Goal: Task Accomplishment & Management: Manage account settings

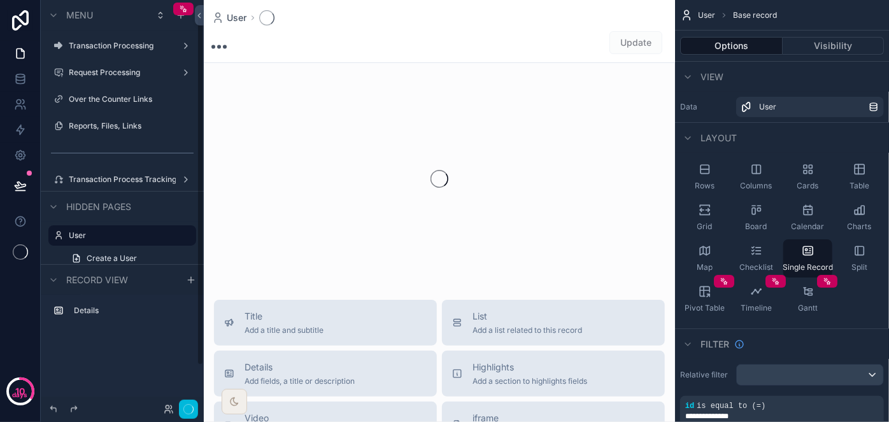
scroll to position [19, 0]
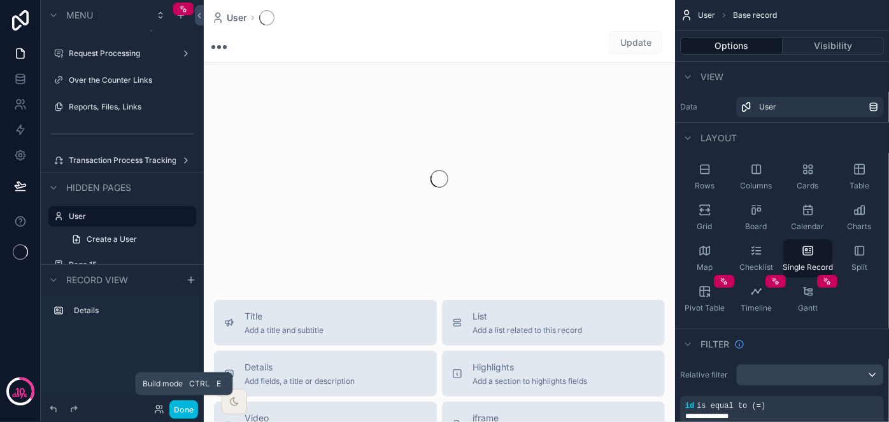
click at [190, 412] on button "Done" at bounding box center [183, 409] width 29 height 18
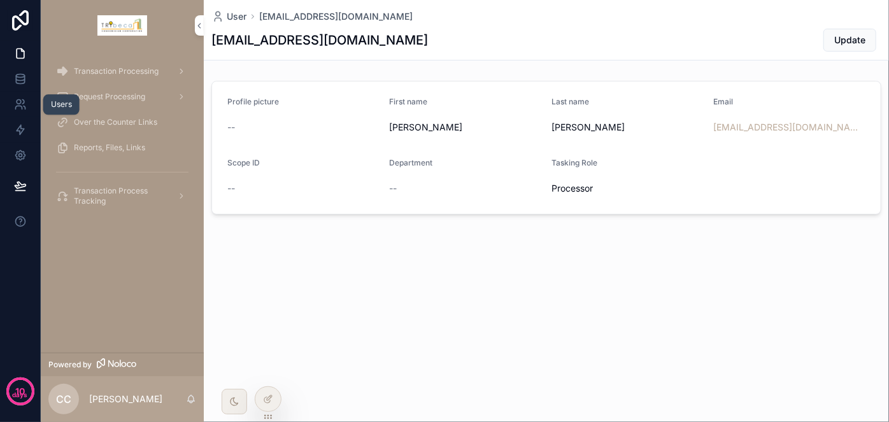
click at [26, 104] on icon at bounding box center [20, 104] width 13 height 13
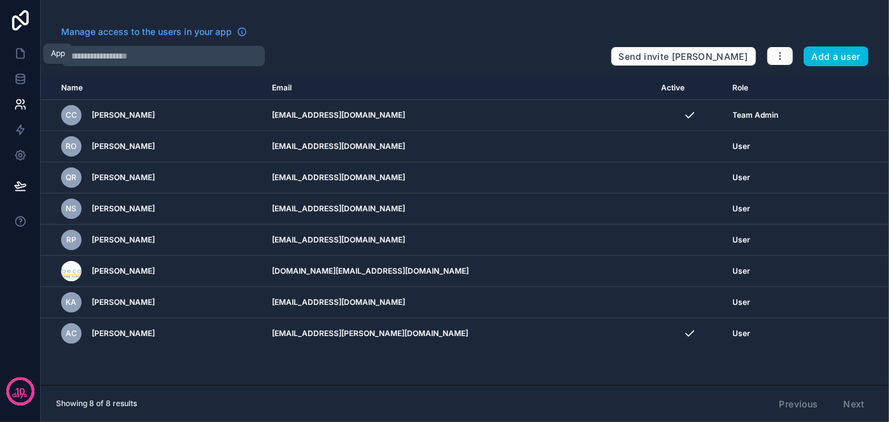
click at [20, 54] on icon at bounding box center [20, 53] width 13 height 13
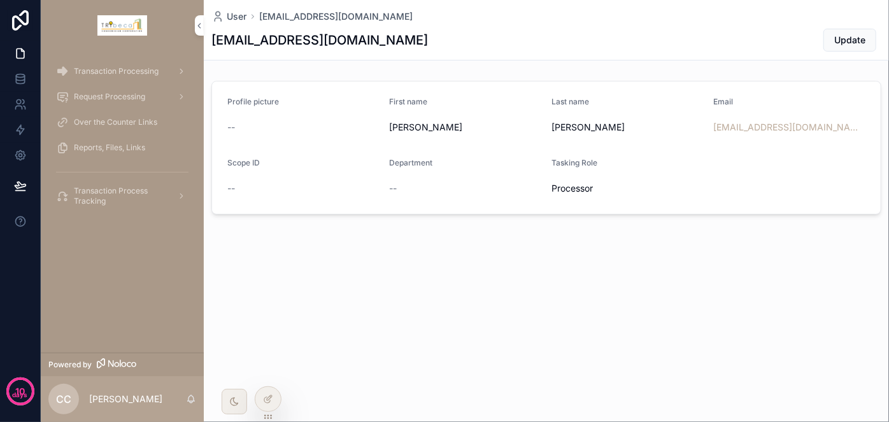
click at [362, 264] on div "User signin@boringgroup.net signin@boringgroup.net Update Profile picture -- Fi…" at bounding box center [546, 150] width 685 height 301
click at [104, 70] on span "Transaction Processing" at bounding box center [116, 71] width 85 height 10
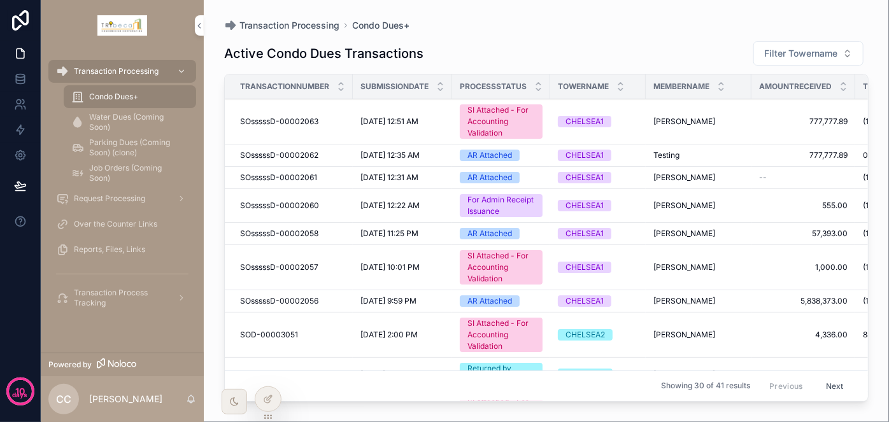
click at [128, 199] on span "Request Processing" at bounding box center [109, 199] width 71 height 10
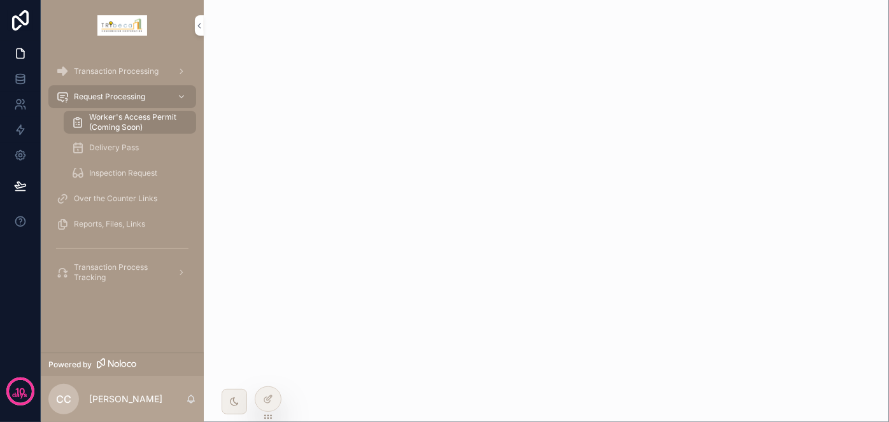
click at [102, 76] on div "Transaction Processing" at bounding box center [122, 71] width 132 height 20
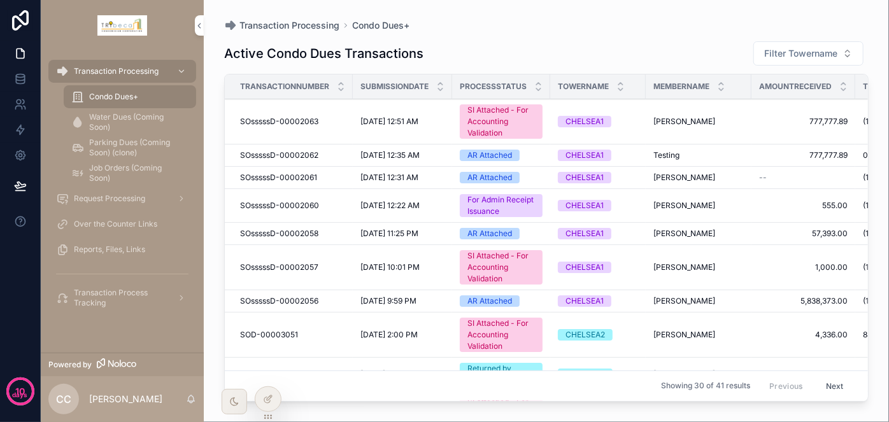
click at [100, 76] on span "Transaction Processing" at bounding box center [116, 71] width 85 height 10
click at [113, 195] on span "Request Processing" at bounding box center [109, 199] width 71 height 10
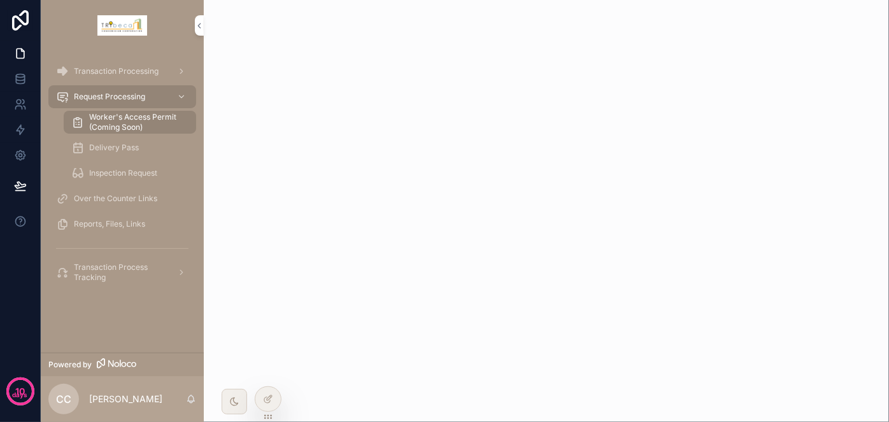
click at [124, 195] on span "Over the Counter Links" at bounding box center [115, 199] width 83 height 10
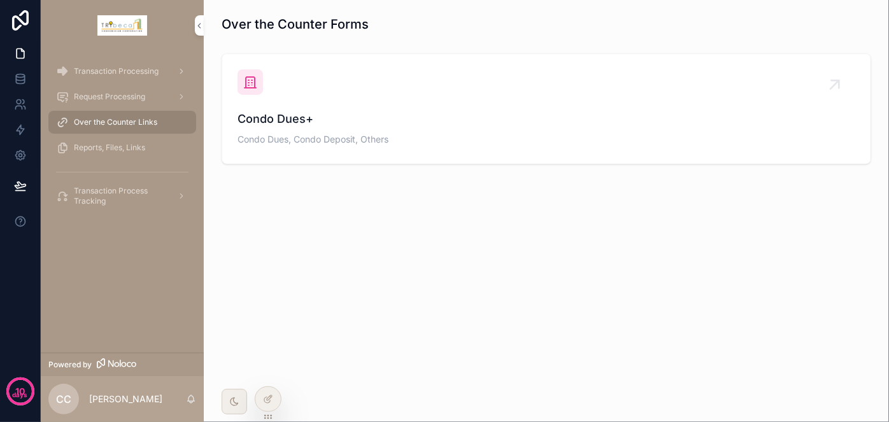
click at [118, 146] on span "Reports, Files, Links" at bounding box center [109, 148] width 71 height 10
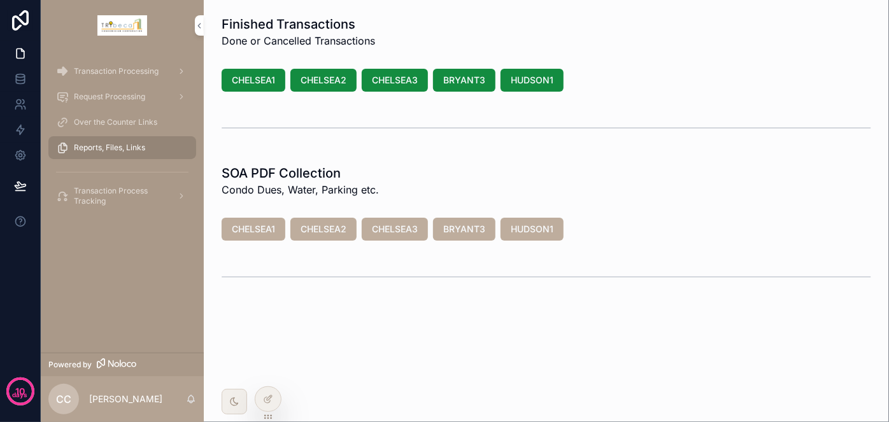
click at [137, 71] on span "Transaction Processing" at bounding box center [116, 71] width 85 height 10
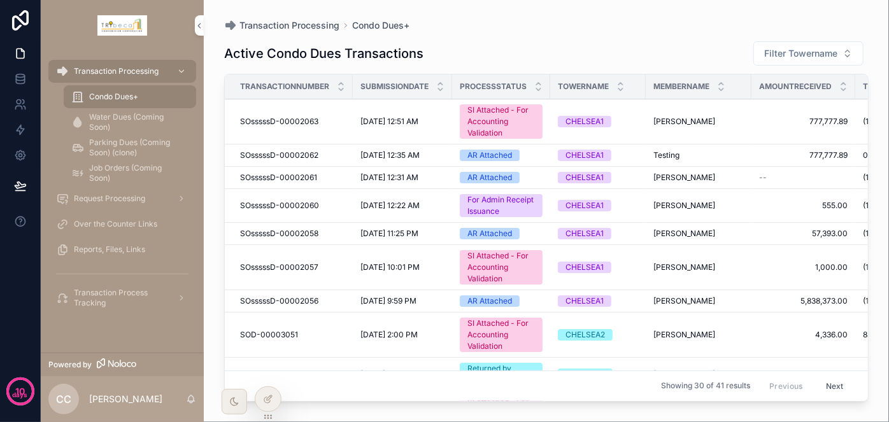
click at [136, 97] on span "Condo Dues+" at bounding box center [113, 97] width 49 height 10
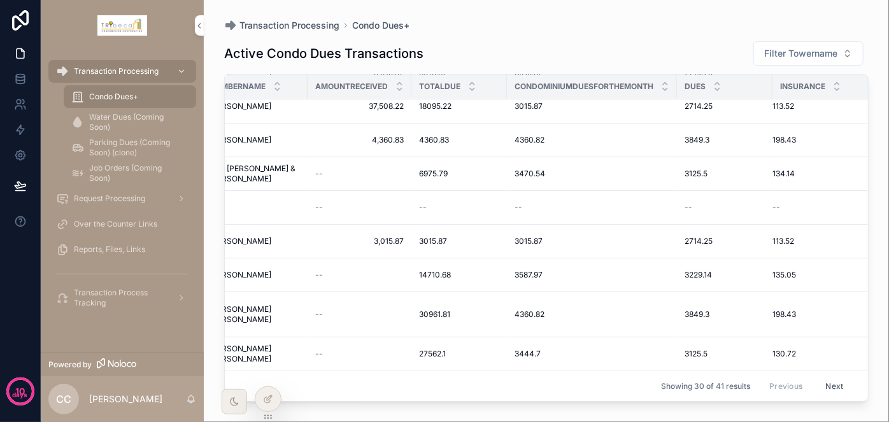
scroll to position [767, 0]
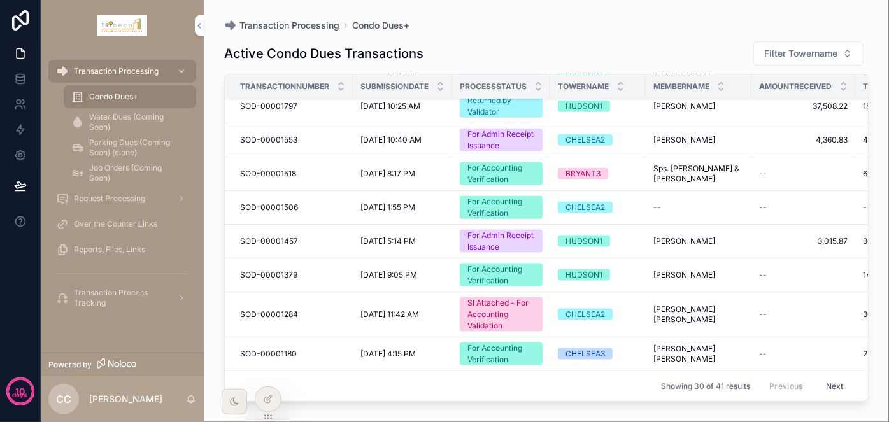
click at [132, 248] on span "Reports, Files, Links" at bounding box center [109, 249] width 71 height 10
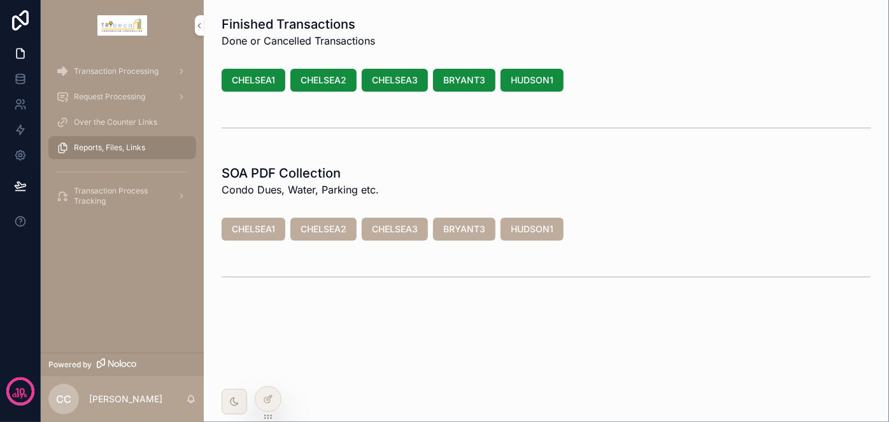
click at [257, 87] on button "CHELSEA1" at bounding box center [254, 80] width 64 height 23
click at [0, 0] on icon at bounding box center [0, 0] width 0 height 0
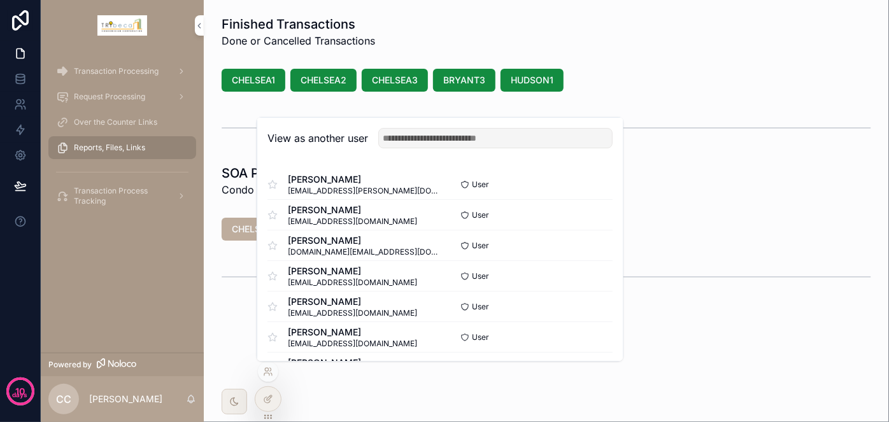
click at [390, 381] on div "Finished Transactions Done or Cancelled Transactions CHELSEA1 CHELSEA2 CHELSEA3…" at bounding box center [546, 200] width 685 height 400
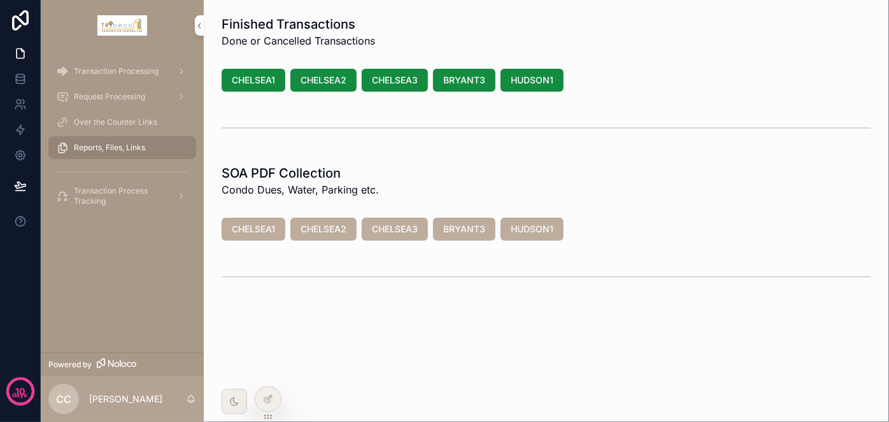
click at [0, 0] on icon at bounding box center [0, 0] width 0 height 0
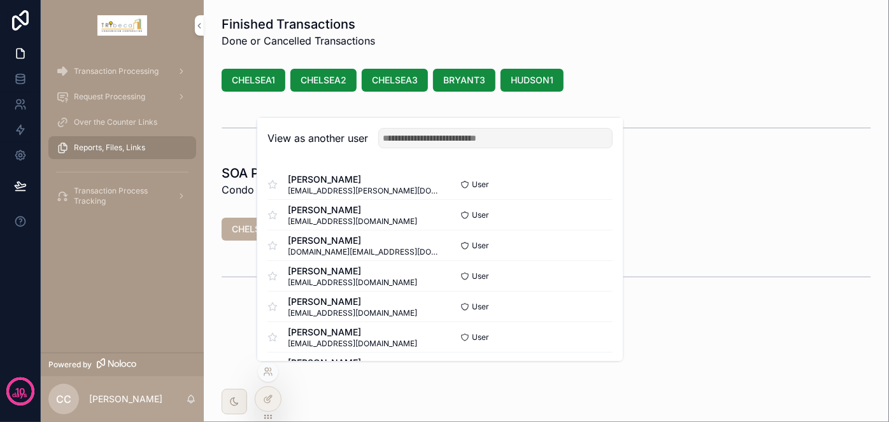
click at [0, 0] on button "Select" at bounding box center [0, 0] width 0 height 0
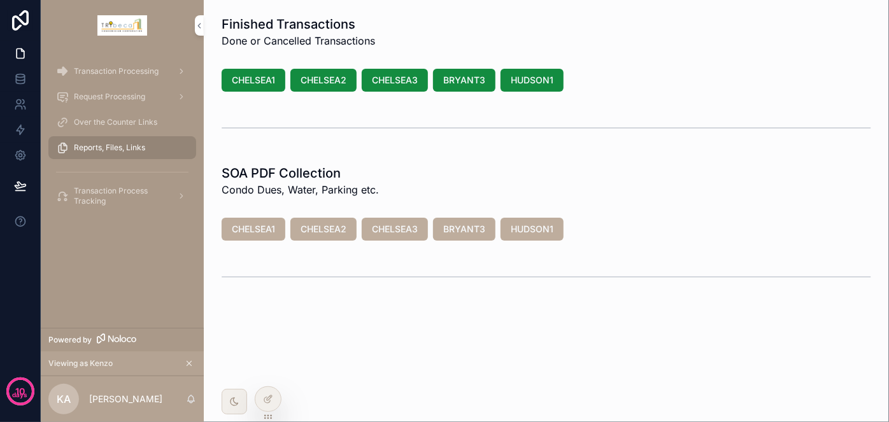
click at [116, 76] on div "Transaction Processing" at bounding box center [122, 71] width 132 height 20
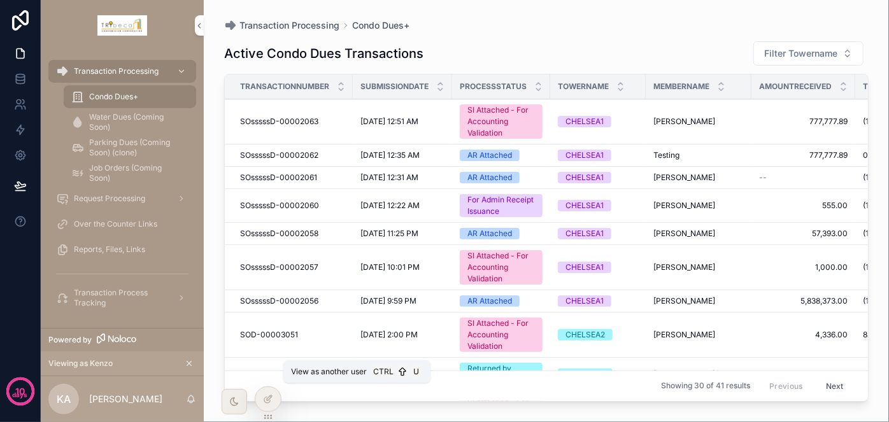
click at [0, 0] on icon at bounding box center [0, 0] width 0 height 0
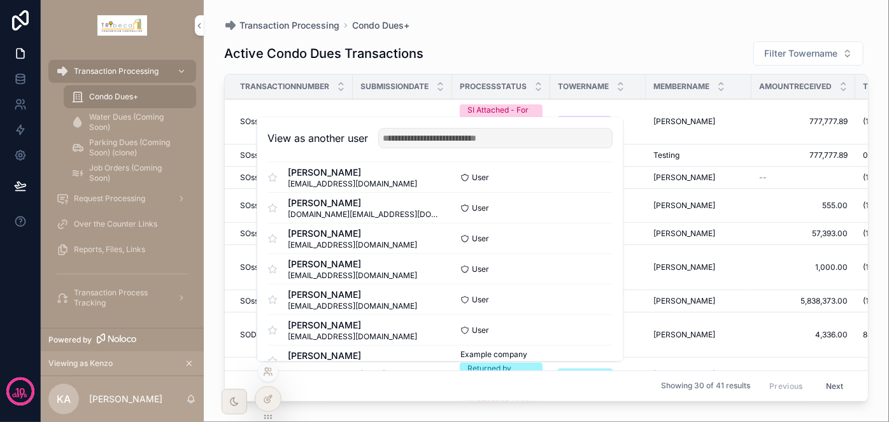
scroll to position [57, 0]
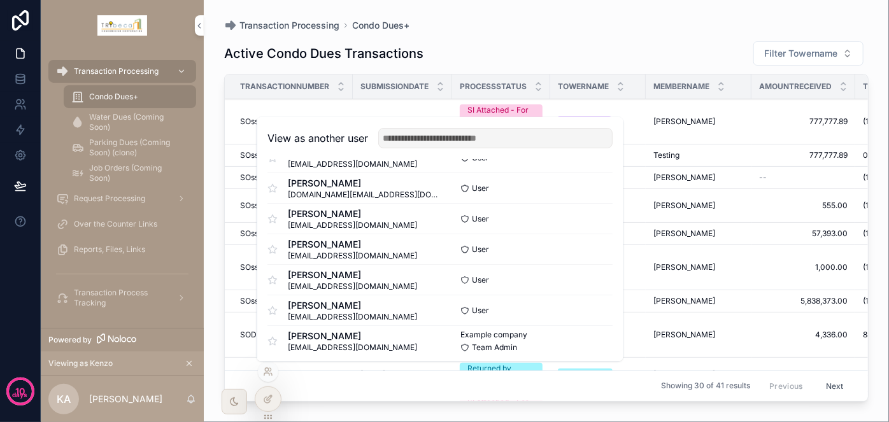
click at [0, 0] on button "Select" at bounding box center [0, 0] width 0 height 0
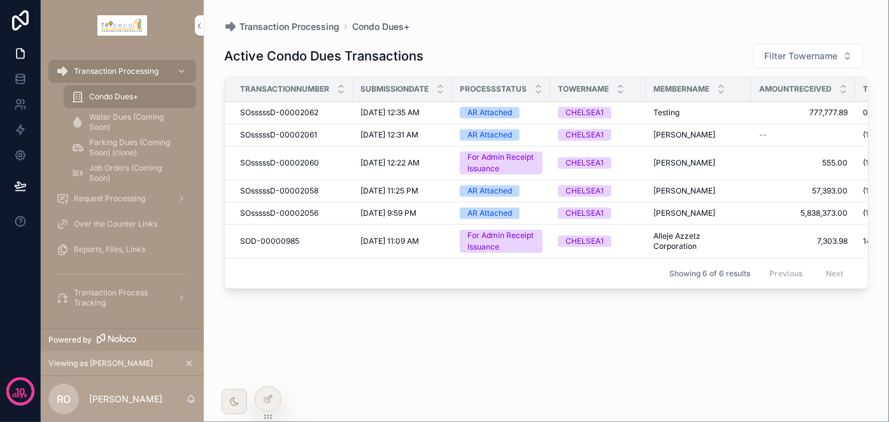
click at [121, 248] on span "Reports, Files, Links" at bounding box center [109, 249] width 71 height 10
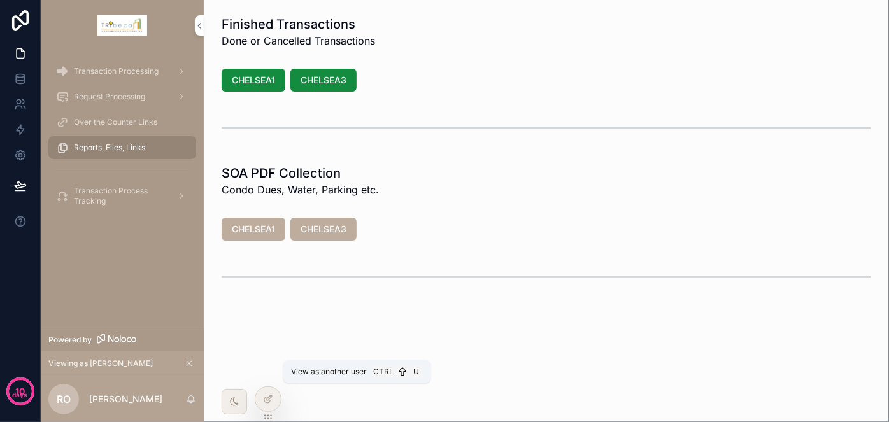
click at [0, 0] on icon at bounding box center [0, 0] width 0 height 0
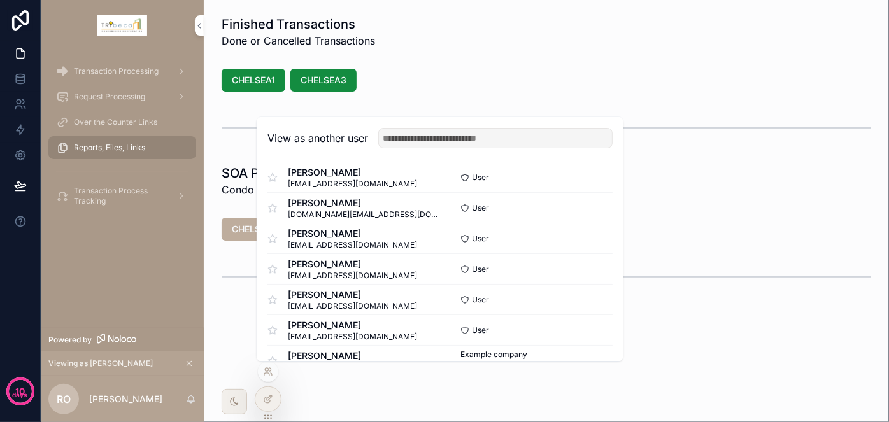
scroll to position [57, 0]
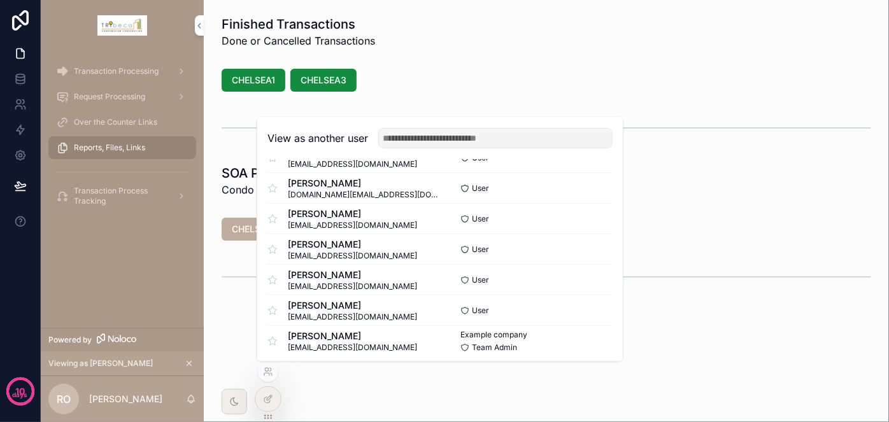
click at [0, 0] on button "Select" at bounding box center [0, 0] width 0 height 0
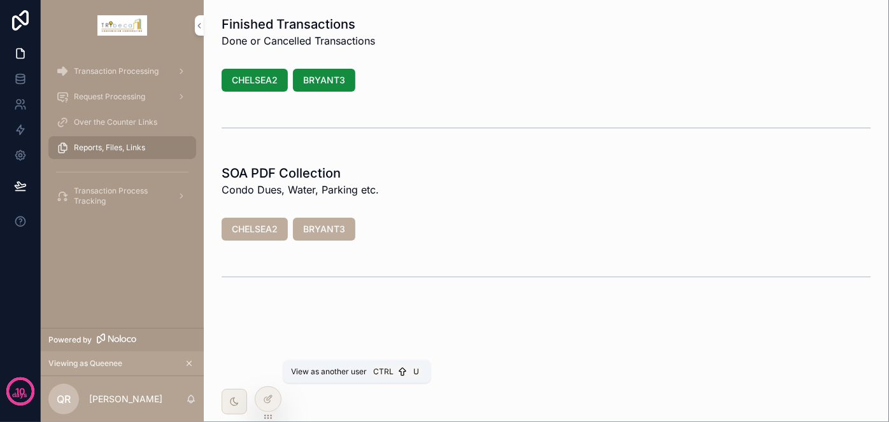
click at [0, 0] on icon at bounding box center [0, 0] width 0 height 0
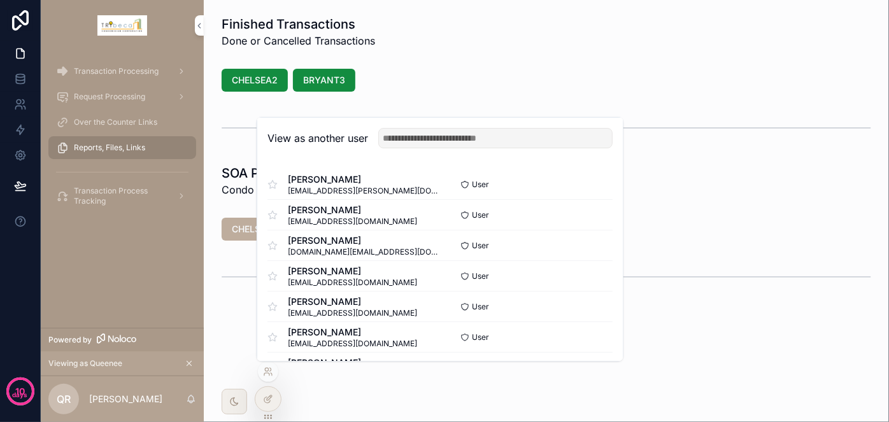
click at [0, 0] on button "Select" at bounding box center [0, 0] width 0 height 0
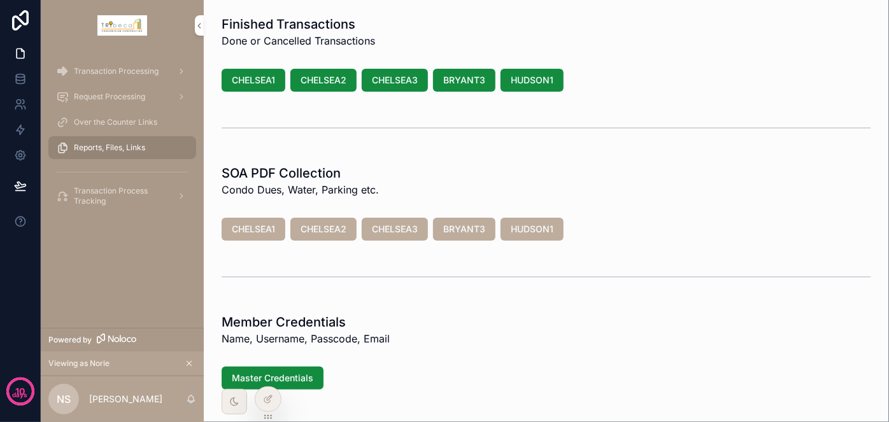
click at [564, 362] on div "Master Credentials" at bounding box center [546, 378] width 665 height 33
click at [546, 318] on div "Member Credentials Name, Username, Passcode, Email" at bounding box center [546, 329] width 649 height 33
click at [129, 70] on span "Transaction Processing" at bounding box center [116, 71] width 85 height 10
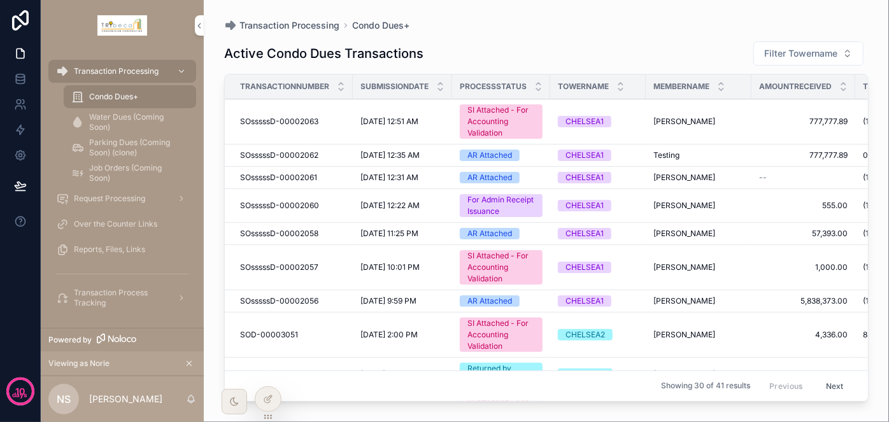
click at [516, 131] on div "SI Attached - For Accounting Validation" at bounding box center [500, 121] width 67 height 34
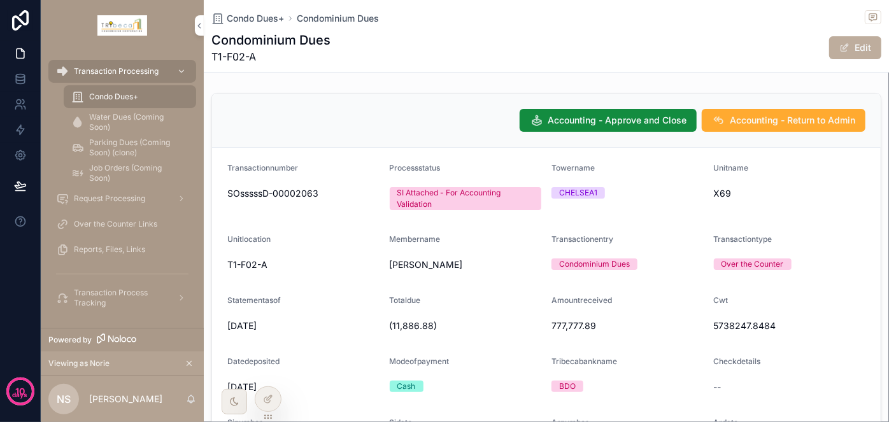
click at [0, 0] on icon at bounding box center [0, 0] width 0 height 0
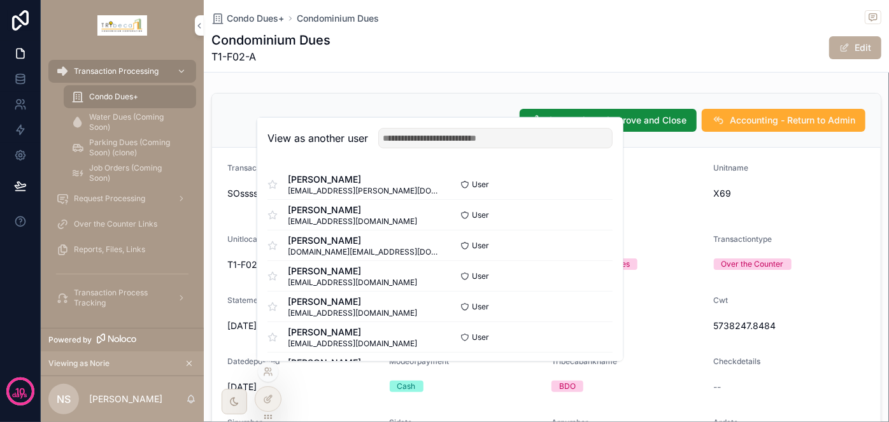
click at [120, 99] on span "Condo Dues+" at bounding box center [113, 97] width 49 height 10
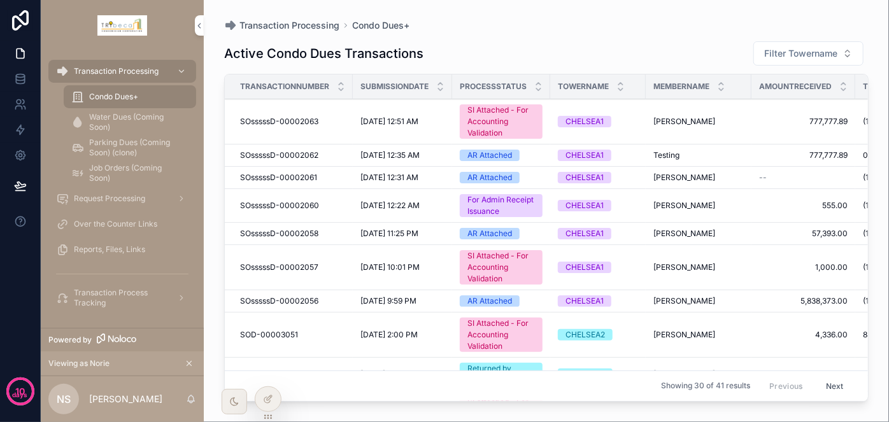
click at [495, 204] on div "For Admin Receipt Issuance" at bounding box center [500, 205] width 67 height 23
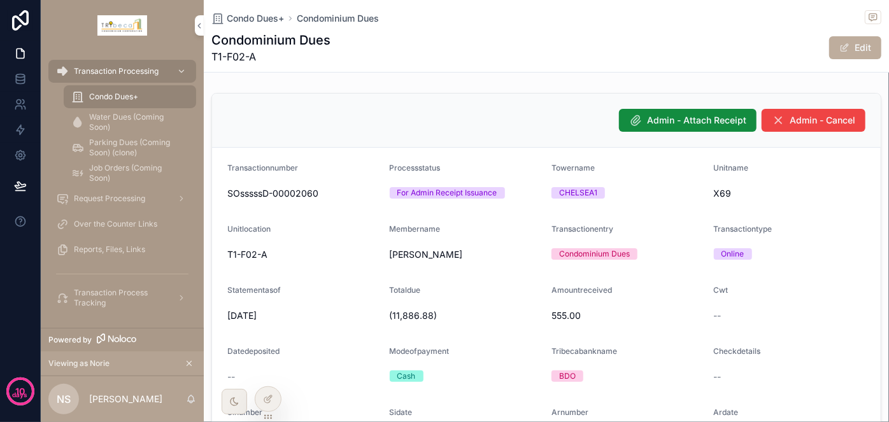
click at [150, 98] on div "Condo Dues+" at bounding box center [129, 97] width 117 height 20
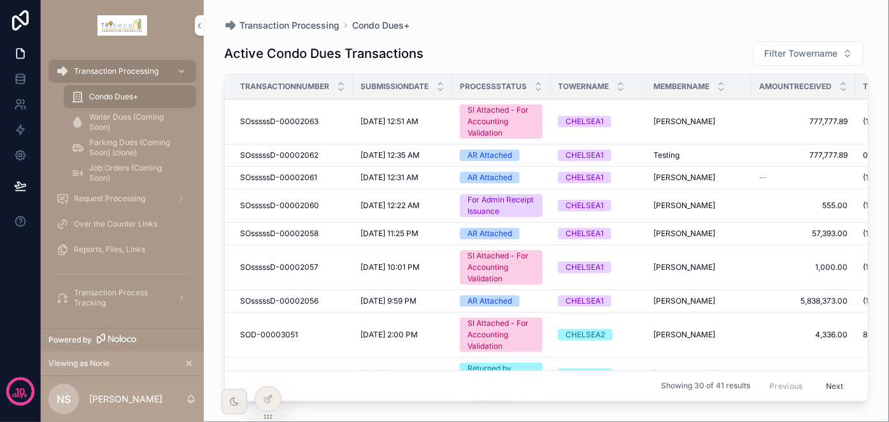
click at [502, 209] on div "For Admin Receipt Issuance" at bounding box center [500, 205] width 67 height 23
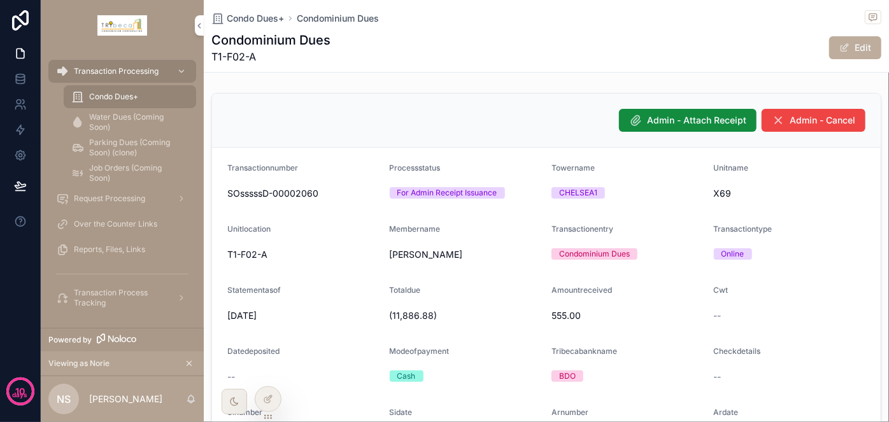
click at [103, 97] on span "Condo Dues+" at bounding box center [113, 97] width 49 height 10
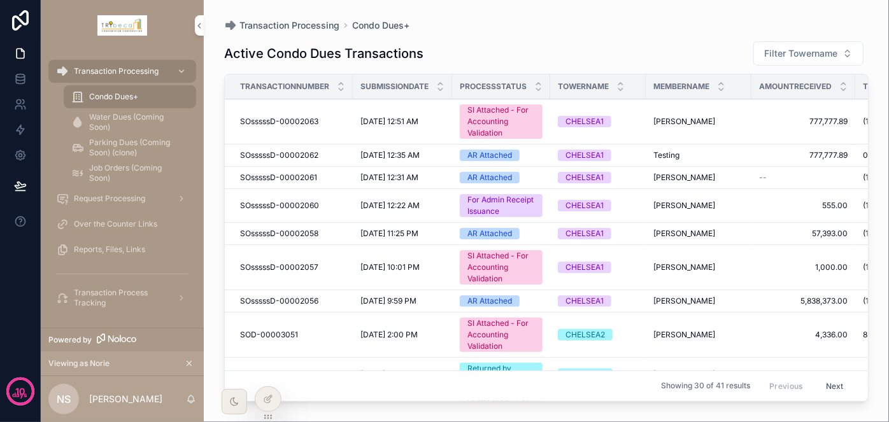
click at [489, 178] on div "AR Attached" at bounding box center [489, 177] width 45 height 11
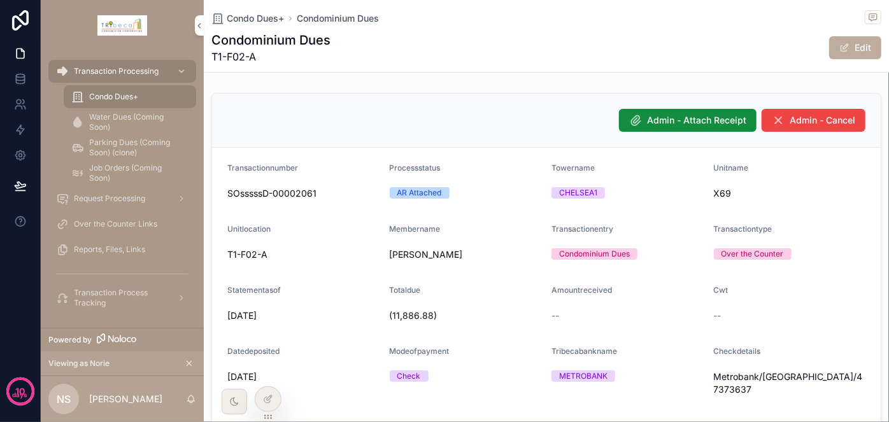
click at [663, 130] on button "Admin - Attach Receipt" at bounding box center [687, 120] width 137 height 23
click at [679, 123] on span "Admin - Attach Receipt" at bounding box center [696, 120] width 99 height 13
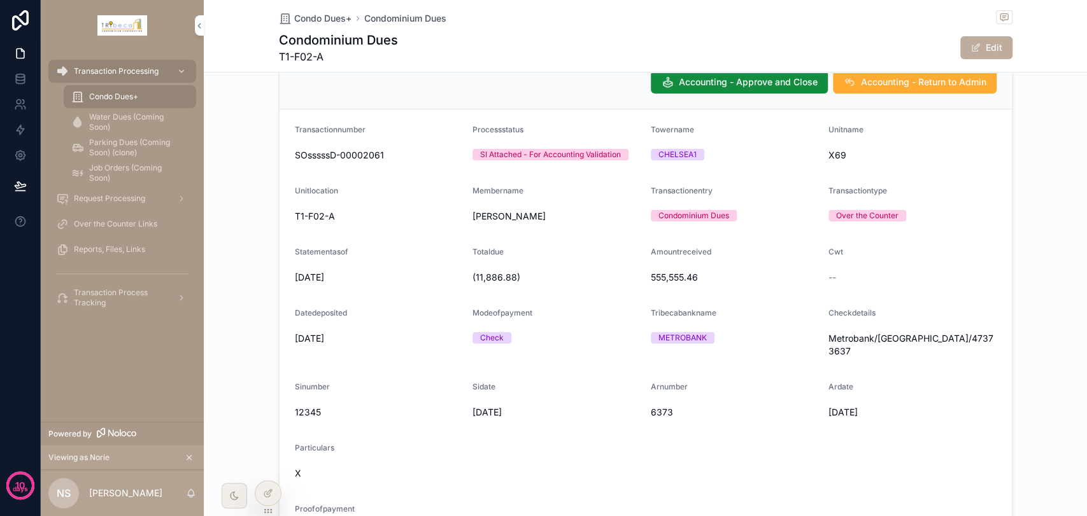
scroll to position [71, 0]
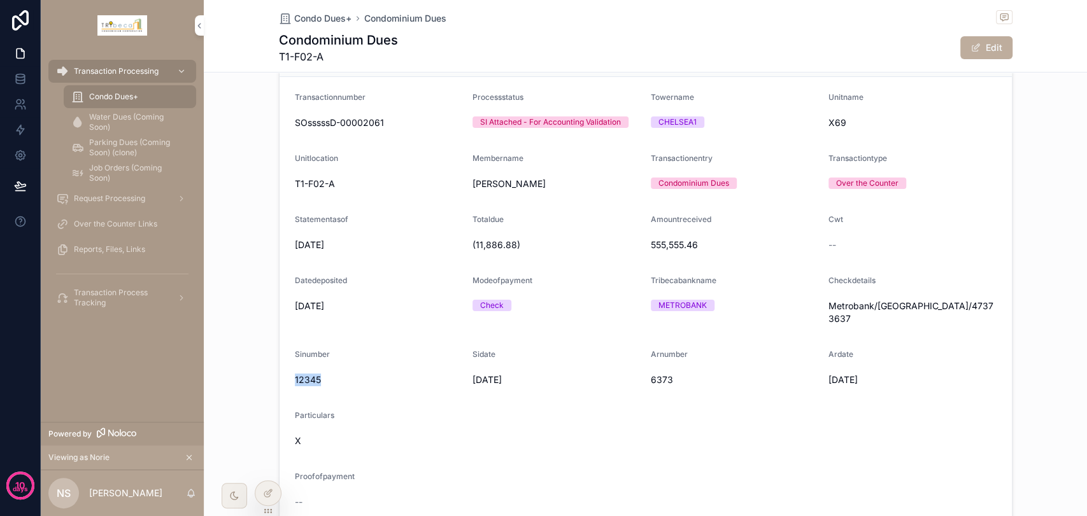
drag, startPoint x: 286, startPoint y: 369, endPoint x: 401, endPoint y: 369, distance: 114.6
click at [354, 369] on form "Transactionnumber SOsssssD-00002061 Processstatus SI Attached - For Accounting …" at bounding box center [645, 302] width 732 height 451
drag, startPoint x: 470, startPoint y: 368, endPoint x: 580, endPoint y: 373, distance: 110.2
click at [580, 374] on span "10/6/2025" at bounding box center [556, 380] width 168 height 13
drag, startPoint x: 652, startPoint y: 372, endPoint x: 787, endPoint y: 376, distance: 134.4
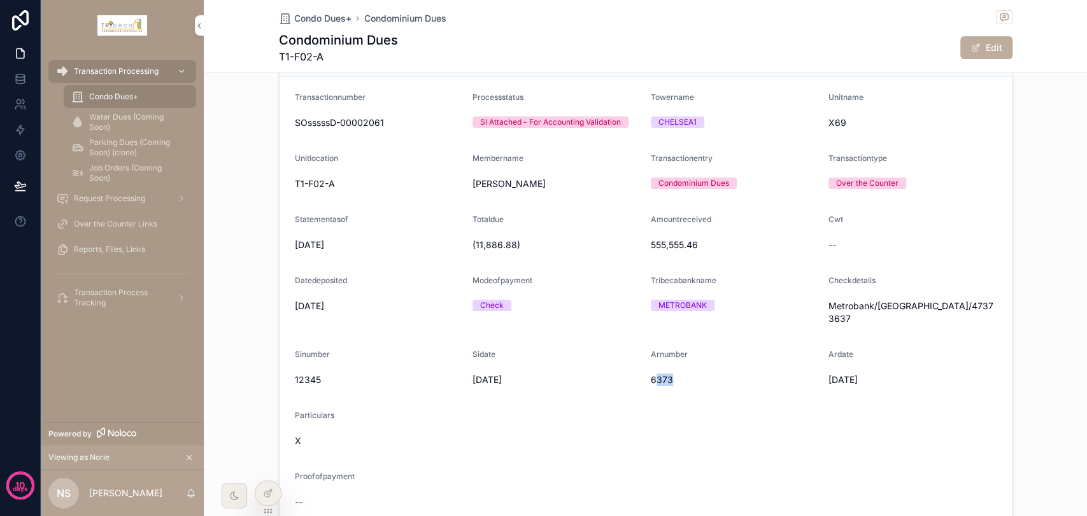
click at [784, 376] on div "6373" at bounding box center [735, 380] width 168 height 20
drag, startPoint x: 850, startPoint y: 378, endPoint x: 910, endPoint y: 394, distance: 61.9
click at [888, 385] on form "Transactionnumber SOsssssD-00002061 Processstatus SI Attached - For Accounting …" at bounding box center [645, 302] width 732 height 451
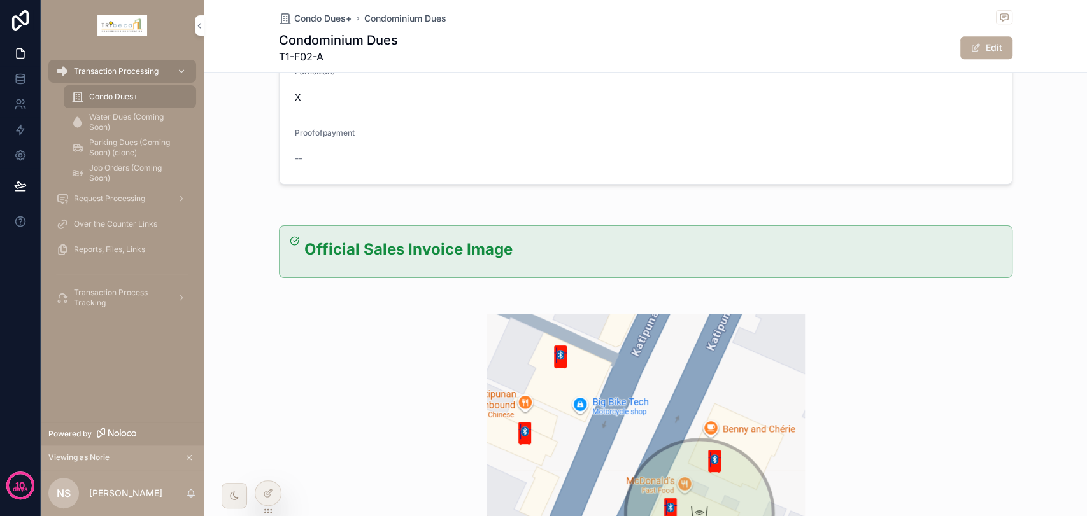
scroll to position [424, 0]
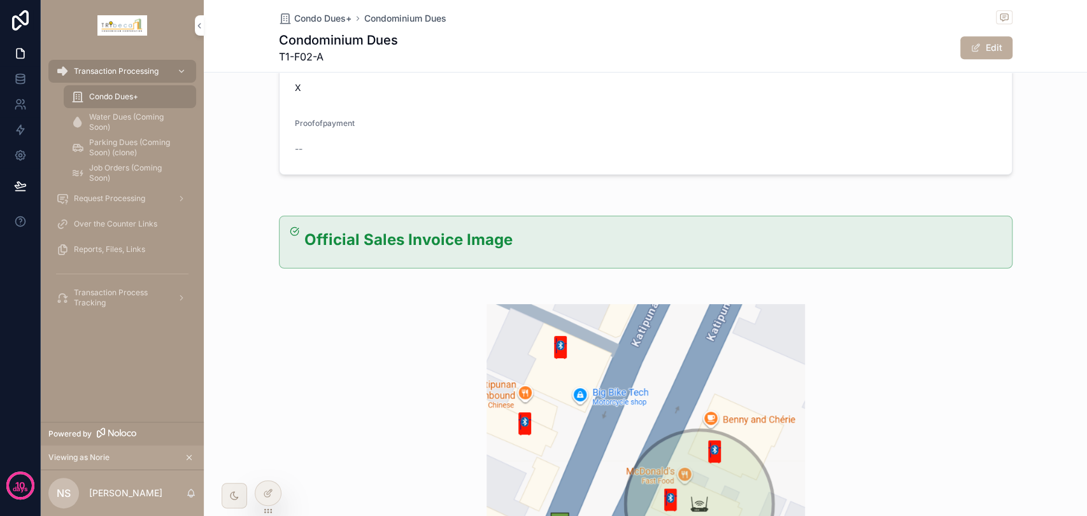
click at [694, 190] on div "scrollable content" at bounding box center [645, 195] width 883 height 10
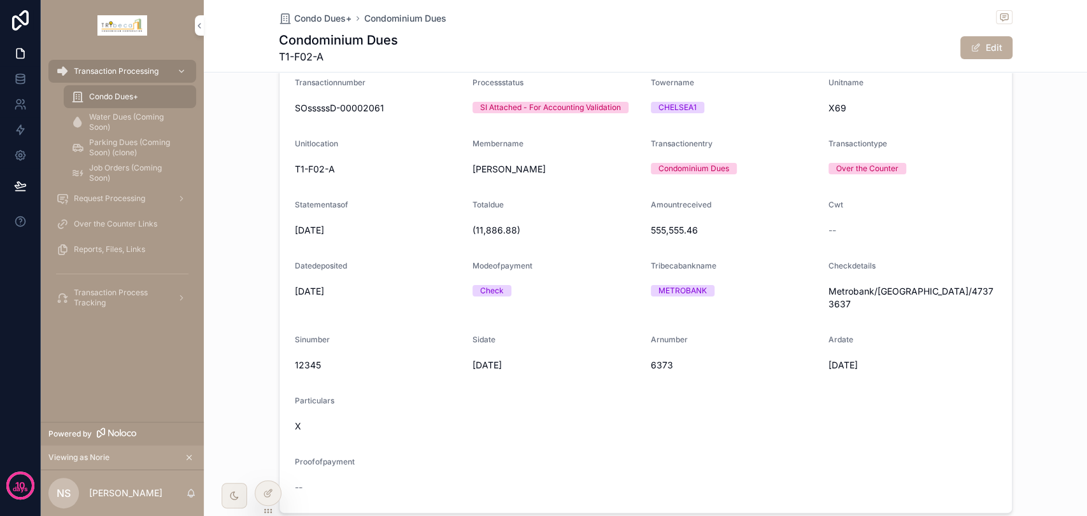
scroll to position [0, 0]
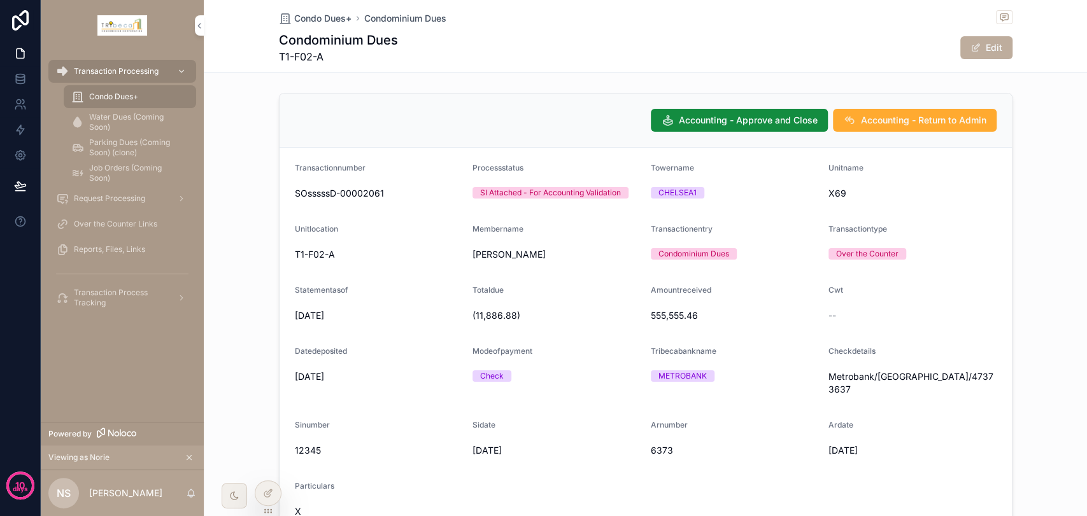
click at [147, 97] on div "Condo Dues+" at bounding box center [129, 97] width 117 height 20
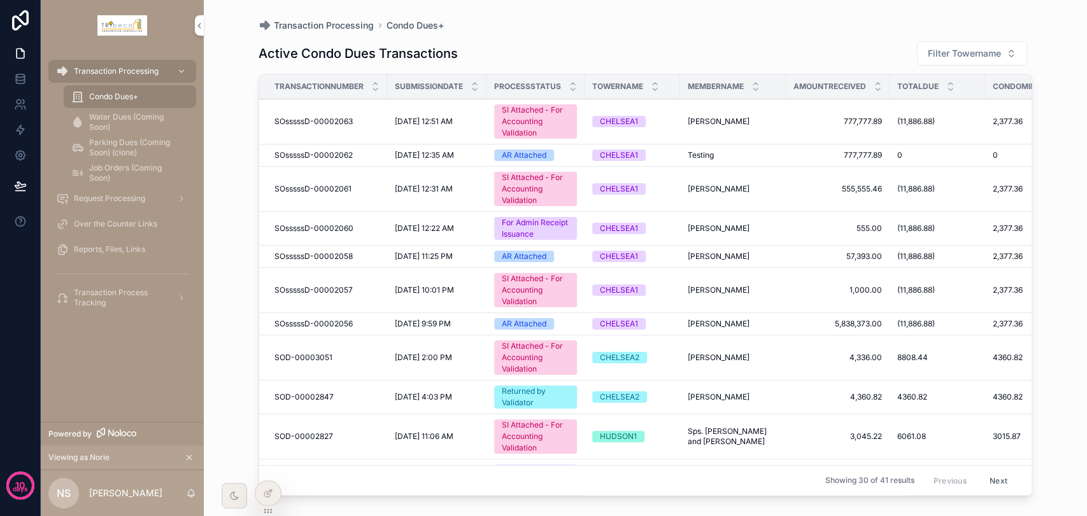
click at [0, 0] on icon at bounding box center [0, 0] width 0 height 0
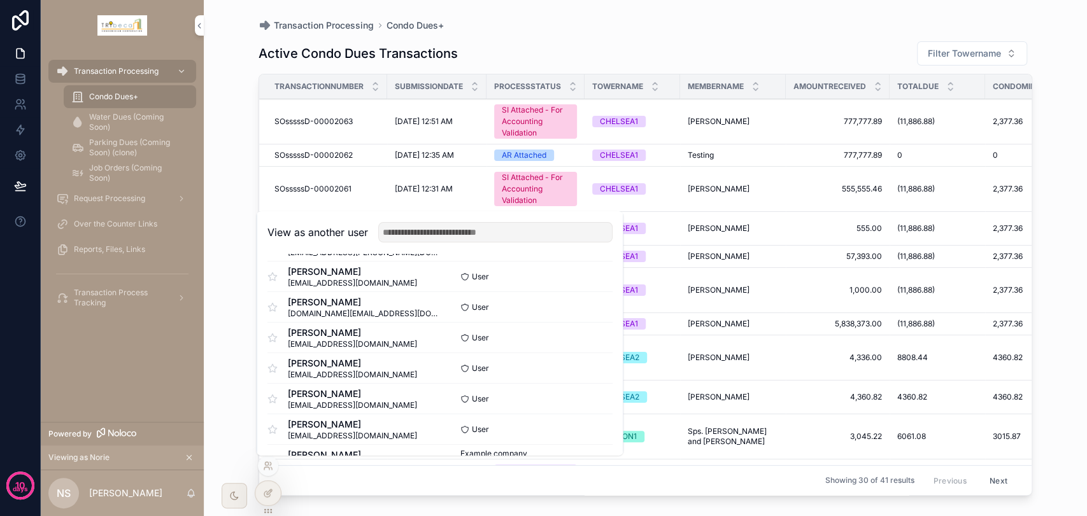
scroll to position [62, 0]
click at [0, 0] on button "Select" at bounding box center [0, 0] width 0 height 0
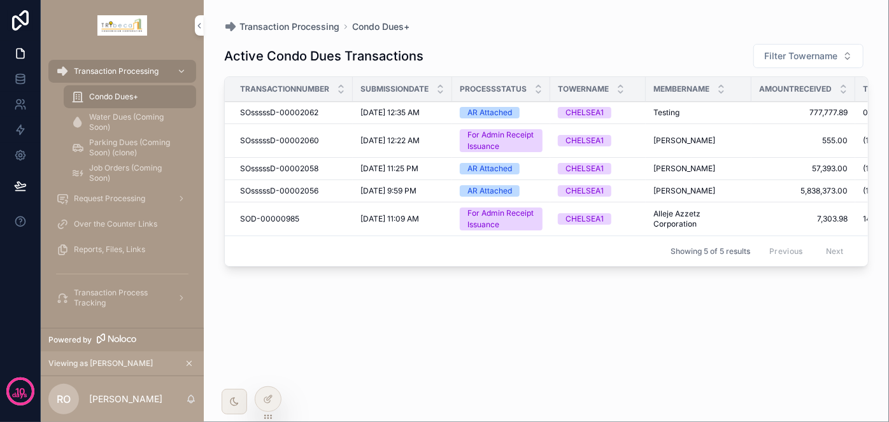
click at [120, 294] on span "Transaction Process Tracking" at bounding box center [120, 298] width 93 height 20
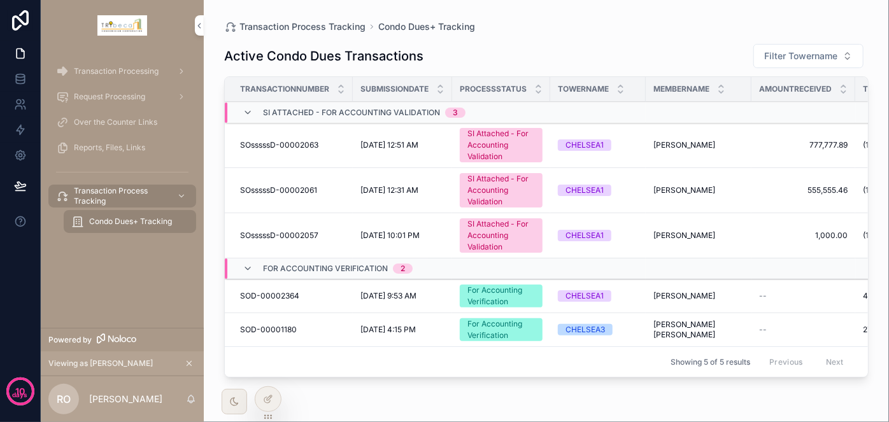
click at [109, 66] on span "Transaction Processing" at bounding box center [116, 71] width 85 height 10
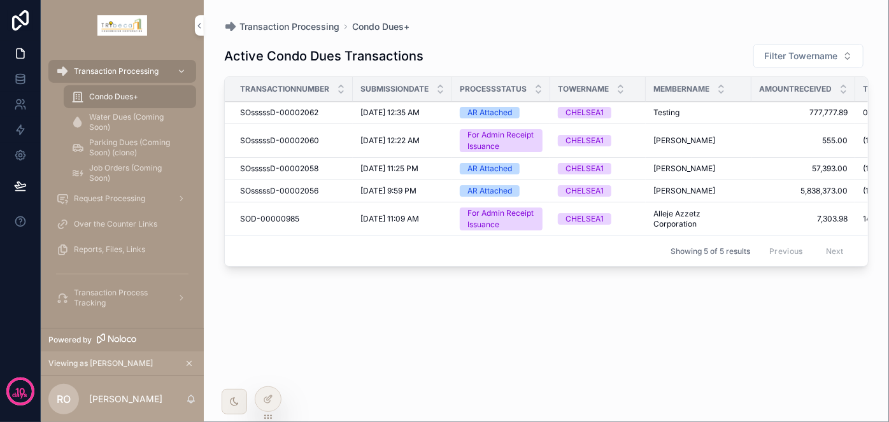
click at [123, 295] on span "Transaction Process Tracking" at bounding box center [120, 298] width 93 height 20
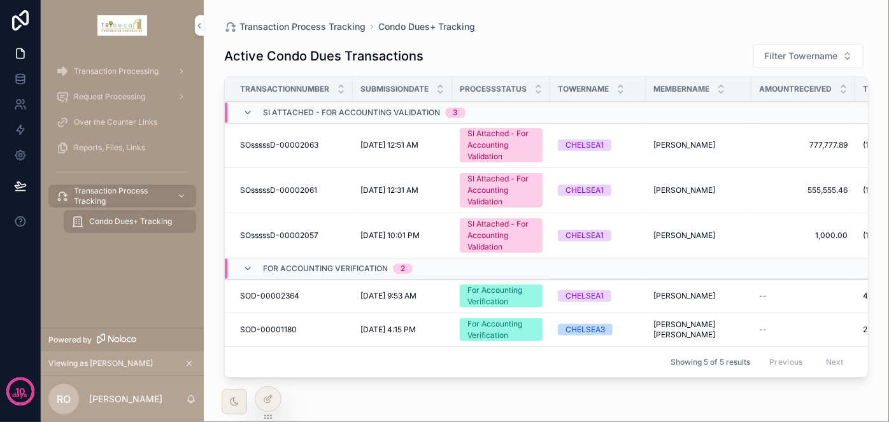
click at [136, 146] on span "Reports, Files, Links" at bounding box center [109, 148] width 71 height 10
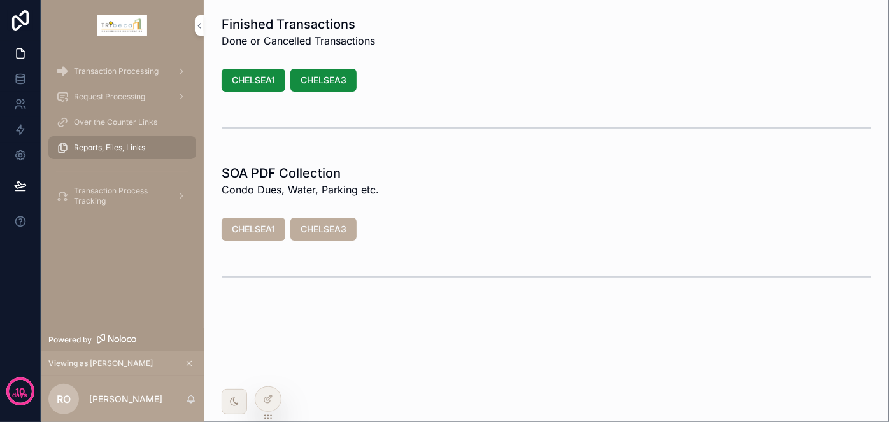
click at [133, 71] on span "Transaction Processing" at bounding box center [116, 71] width 85 height 10
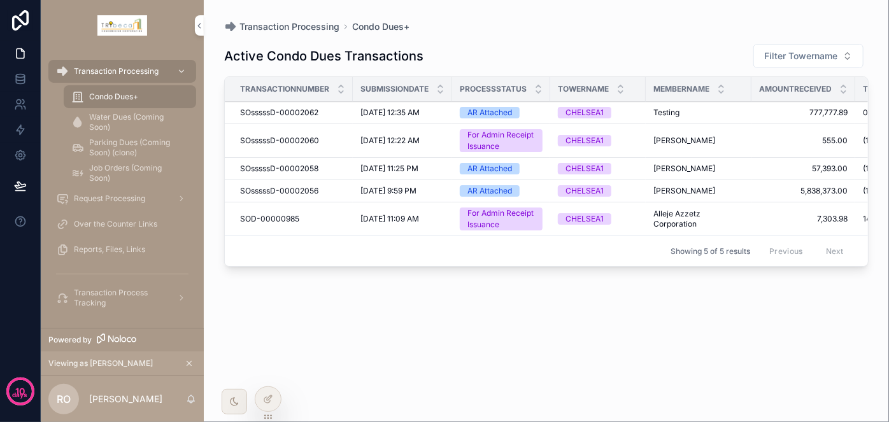
click at [108, 252] on span "Reports, Files, Links" at bounding box center [109, 249] width 71 height 10
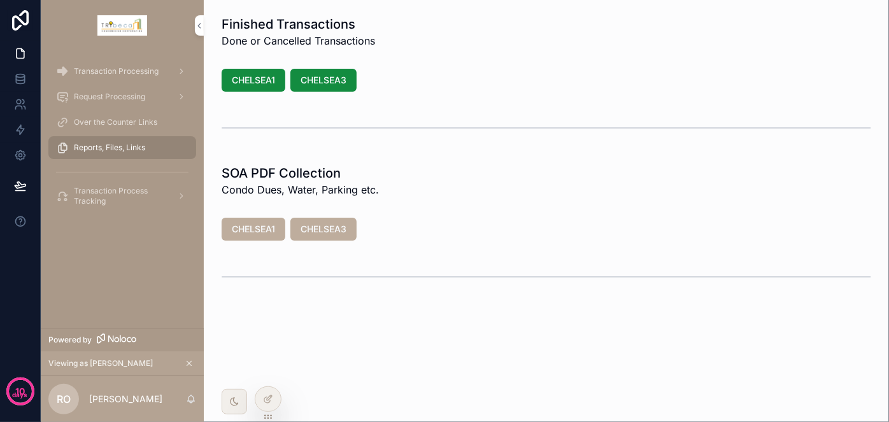
click at [0, 0] on icon at bounding box center [0, 0] width 0 height 0
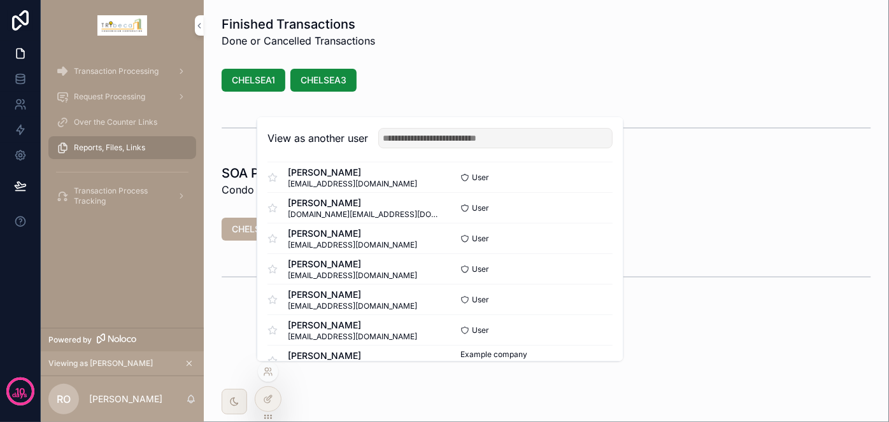
scroll to position [57, 0]
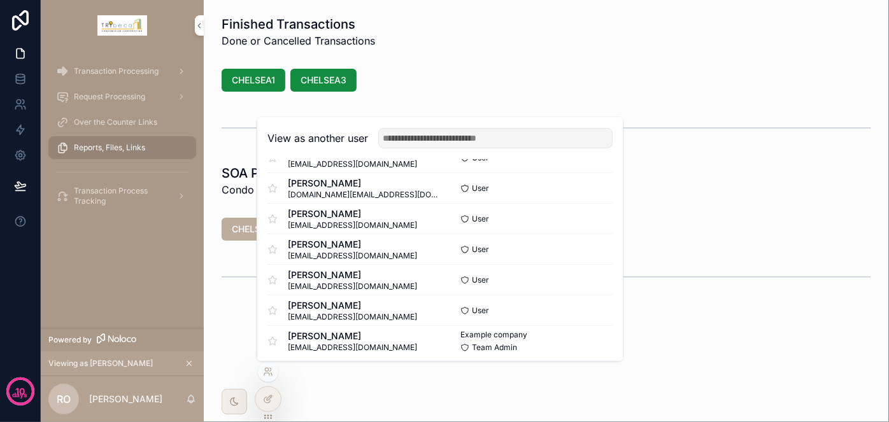
click at [0, 0] on button "Select" at bounding box center [0, 0] width 0 height 0
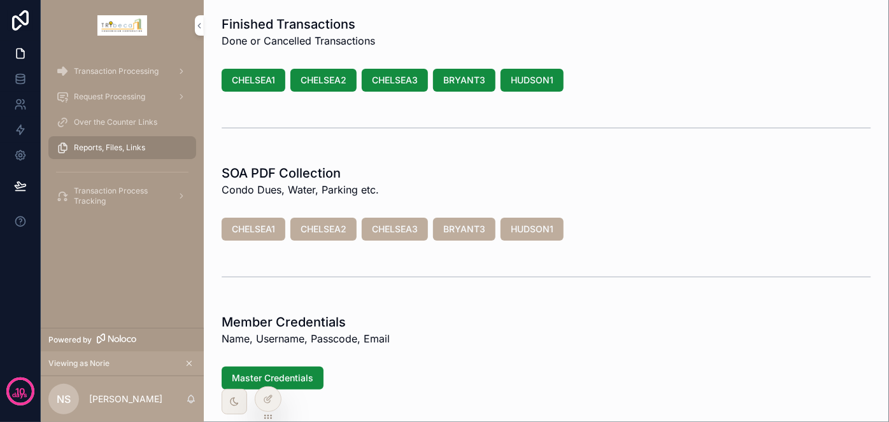
click at [470, 297] on div "Finished Transactions Done or Cancelled Transactions CHELSEA1 CHELSEA2 CHELSEA3…" at bounding box center [546, 238] width 685 height 476
click at [267, 84] on span "CHELSEA1" at bounding box center [253, 80] width 43 height 13
click at [129, 125] on span "Over the Counter Links" at bounding box center [115, 122] width 83 height 10
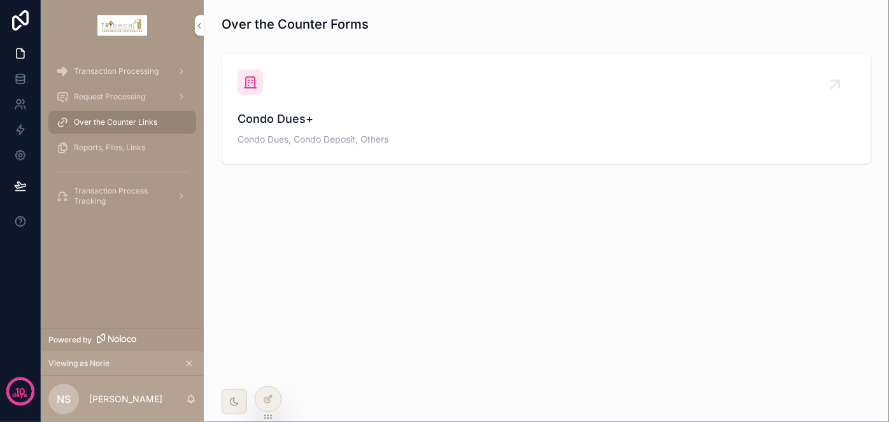
click at [332, 129] on div "Condo Dues+ Condo Dues, Condo Deposit, Others" at bounding box center [545, 129] width 617 height 38
click at [349, 125] on span "Condo Dues+" at bounding box center [545, 119] width 617 height 18
click at [102, 148] on span "Reports, Files, Links" at bounding box center [109, 148] width 71 height 10
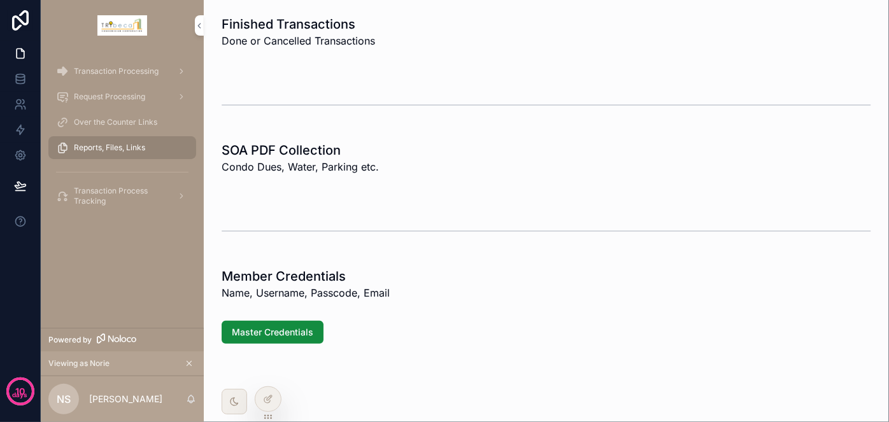
click at [102, 148] on span "Reports, Files, Links" at bounding box center [109, 148] width 71 height 10
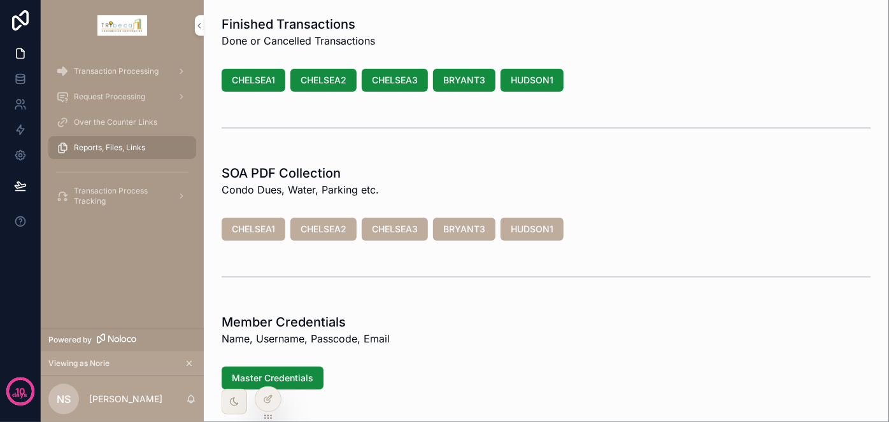
click at [397, 234] on span "CHELSEA3" at bounding box center [395, 229] width 46 height 13
click at [91, 94] on span "Request Processing" at bounding box center [109, 97] width 71 height 10
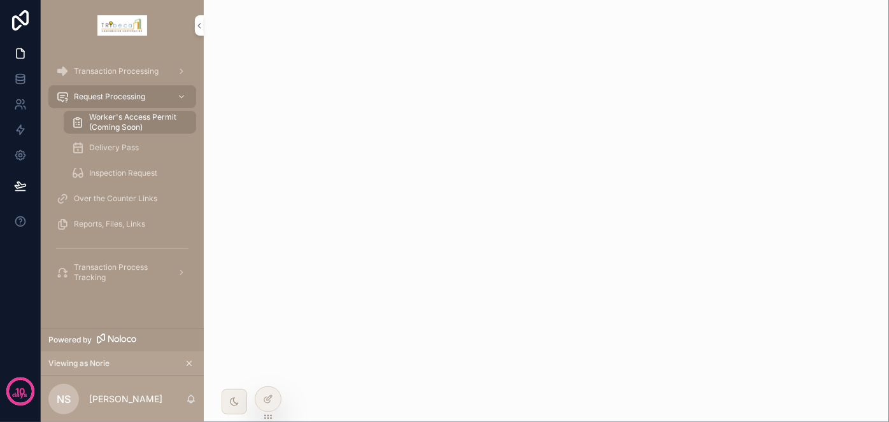
click at [100, 71] on span "Transaction Processing" at bounding box center [116, 71] width 85 height 10
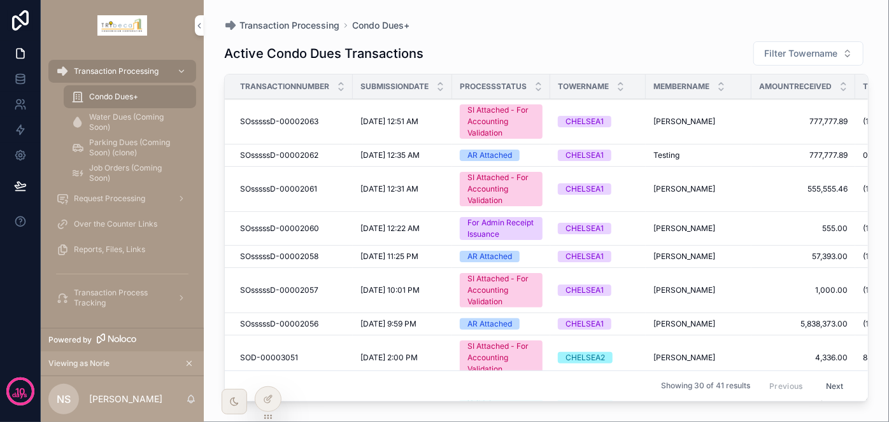
click at [130, 228] on span "Over the Counter Links" at bounding box center [115, 224] width 83 height 10
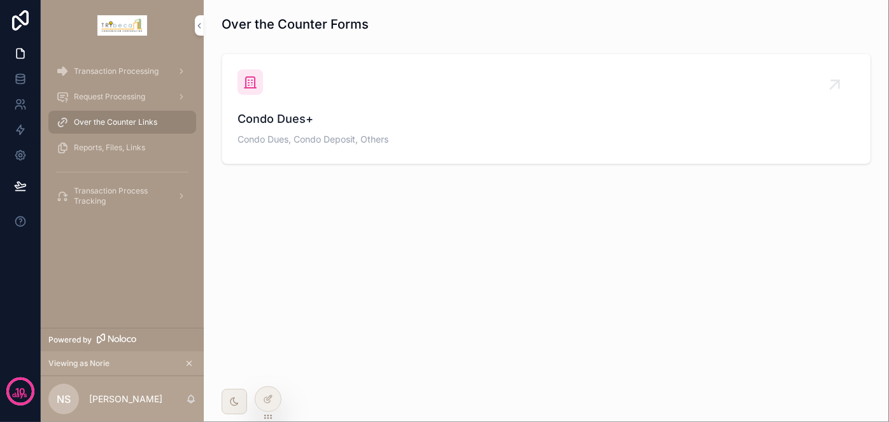
click at [122, 151] on span "Reports, Files, Links" at bounding box center [109, 148] width 71 height 10
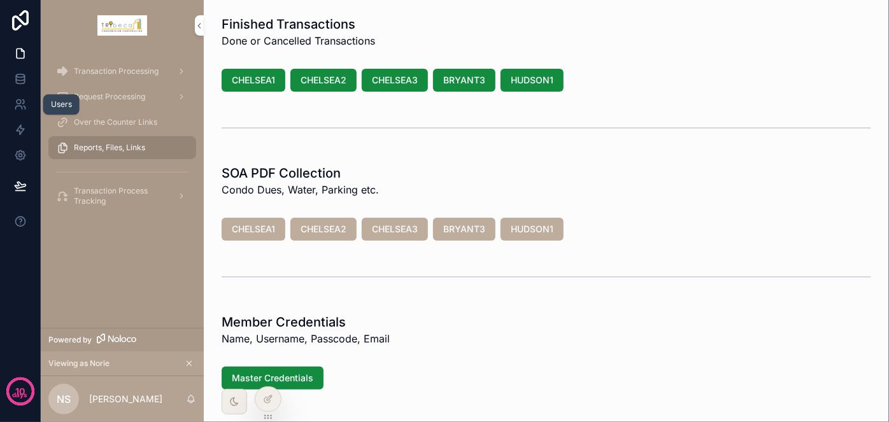
click at [20, 107] on icon at bounding box center [20, 104] width 13 height 13
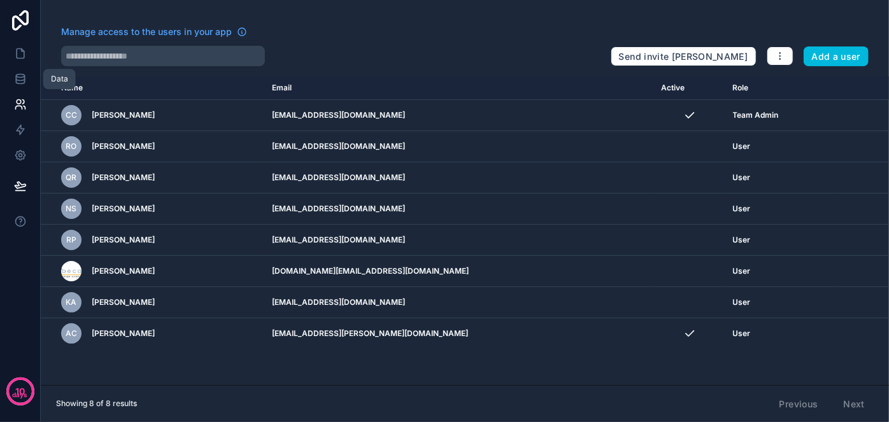
click at [24, 81] on icon at bounding box center [20, 81] width 8 height 5
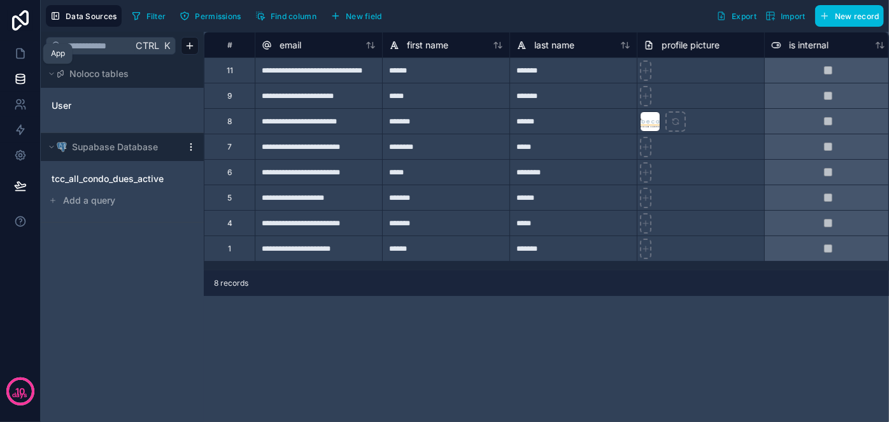
click at [24, 57] on icon at bounding box center [21, 54] width 8 height 10
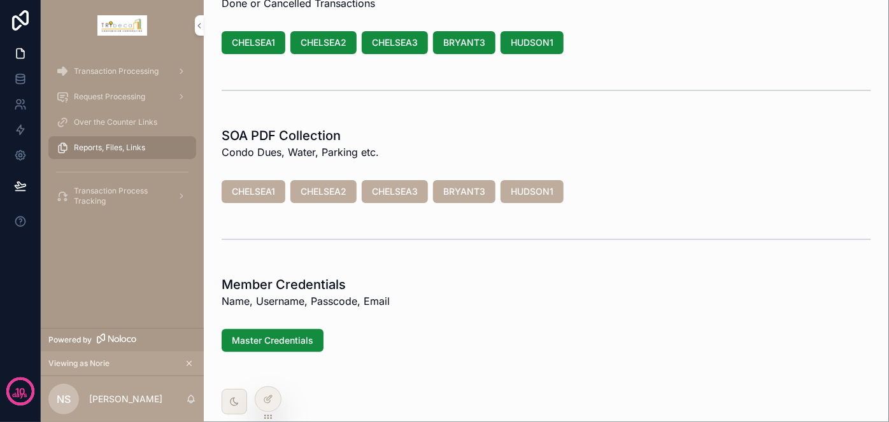
scroll to position [73, 0]
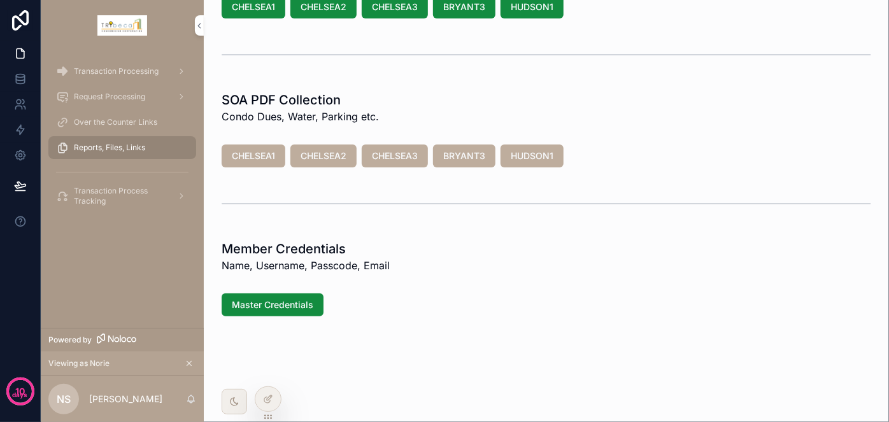
click at [132, 187] on span "Transaction Process Tracking" at bounding box center [120, 196] width 93 height 20
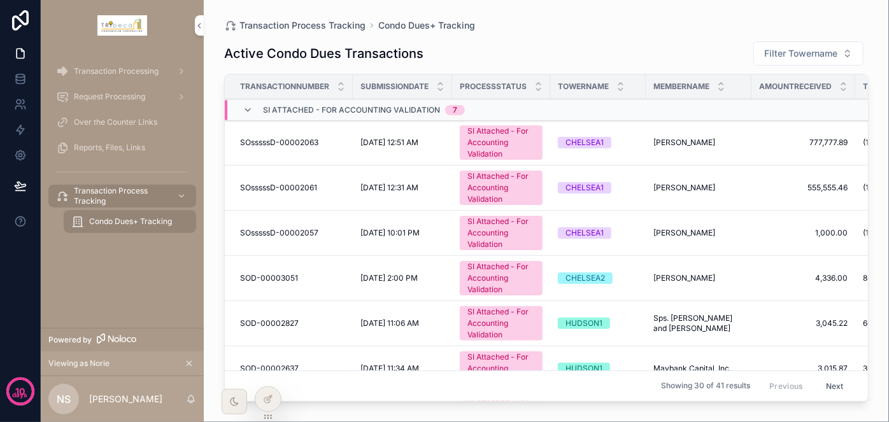
click at [118, 141] on div "Reports, Files, Links" at bounding box center [122, 147] width 132 height 20
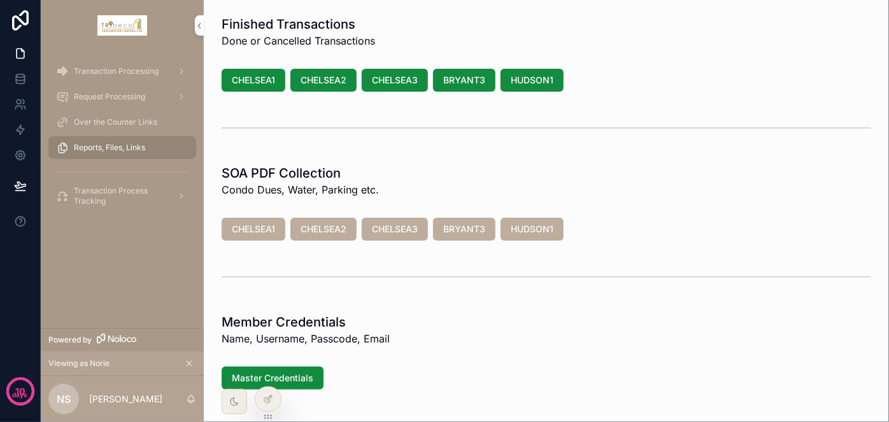
click at [334, 231] on span "CHELSEA2" at bounding box center [323, 229] width 46 height 13
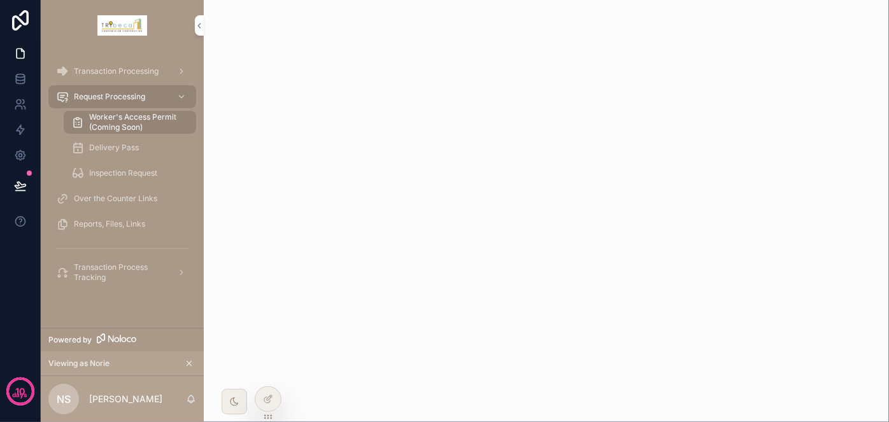
click at [146, 74] on span "Transaction Processing" at bounding box center [116, 71] width 85 height 10
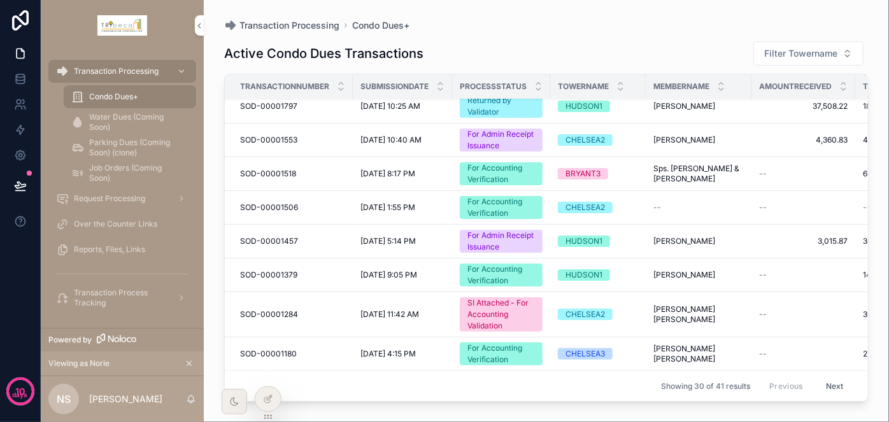
scroll to position [790, 0]
click at [11, 75] on link at bounding box center [20, 78] width 40 height 25
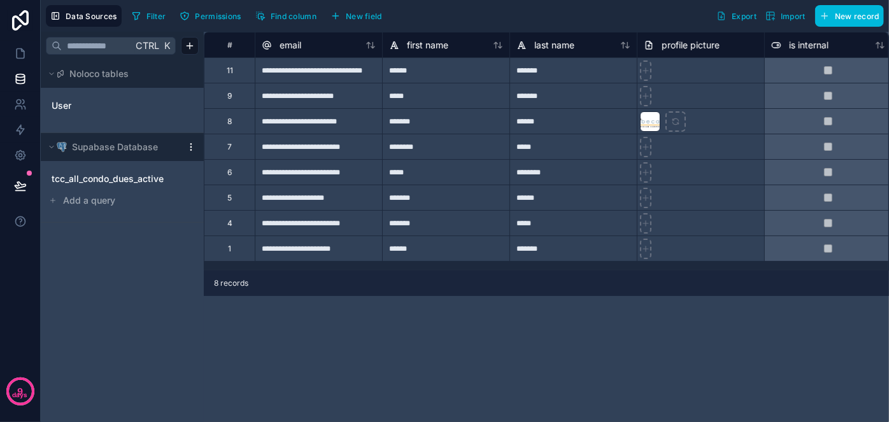
click at [134, 176] on span "tcc_all_condo_dues_active" at bounding box center [108, 179] width 112 height 13
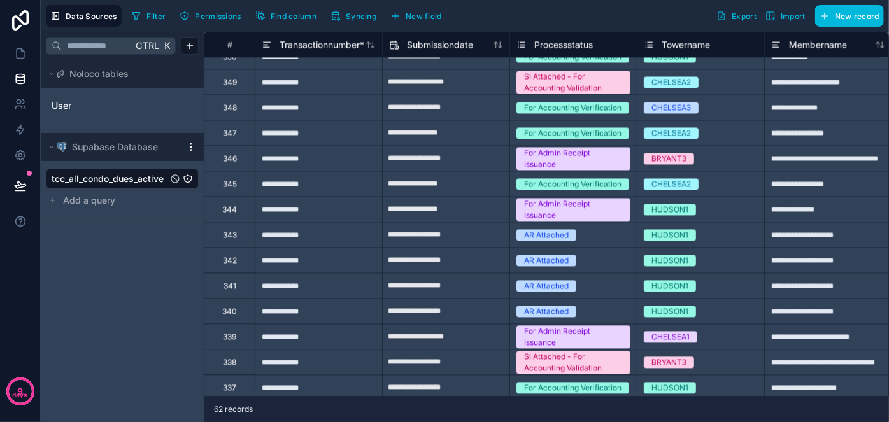
scroll to position [1248, 0]
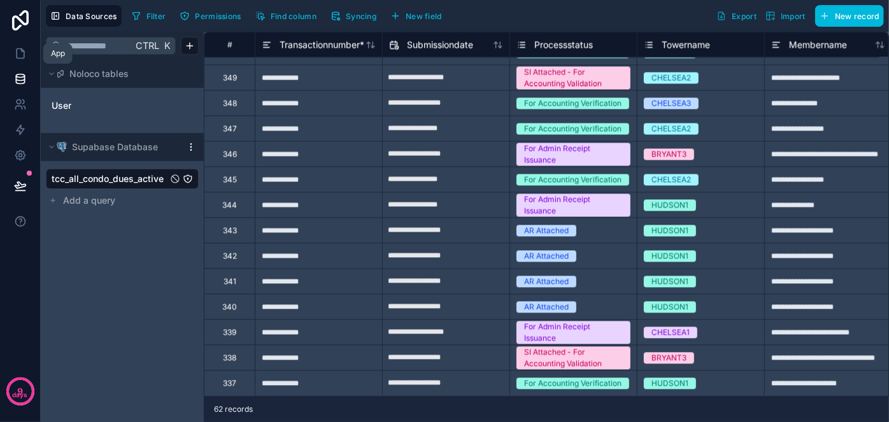
click at [23, 57] on icon at bounding box center [20, 53] width 13 height 13
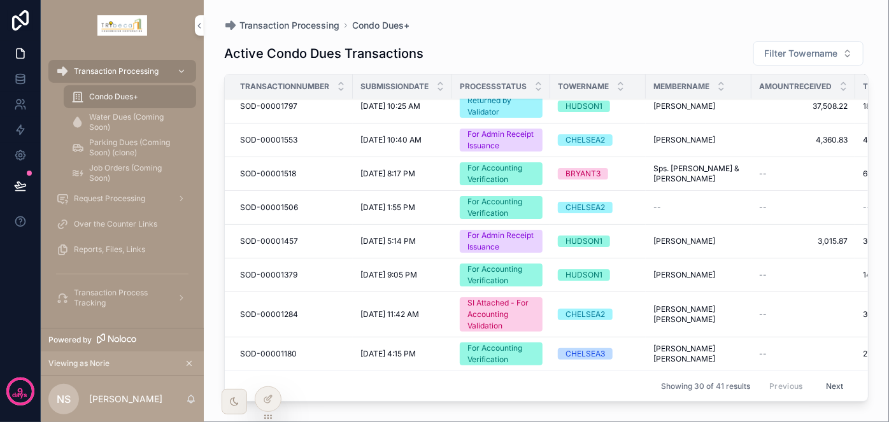
scroll to position [790, 0]
click at [8, 76] on link at bounding box center [20, 78] width 40 height 25
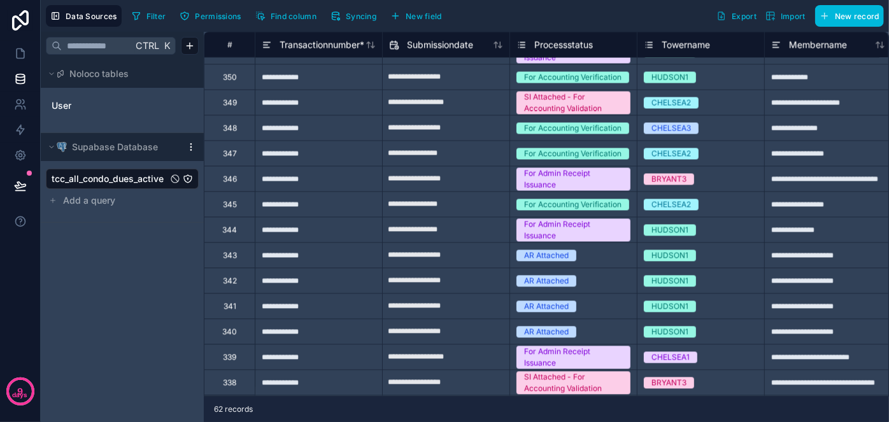
scroll to position [1248, 0]
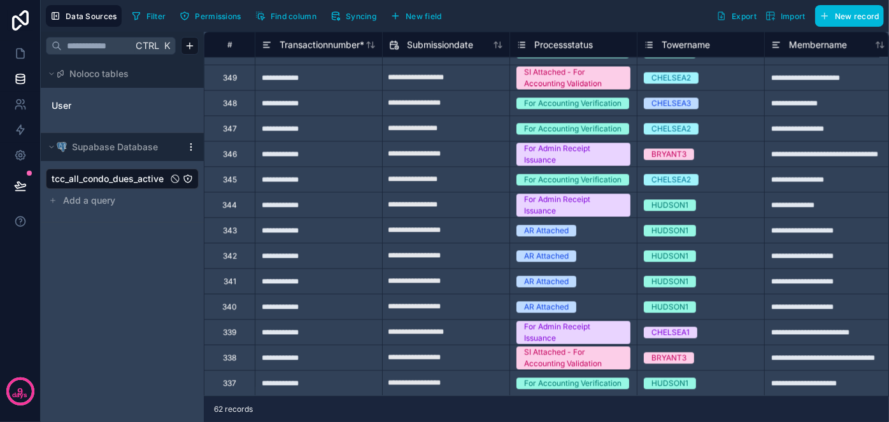
click at [305, 269] on div "**********" at bounding box center [318, 281] width 127 height 25
click at [22, 59] on icon at bounding box center [20, 53] width 13 height 13
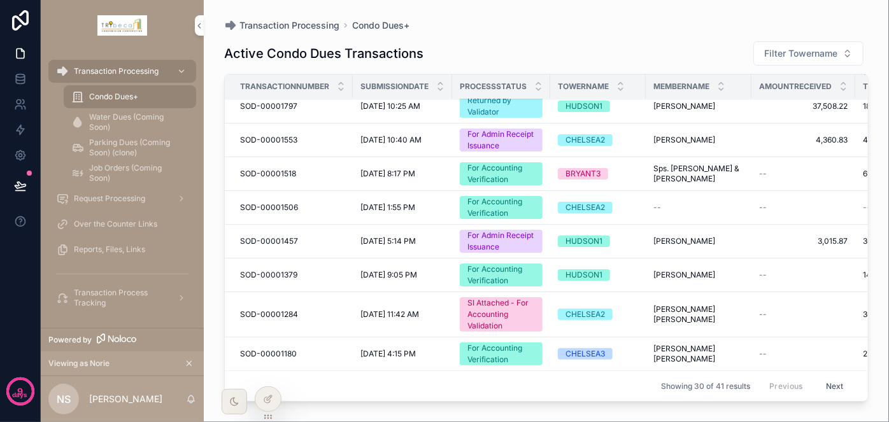
scroll to position [790, 0]
click at [829, 379] on button "Next" at bounding box center [835, 386] width 36 height 20
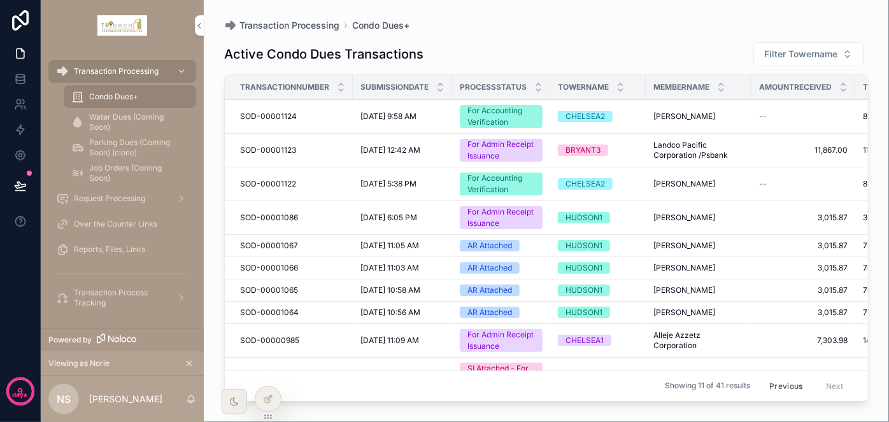
click at [486, 290] on div "AR Attached" at bounding box center [489, 290] width 45 height 11
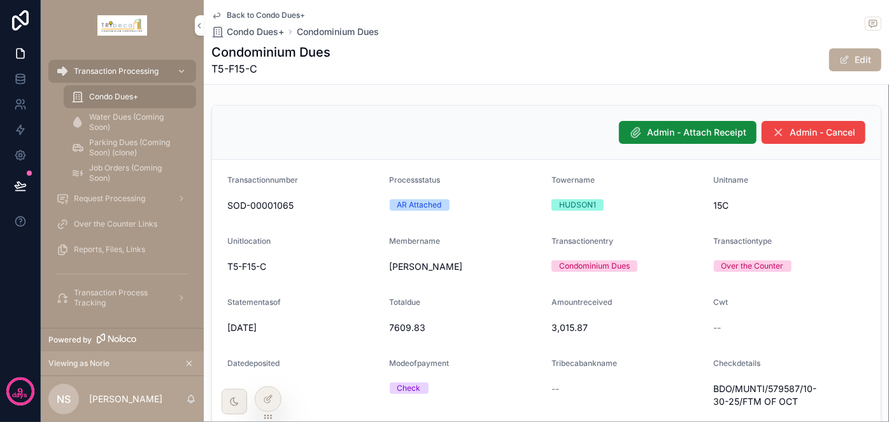
click at [684, 137] on span "Admin - Attach Receipt" at bounding box center [696, 132] width 99 height 13
click at [264, 397] on icon at bounding box center [268, 399] width 10 height 10
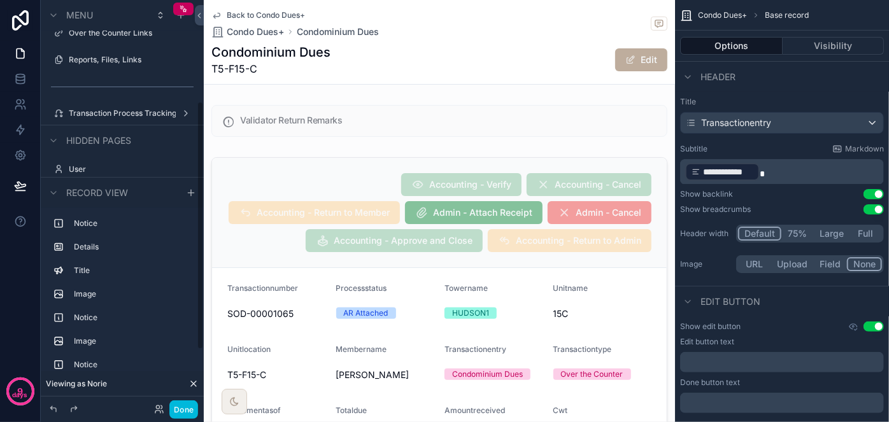
scroll to position [115, 0]
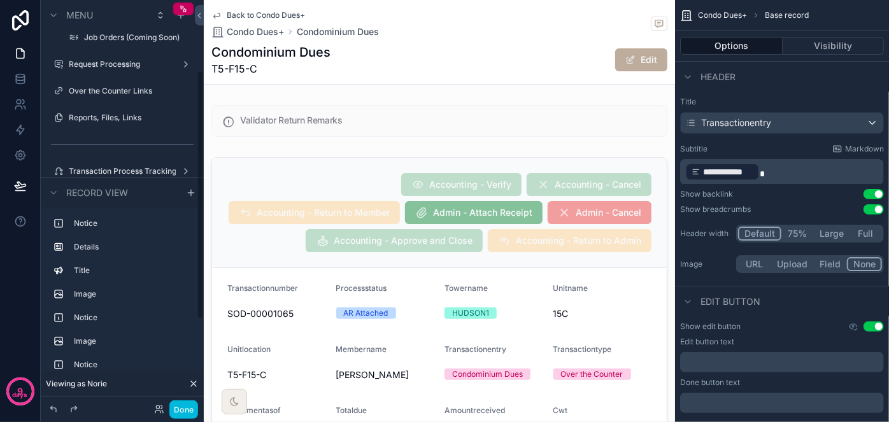
click at [128, 121] on label "Reports, Files, Links" at bounding box center [129, 118] width 120 height 10
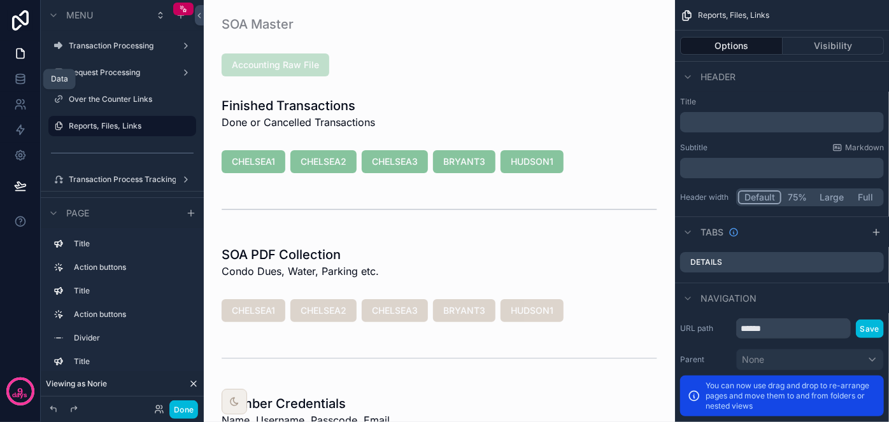
click at [29, 86] on link at bounding box center [20, 78] width 40 height 25
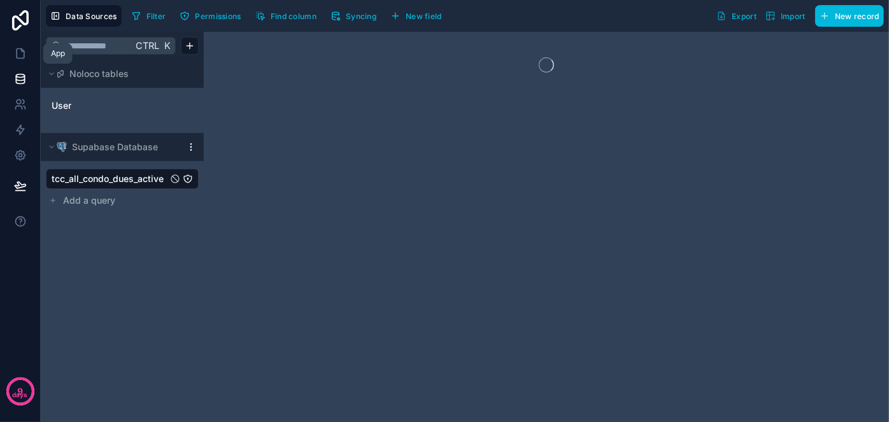
click at [24, 47] on icon at bounding box center [20, 53] width 13 height 13
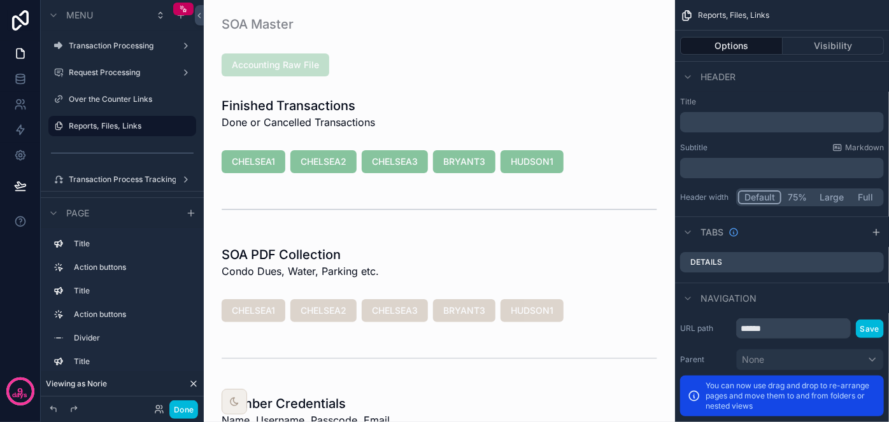
click at [111, 45] on label "Transaction Processing" at bounding box center [120, 46] width 102 height 10
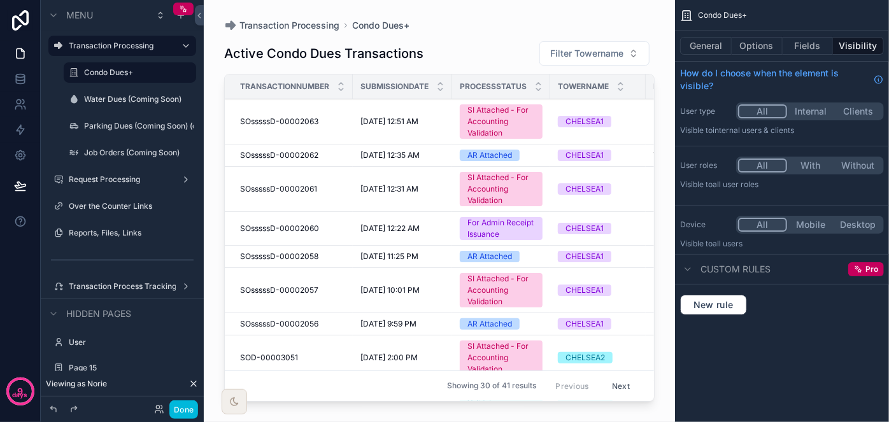
click at [57, 45] on icon "scrollable content" at bounding box center [58, 46] width 10 height 10
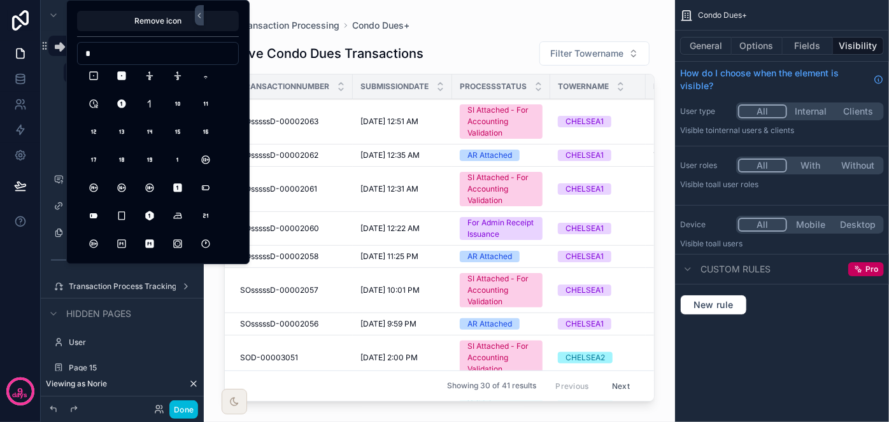
scroll to position [57, 0]
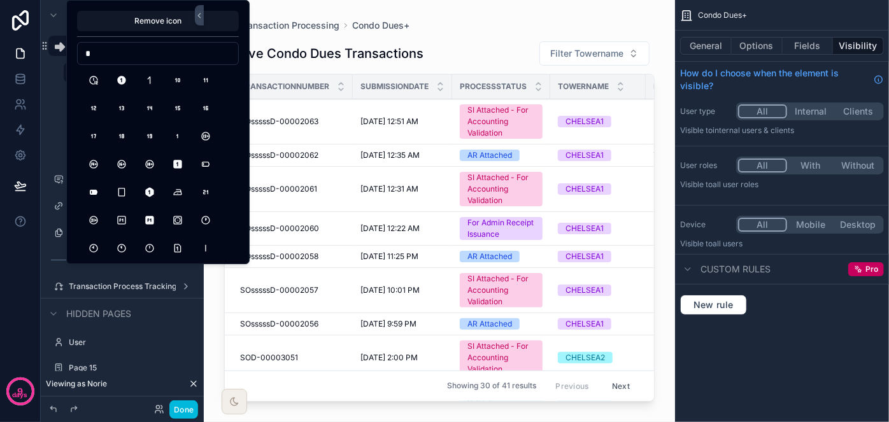
type input "*"
click at [183, 160] on button "Square1Filled" at bounding box center [177, 164] width 23 height 23
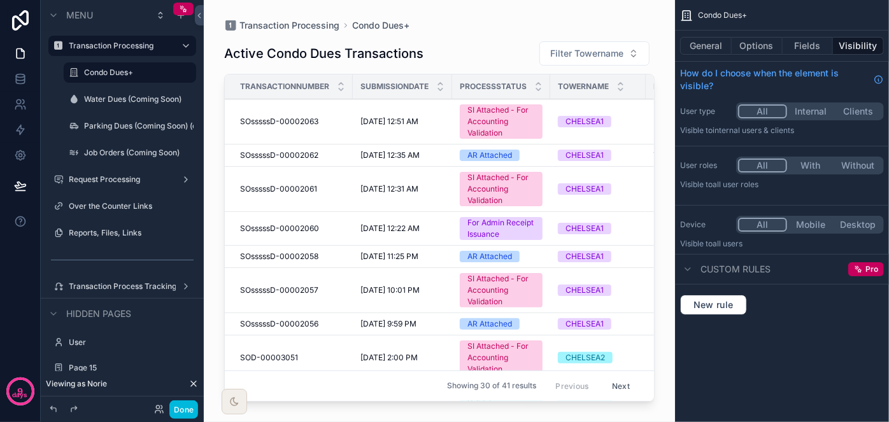
click at [48, 130] on div "Transaction Processing Condo Dues+ Water Dues (Coming Soon) Parking Dues (Comin…" at bounding box center [122, 98] width 163 height 131
click at [55, 178] on icon "scrollable content" at bounding box center [58, 179] width 10 height 10
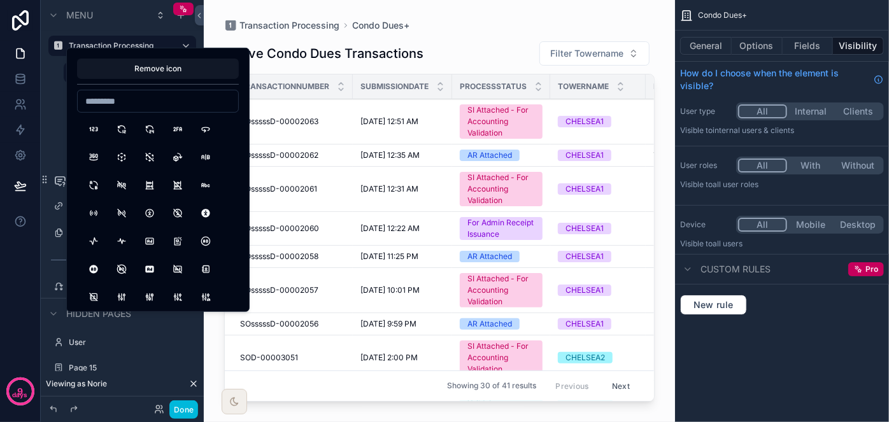
click at [109, 108] on input at bounding box center [158, 101] width 160 height 18
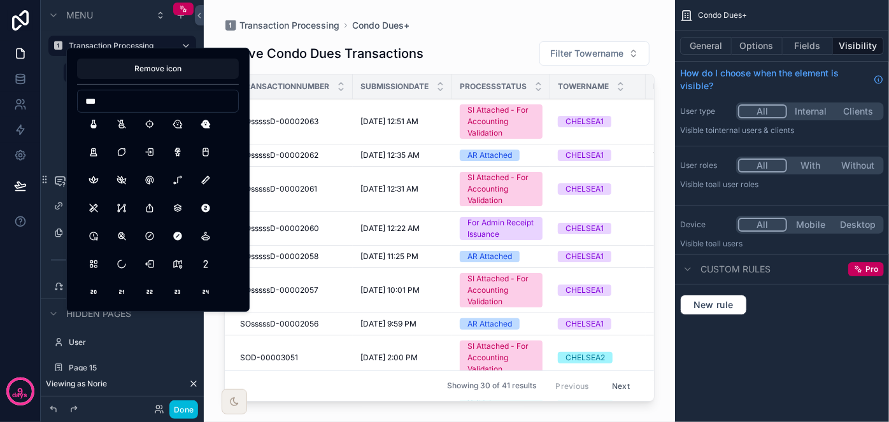
scroll to position [0, 0]
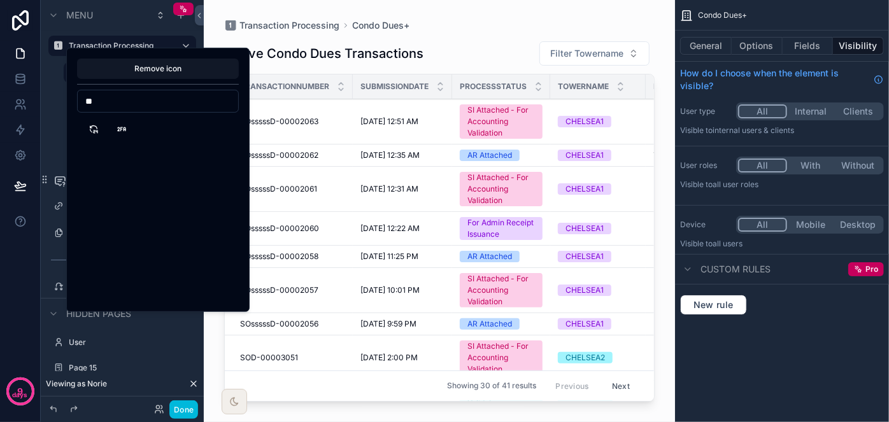
type input "*"
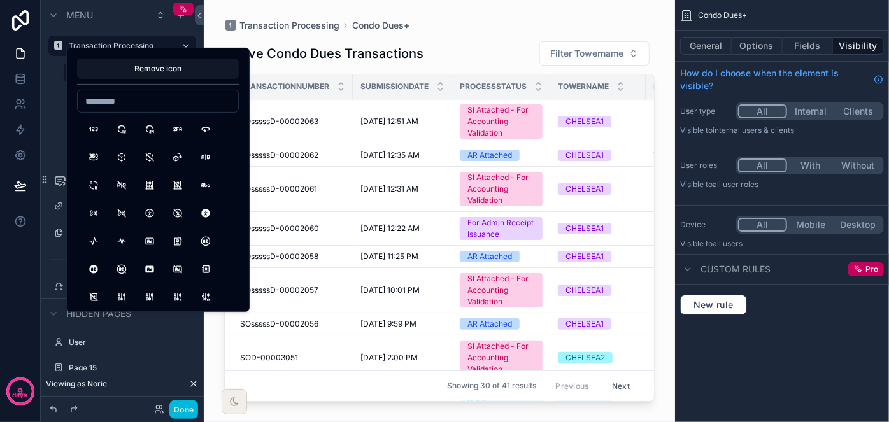
type input "*"
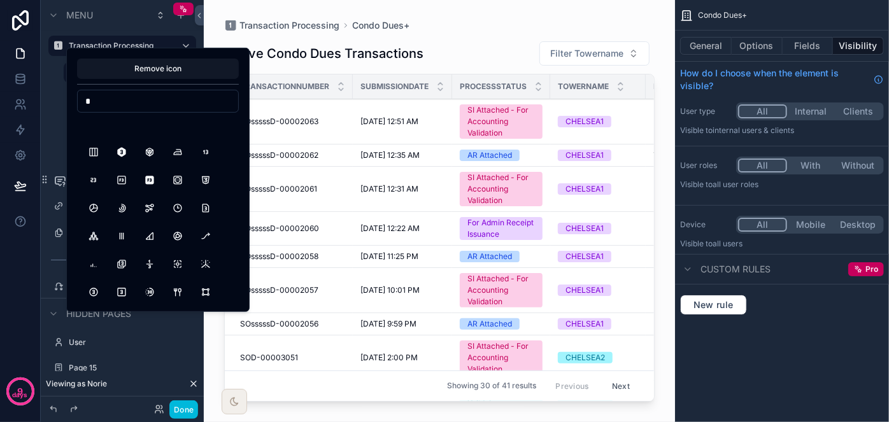
scroll to position [231, 0]
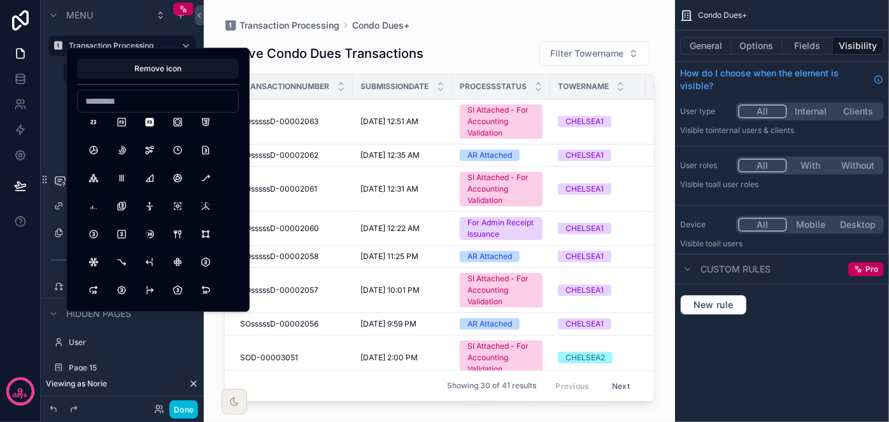
type input "*"
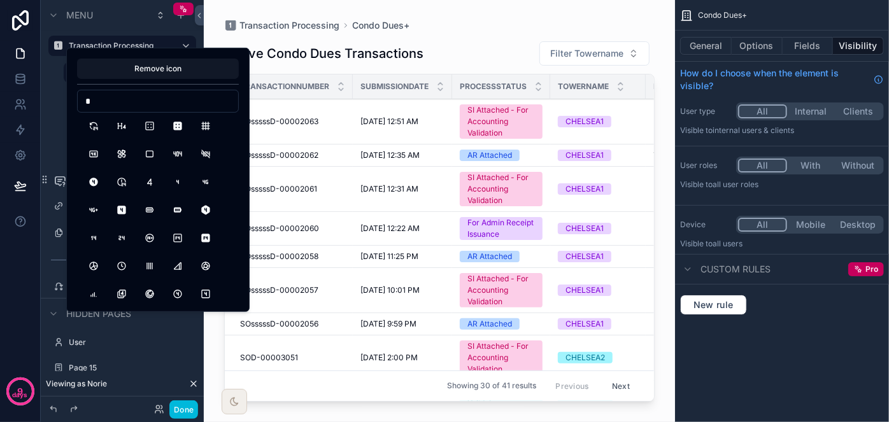
scroll to position [0, 0]
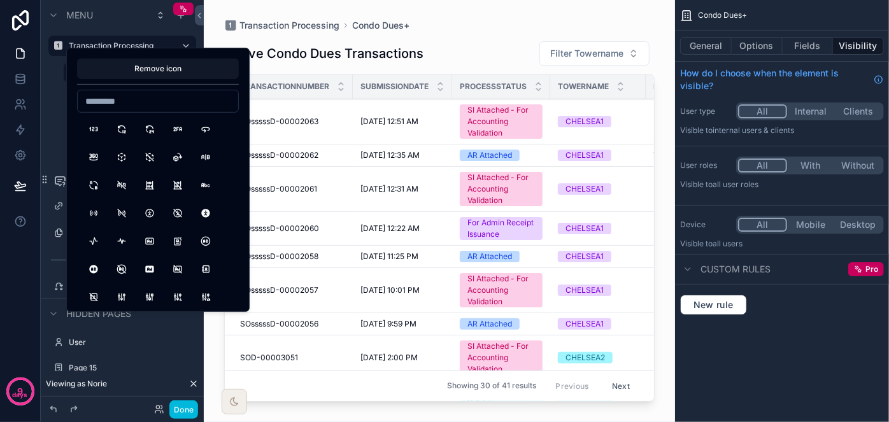
type input "*"
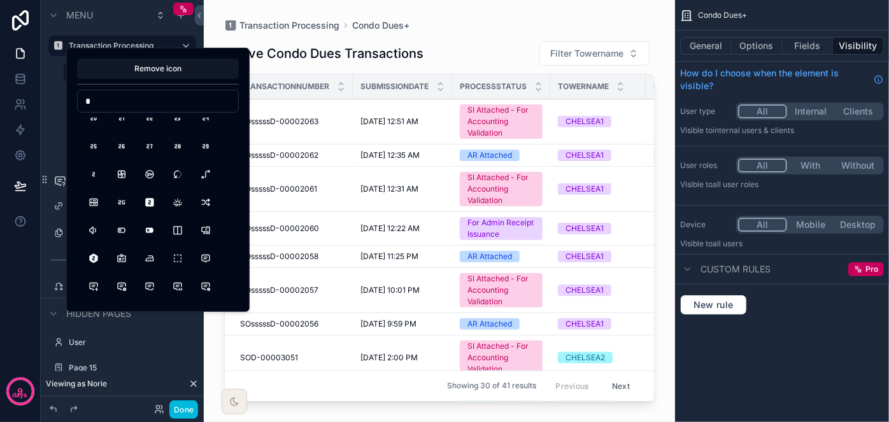
type input "*"
click at [150, 199] on button "Square2Filled" at bounding box center [149, 202] width 23 height 23
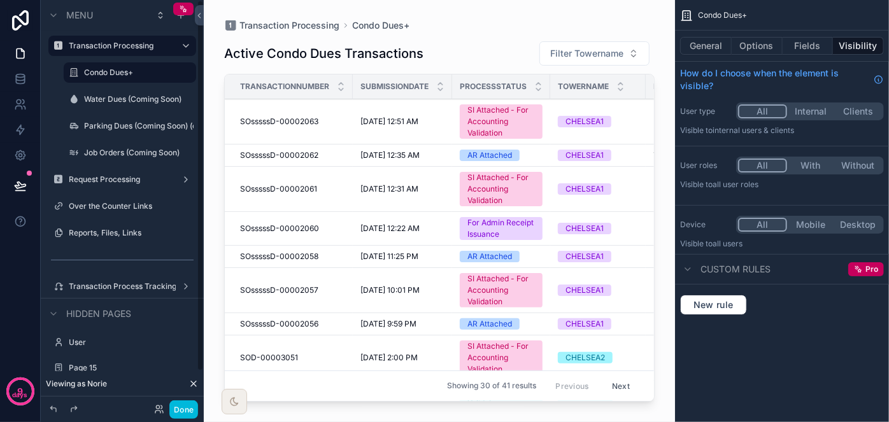
click at [55, 206] on icon "scrollable content" at bounding box center [58, 206] width 10 height 10
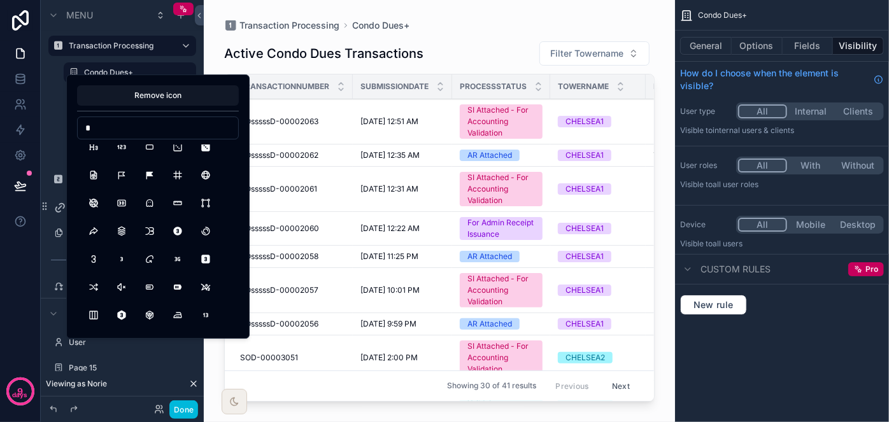
scroll to position [57, 0]
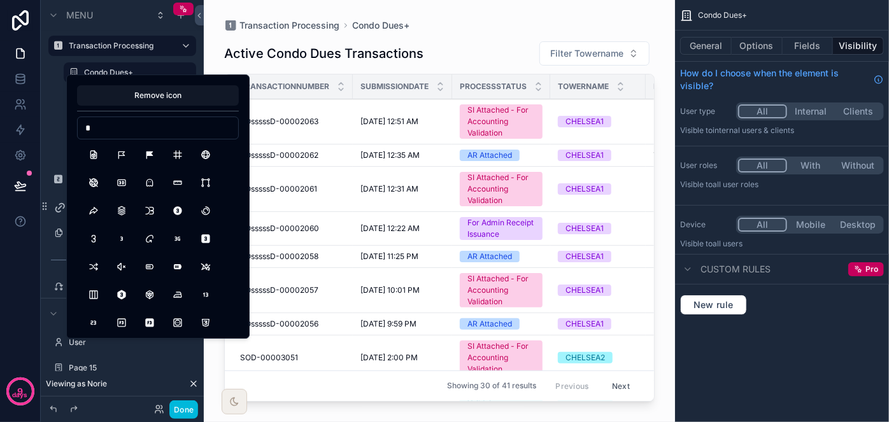
type input "*"
click at [210, 239] on button "Square3Filled" at bounding box center [205, 238] width 23 height 23
click at [54, 231] on icon "scrollable content" at bounding box center [58, 233] width 10 height 10
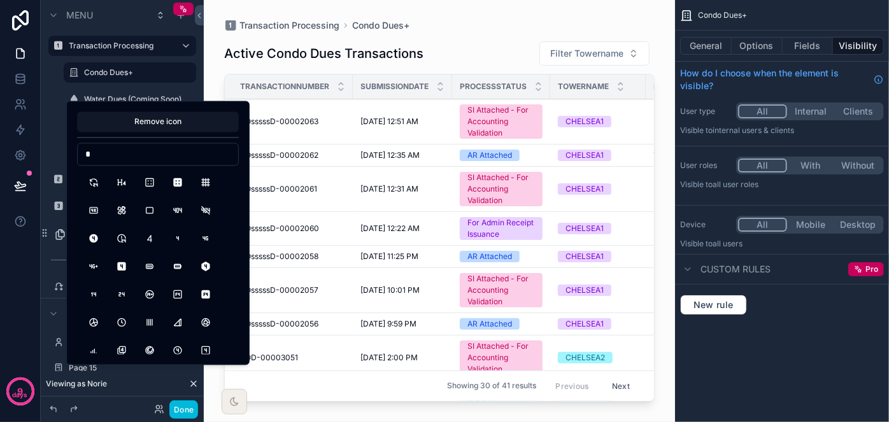
type input "*"
click at [118, 266] on button "Square4Filled" at bounding box center [121, 266] width 23 height 23
click at [57, 285] on icon "scrollable content" at bounding box center [58, 286] width 10 height 10
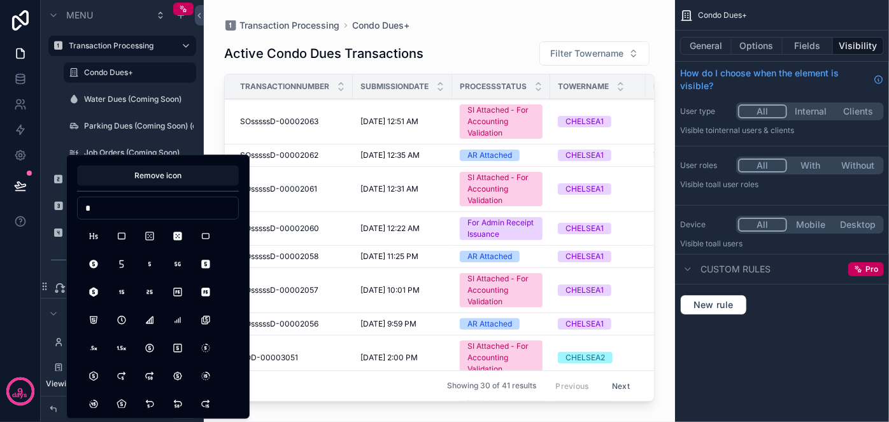
type input "*"
click at [202, 267] on button "Square5Filled" at bounding box center [205, 264] width 23 height 23
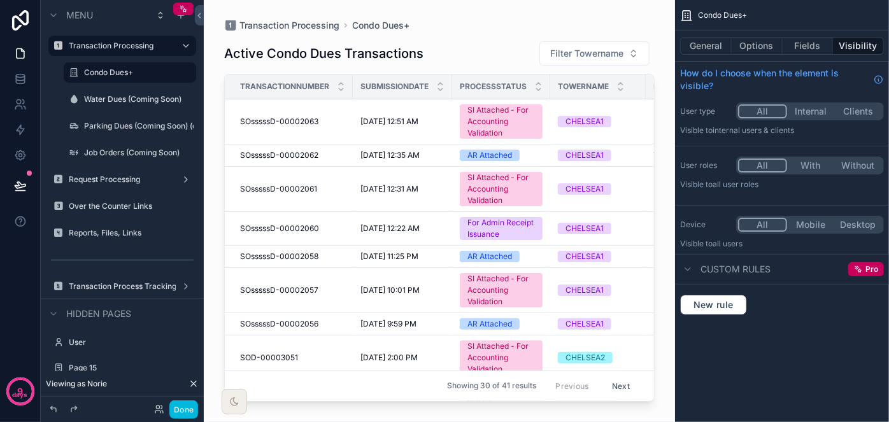
click at [27, 292] on div "9 days" at bounding box center [20, 211] width 41 height 422
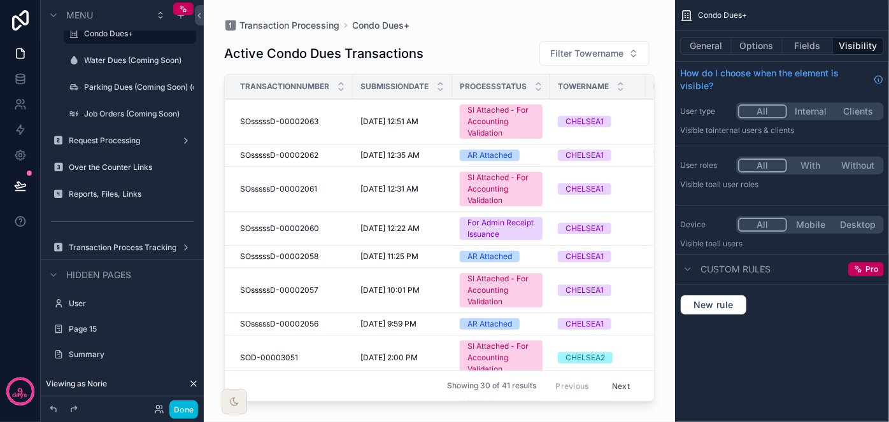
click at [54, 248] on icon "scrollable content" at bounding box center [58, 248] width 10 height 10
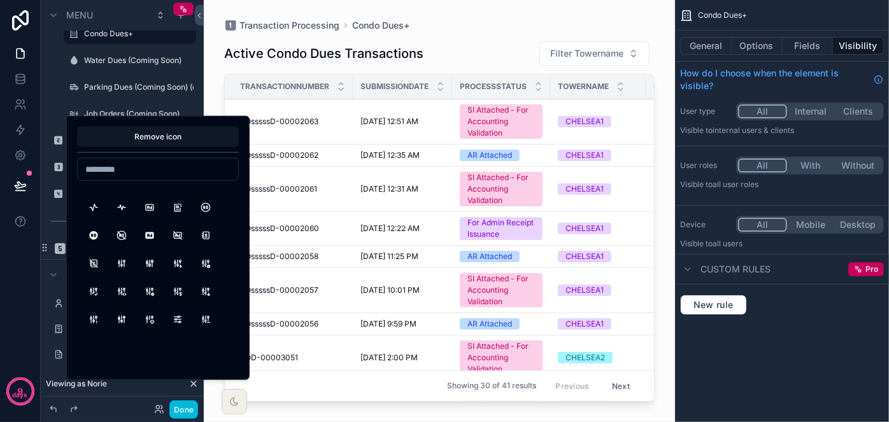
scroll to position [115, 0]
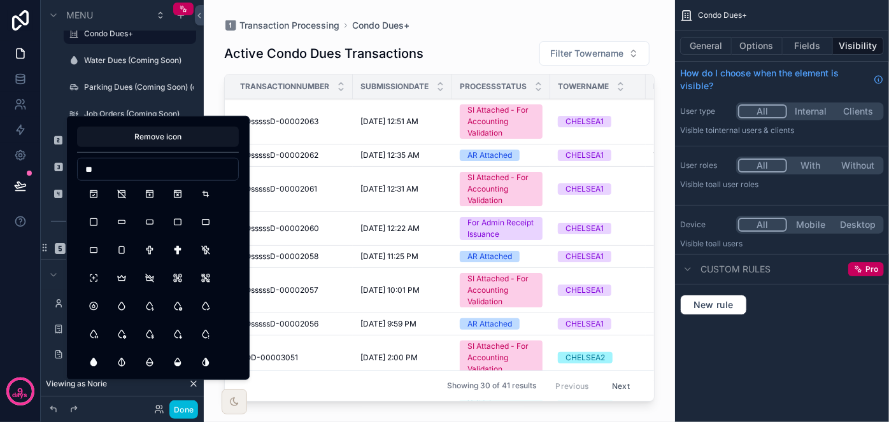
type input "*"
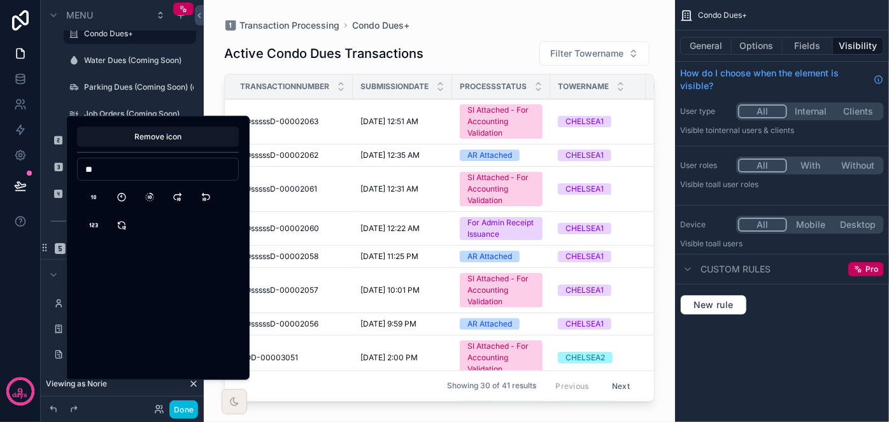
type input "*"
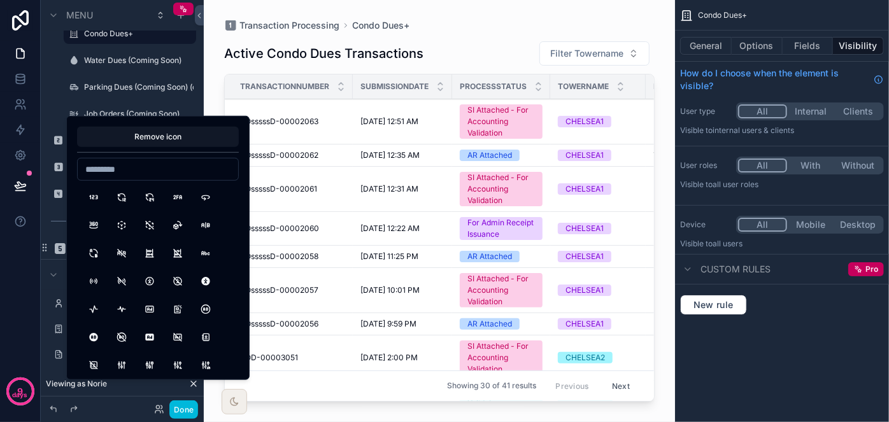
type input "*"
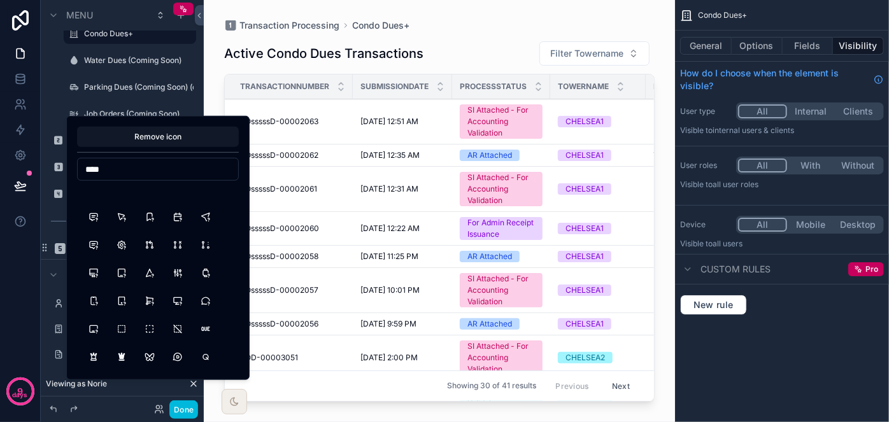
scroll to position [173, 0]
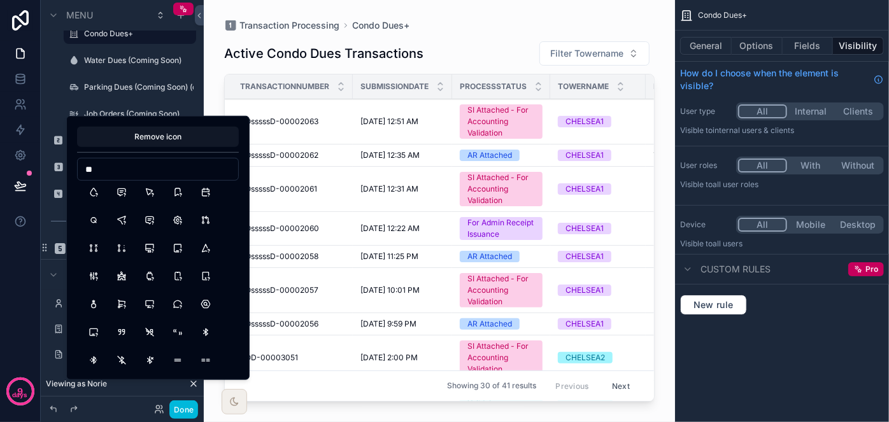
type input "*"
type input "*****"
click at [201, 355] on button "ArrowFork" at bounding box center [205, 358] width 23 height 23
click at [24, 299] on div "9 days" at bounding box center [20, 211] width 41 height 422
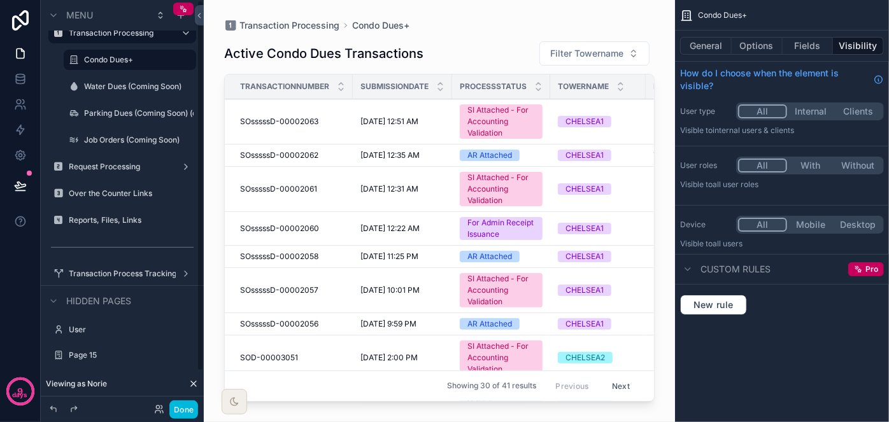
scroll to position [0, 0]
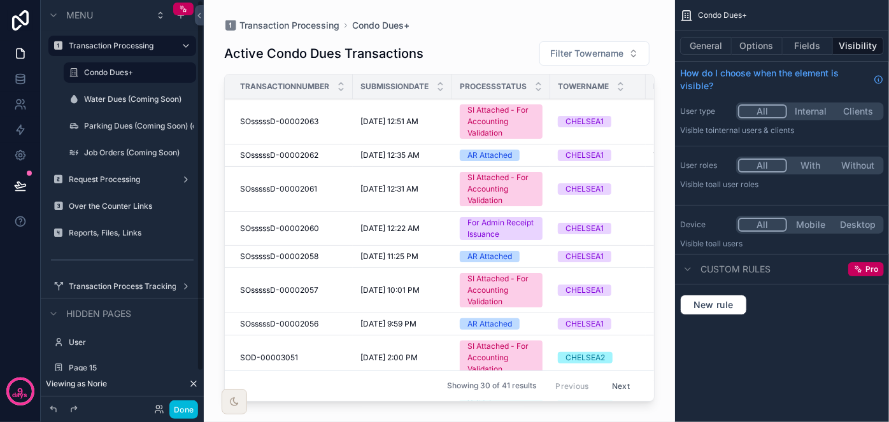
click at [176, 402] on button "Done" at bounding box center [183, 409] width 29 height 18
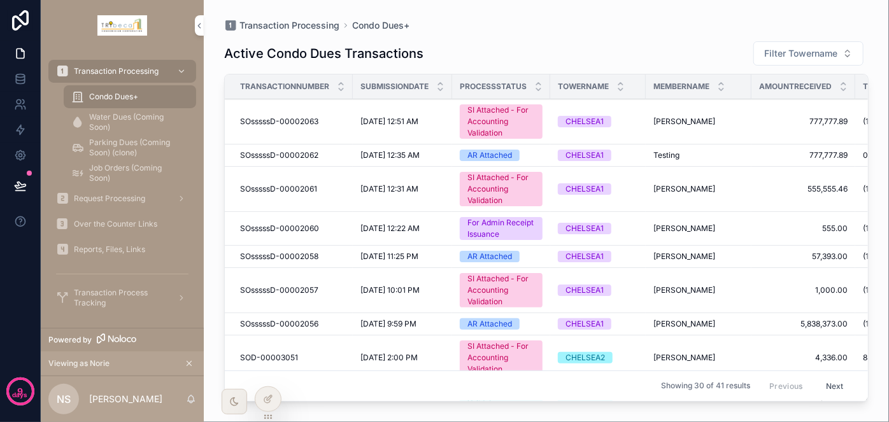
click at [136, 29] on img "scrollable content" at bounding box center [122, 25] width 50 height 20
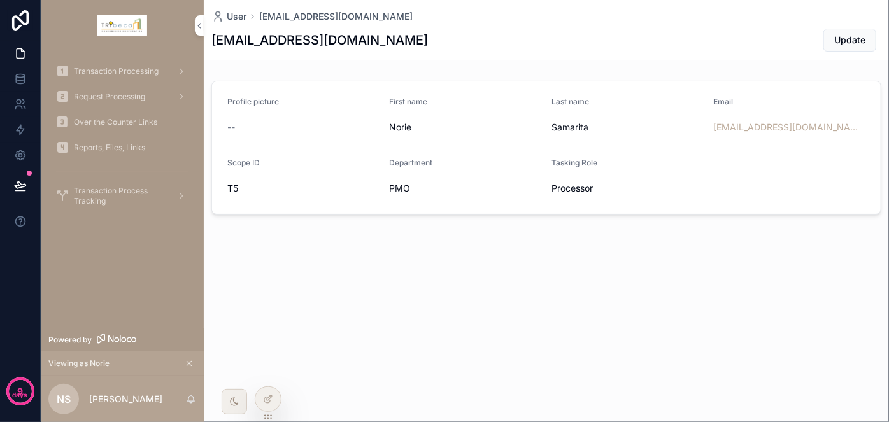
click at [113, 90] on div "Request Processing" at bounding box center [122, 97] width 132 height 20
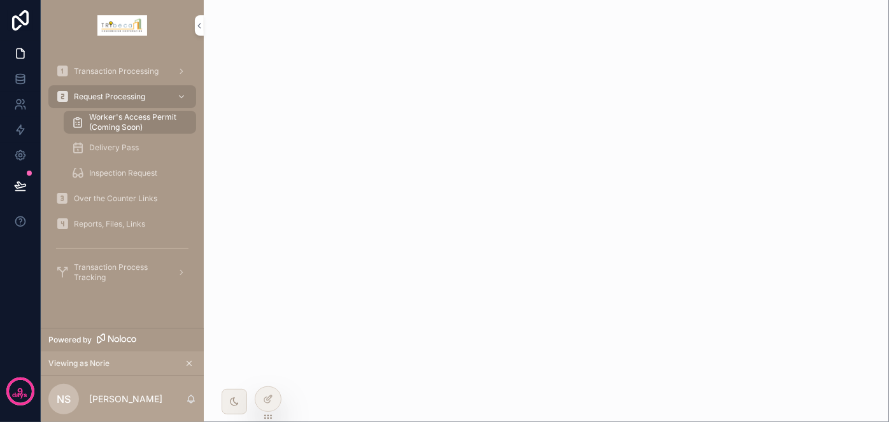
click at [129, 73] on span "Transaction Processing" at bounding box center [116, 71] width 85 height 10
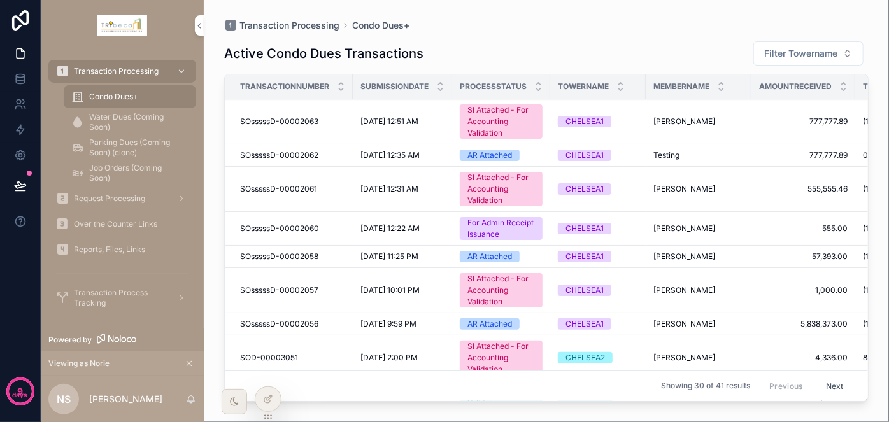
click at [128, 117] on span "Water Dues (Coming Soon)" at bounding box center [136, 122] width 94 height 20
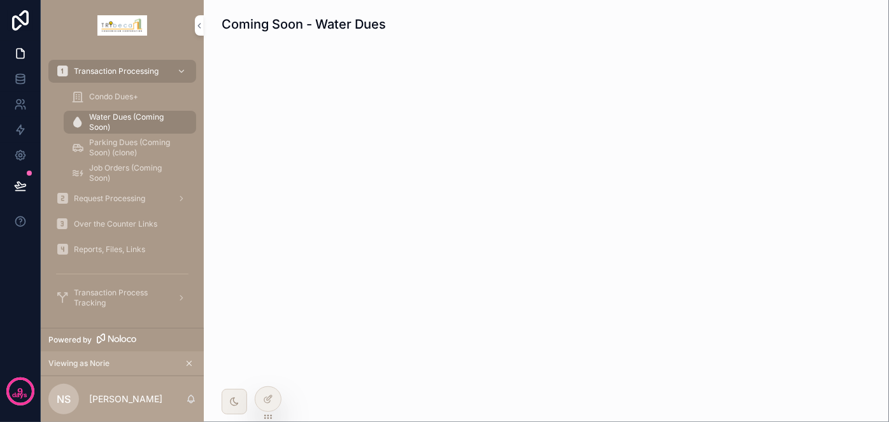
click at [139, 67] on span "Transaction Processing" at bounding box center [116, 71] width 85 height 10
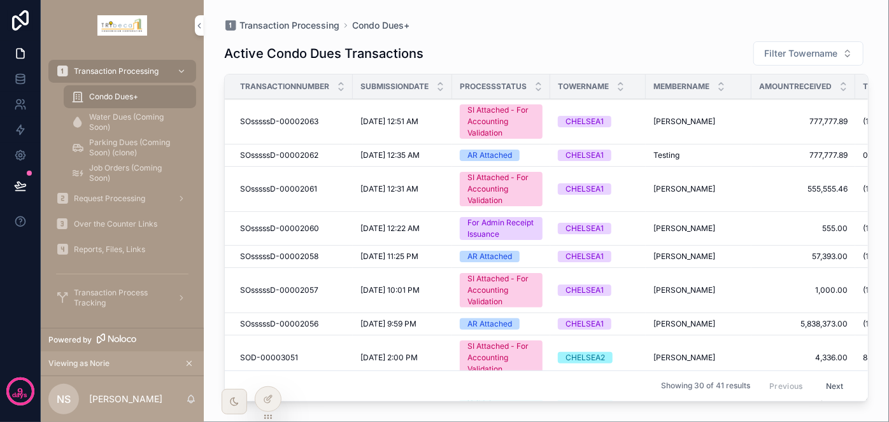
click at [122, 24] on img "scrollable content" at bounding box center [122, 25] width 50 height 20
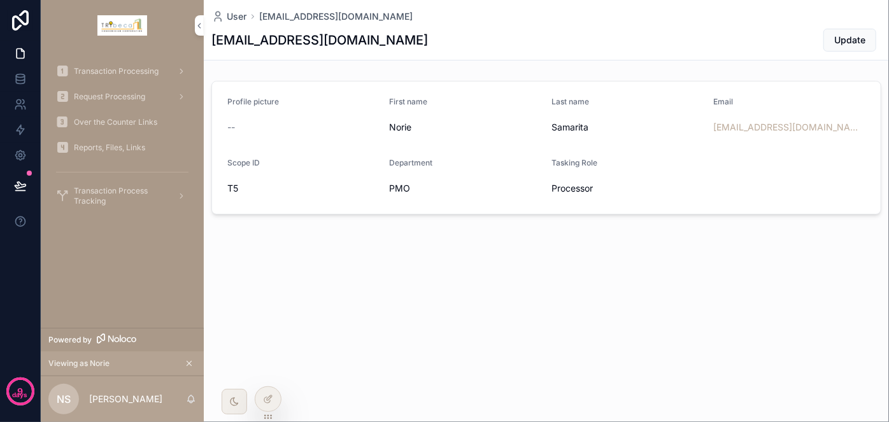
click at [146, 72] on span "Transaction Processing" at bounding box center [116, 71] width 85 height 10
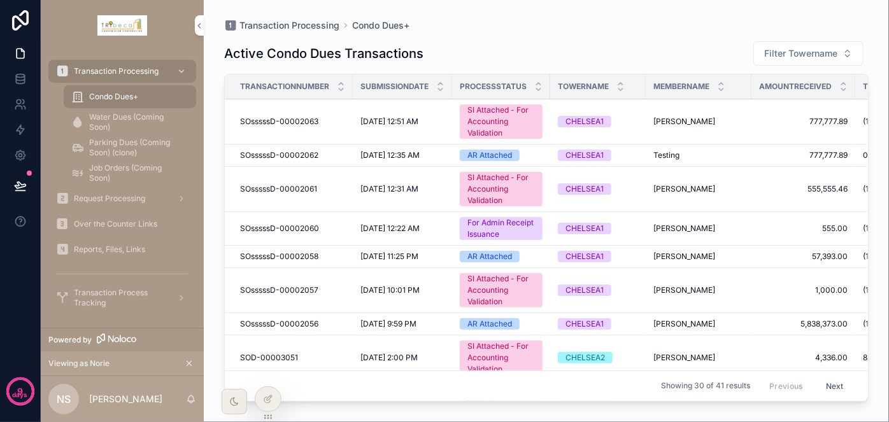
click at [270, 402] on icon at bounding box center [268, 399] width 10 height 10
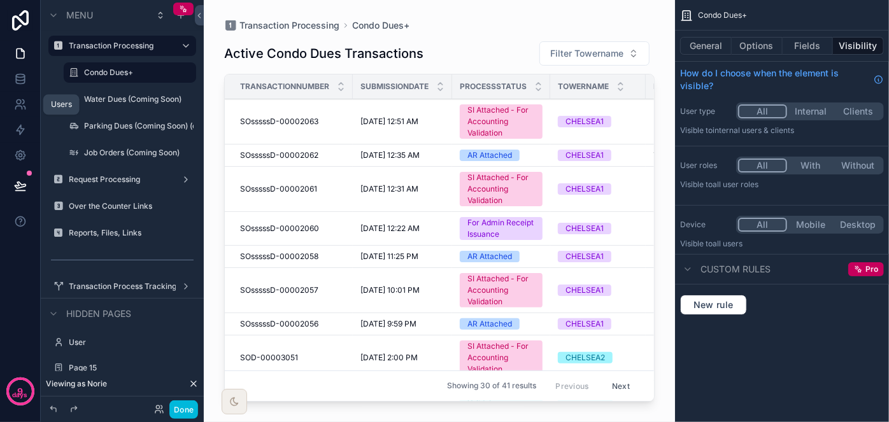
click at [22, 101] on icon at bounding box center [20, 104] width 13 height 13
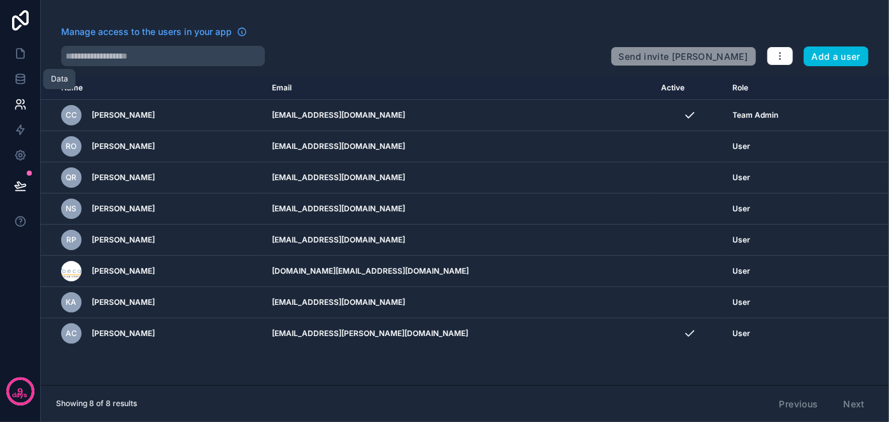
click at [18, 70] on link at bounding box center [20, 78] width 40 height 25
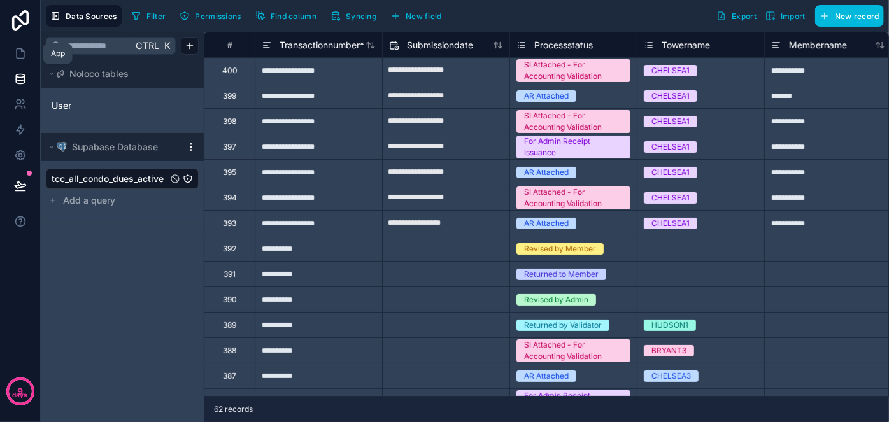
click at [21, 49] on icon at bounding box center [21, 54] width 8 height 10
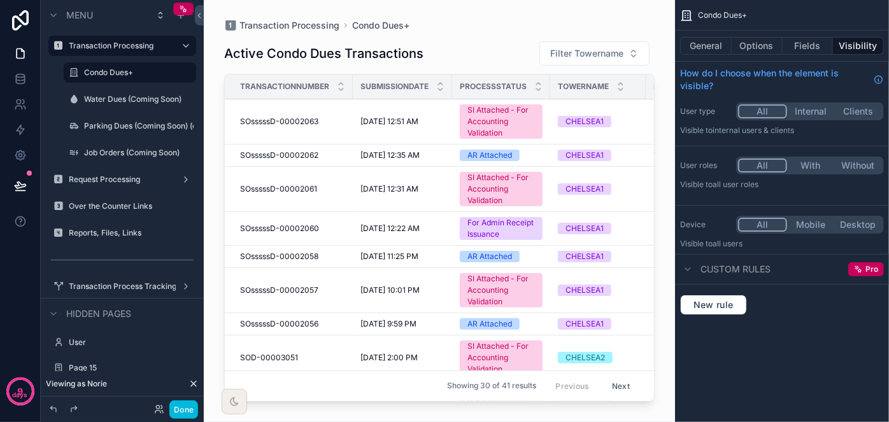
click at [28, 17] on icon at bounding box center [20, 20] width 17 height 20
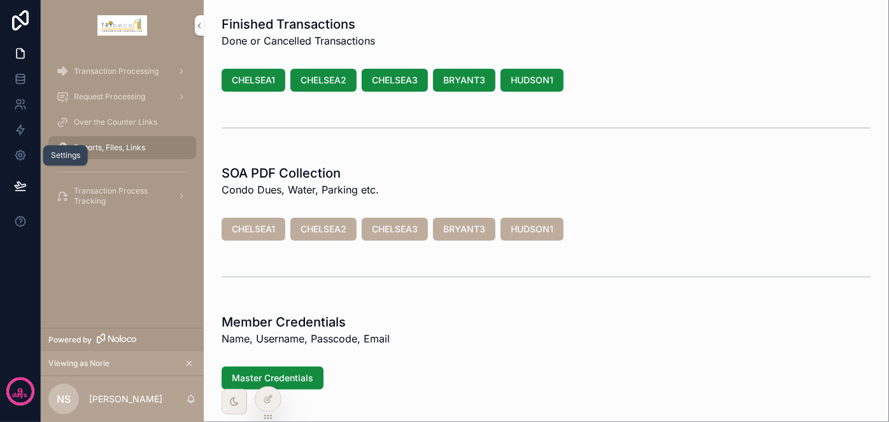
click at [25, 160] on icon at bounding box center [20, 155] width 13 height 13
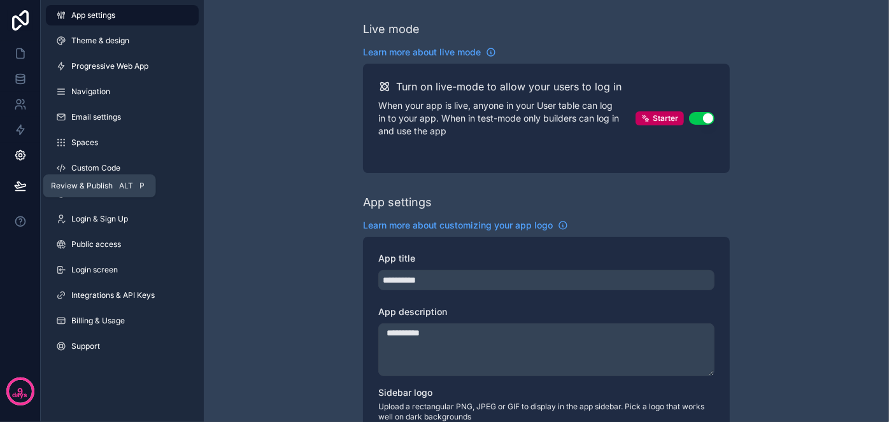
click at [26, 192] on button at bounding box center [20, 186] width 28 height 36
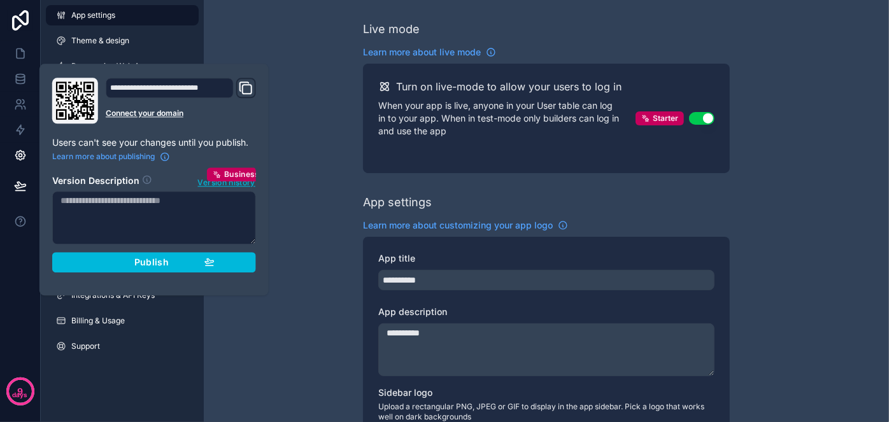
click at [194, 260] on div "Publish" at bounding box center [154, 262] width 121 height 11
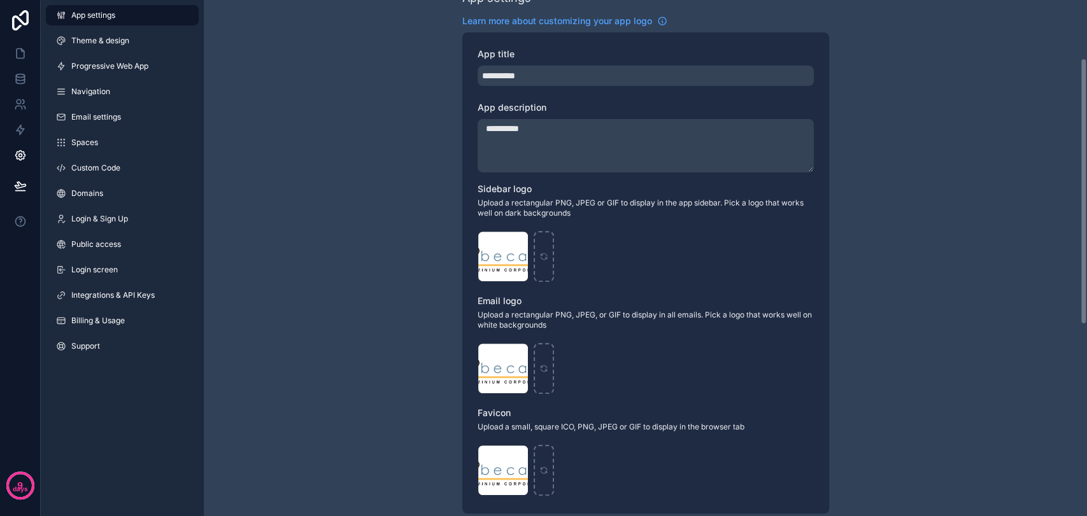
scroll to position [212, 0]
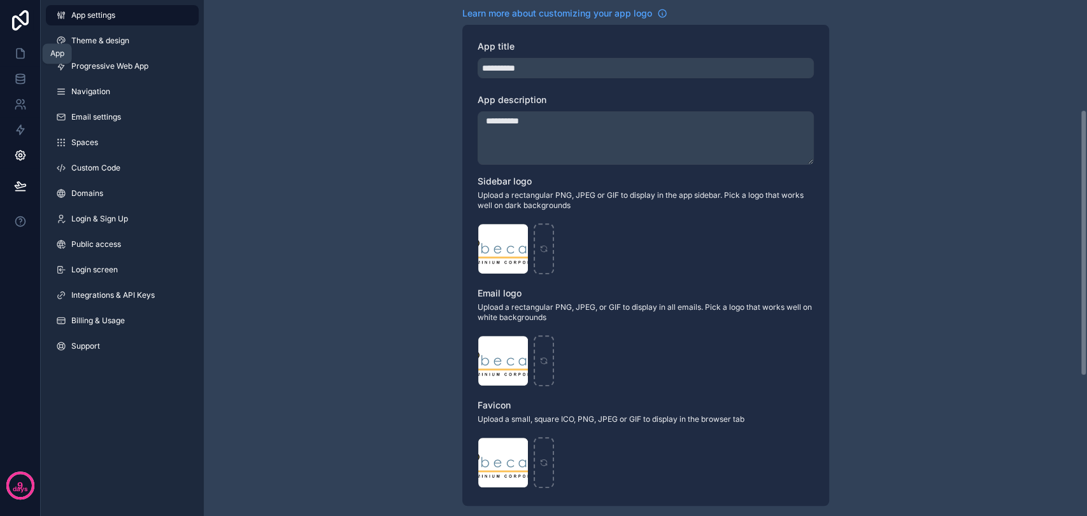
click at [20, 51] on icon at bounding box center [20, 53] width 13 height 13
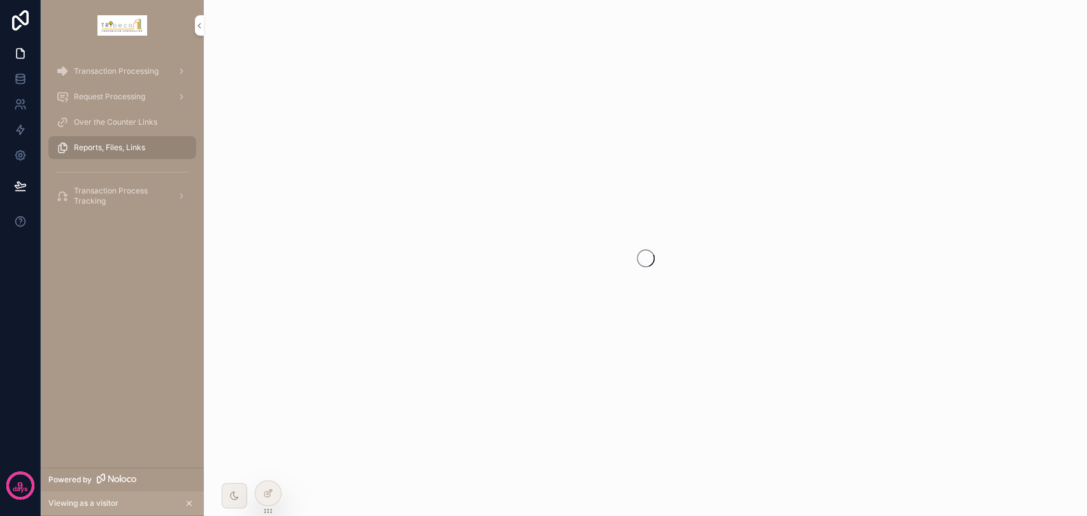
click at [25, 22] on icon at bounding box center [20, 20] width 25 height 20
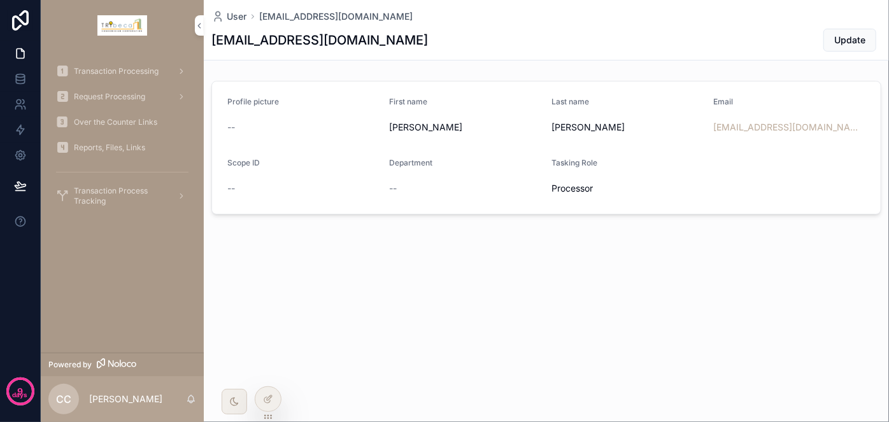
click at [64, 408] on div "CC" at bounding box center [63, 399] width 31 height 31
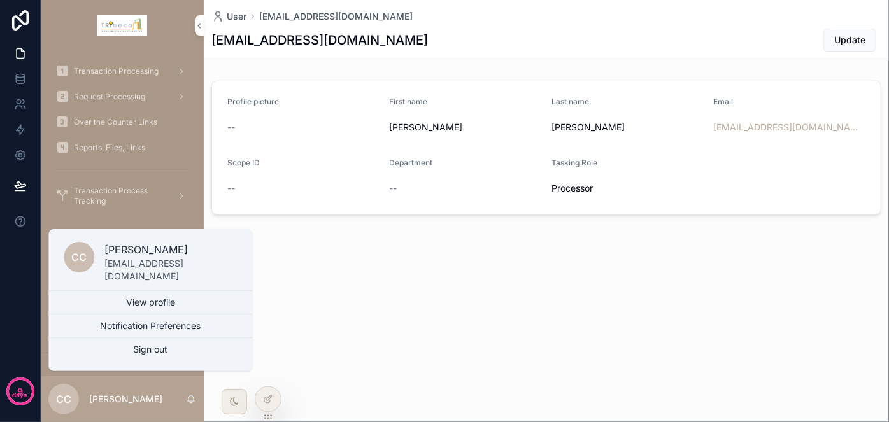
click at [146, 350] on button "Sign out" at bounding box center [150, 349] width 204 height 23
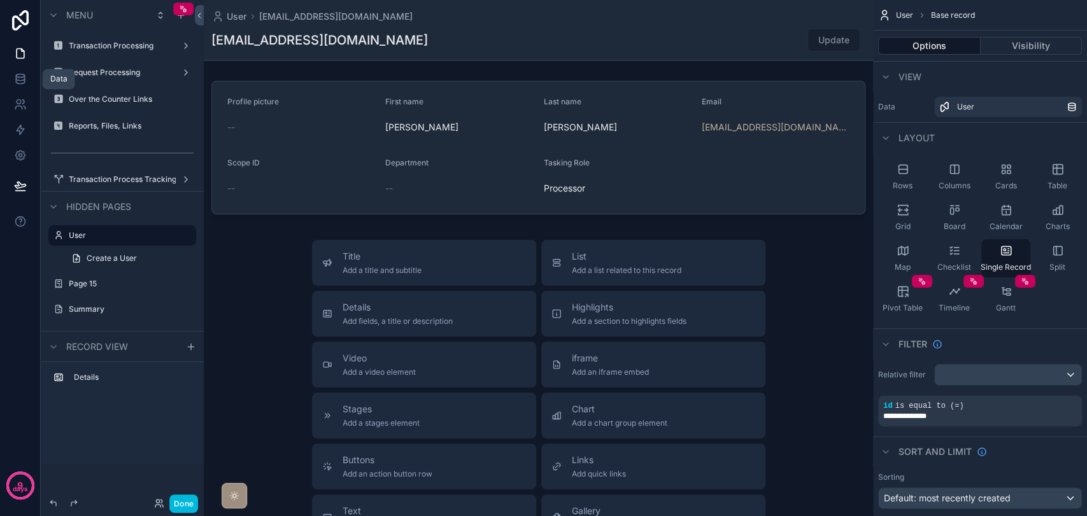
click at [25, 79] on icon at bounding box center [20, 79] width 13 height 13
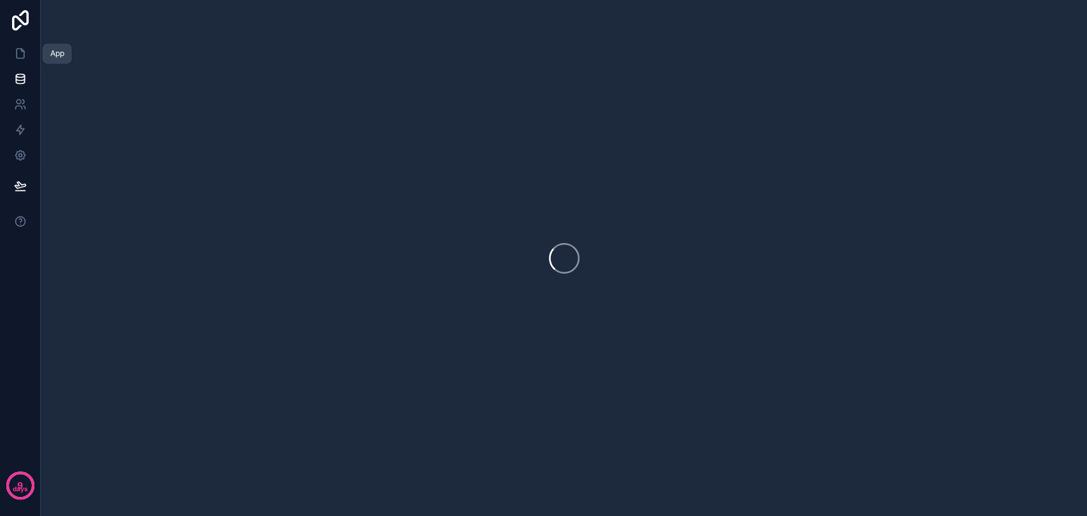
click at [22, 58] on icon at bounding box center [21, 54] width 8 height 10
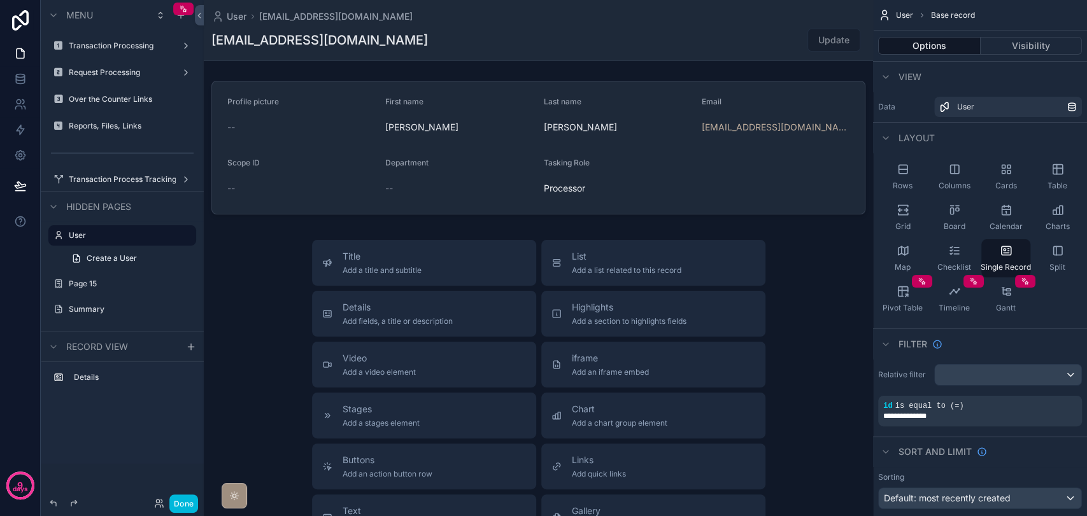
click at [190, 500] on button "Done" at bounding box center [183, 504] width 29 height 18
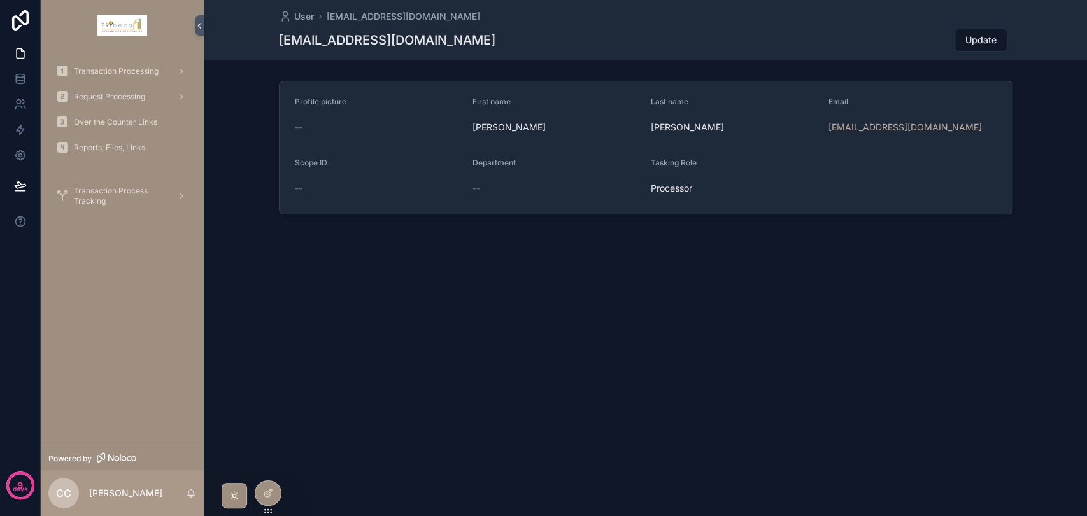
click at [0, 0] on icon at bounding box center [0, 0] width 0 height 0
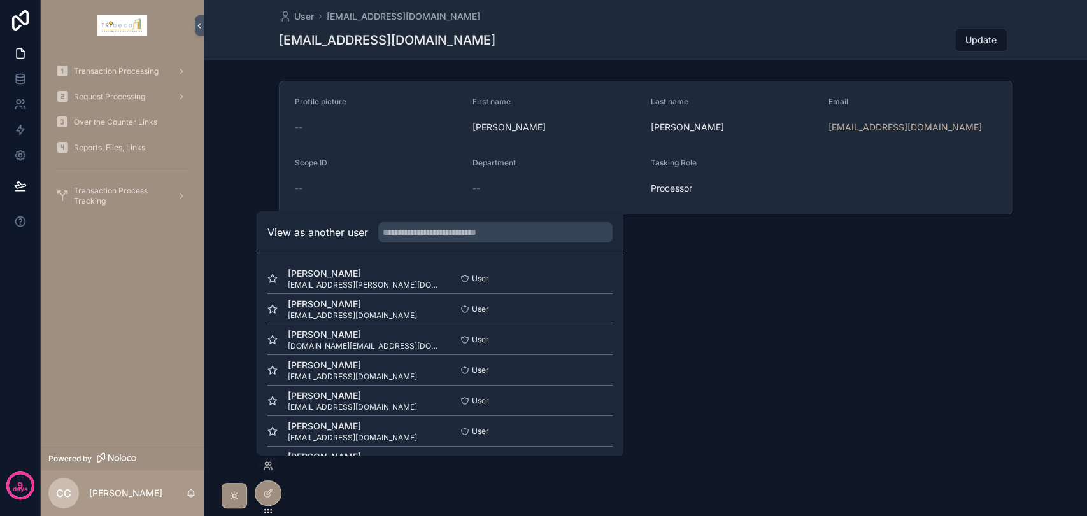
click at [0, 0] on button "Select" at bounding box center [0, 0] width 0 height 0
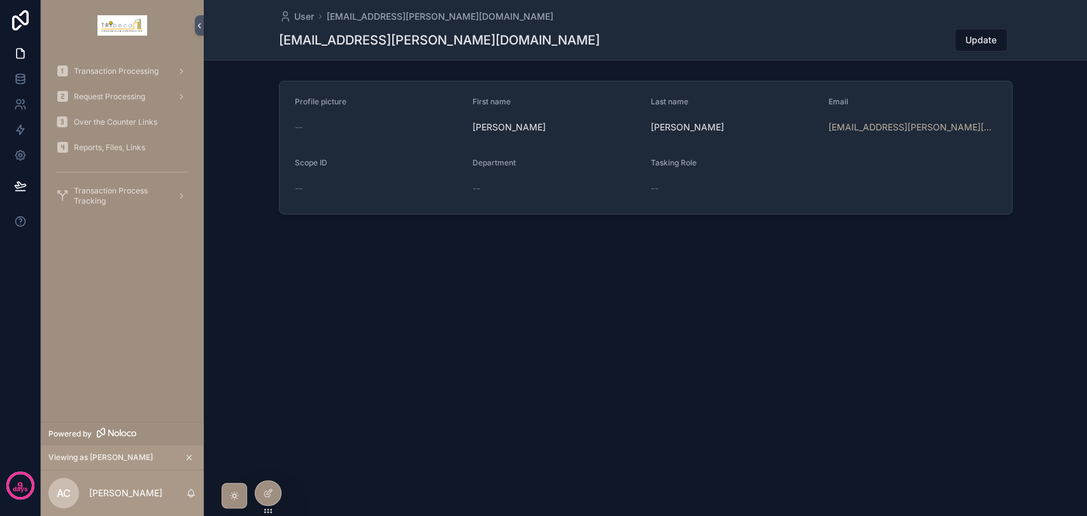
click at [137, 72] on span "Transaction Processing" at bounding box center [116, 71] width 85 height 10
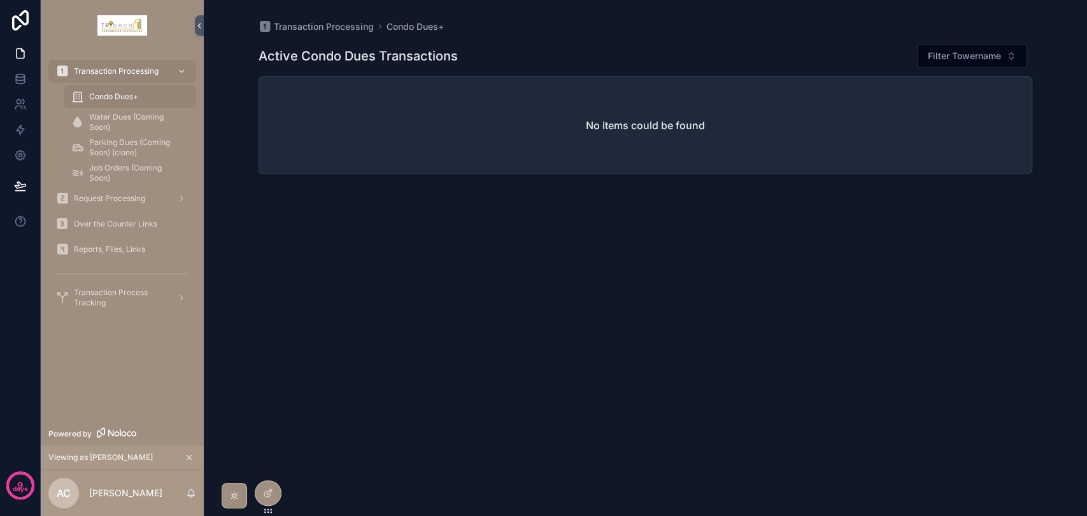
click at [0, 0] on icon at bounding box center [0, 0] width 0 height 0
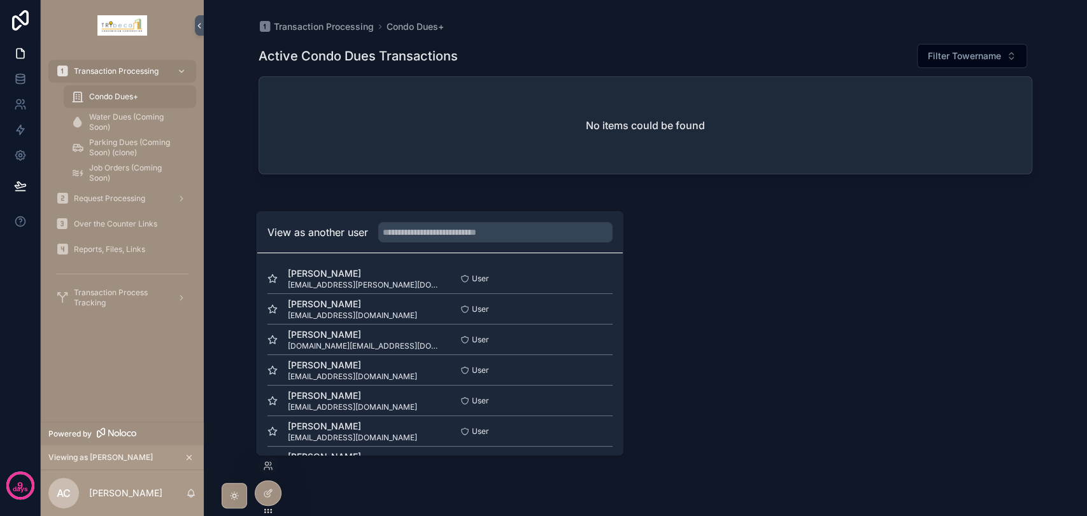
click at [0, 0] on button "Select" at bounding box center [0, 0] width 0 height 0
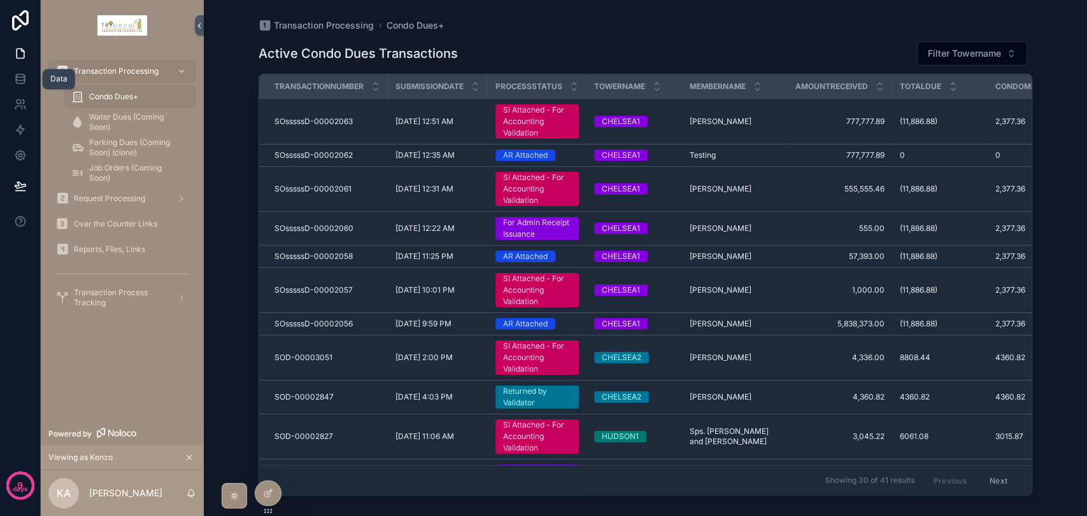
click at [22, 83] on icon at bounding box center [20, 81] width 8 height 5
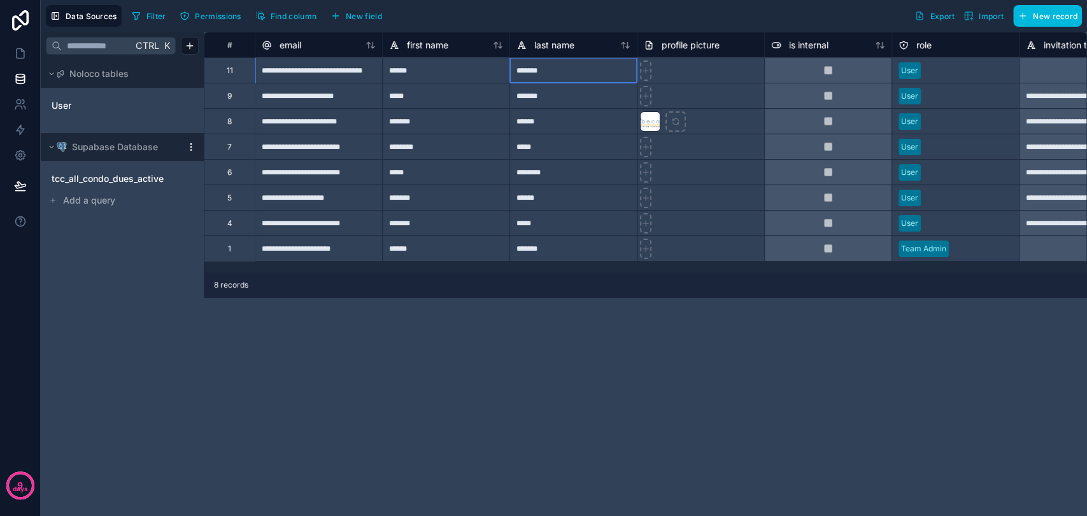
click at [567, 69] on div "*******" at bounding box center [572, 69] width 127 height 25
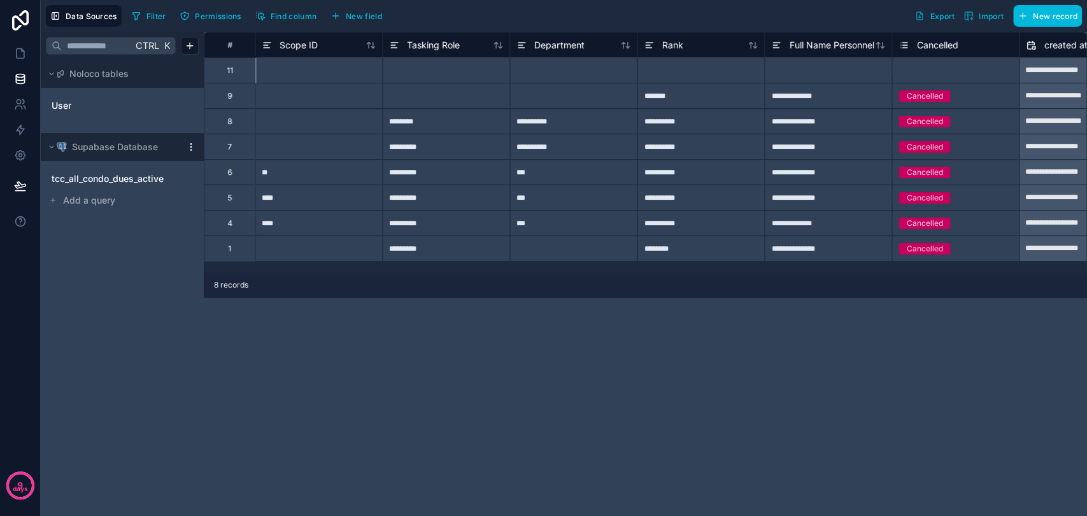
scroll to position [0, 1146]
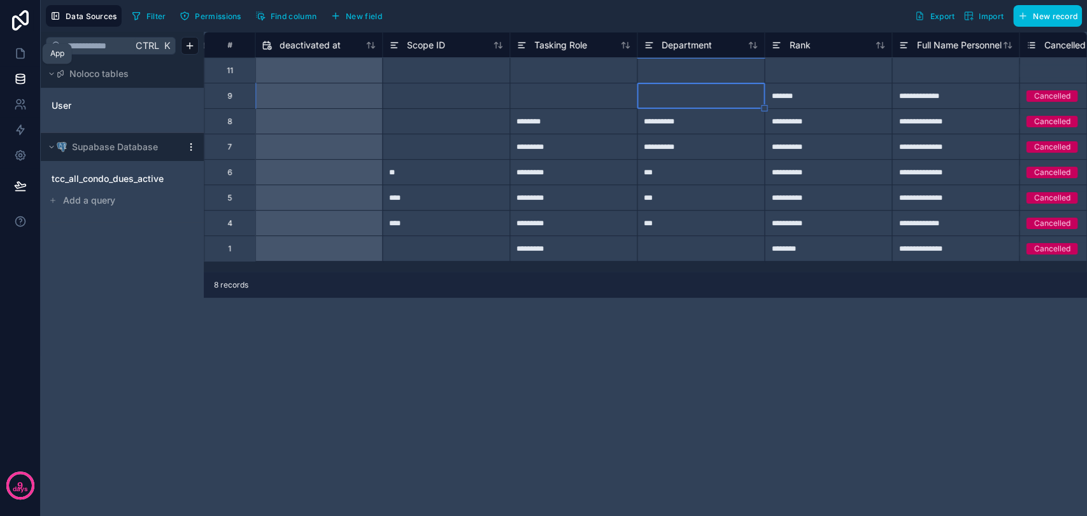
click at [15, 57] on icon at bounding box center [20, 53] width 13 height 13
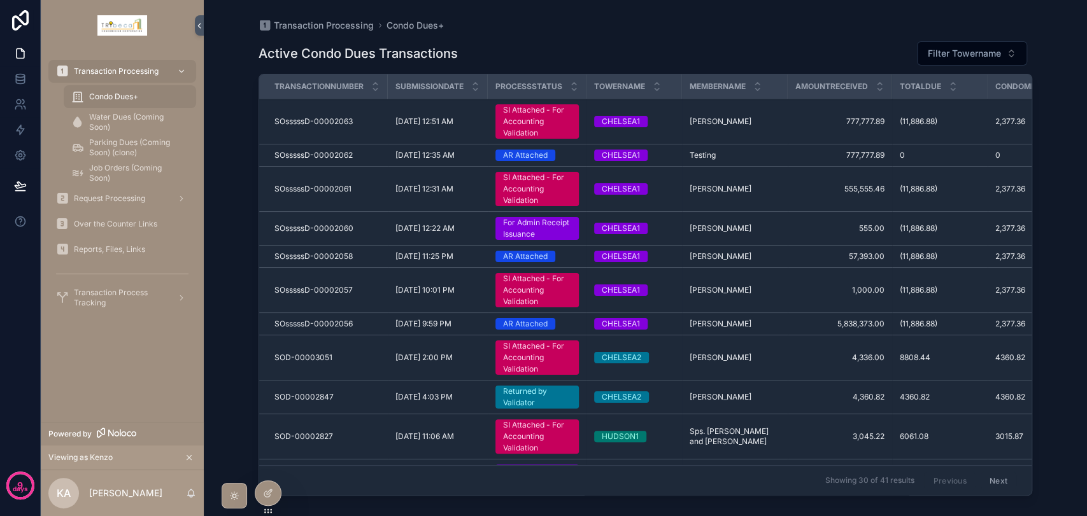
click at [271, 491] on icon at bounding box center [269, 492] width 5 height 5
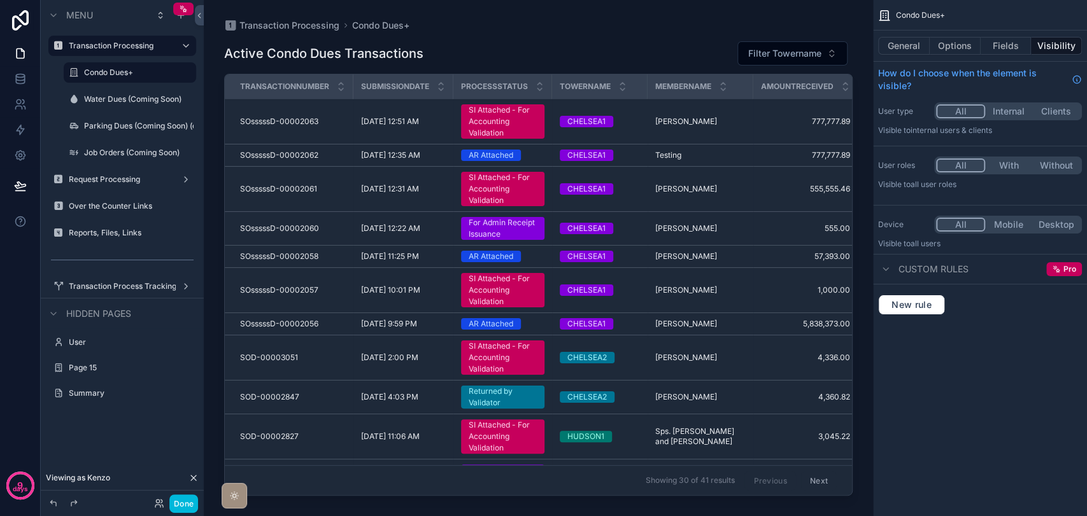
click at [132, 74] on label "Condo Dues+" at bounding box center [136, 72] width 104 height 10
click at [973, 47] on button "Options" at bounding box center [954, 46] width 51 height 18
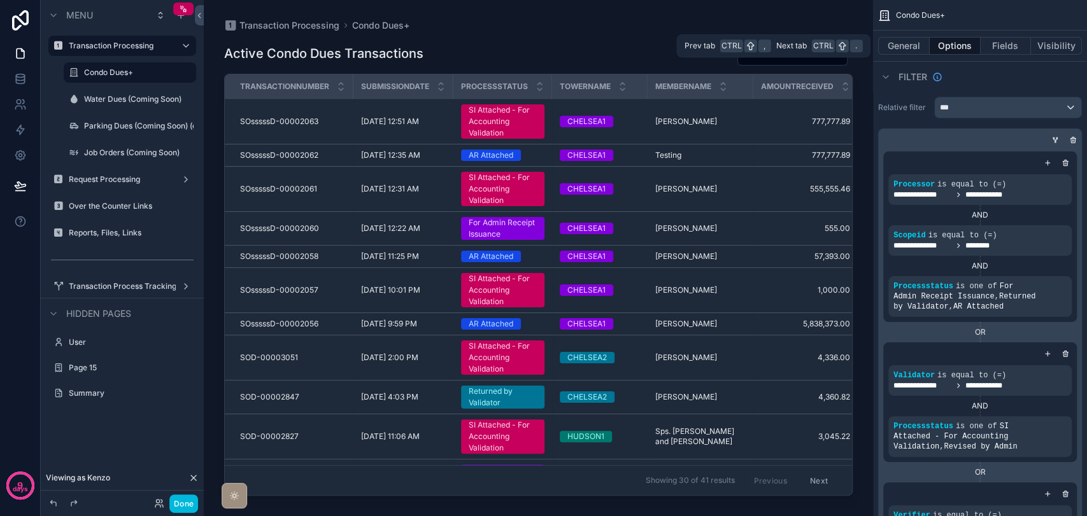
click at [1003, 48] on button "Fields" at bounding box center [1005, 46] width 51 height 18
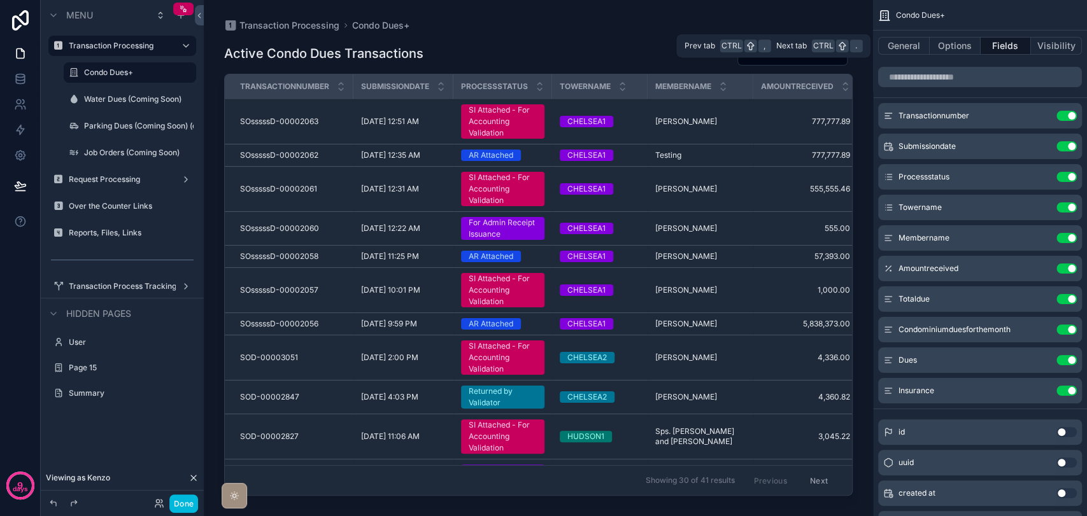
click at [1048, 47] on button "Visibility" at bounding box center [1056, 46] width 51 height 18
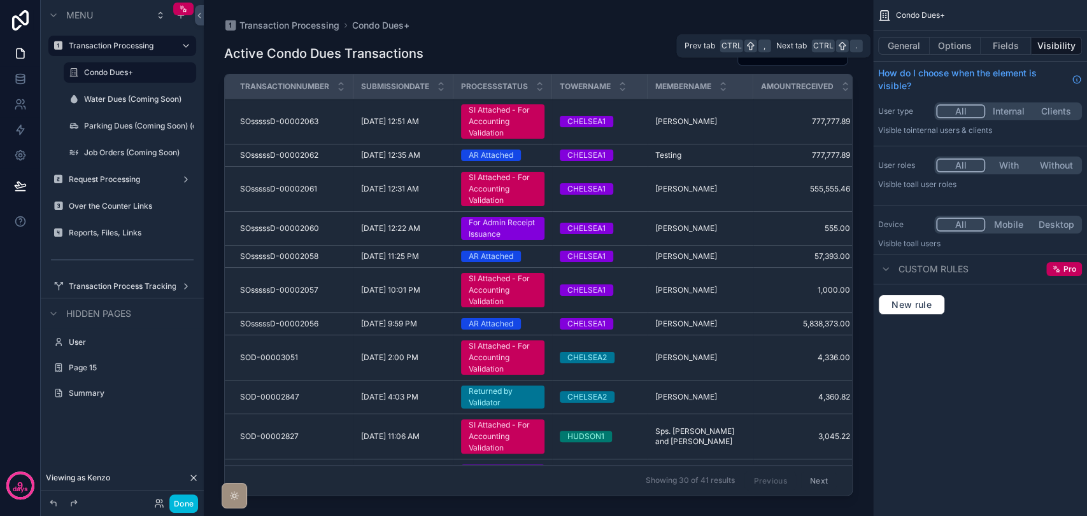
click at [994, 47] on button "Fields" at bounding box center [1005, 46] width 51 height 18
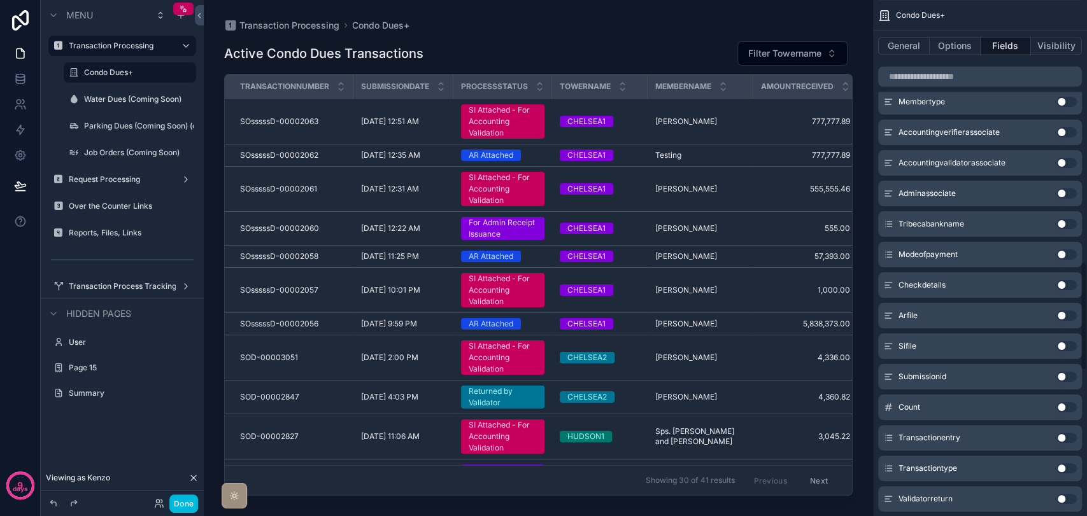
scroll to position [1273, 0]
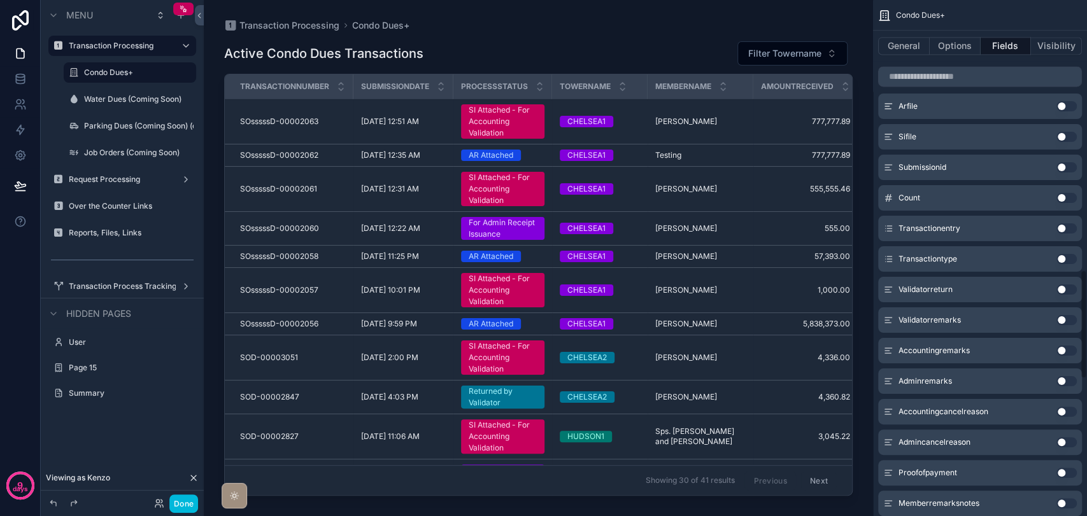
click at [949, 42] on button "Options" at bounding box center [954, 46] width 51 height 18
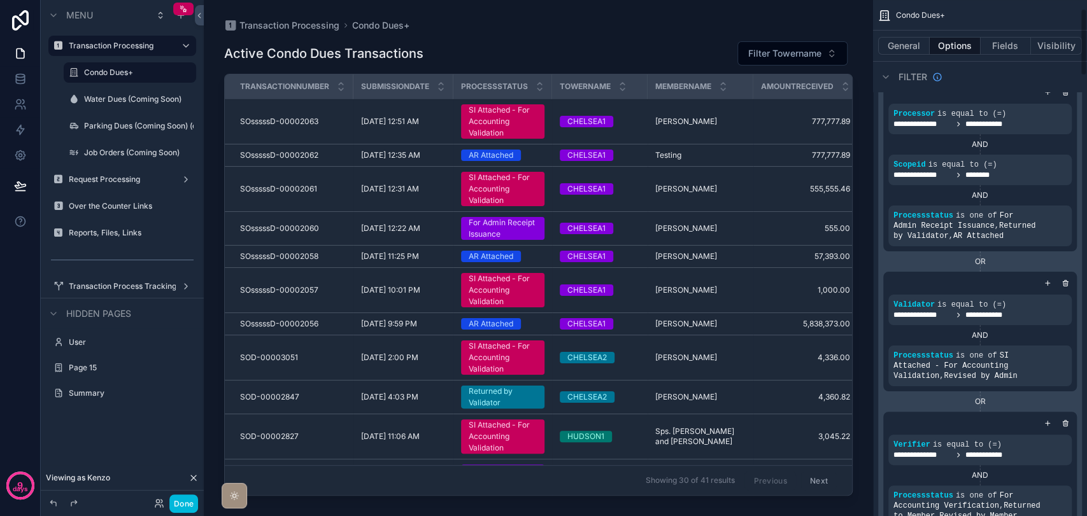
scroll to position [0, 0]
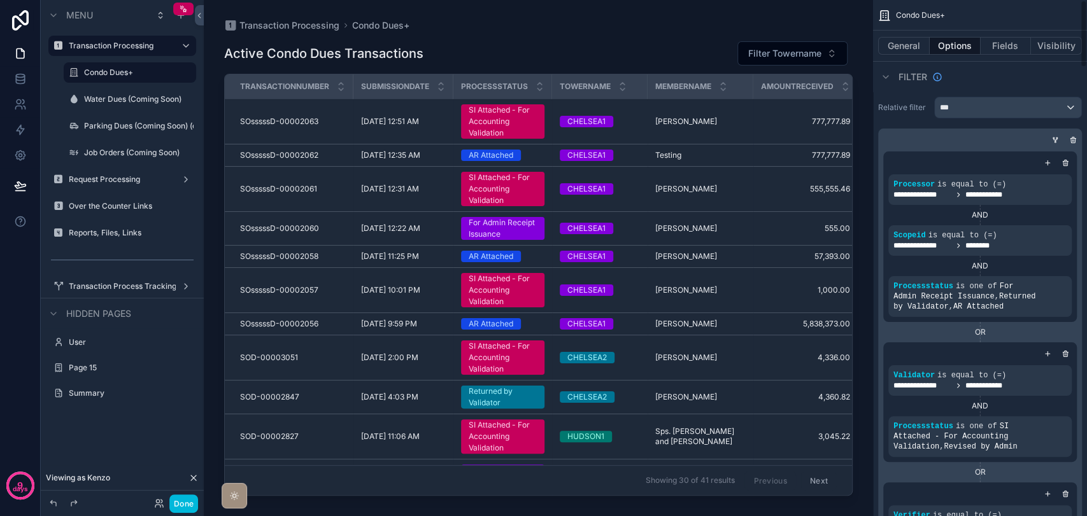
click at [1048, 48] on button "Visibility" at bounding box center [1056, 46] width 51 height 18
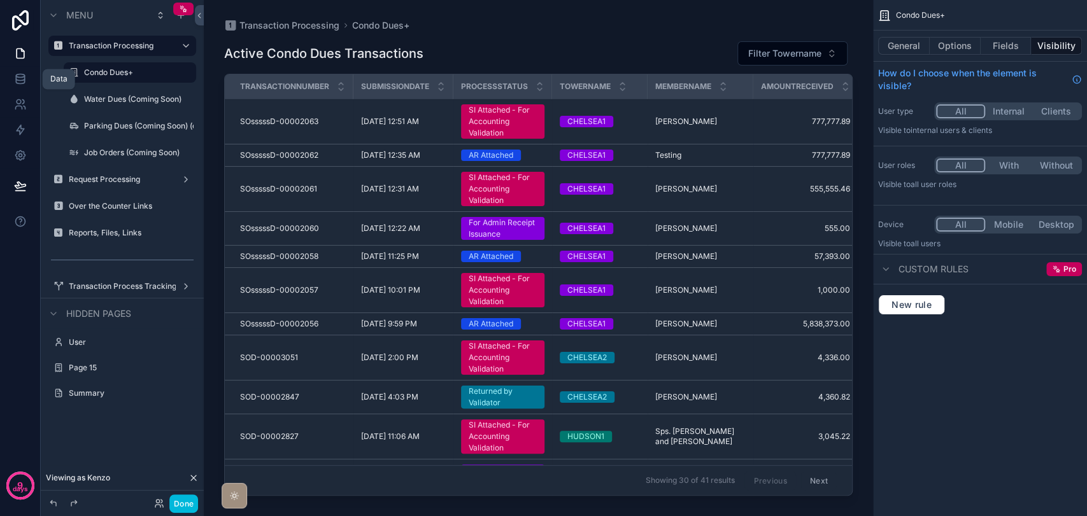
click at [22, 74] on icon at bounding box center [20, 75] width 8 height 3
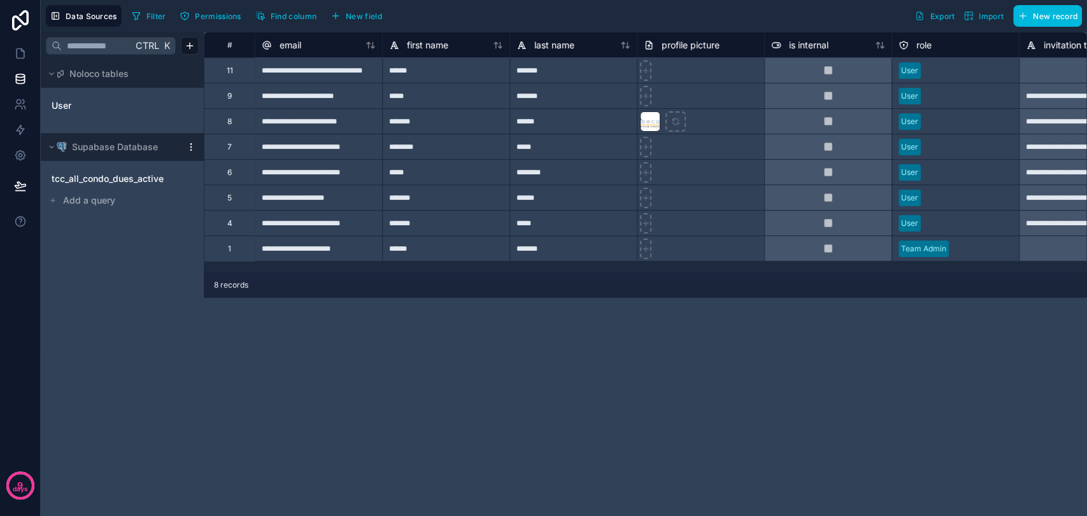
click at [111, 102] on link "User" at bounding box center [103, 105] width 103 height 13
click at [419, 76] on div "******" at bounding box center [445, 69] width 127 height 25
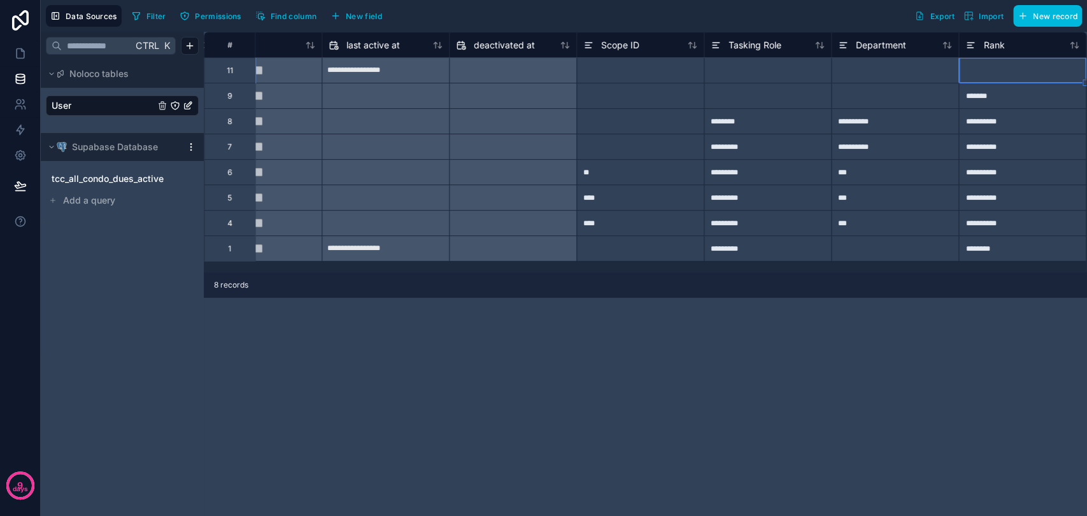
scroll to position [0, 1079]
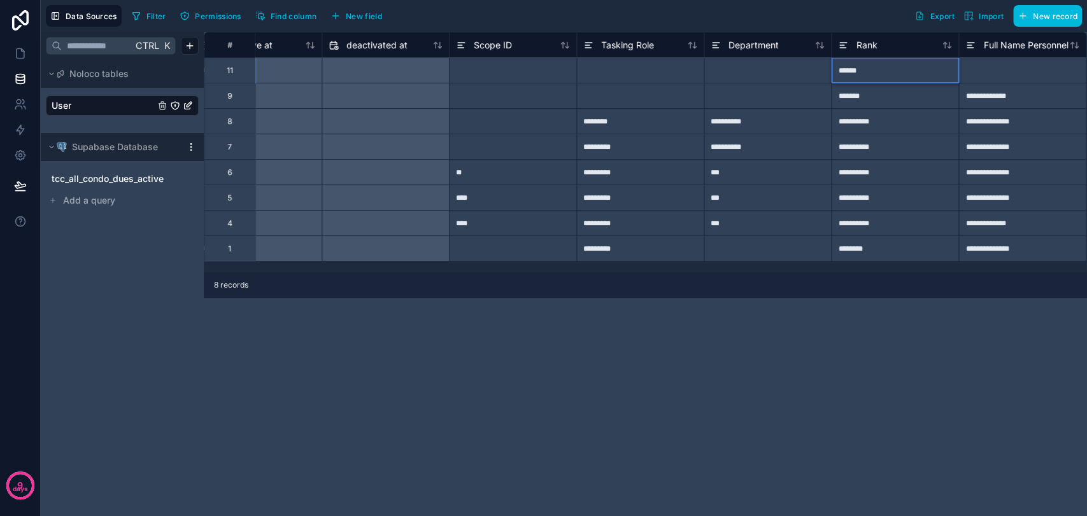
type input "*******"
click at [17, 47] on icon at bounding box center [20, 53] width 13 height 13
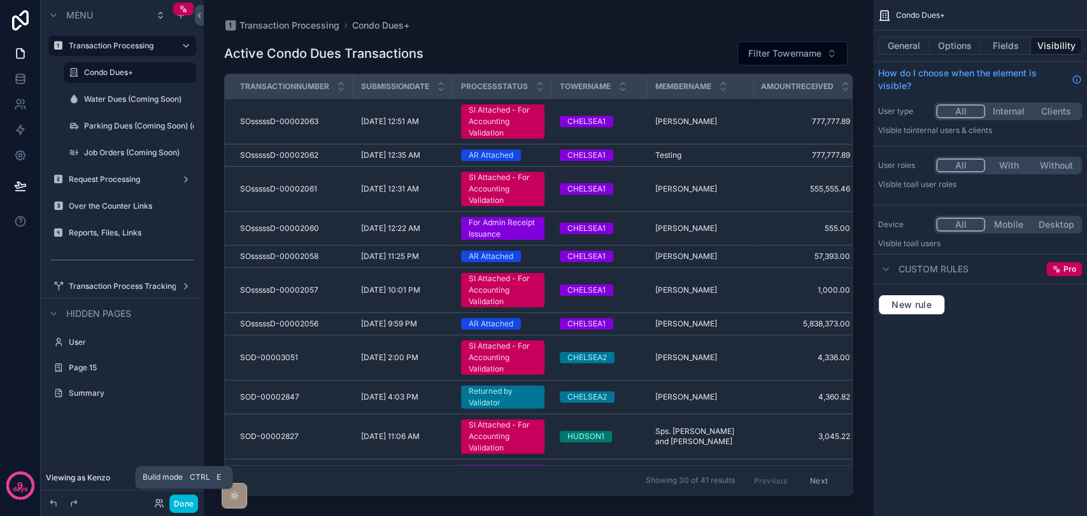
click at [192, 502] on button "Done" at bounding box center [183, 504] width 29 height 18
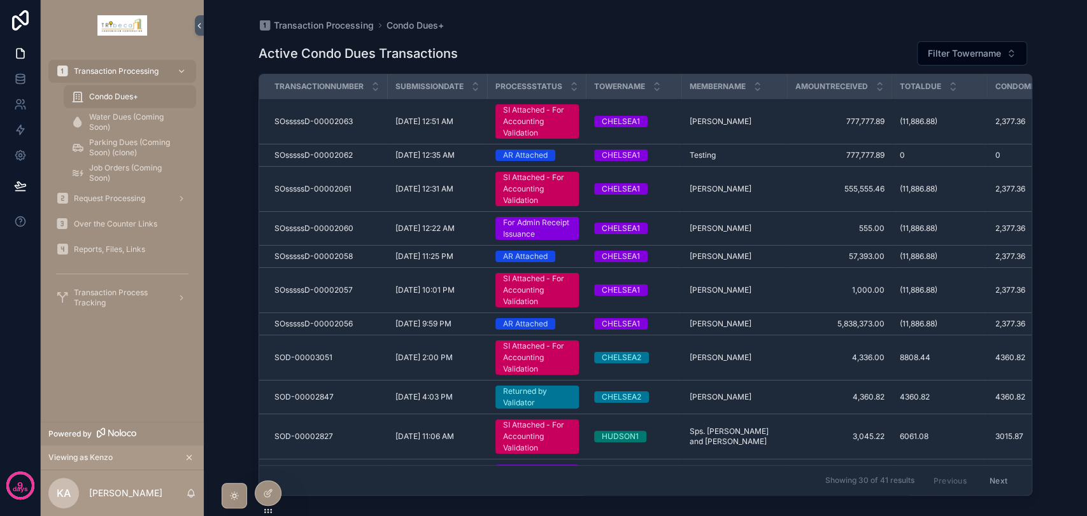
click at [0, 0] on icon at bounding box center [0, 0] width 0 height 0
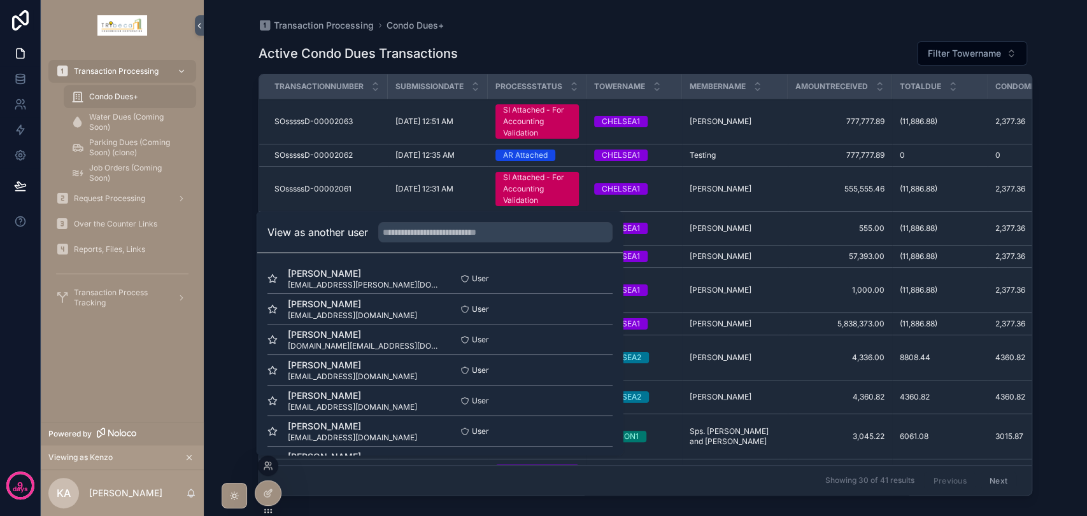
click at [0, 0] on button "Select" at bounding box center [0, 0] width 0 height 0
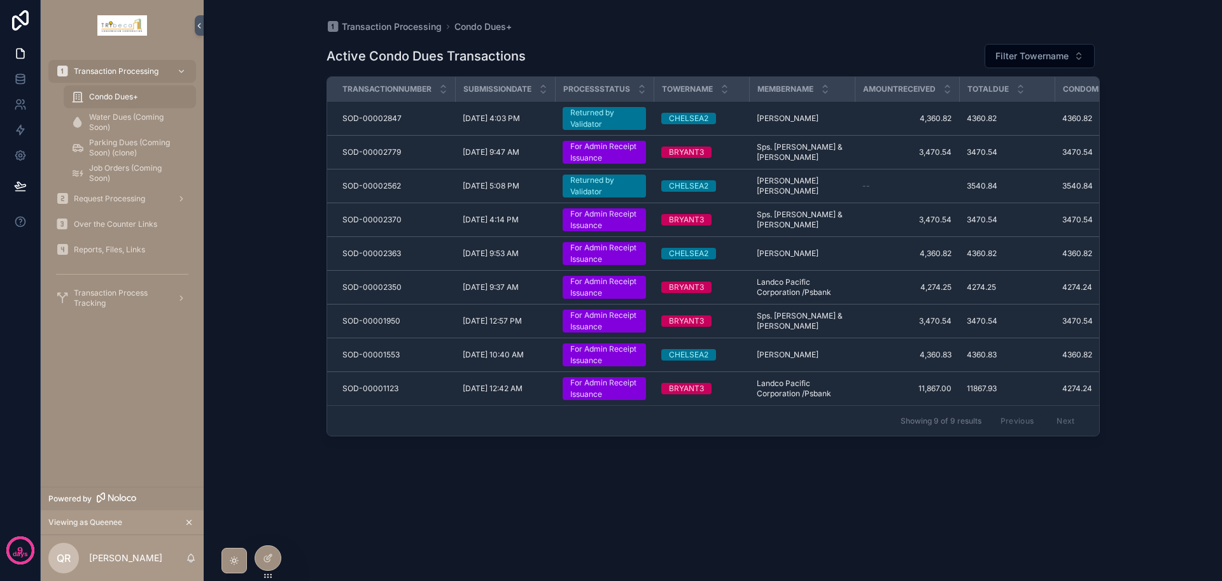
click at [237, 516] on icon "scrollable content" at bounding box center [234, 560] width 10 height 10
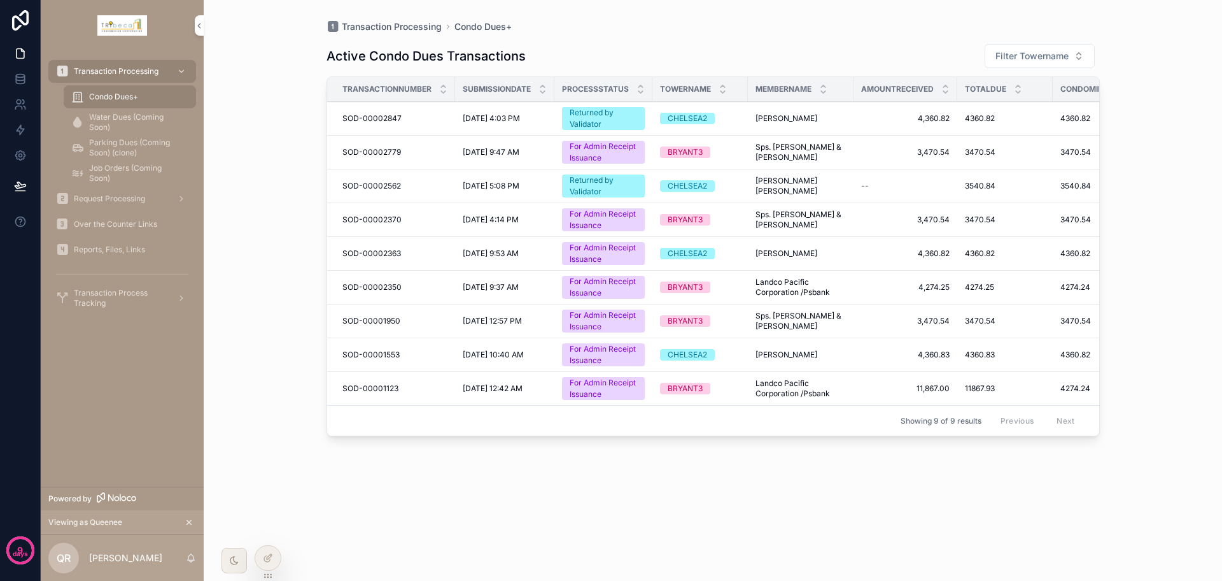
click at [610, 314] on div "For Admin Receipt Issuance" at bounding box center [603, 320] width 67 height 23
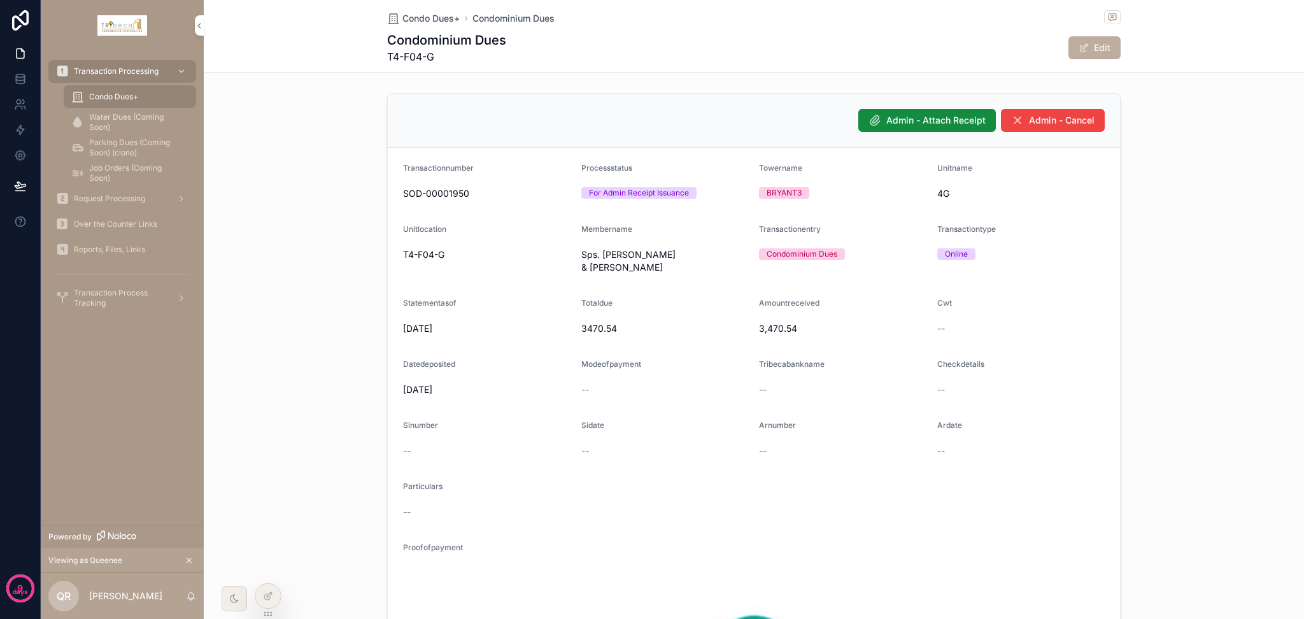
click at [127, 98] on span "Condo Dues+" at bounding box center [113, 97] width 49 height 10
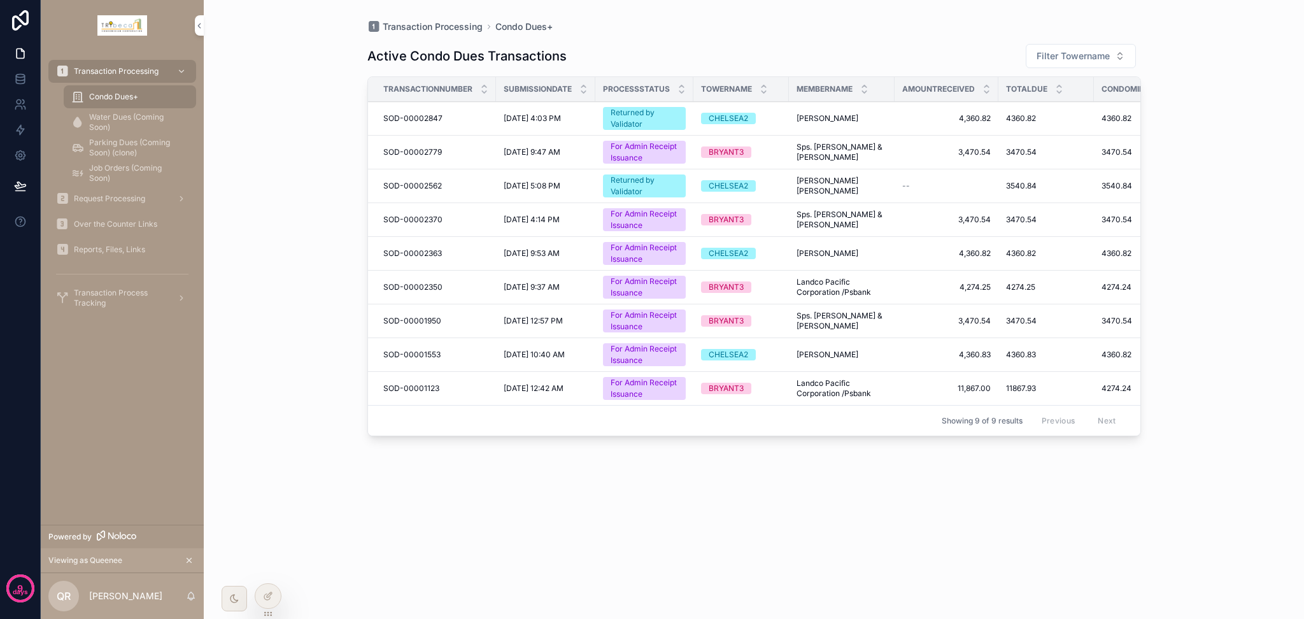
click at [629, 252] on div "For Admin Receipt Issuance" at bounding box center [643, 253] width 67 height 23
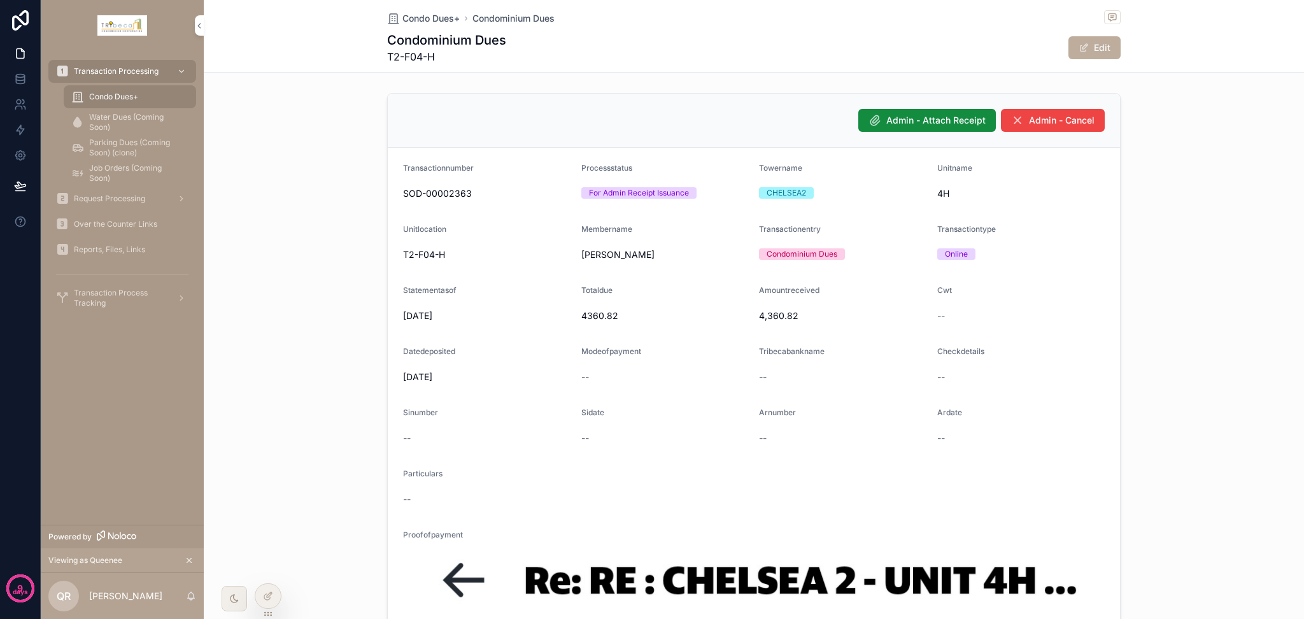
click at [114, 95] on span "Condo Dues+" at bounding box center [113, 97] width 49 height 10
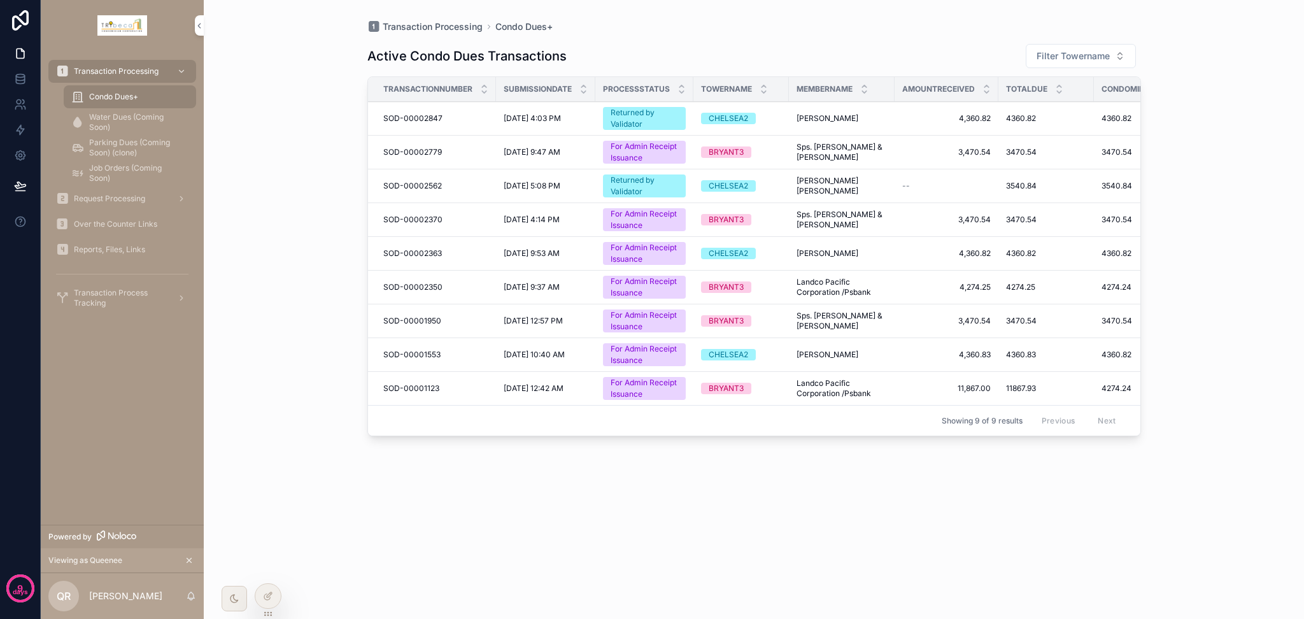
click at [640, 249] on div "For Admin Receipt Issuance" at bounding box center [643, 253] width 67 height 23
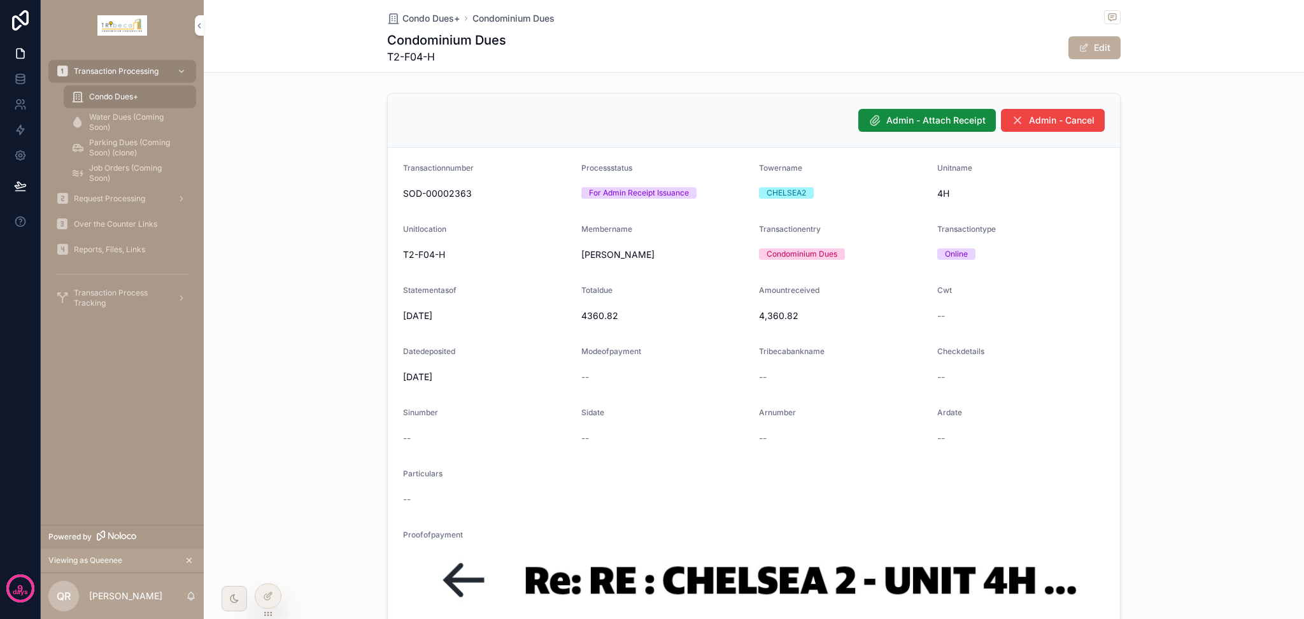
click at [100, 298] on span "Transaction Process Tracking" at bounding box center [120, 298] width 93 height 20
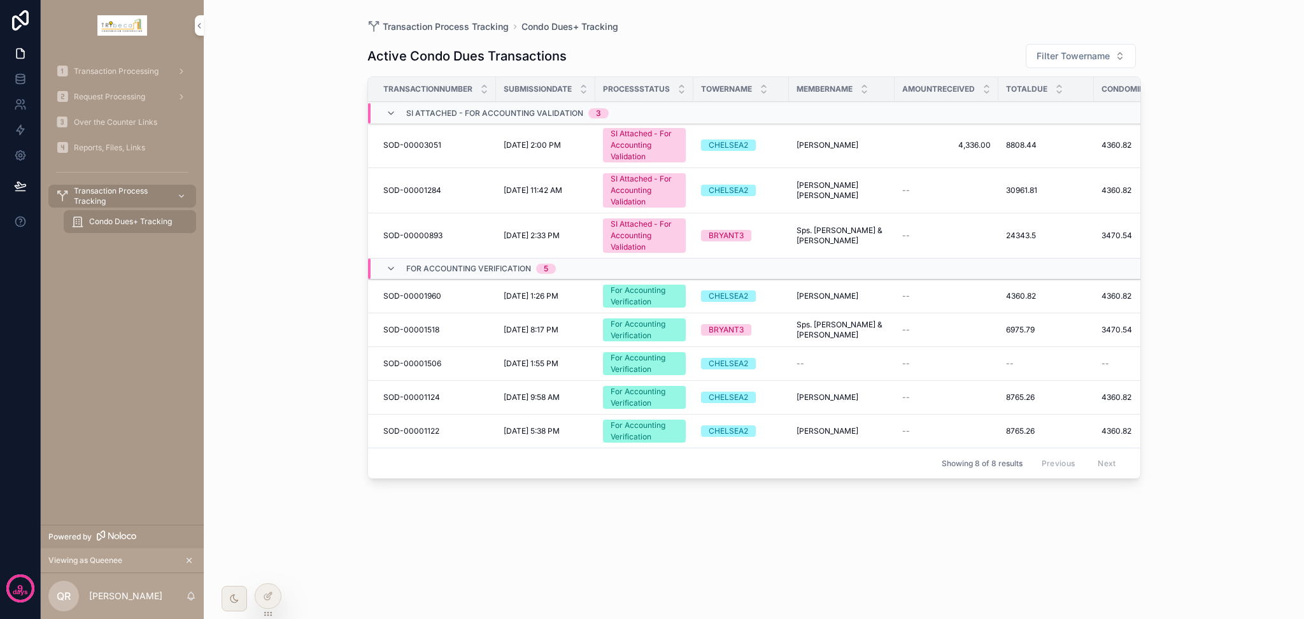
click at [279, 516] on div at bounding box center [267, 596] width 25 height 24
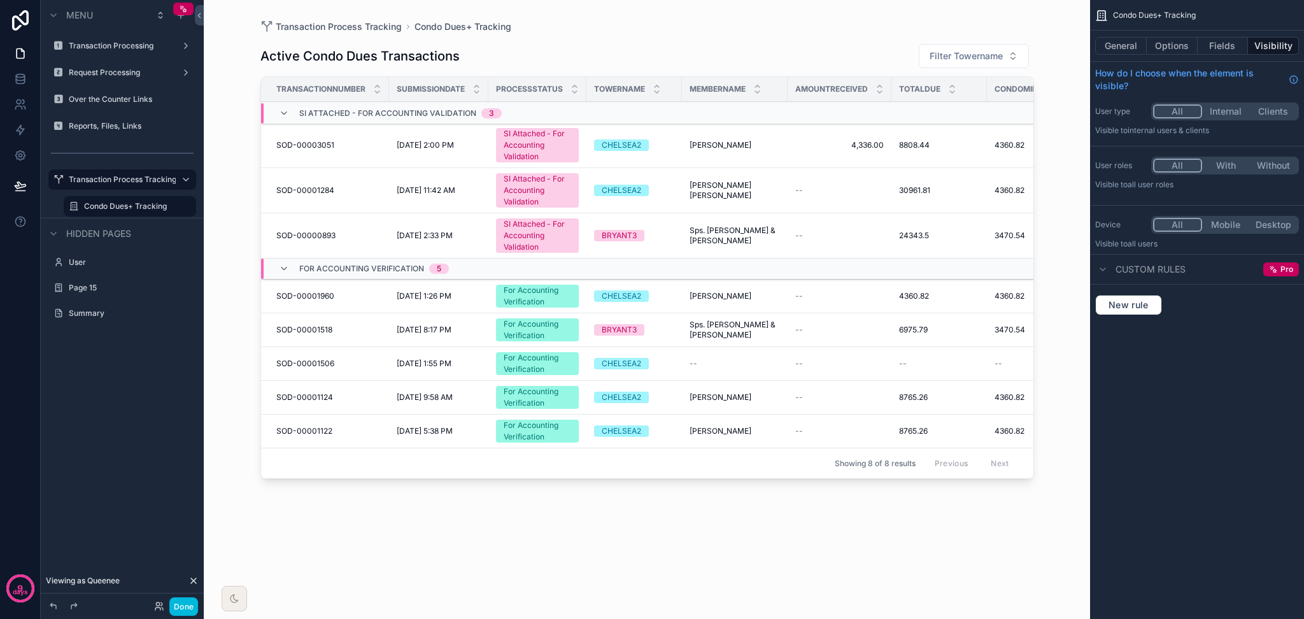
click at [825, 481] on div "scrollable content" at bounding box center [647, 301] width 814 height 603
click at [112, 212] on div "Condo Dues+ Tracking" at bounding box center [138, 206] width 109 height 15
click at [113, 207] on label "Condo Dues+ Tracking" at bounding box center [136, 206] width 104 height 10
click at [1086, 37] on button "General" at bounding box center [1121, 46] width 52 height 18
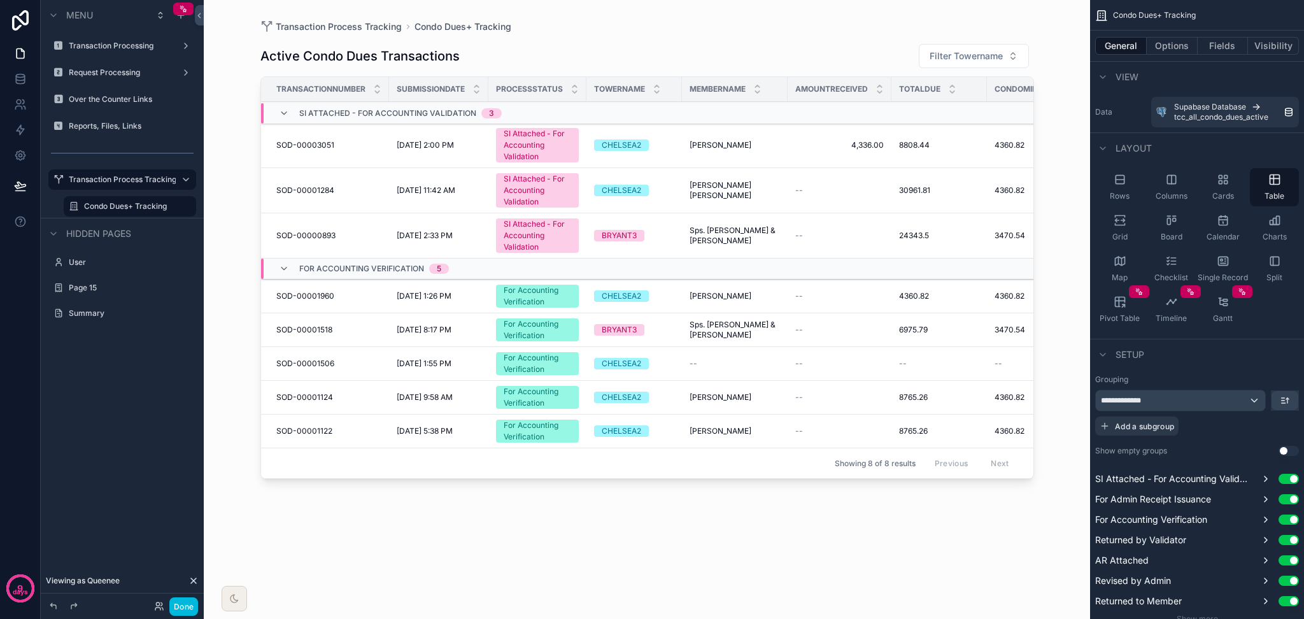
click at [1086, 311] on div "Timeline" at bounding box center [1170, 309] width 49 height 38
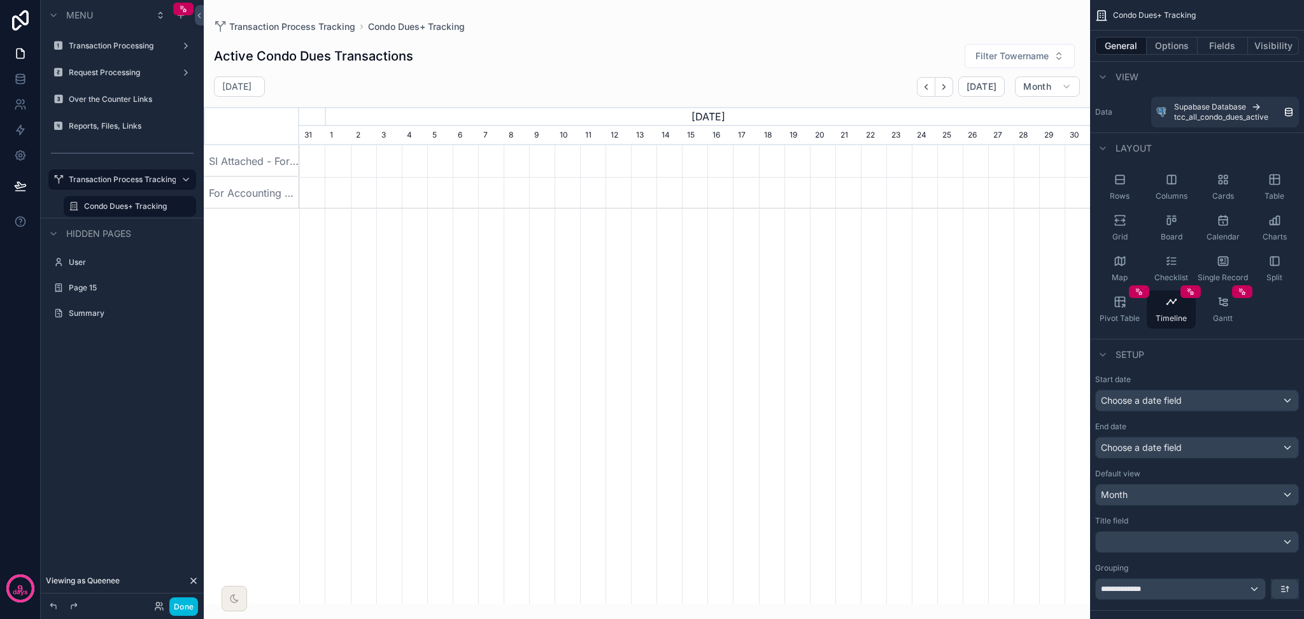
scroll to position [0, 790]
click at [1086, 311] on div "Gantt" at bounding box center [1222, 309] width 49 height 38
click at [1086, 185] on div "Table" at bounding box center [1274, 187] width 49 height 38
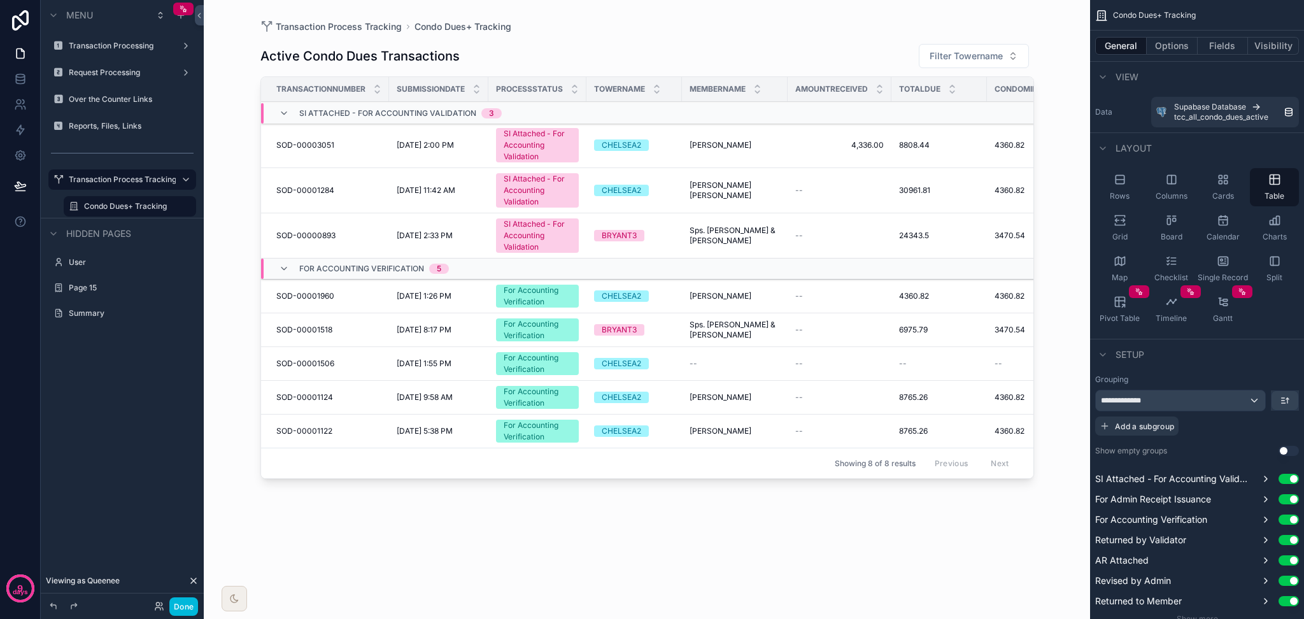
click at [1086, 228] on div "Board" at bounding box center [1170, 228] width 49 height 38
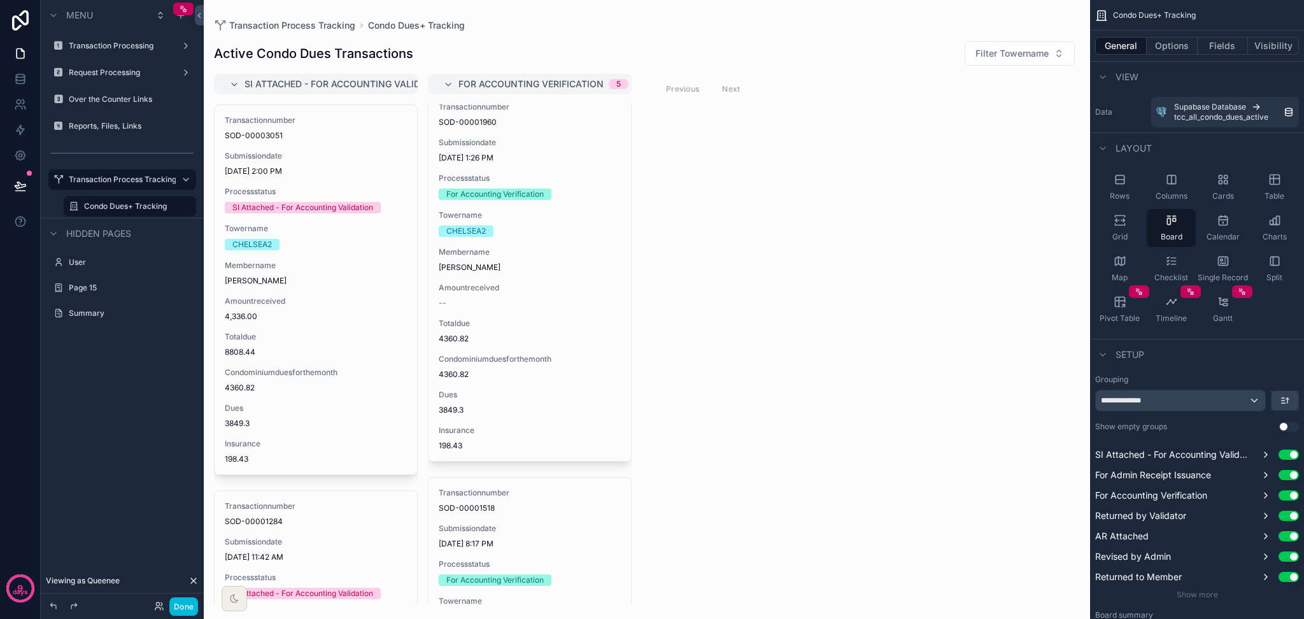
scroll to position [0, 0]
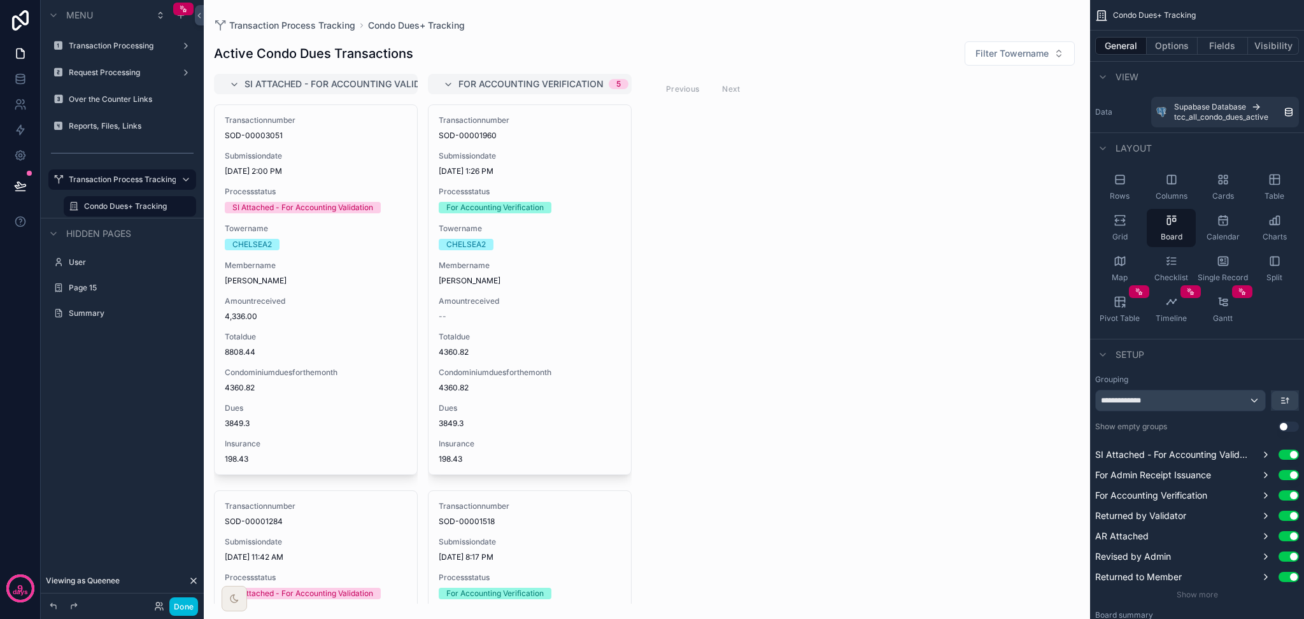
click at [236, 83] on icon "scrollable content" at bounding box center [234, 85] width 10 height 10
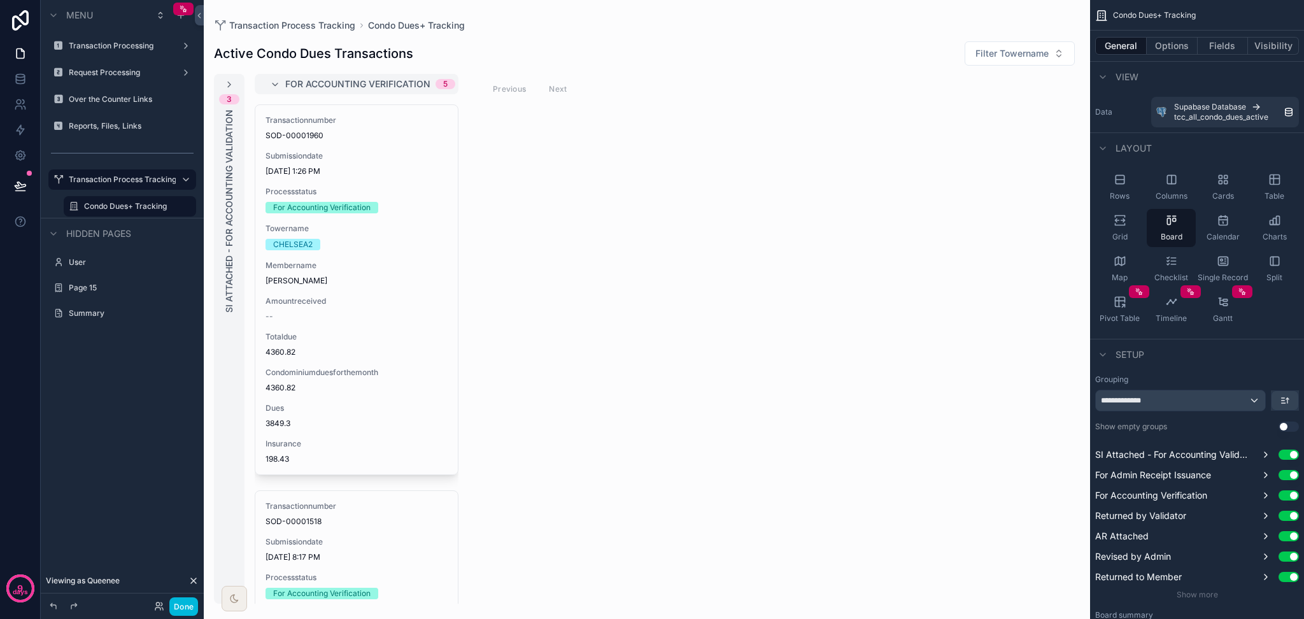
click at [230, 83] on icon "scrollable content" at bounding box center [229, 85] width 10 height 10
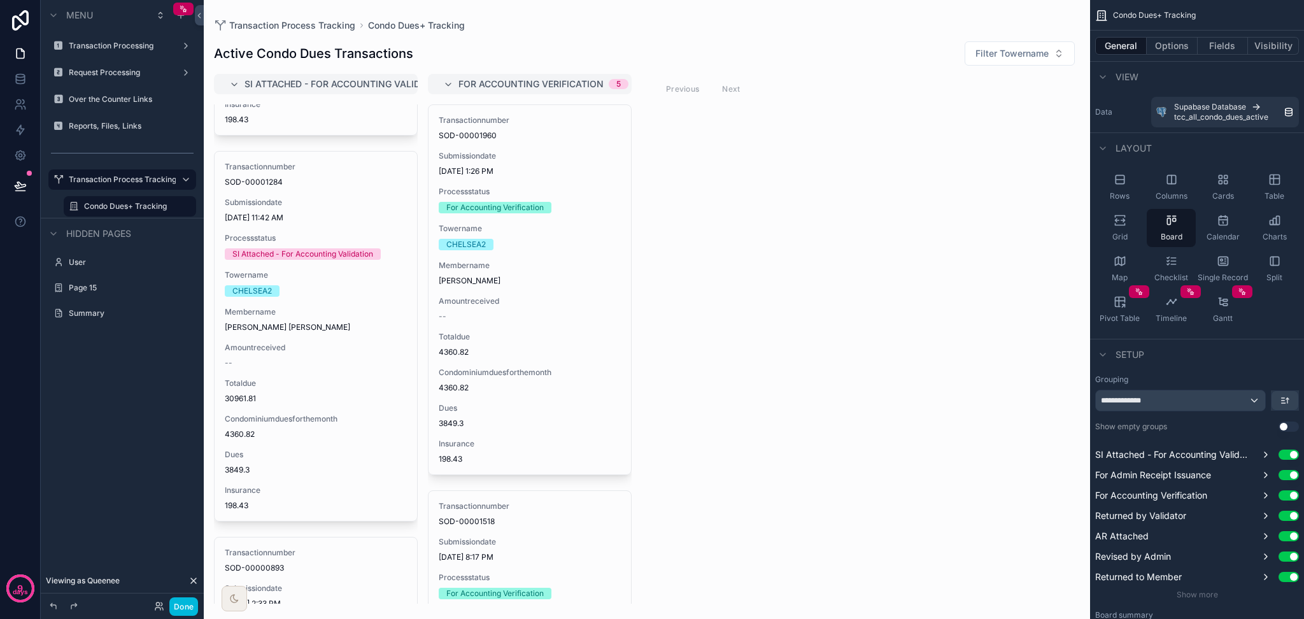
scroll to position [652, 0]
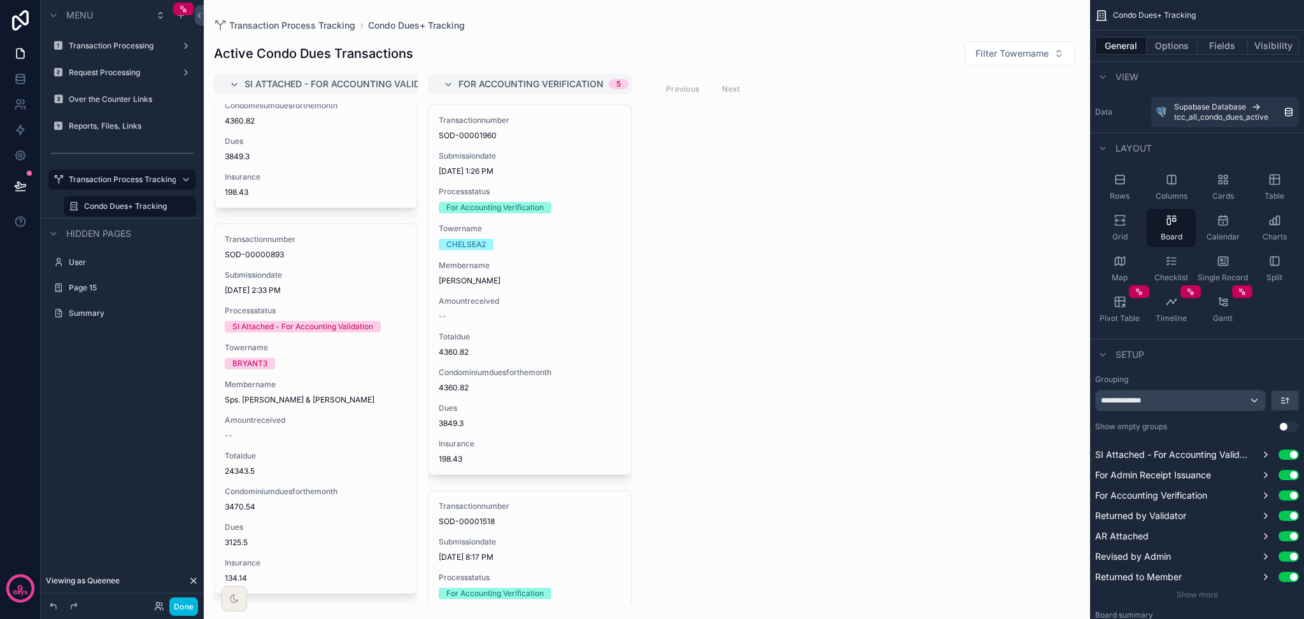
click at [354, 254] on span "SOD-00000893" at bounding box center [316, 255] width 182 height 10
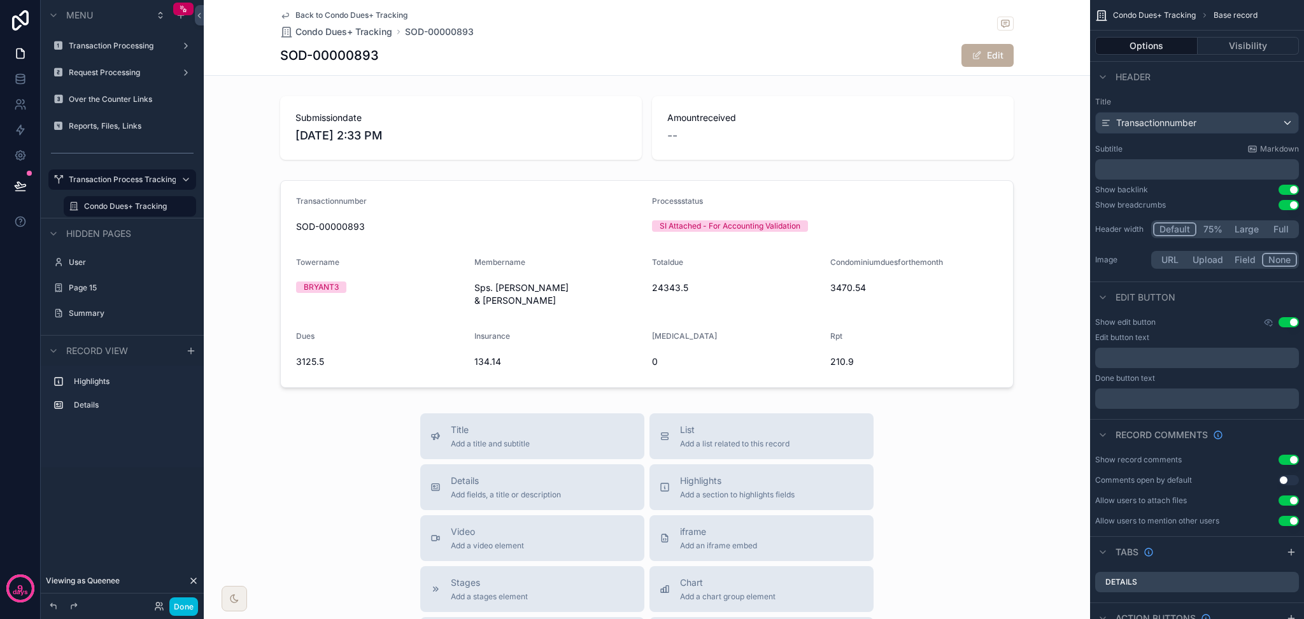
click at [139, 210] on label "Condo Dues+ Tracking" at bounding box center [136, 206] width 104 height 10
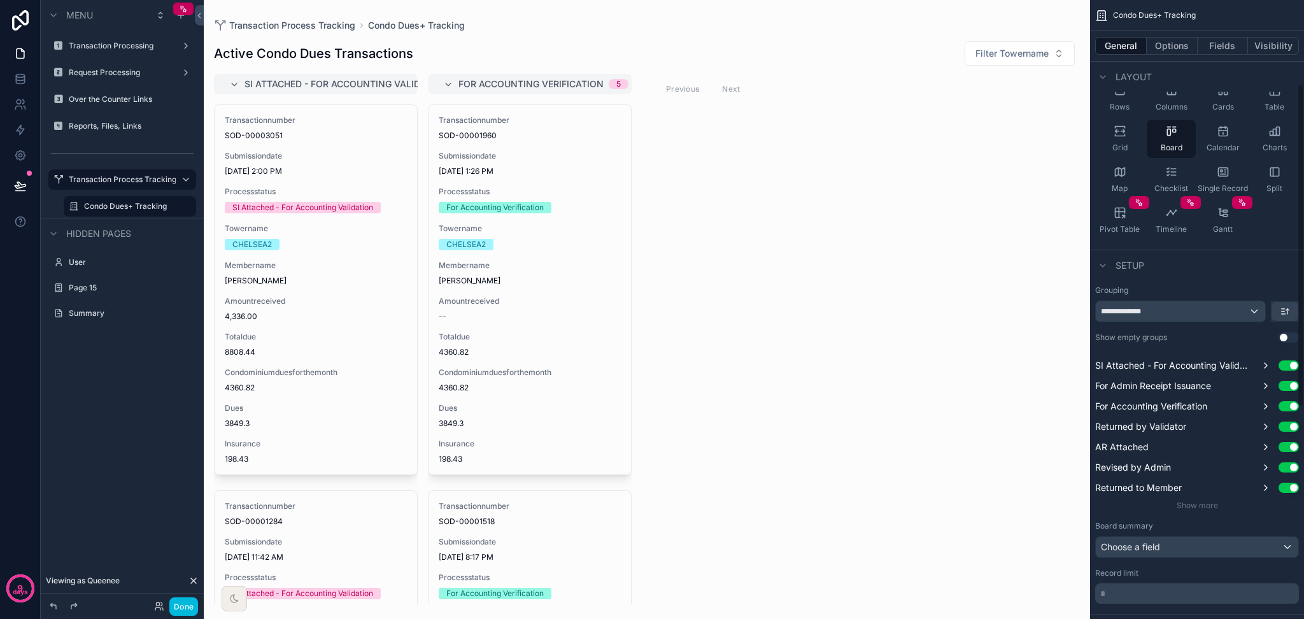
scroll to position [339, 0]
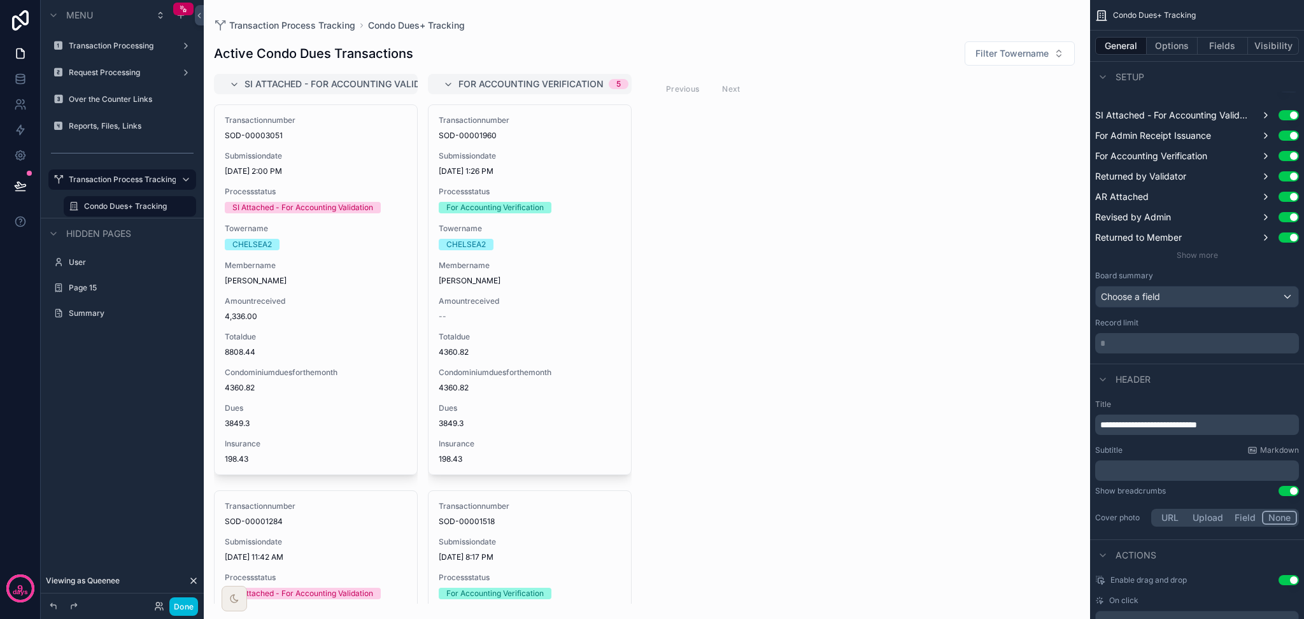
drag, startPoint x: 1112, startPoint y: 342, endPoint x: 1094, endPoint y: 350, distance: 20.2
click at [1086, 347] on div "**********" at bounding box center [1197, 194] width 214 height 328
click at [1086, 345] on p "* ﻿" at bounding box center [1198, 343] width 196 height 13
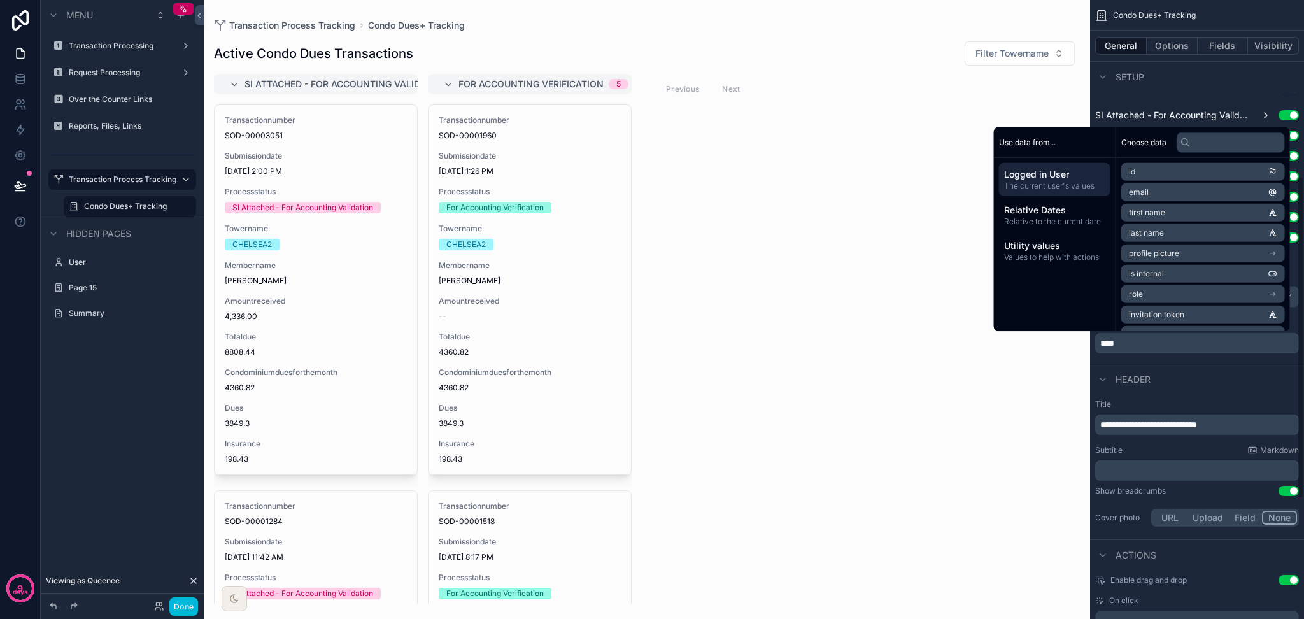
click at [838, 370] on div "SI Attached - For Accounting Validation 3 Transactionnumber SOD-00003051 Submis…" at bounding box center [647, 339] width 886 height 530
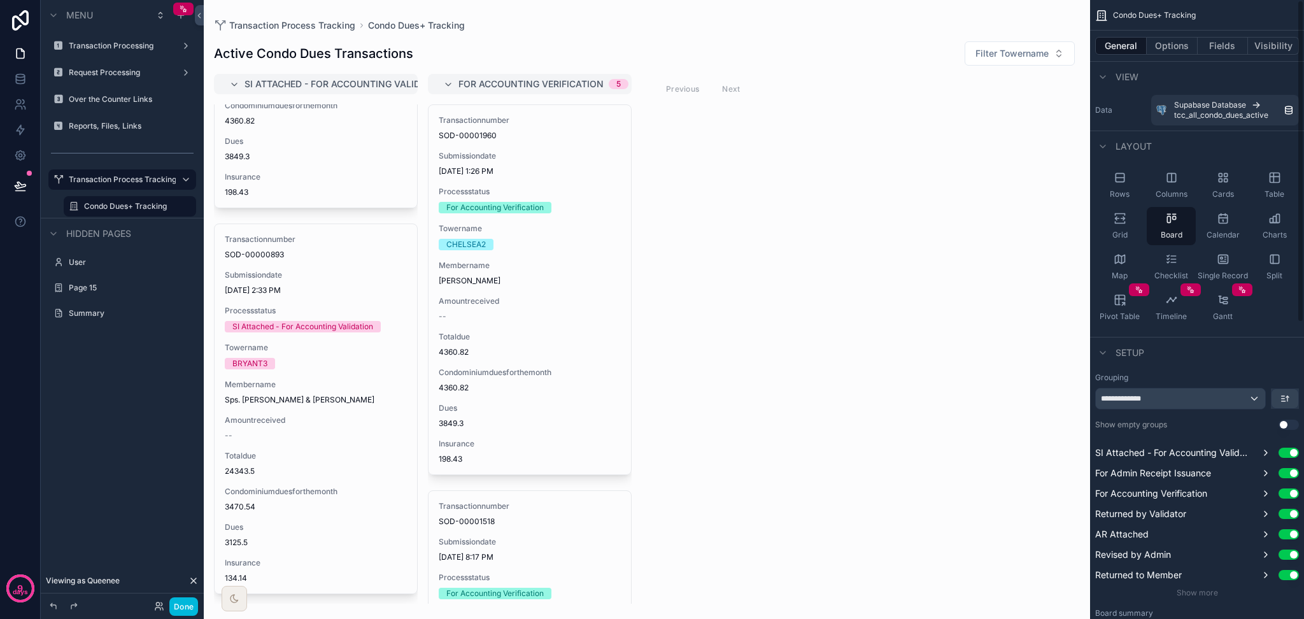
scroll to position [0, 0]
click at [797, 310] on div "SI Attached - For Accounting Validation 3 Transactionnumber SOD-00003051 Submis…" at bounding box center [647, 339] width 886 height 530
click at [1086, 183] on icon "scrollable content" at bounding box center [1274, 179] width 13 height 13
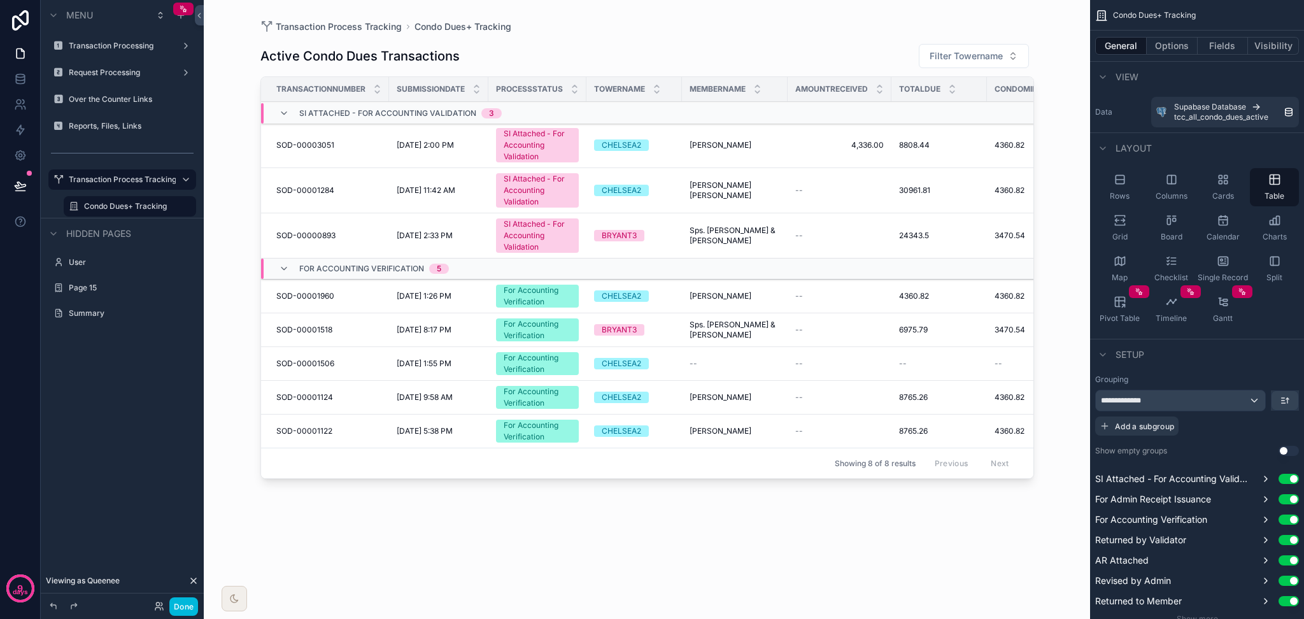
click at [181, 516] on button "Done" at bounding box center [183, 606] width 29 height 18
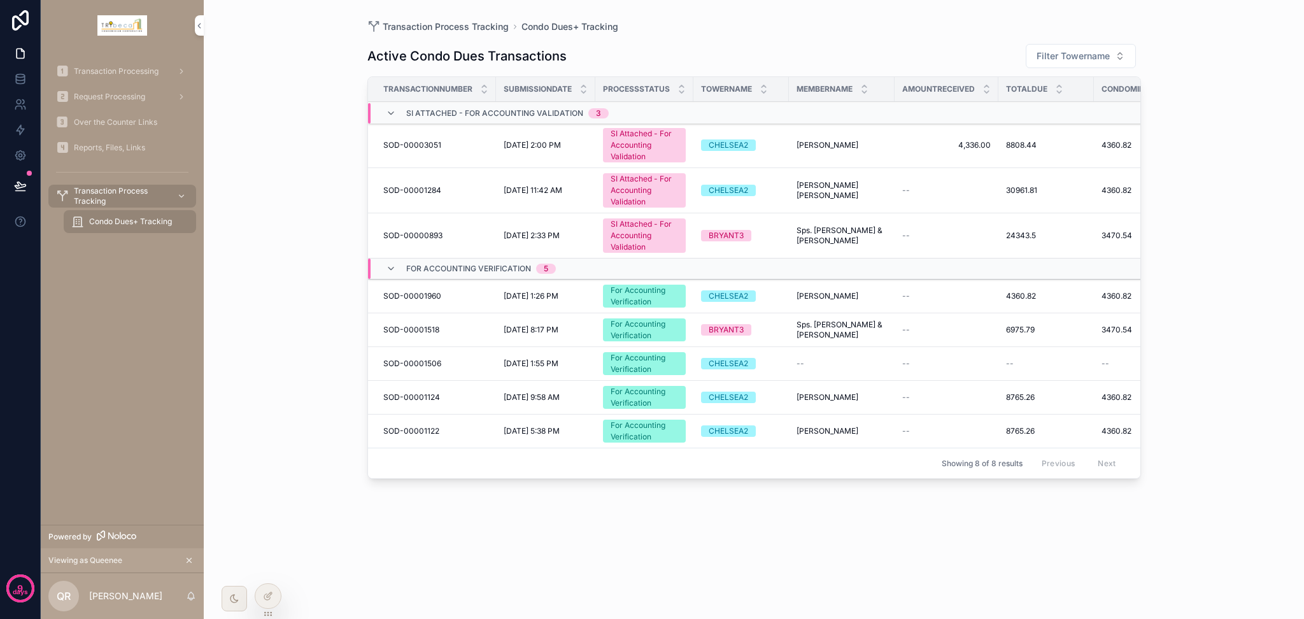
click at [123, 125] on span "Over the Counter Links" at bounding box center [115, 122] width 83 height 10
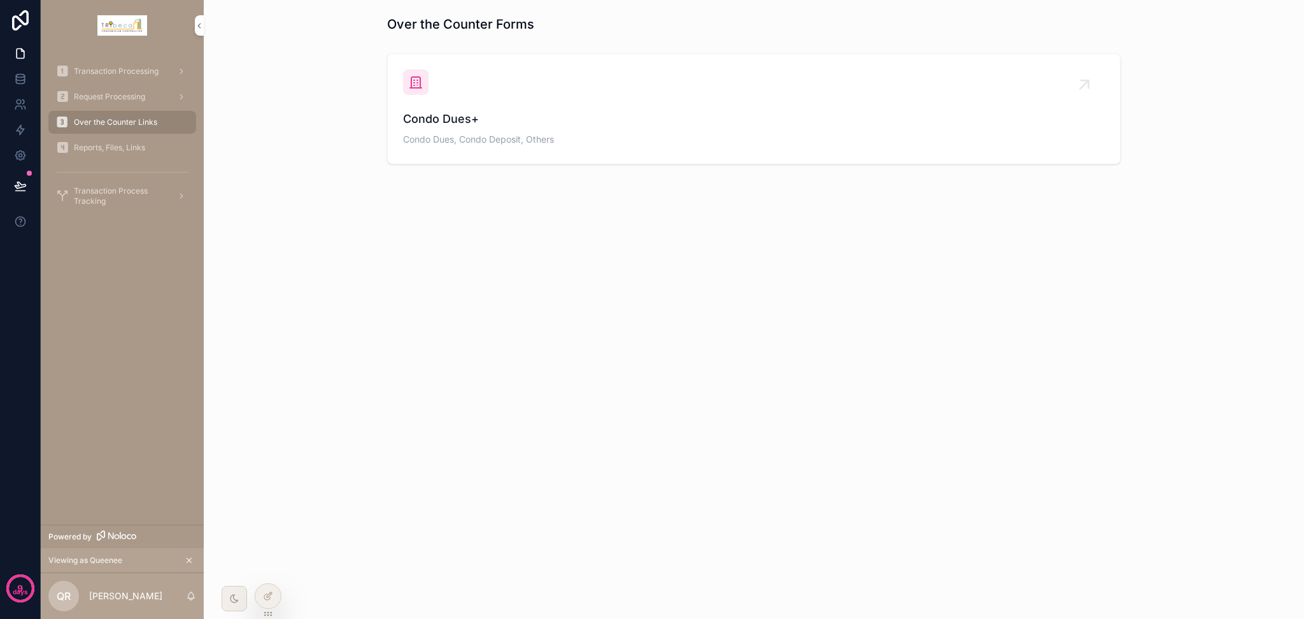
click at [269, 516] on icon at bounding box center [268, 596] width 10 height 10
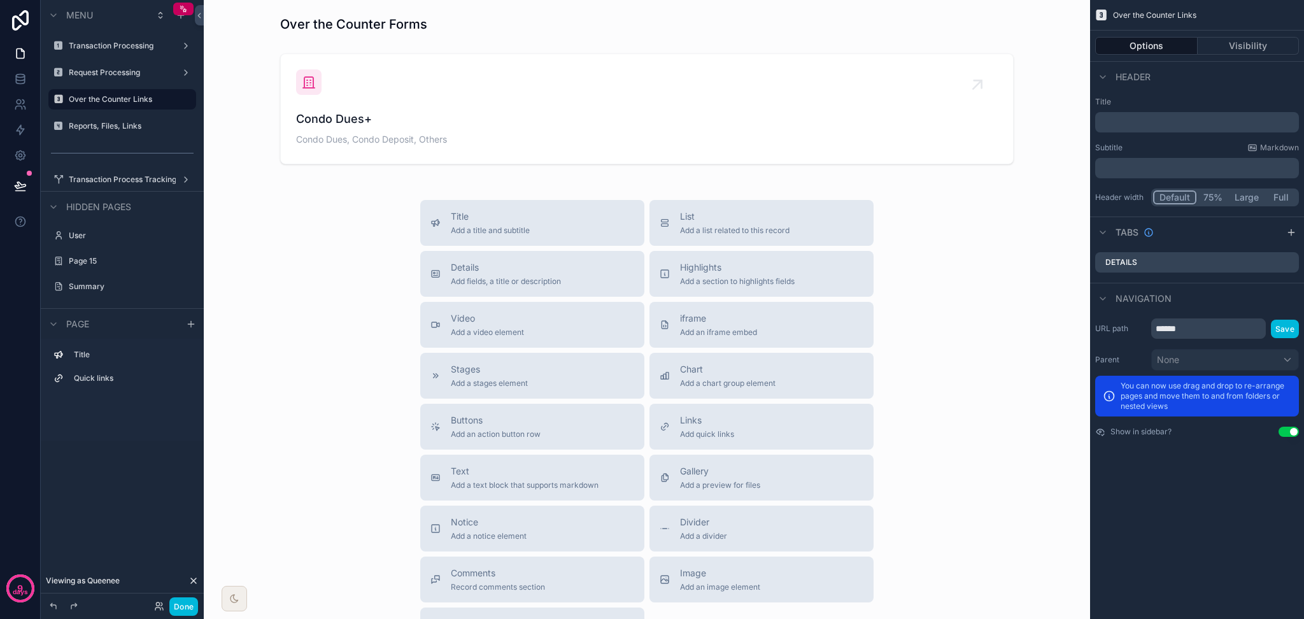
click at [812, 126] on div "scrollable content" at bounding box center [647, 108] width 866 height 121
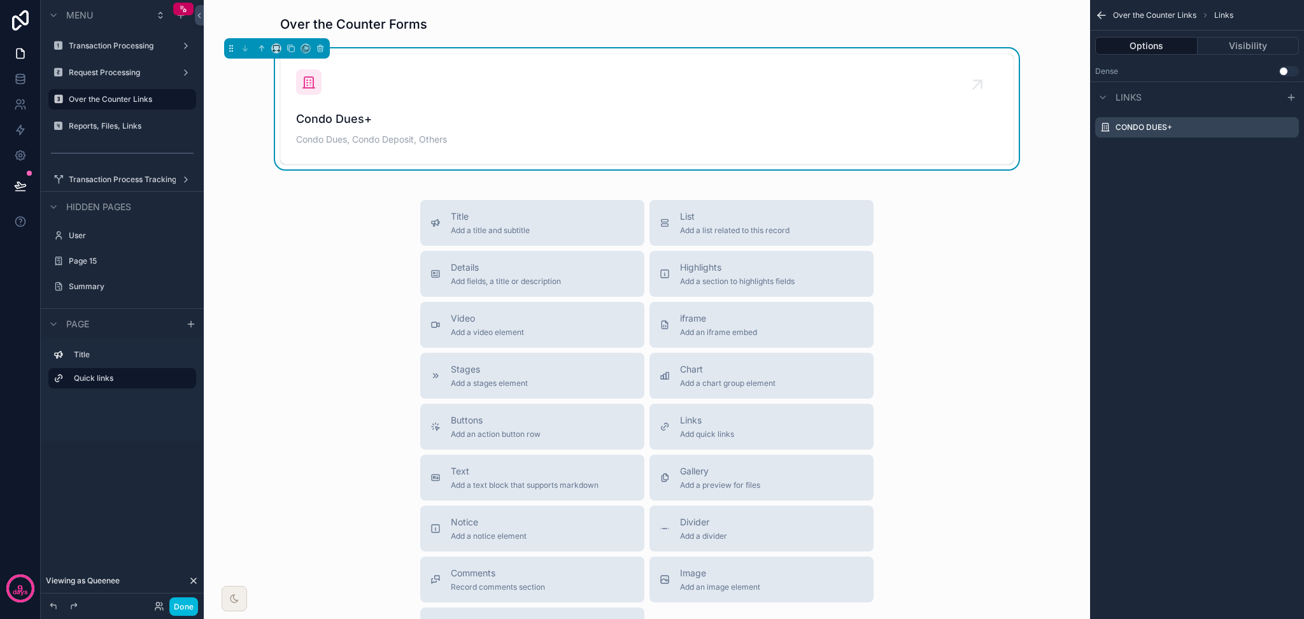
click at [0, 0] on icon "scrollable content" at bounding box center [0, 0] width 0 height 0
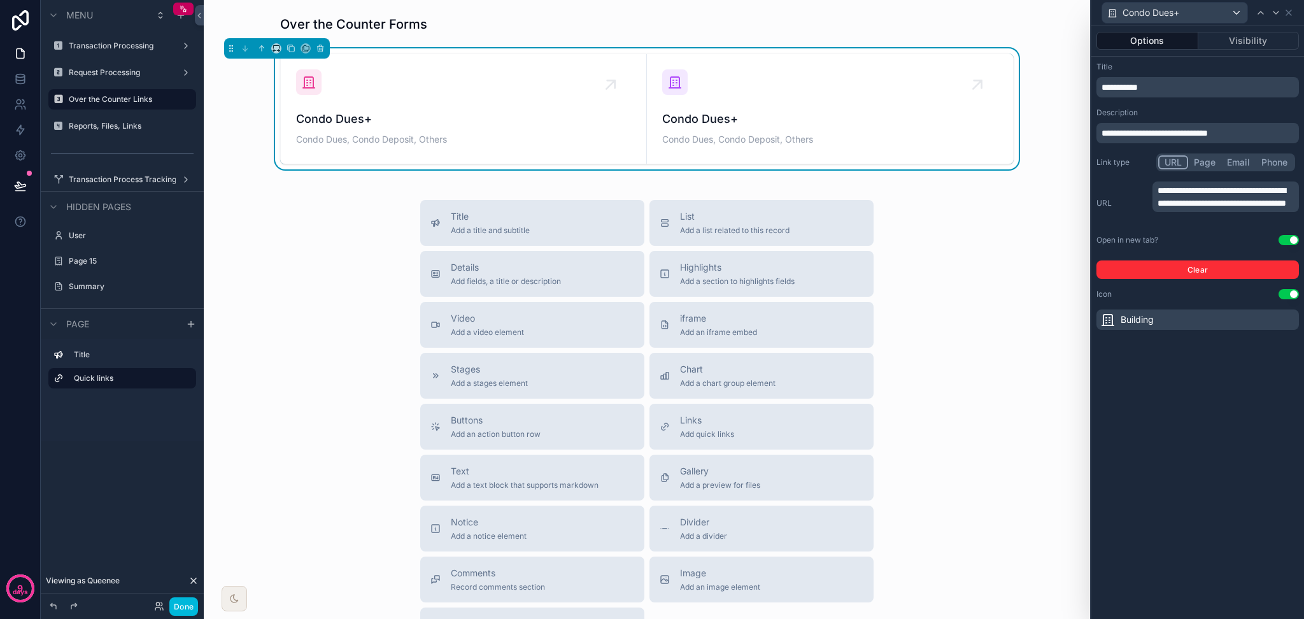
click at [1086, 93] on p "**********" at bounding box center [1198, 87] width 195 height 13
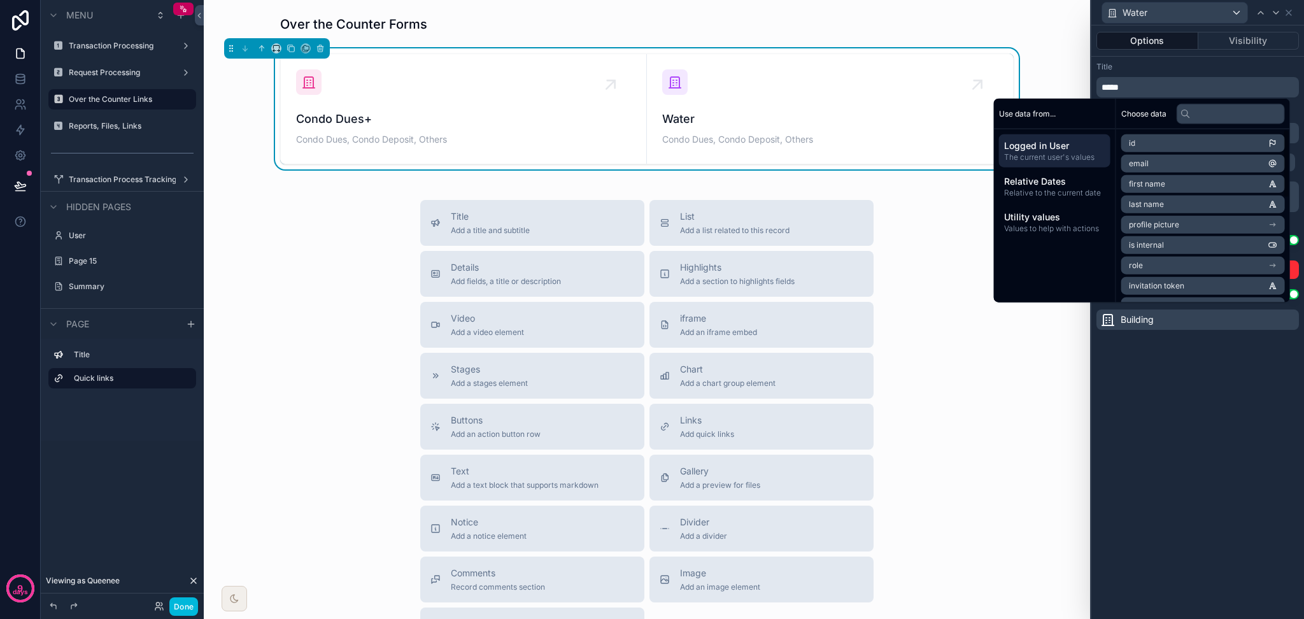
click at [1086, 462] on div "**********" at bounding box center [1197, 321] width 213 height 593
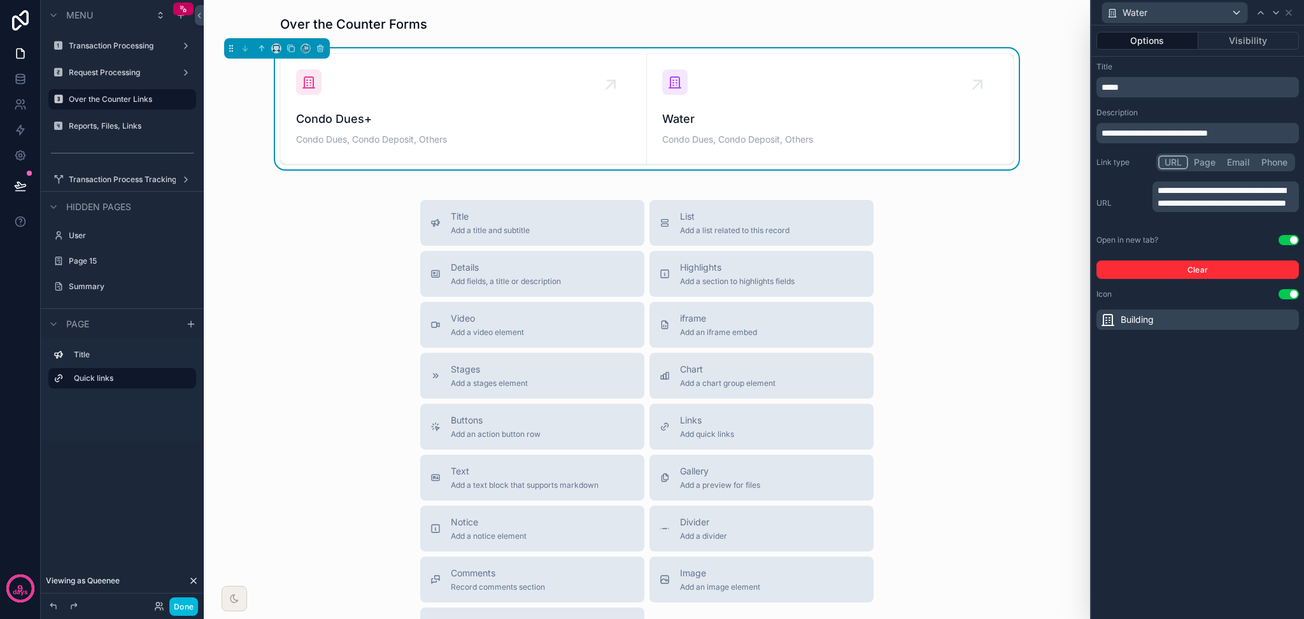
click at [1086, 136] on span "**********" at bounding box center [1154, 133] width 106 height 9
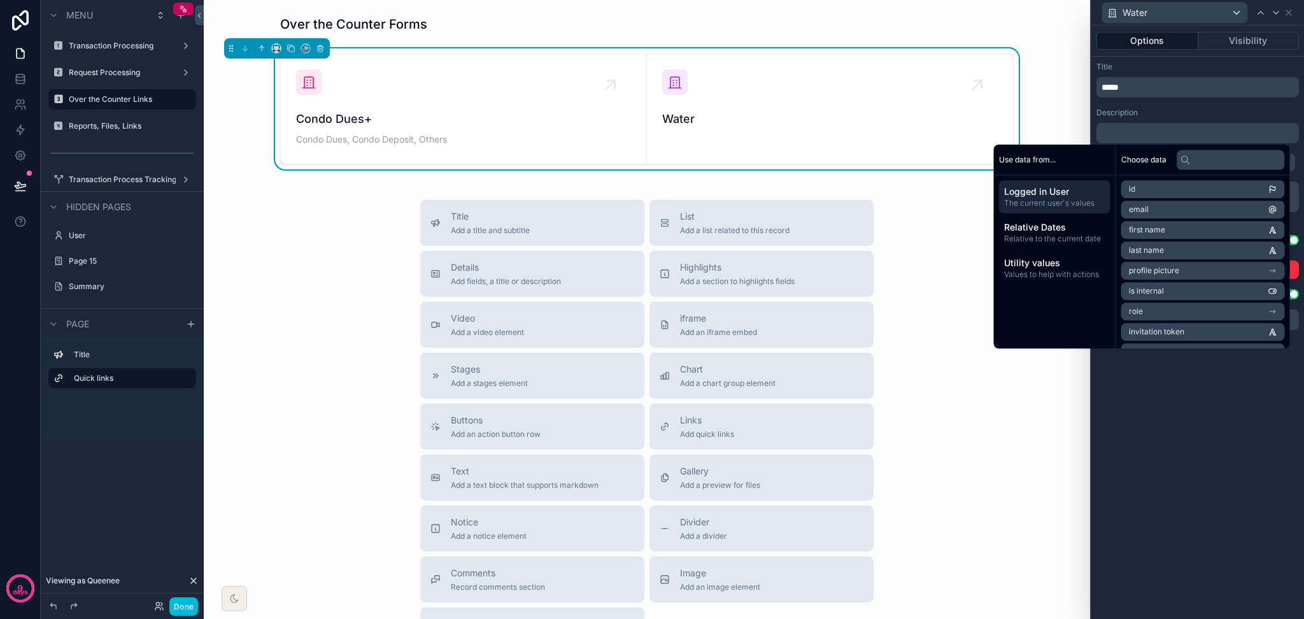
click at [1086, 497] on div "**********" at bounding box center [1197, 321] width 213 height 593
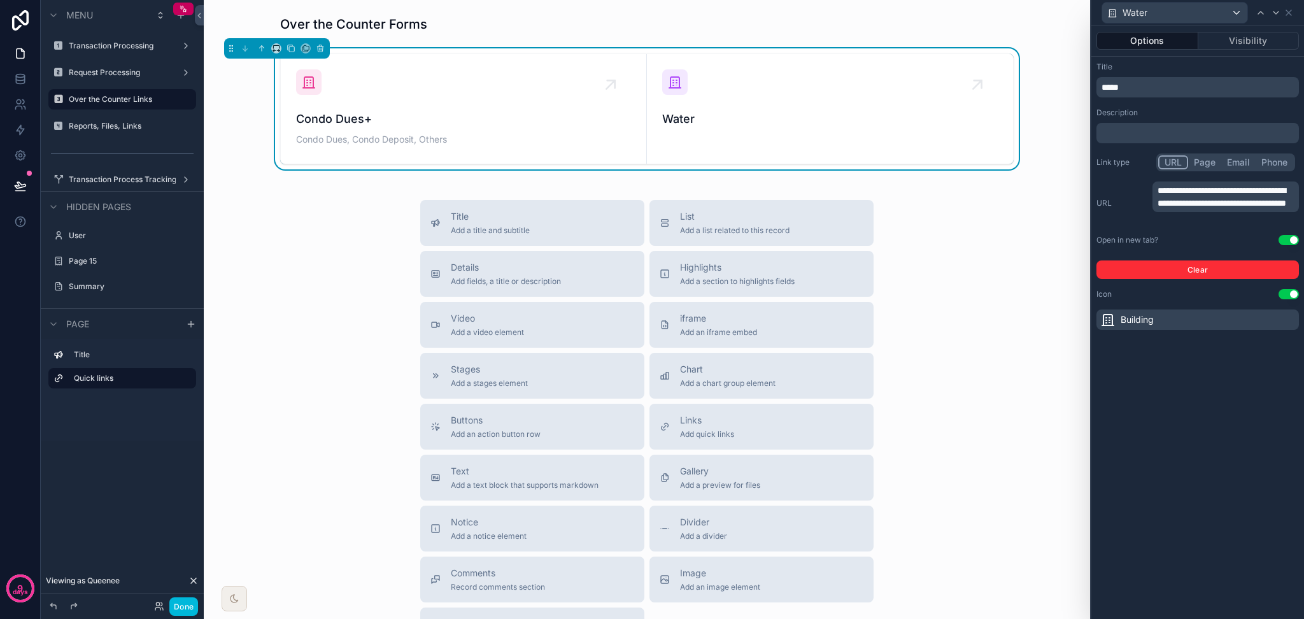
click at [1086, 90] on p "*****" at bounding box center [1198, 87] width 195 height 13
click at [1086, 67] on div "Title" at bounding box center [1197, 67] width 202 height 10
click at [1086, 41] on button "Visibility" at bounding box center [1248, 41] width 101 height 18
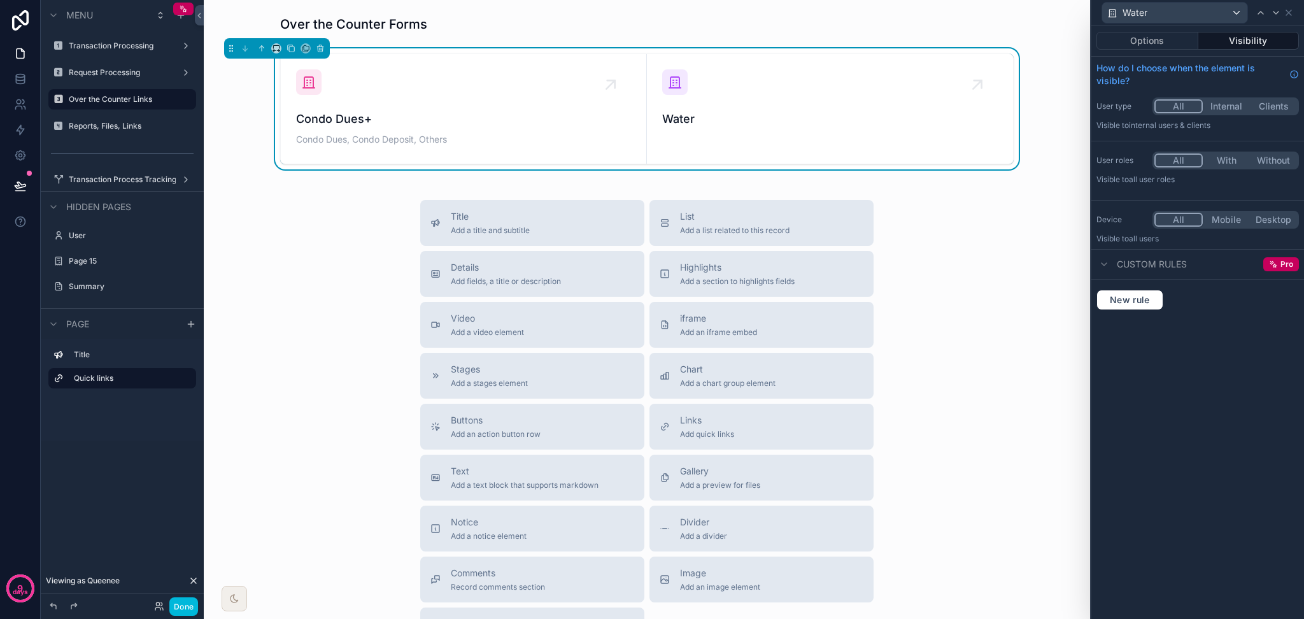
click at [1086, 39] on button "Options" at bounding box center [1147, 41] width 102 height 18
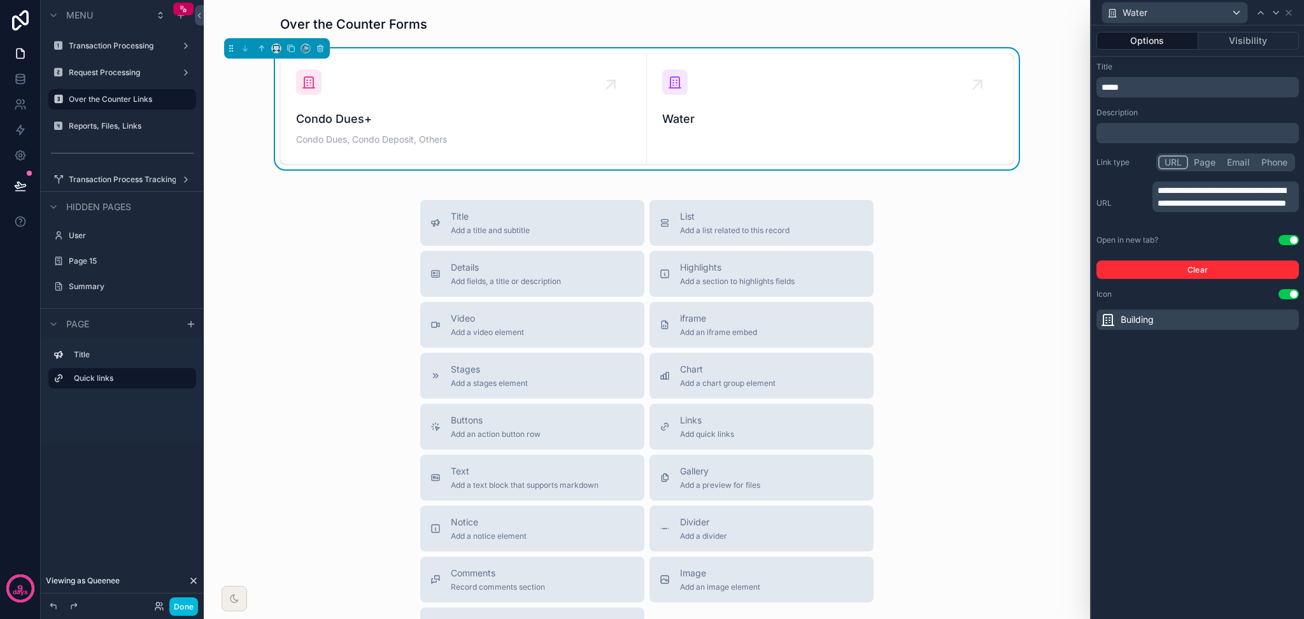
click at [1086, 324] on span "Building" at bounding box center [1136, 319] width 33 height 13
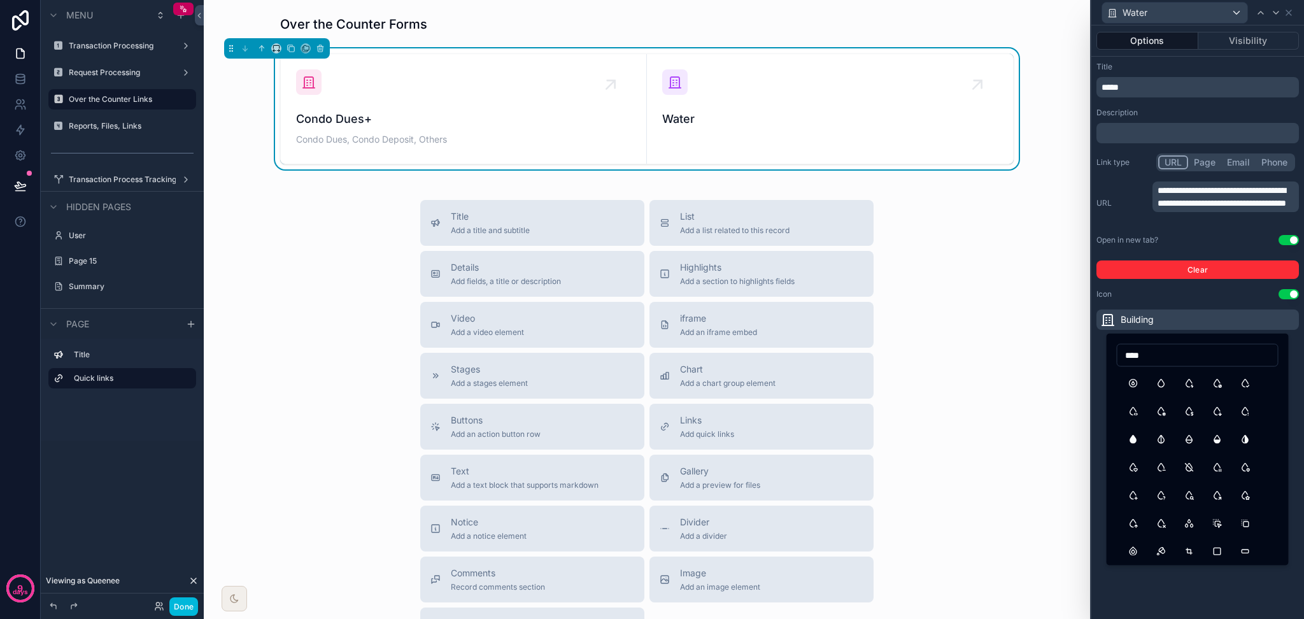
type input "****"
click at [1086, 433] on button "DropletFilled" at bounding box center [1133, 439] width 23 height 23
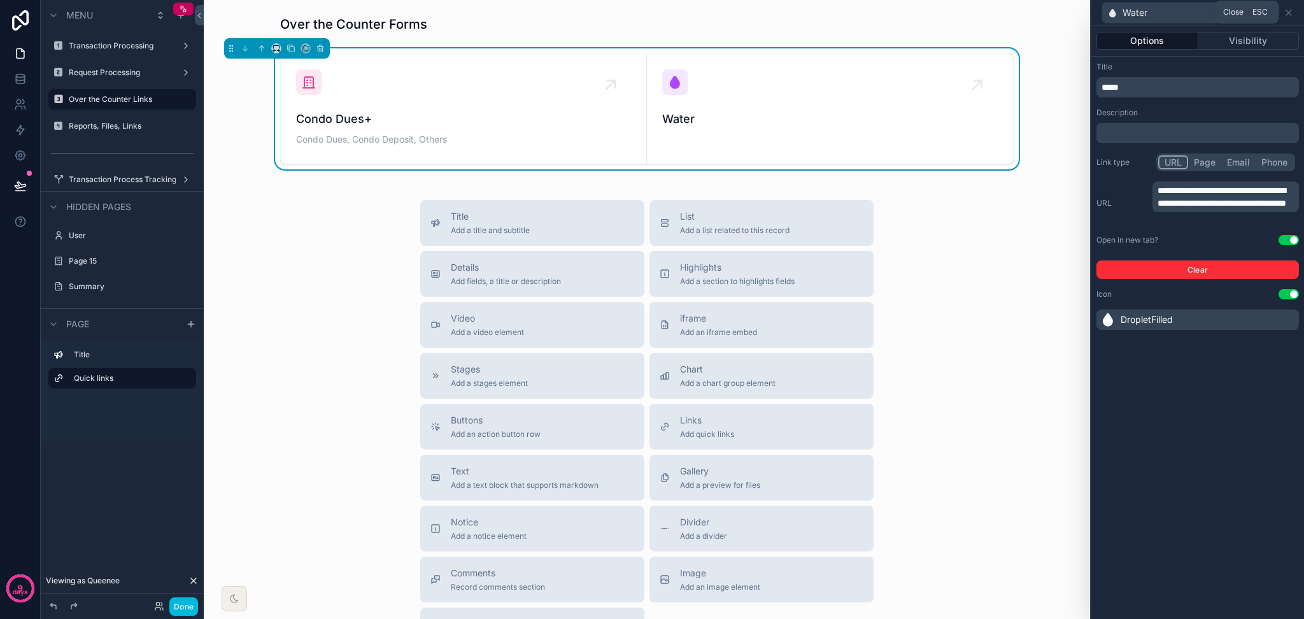
click at [1086, 16] on icon at bounding box center [1288, 13] width 10 height 10
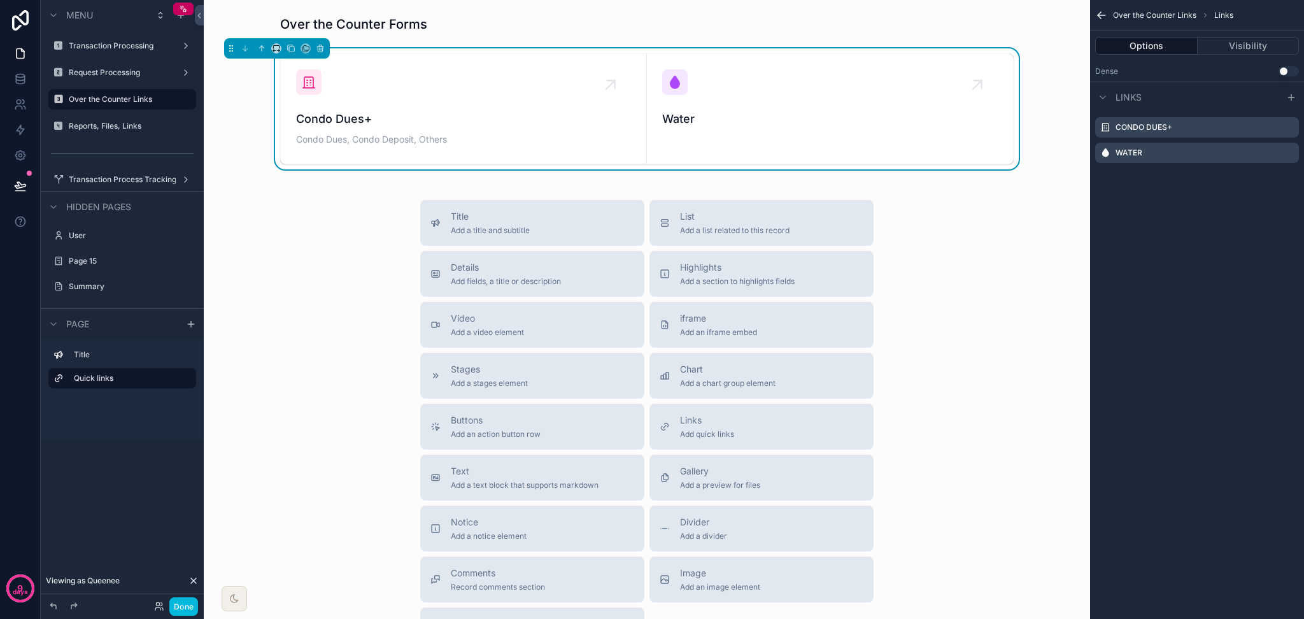
click at [0, 0] on icon "scrollable content" at bounding box center [0, 0] width 0 height 0
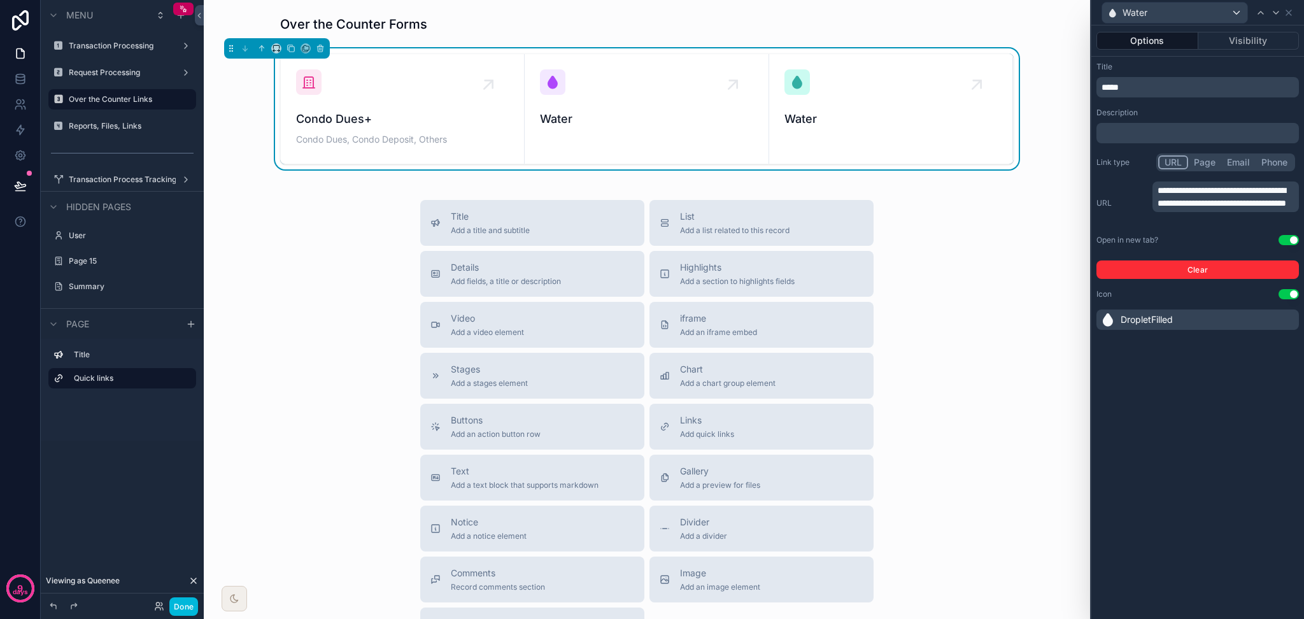
click at [1086, 88] on p "*****" at bounding box center [1198, 87] width 195 height 13
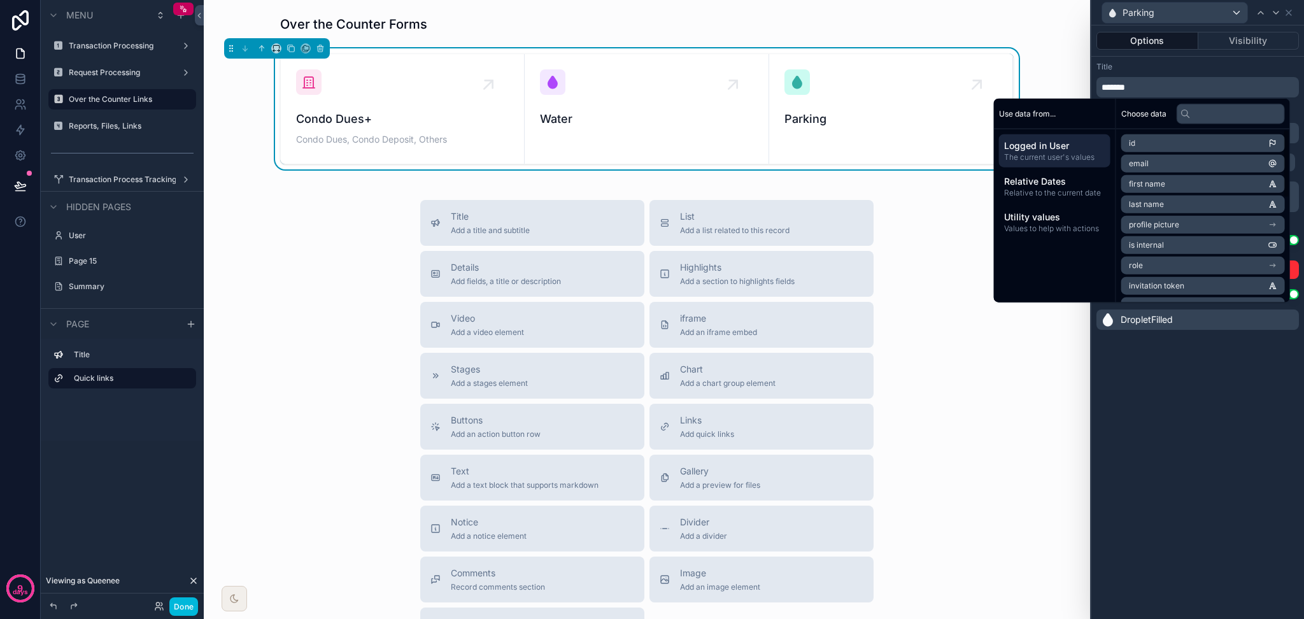
click at [1086, 397] on div "**********" at bounding box center [1197, 321] width 213 height 593
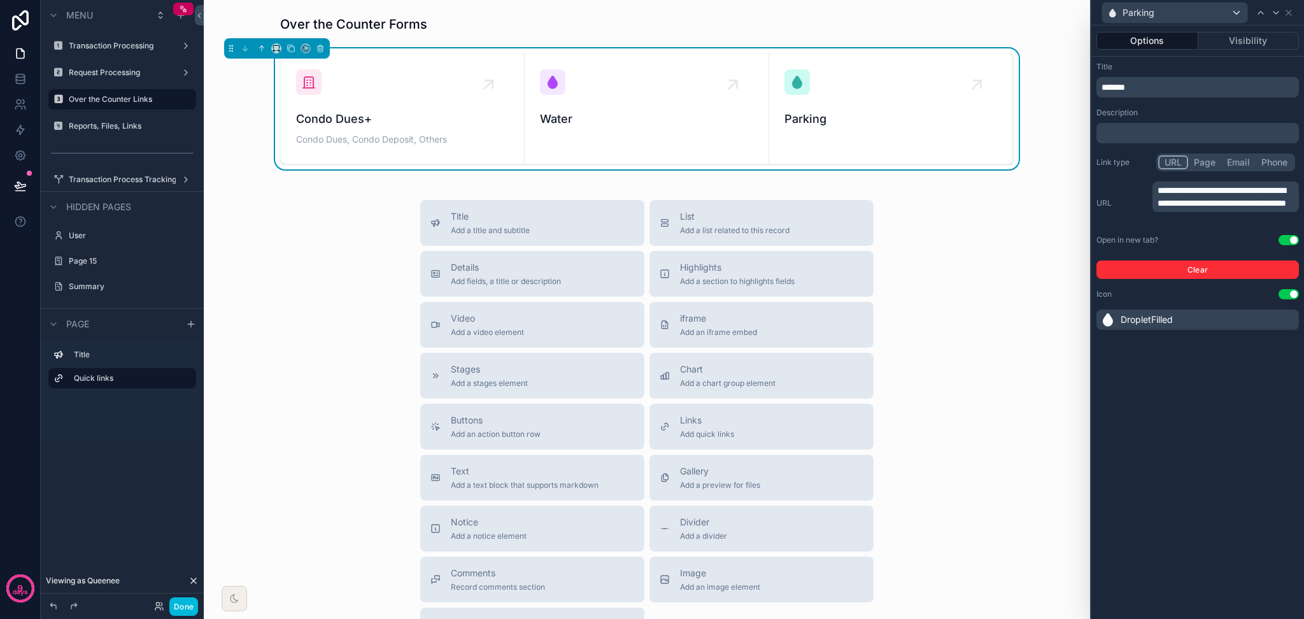
click at [1086, 321] on div "DropletFilled" at bounding box center [1136, 319] width 73 height 15
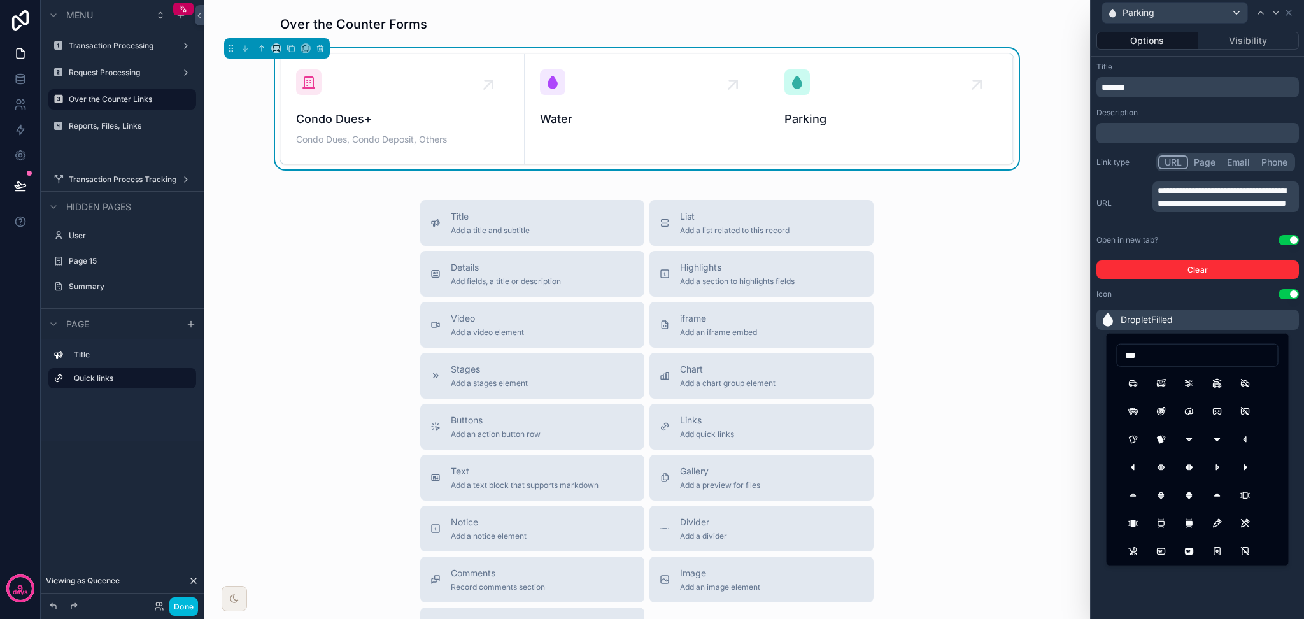
type input "***"
click at [1086, 383] on button "Car" at bounding box center [1133, 383] width 23 height 23
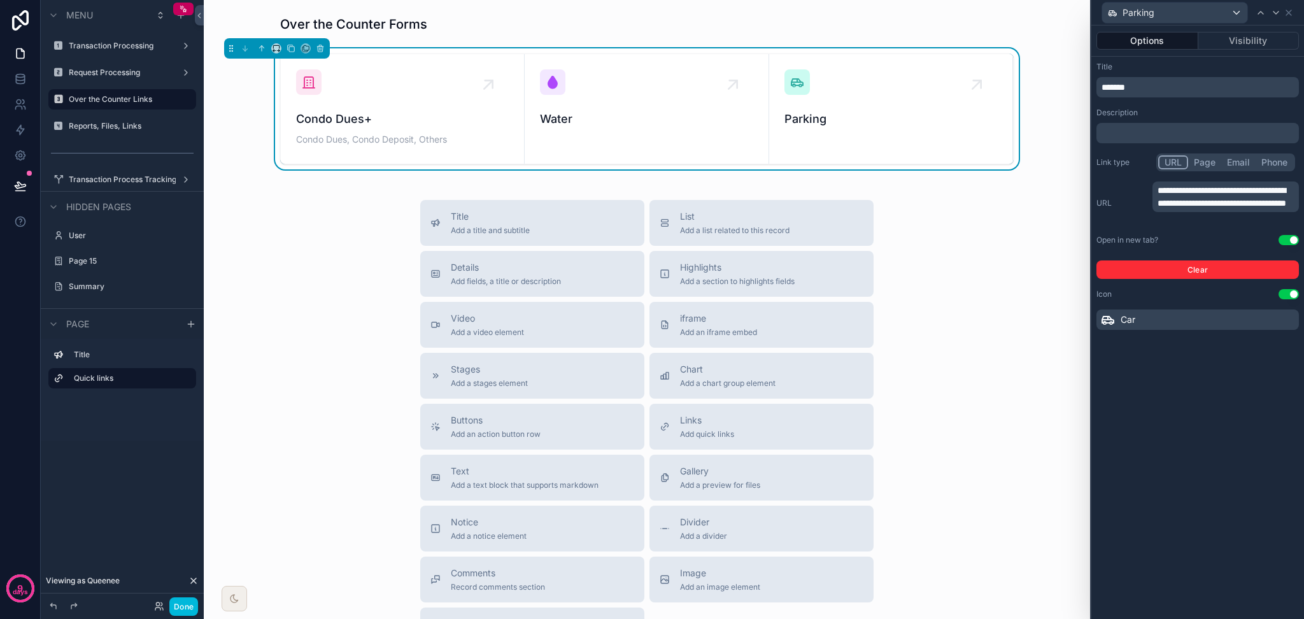
click at [1026, 313] on div "Title Add a title and subtitle List Add a list related to this record Details A…" at bounding box center [647, 426] width 866 height 453
click at [1086, 15] on icon at bounding box center [1288, 13] width 10 height 10
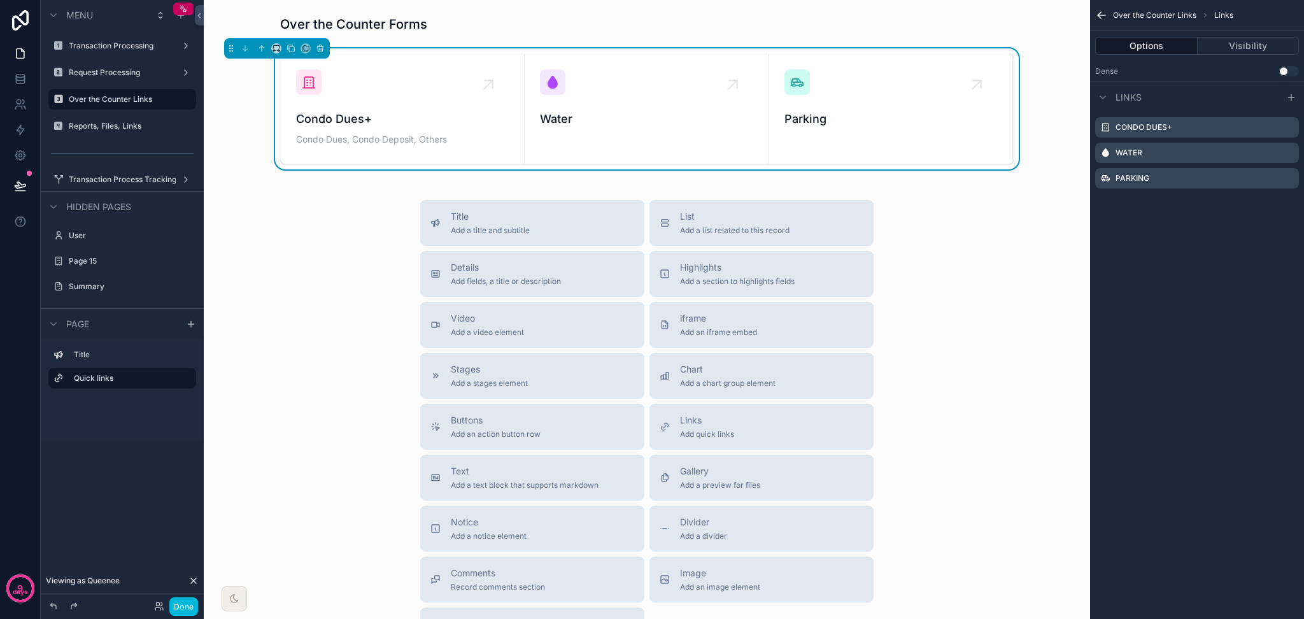
click at [0, 0] on icon "scrollable content" at bounding box center [0, 0] width 0 height 0
click at [292, 53] on button "scrollable content" at bounding box center [291, 48] width 14 height 14
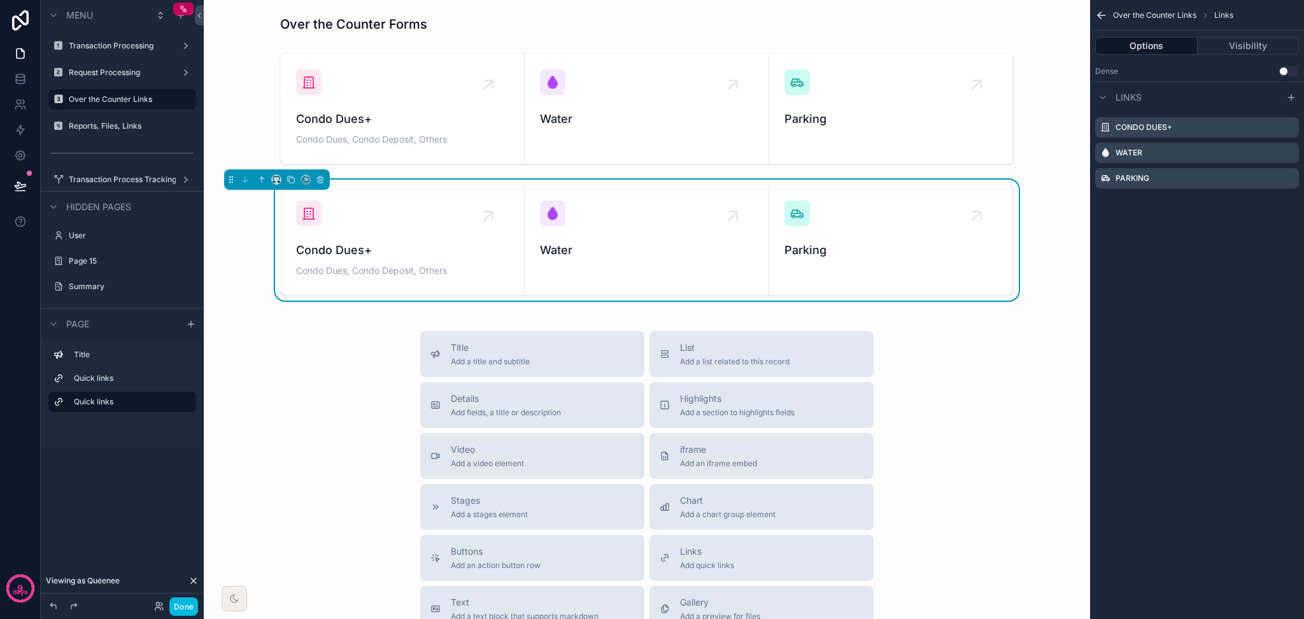
click at [0, 0] on icon "scrollable content" at bounding box center [0, 0] width 0 height 0
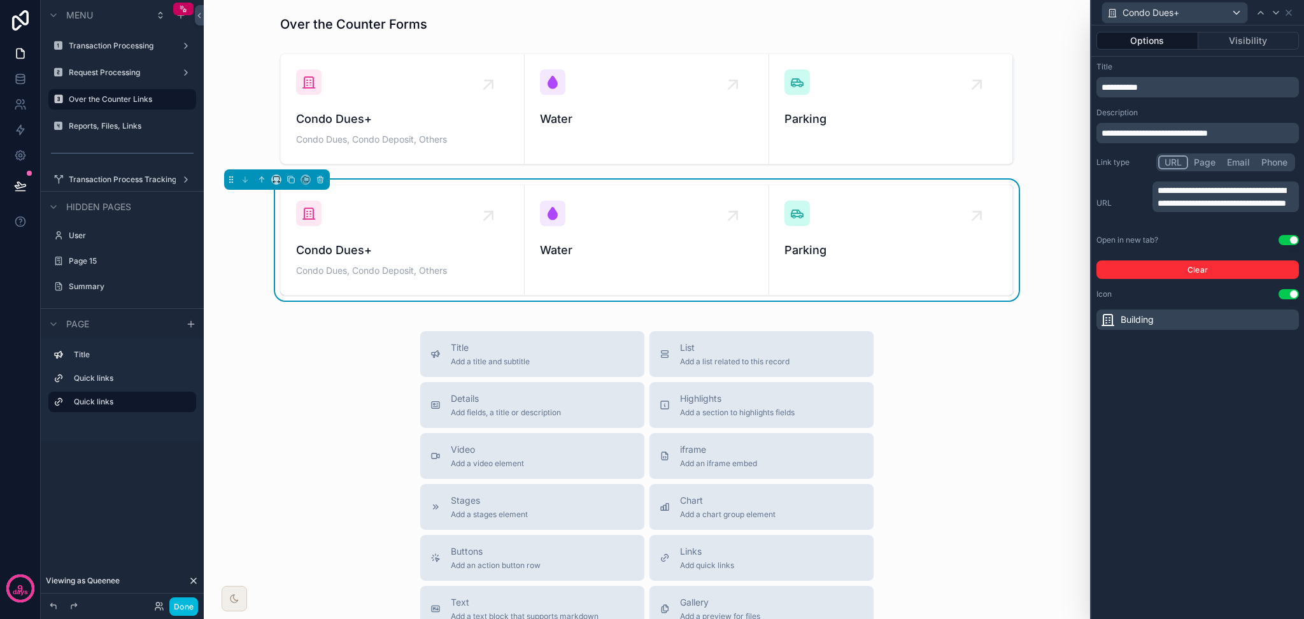
click at [1086, 91] on p "**********" at bounding box center [1198, 87] width 195 height 13
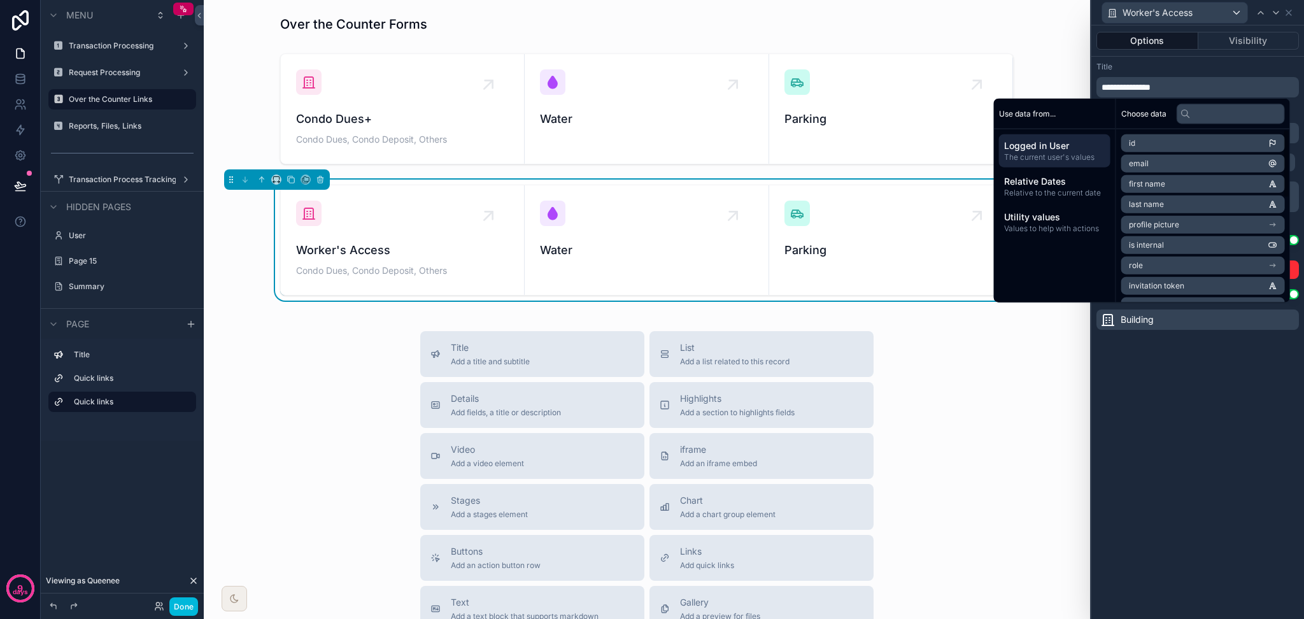
click at [1086, 462] on div "**********" at bounding box center [1197, 321] width 213 height 593
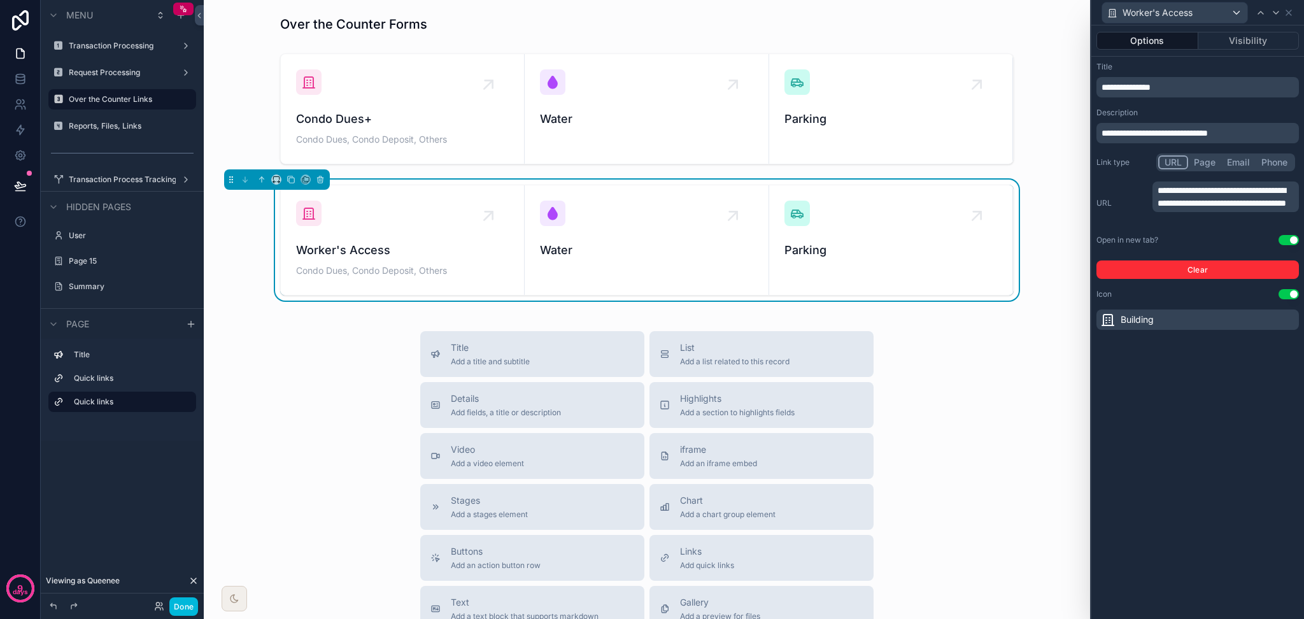
click at [1086, 136] on span "**********" at bounding box center [1154, 133] width 106 height 9
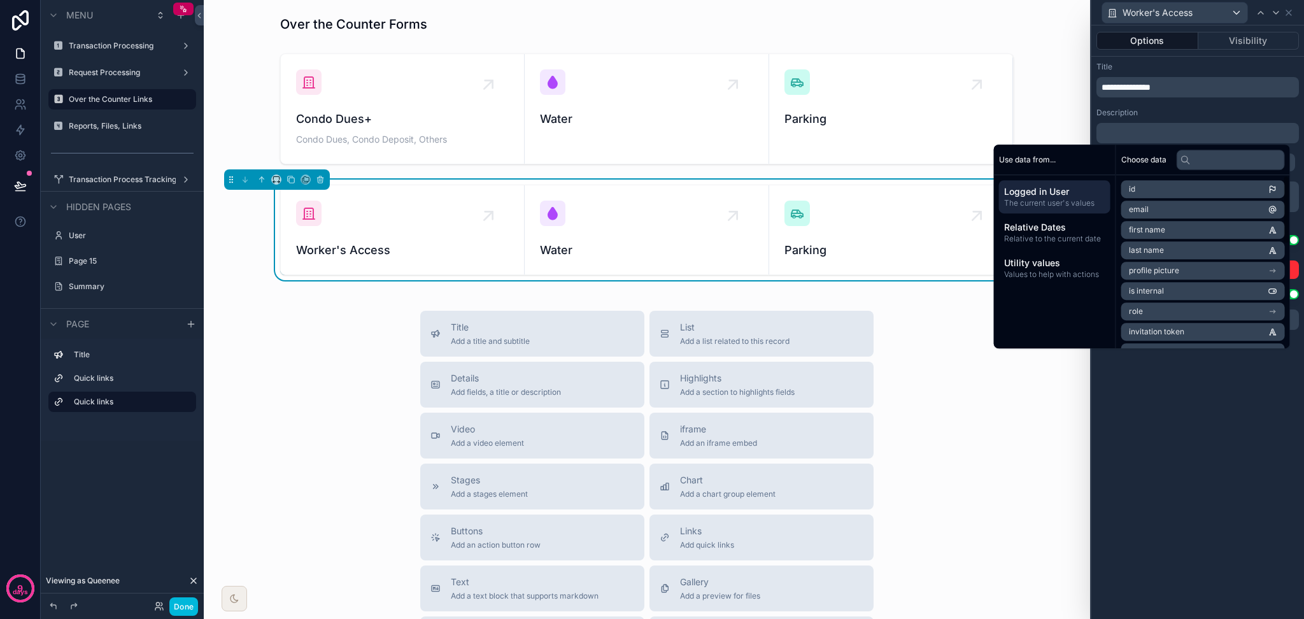
click at [1086, 516] on div "**********" at bounding box center [1197, 321] width 213 height 593
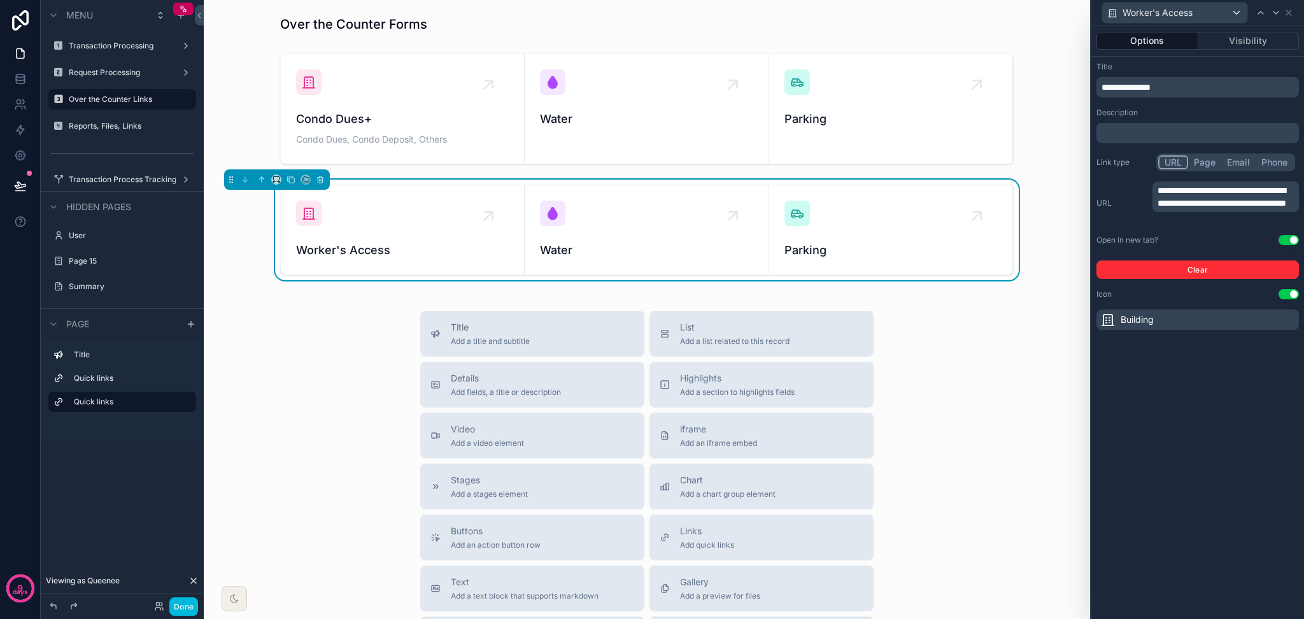
click at [1086, 201] on span "**********" at bounding box center [1221, 197] width 129 height 22
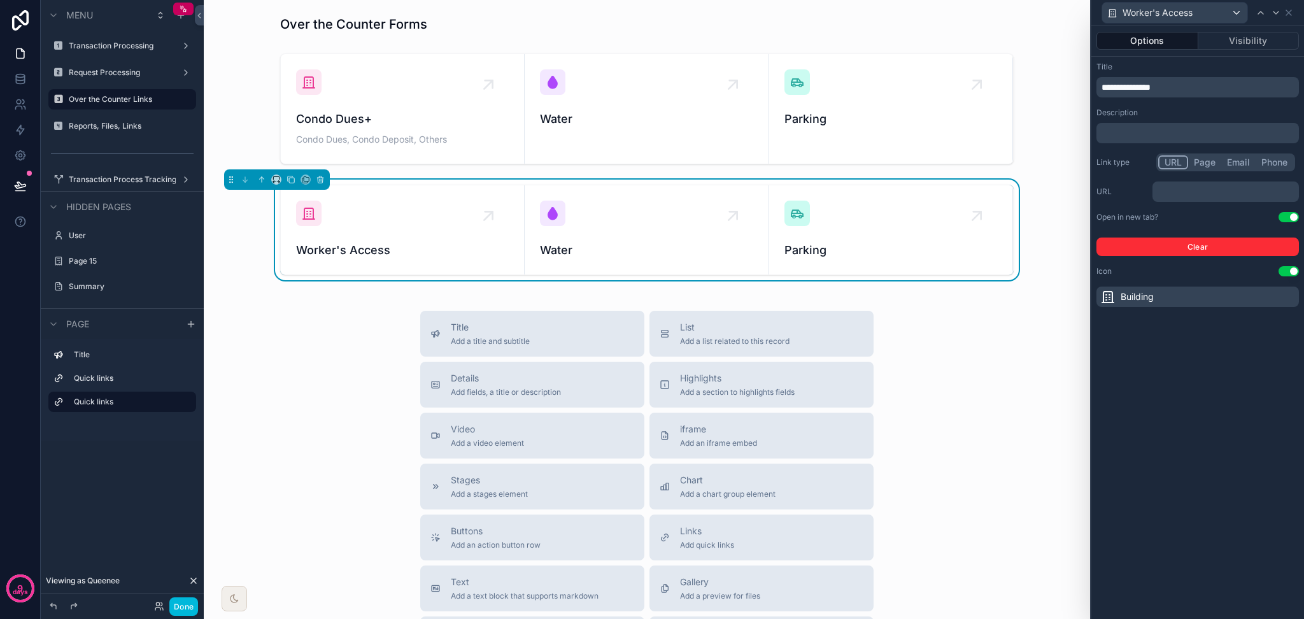
click at [1086, 516] on div "**********" at bounding box center [1197, 321] width 213 height 593
click at [1086, 293] on icon at bounding box center [1107, 296] width 15 height 15
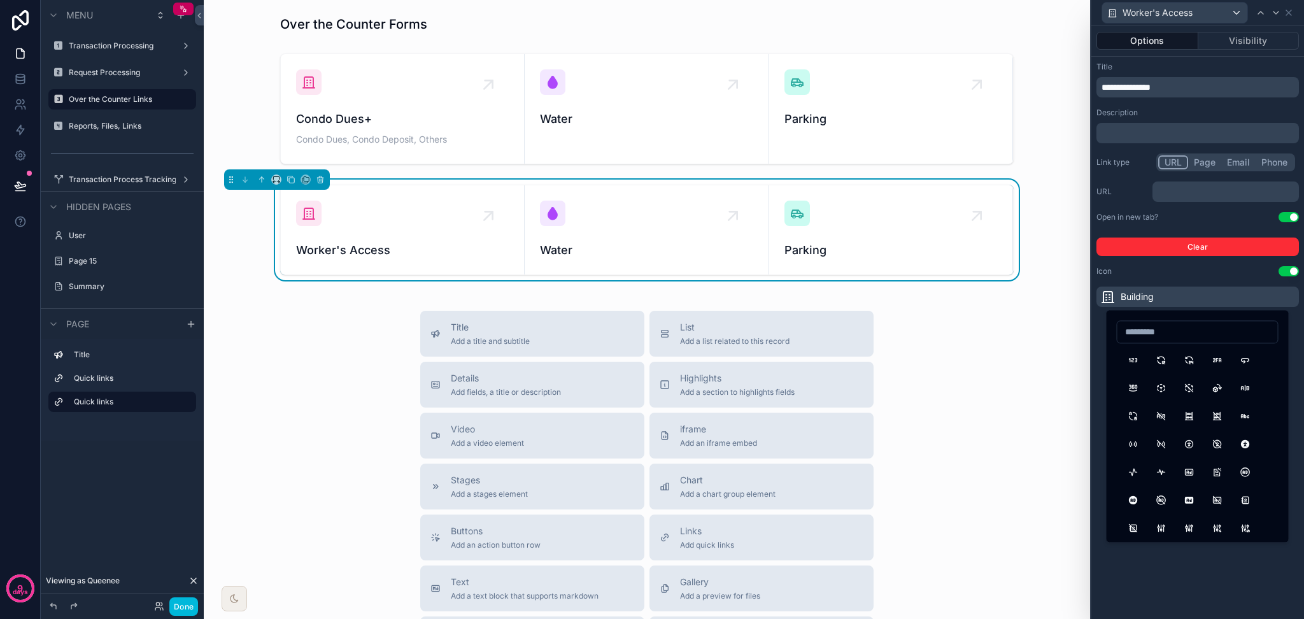
click at [1086, 337] on input at bounding box center [1197, 332] width 160 height 18
type input "*"
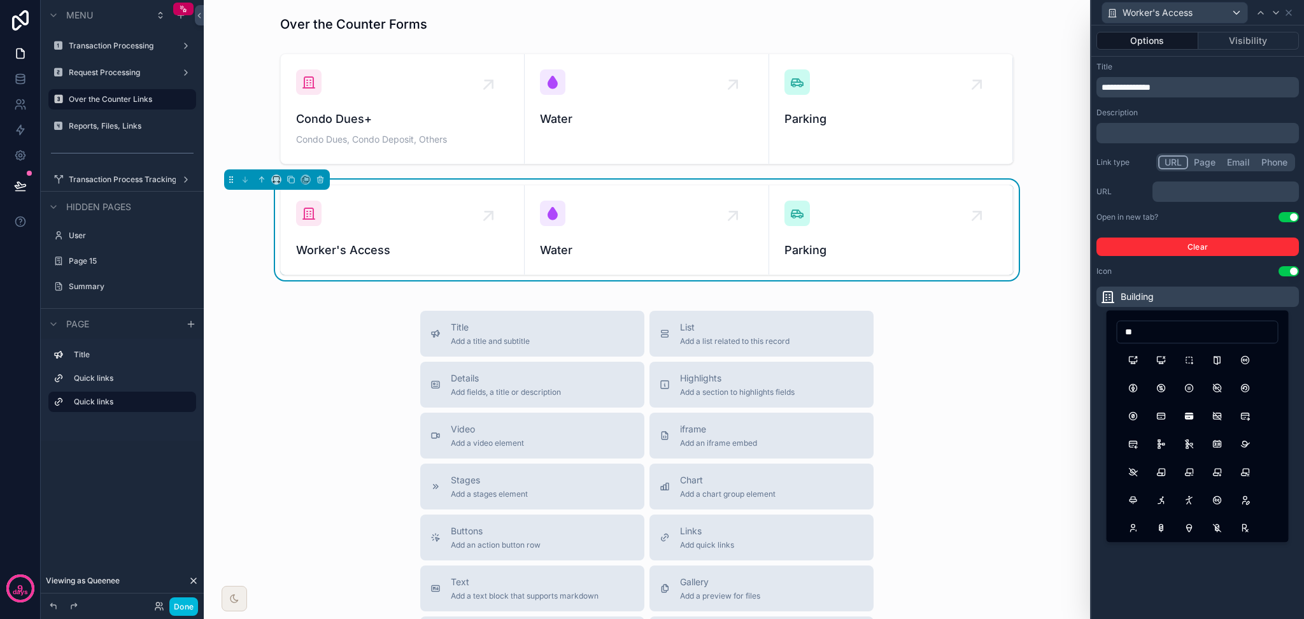
type input "*"
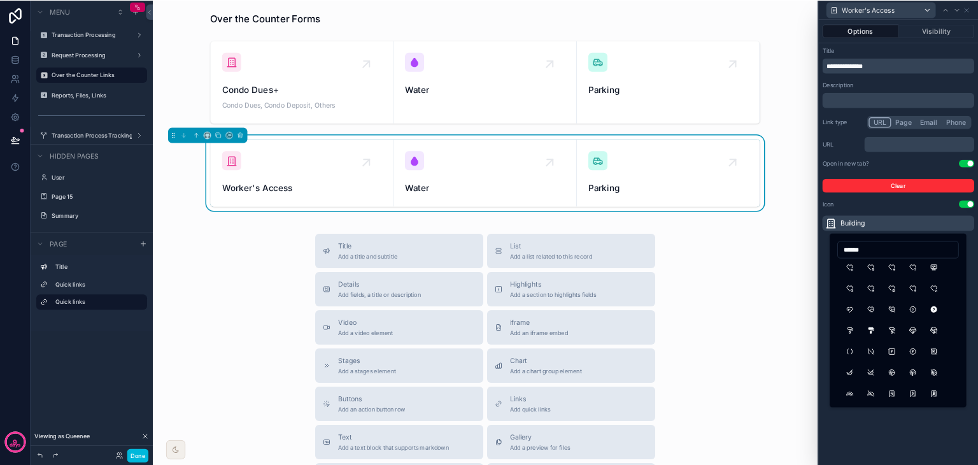
scroll to position [339, 0]
type input "******"
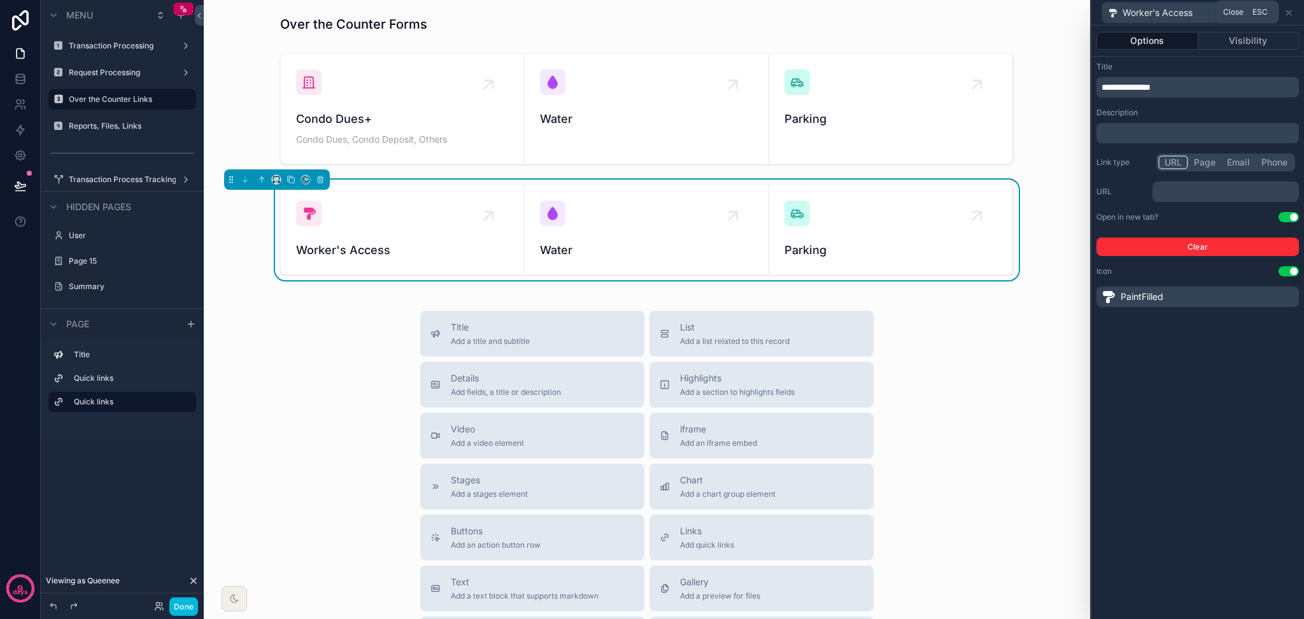
click at [1086, 11] on icon at bounding box center [1288, 13] width 10 height 10
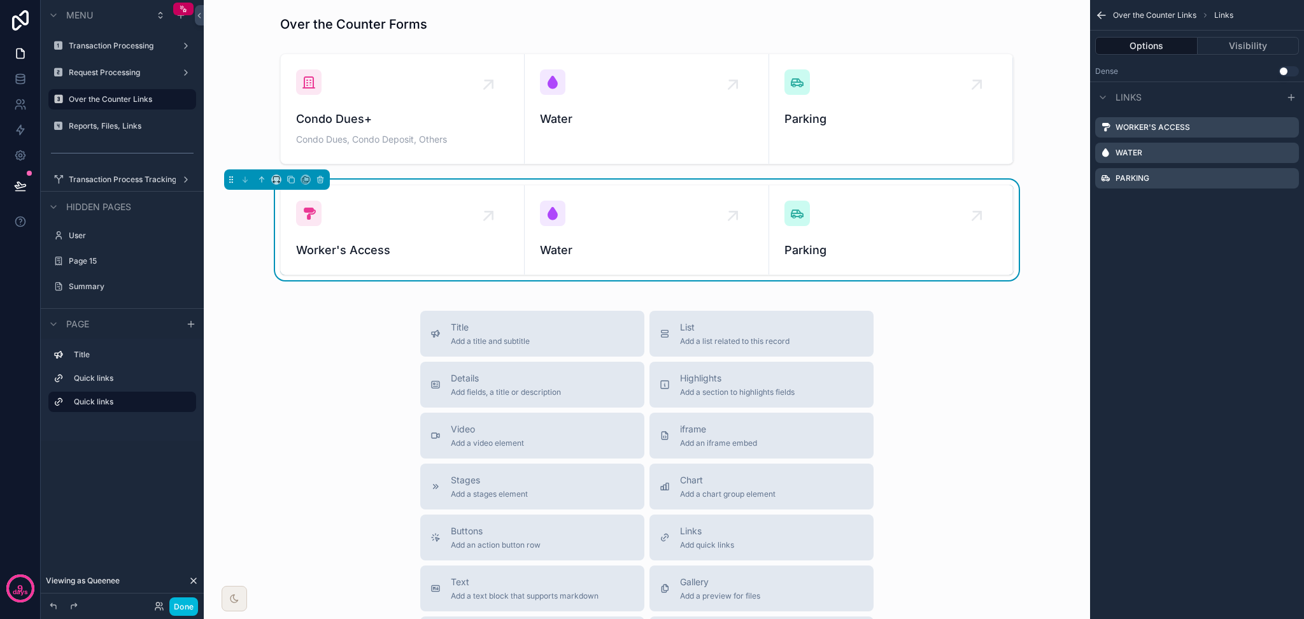
click at [0, 0] on icon "scrollable content" at bounding box center [0, 0] width 0 height 0
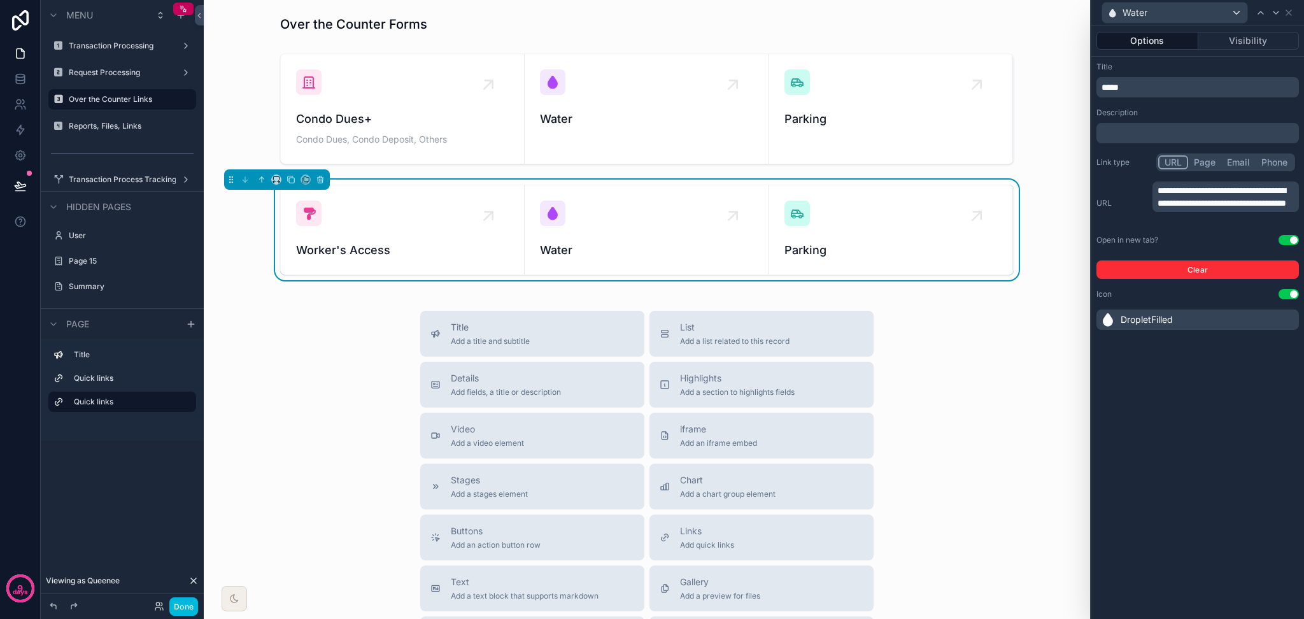
click at [1086, 84] on p "*****" at bounding box center [1198, 87] width 195 height 13
click at [1086, 512] on div "**********" at bounding box center [1197, 321] width 213 height 593
click at [1086, 317] on icon at bounding box center [1107, 319] width 15 height 15
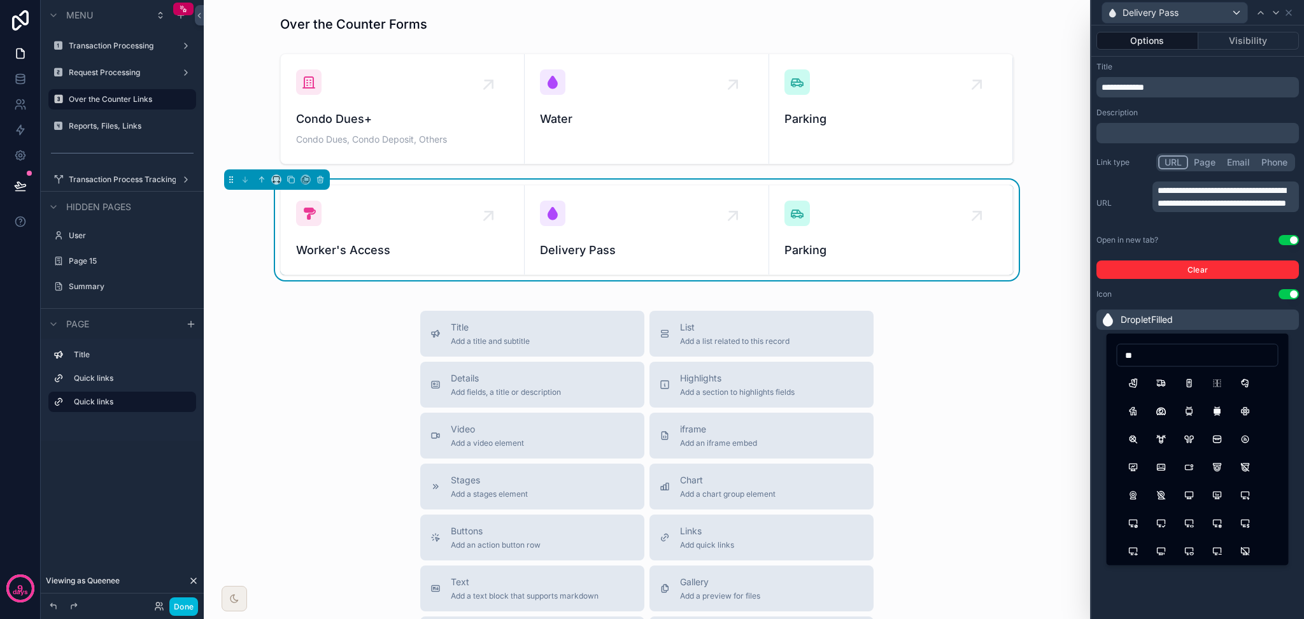
type input "*"
type input "***"
click at [1086, 379] on button "Box" at bounding box center [1133, 383] width 23 height 23
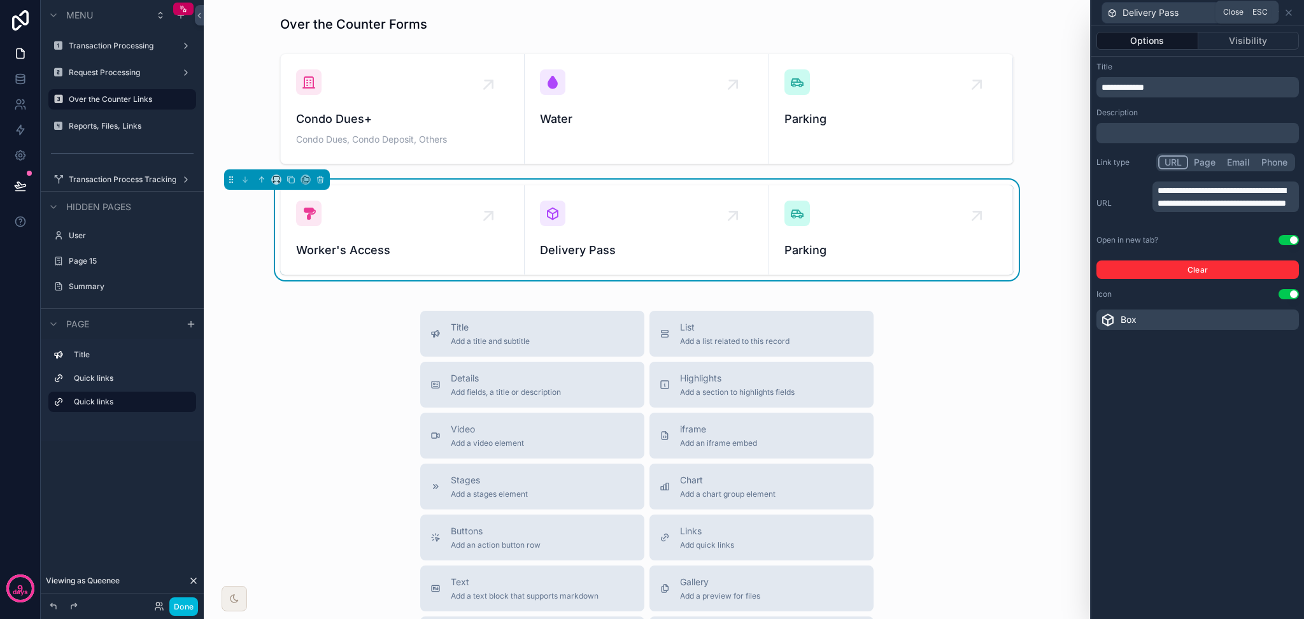
click at [1086, 15] on icon at bounding box center [1288, 13] width 10 height 10
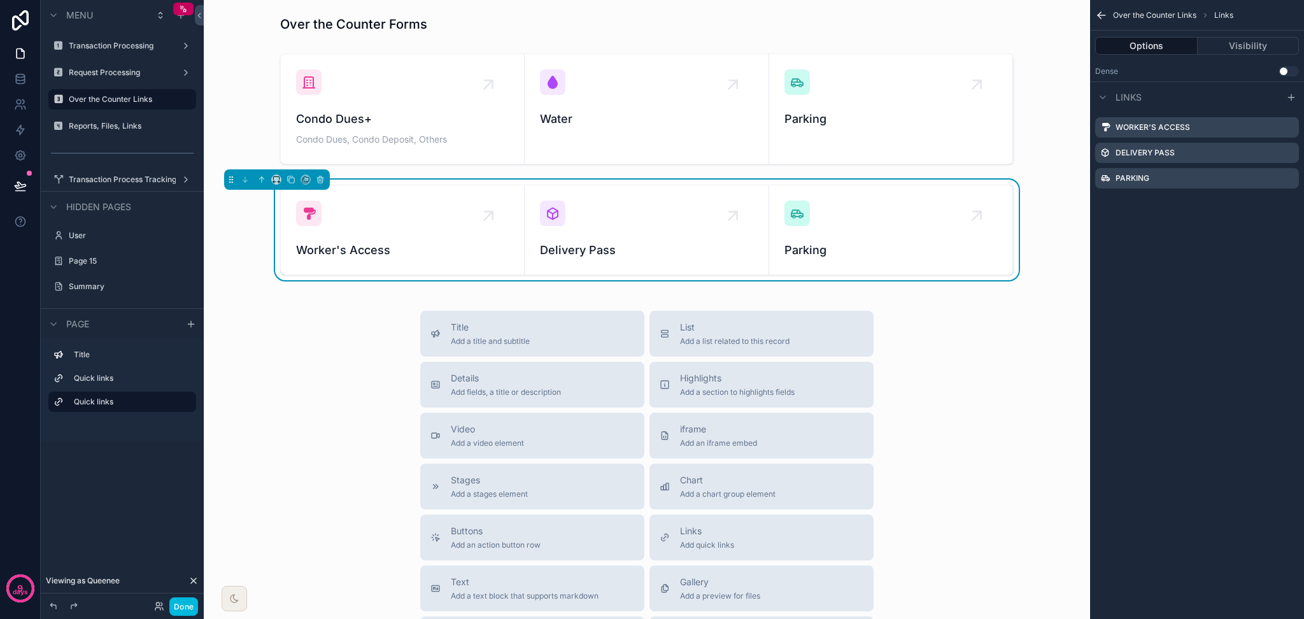
click at [0, 0] on icon "scrollable content" at bounding box center [0, 0] width 0 height 0
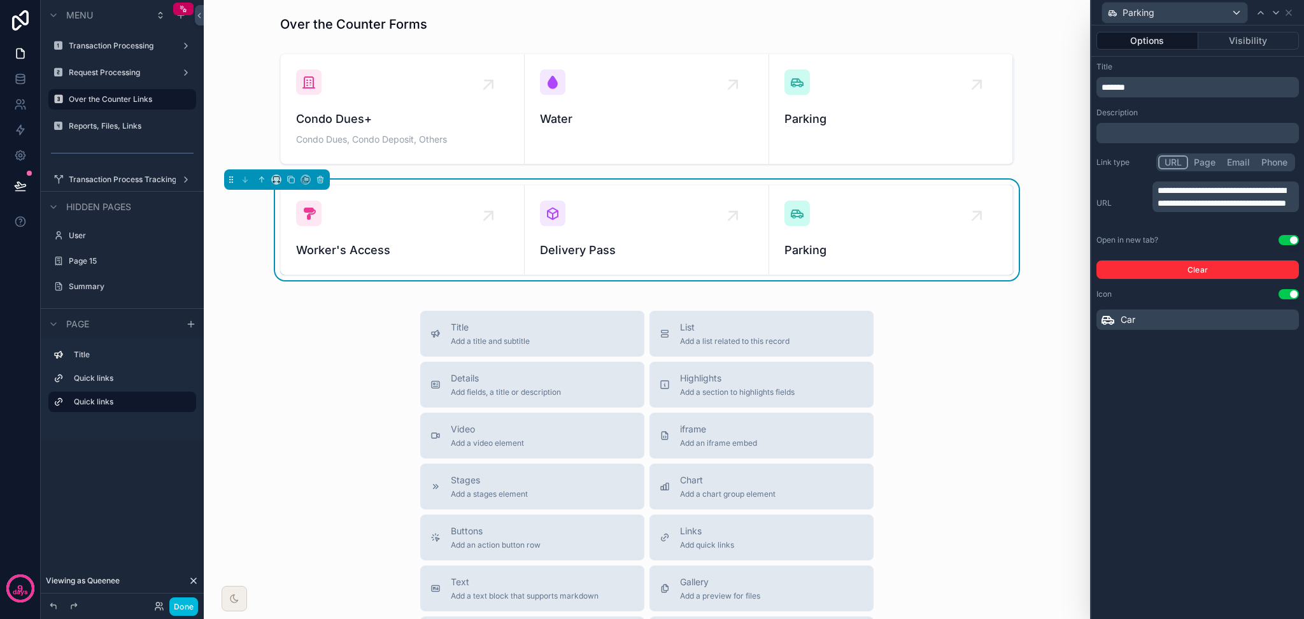
click at [1086, 82] on p "*******" at bounding box center [1198, 87] width 195 height 13
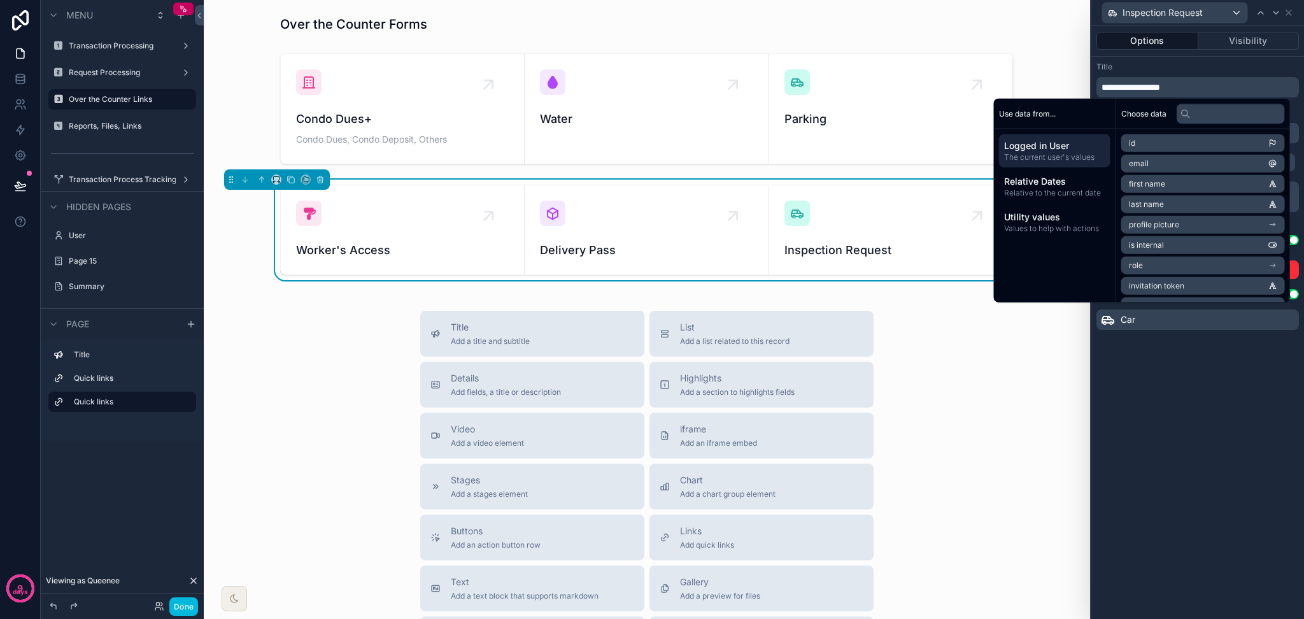
click at [1086, 405] on div "**********" at bounding box center [1197, 321] width 213 height 593
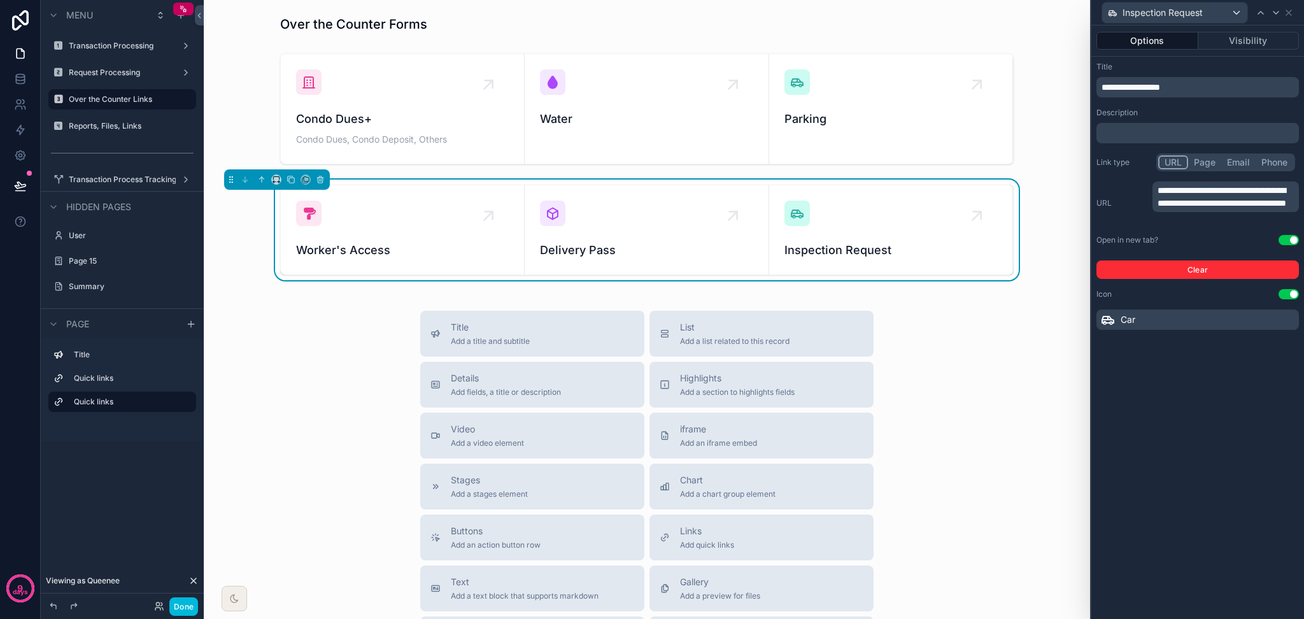
click at [1086, 318] on icon at bounding box center [1107, 319] width 15 height 15
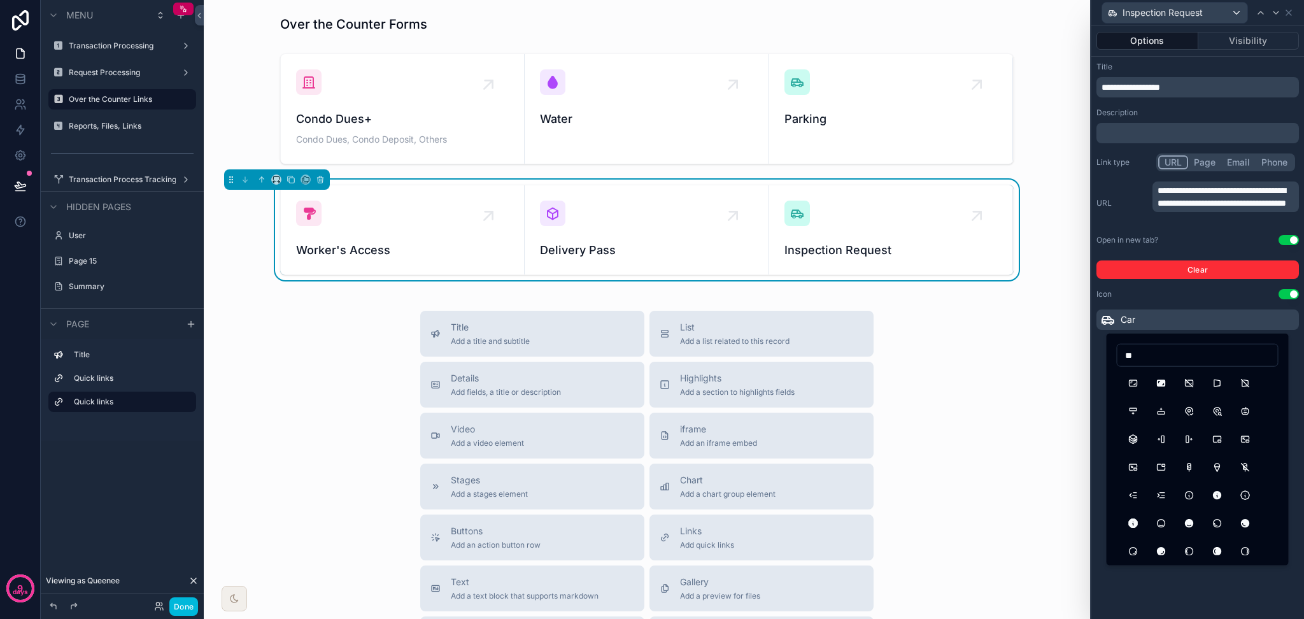
type input "*"
type input "*****"
click at [1086, 405] on button "Eyeglass2" at bounding box center [1133, 411] width 23 height 23
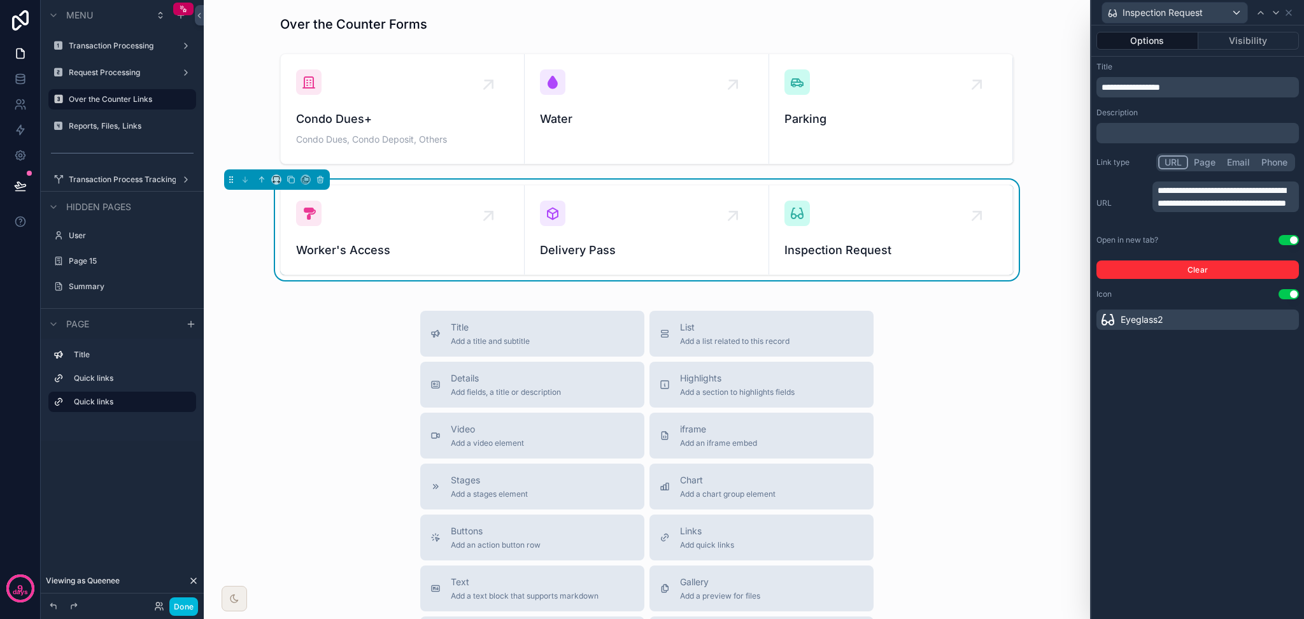
click at [990, 383] on div "Title Add a title and subtitle List Add a list related to this record Details A…" at bounding box center [647, 537] width 866 height 453
click at [989, 383] on div "Title Add a title and subtitle List Add a list related to this record Details A…" at bounding box center [647, 537] width 866 height 453
click at [344, 328] on div "Title Add a title and subtitle List Add a list related to this record Details A…" at bounding box center [647, 537] width 866 height 453
click at [1045, 376] on div "Title Add a title and subtitle List Add a list related to this record Details A…" at bounding box center [647, 537] width 866 height 453
click at [1086, 11] on icon at bounding box center [1288, 12] width 5 height 5
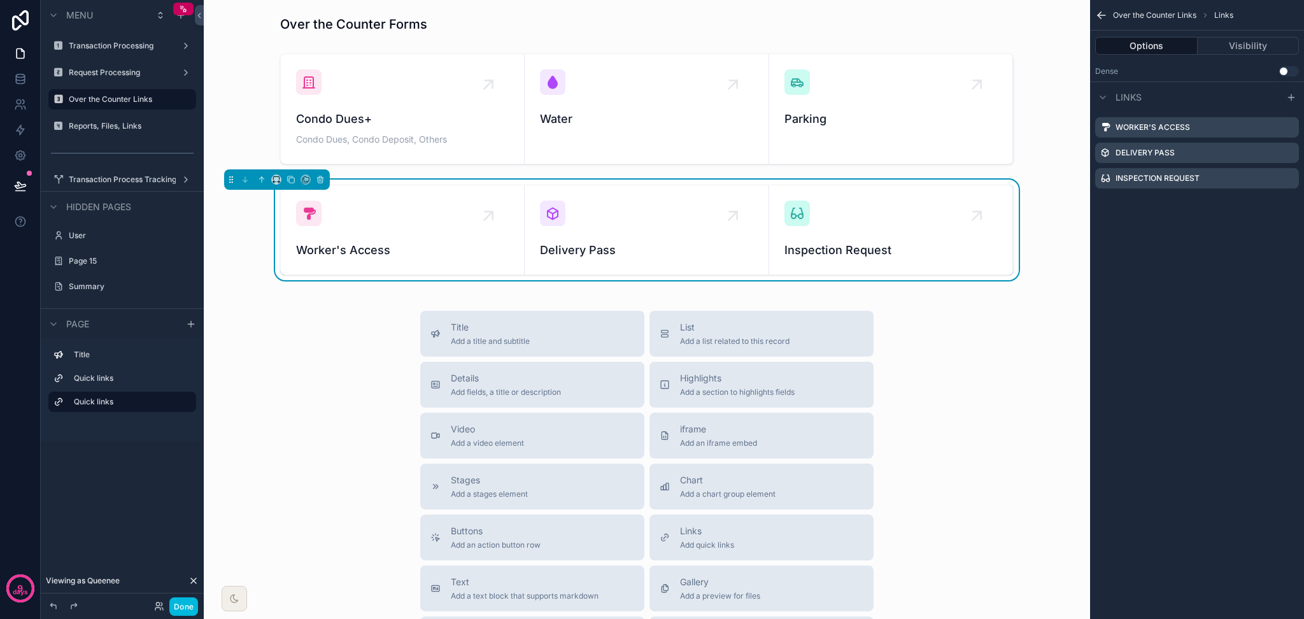
click at [194, 516] on button "Done" at bounding box center [183, 606] width 29 height 18
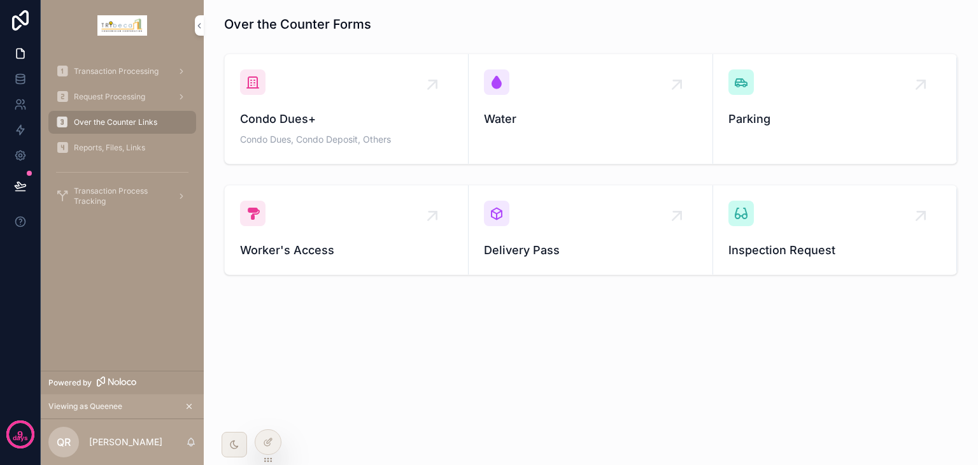
click at [116, 148] on span "Reports, Files, Links" at bounding box center [109, 148] width 71 height 10
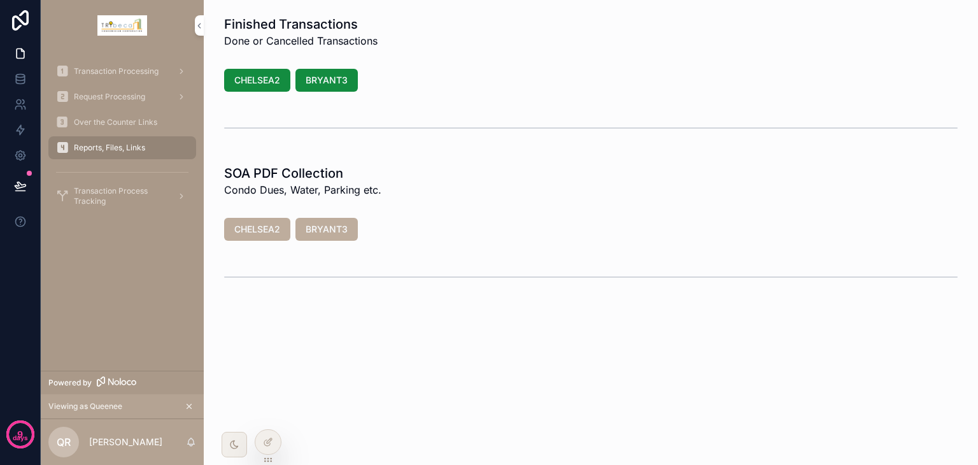
click at [0, 0] on icon at bounding box center [0, 0] width 0 height 0
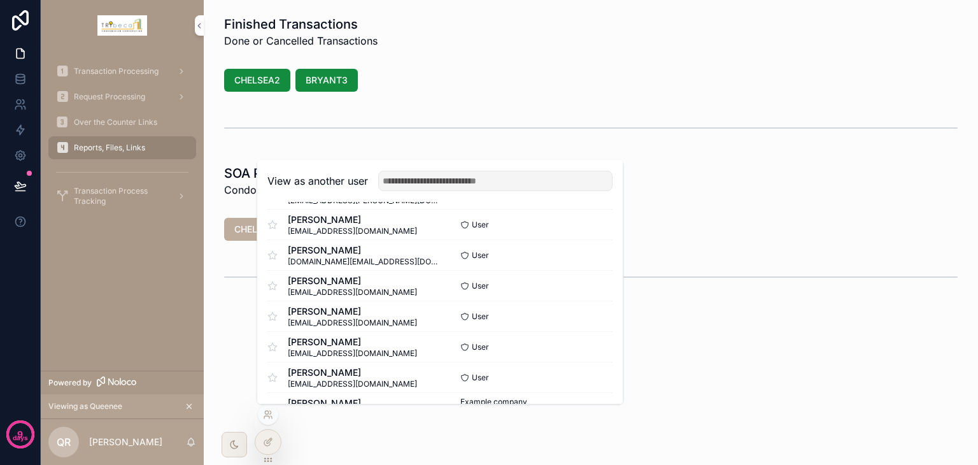
scroll to position [62, 0]
click at [0, 0] on button "Select" at bounding box center [0, 0] width 0 height 0
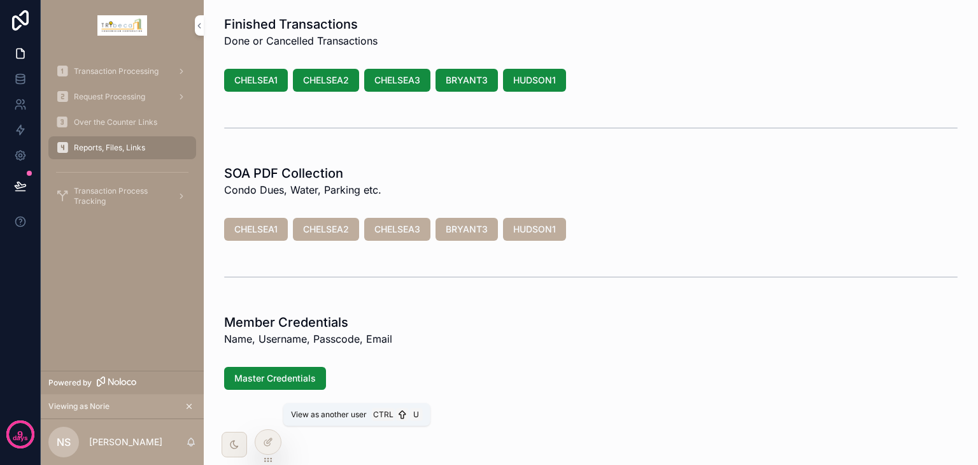
click at [0, 0] on icon at bounding box center [0, 0] width 0 height 0
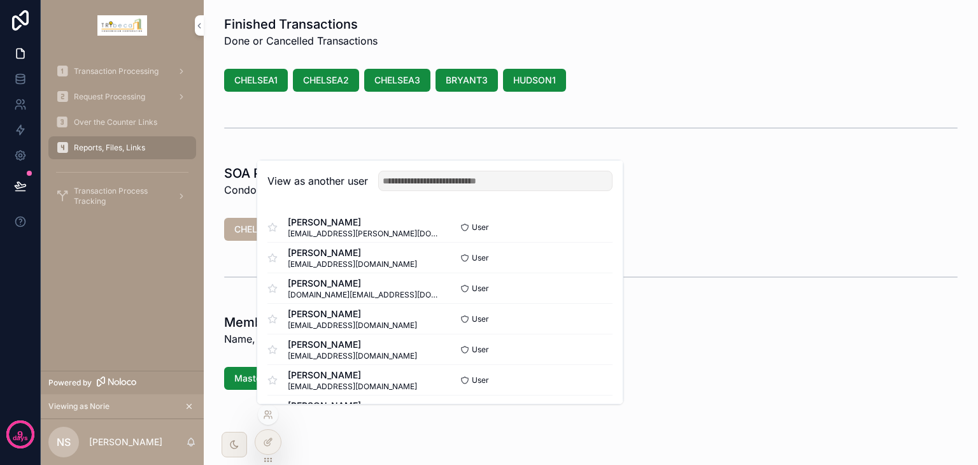
click at [341, 433] on div "Finished Transactions Done or Cancelled Transactions CHELSEA1 CHELSEA2 CHELSEA3…" at bounding box center [591, 238] width 774 height 476
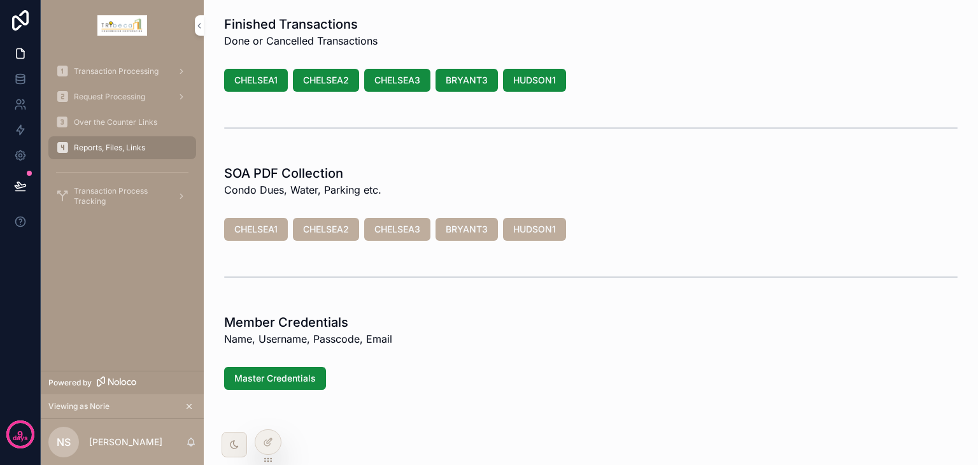
click at [0, 0] on icon at bounding box center [0, 0] width 0 height 0
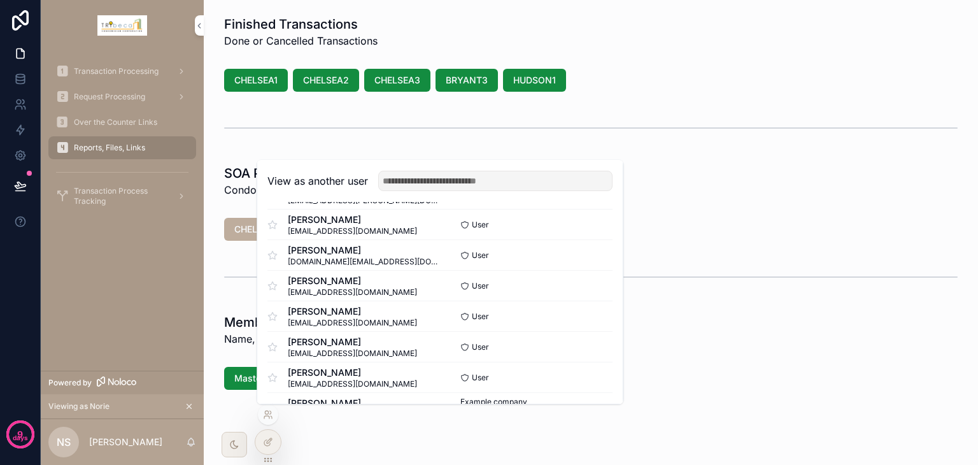
scroll to position [62, 0]
click at [0, 0] on button "Select" at bounding box center [0, 0] width 0 height 0
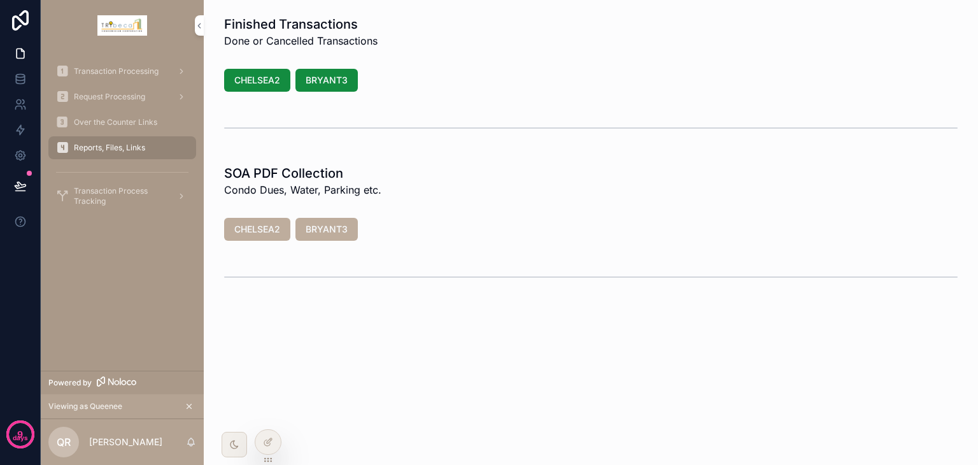
click at [0, 0] on icon at bounding box center [0, 0] width 0 height 0
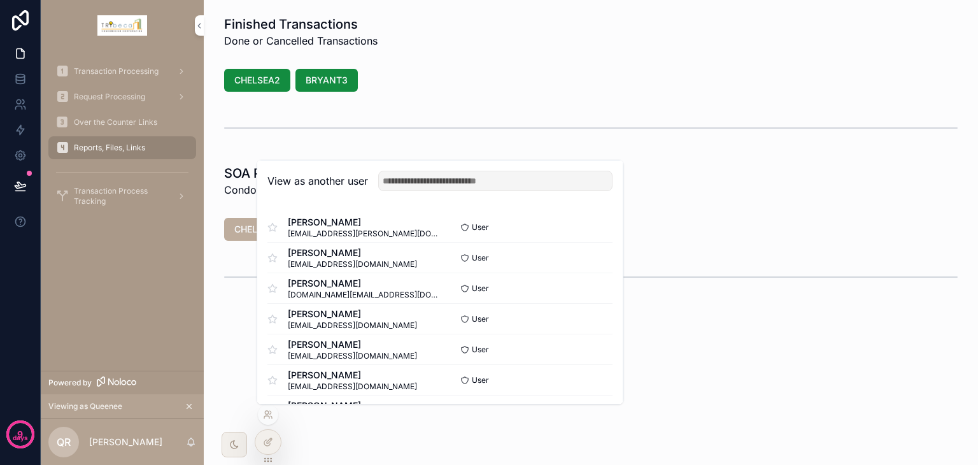
click at [0, 0] on button "Select" at bounding box center [0, 0] width 0 height 0
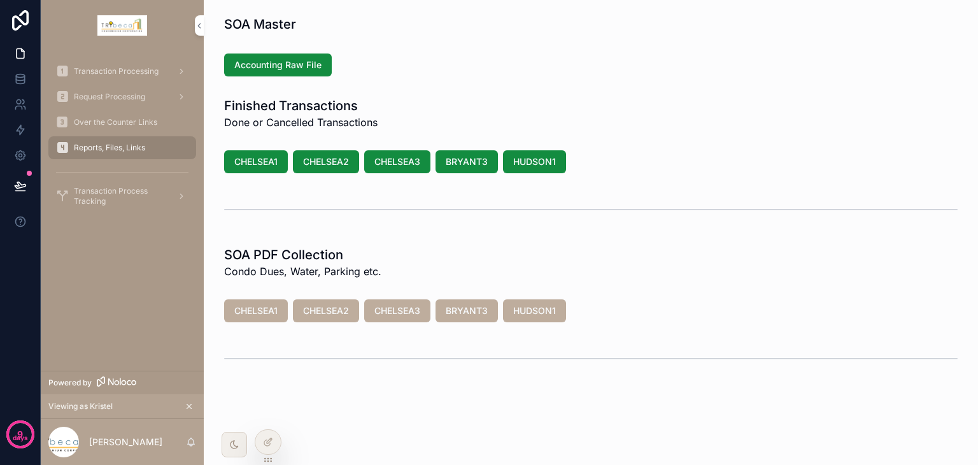
click at [265, 434] on div at bounding box center [267, 442] width 25 height 24
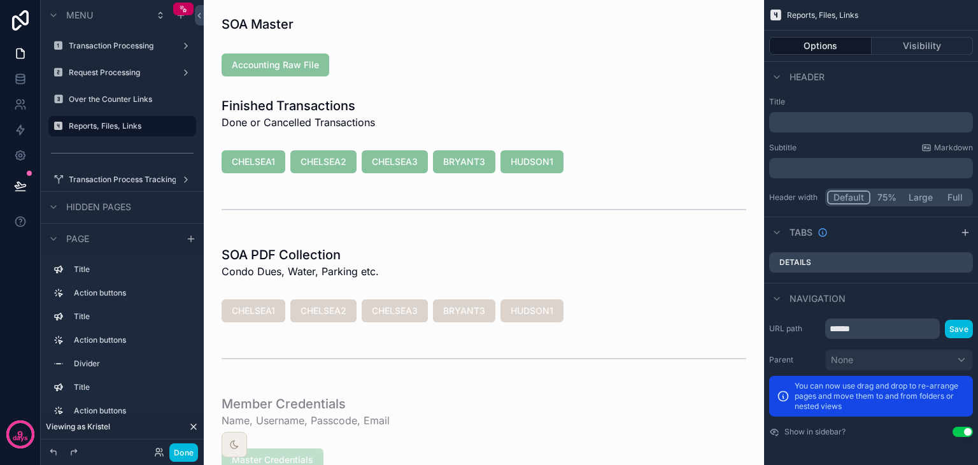
click at [382, 71] on div "scrollable content" at bounding box center [484, 64] width 540 height 33
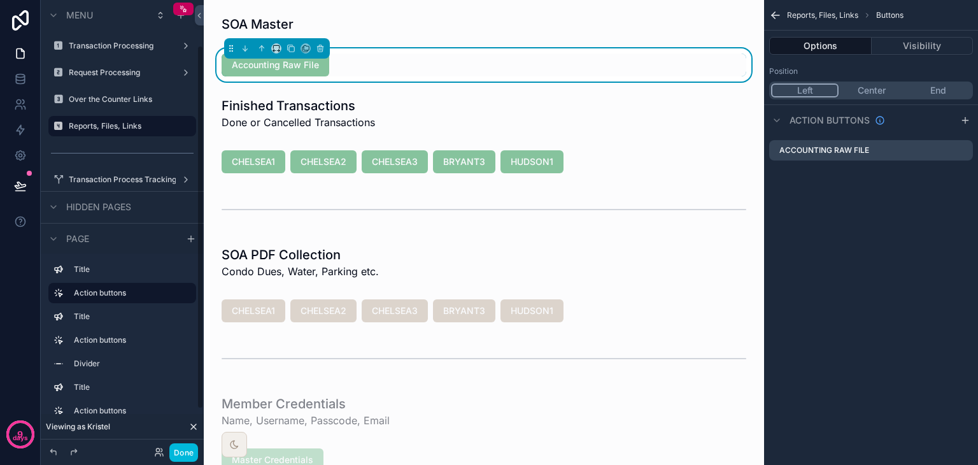
scroll to position [106, 0]
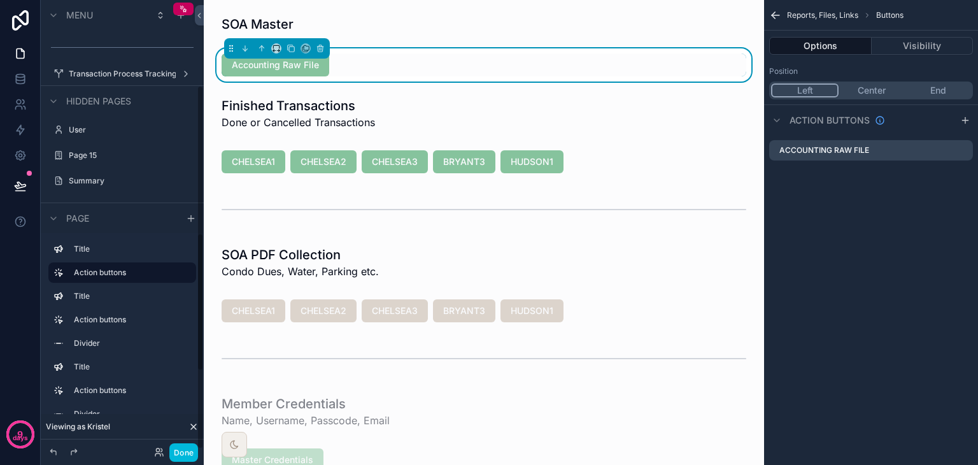
click at [99, 341] on label "Divider" at bounding box center [130, 343] width 112 height 10
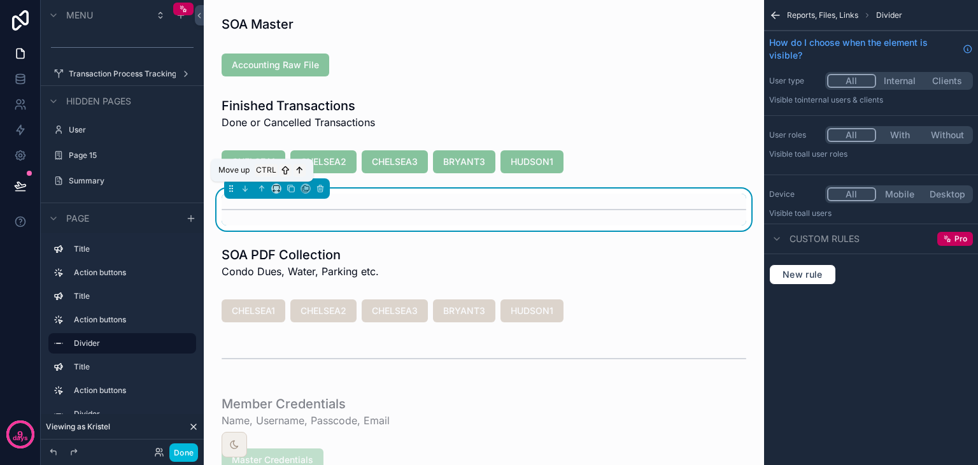
click at [257, 187] on icon "scrollable content" at bounding box center [261, 188] width 9 height 9
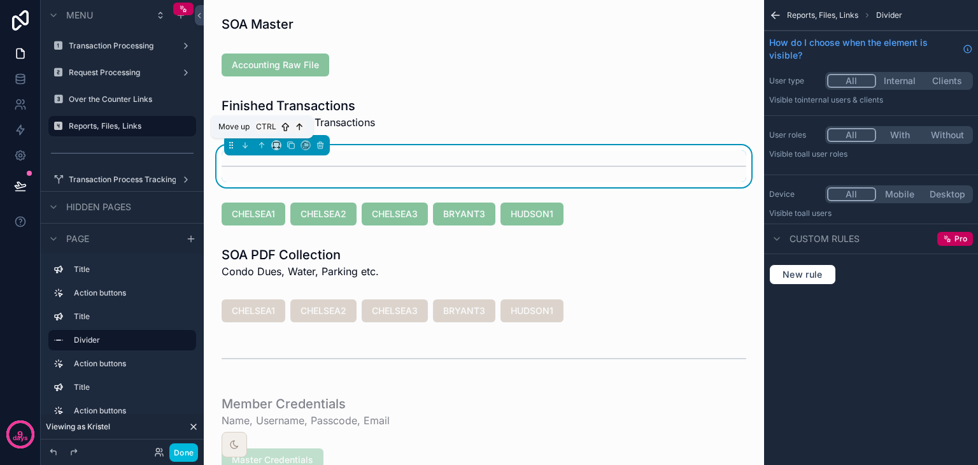
click at [260, 141] on icon "scrollable content" at bounding box center [261, 145] width 9 height 9
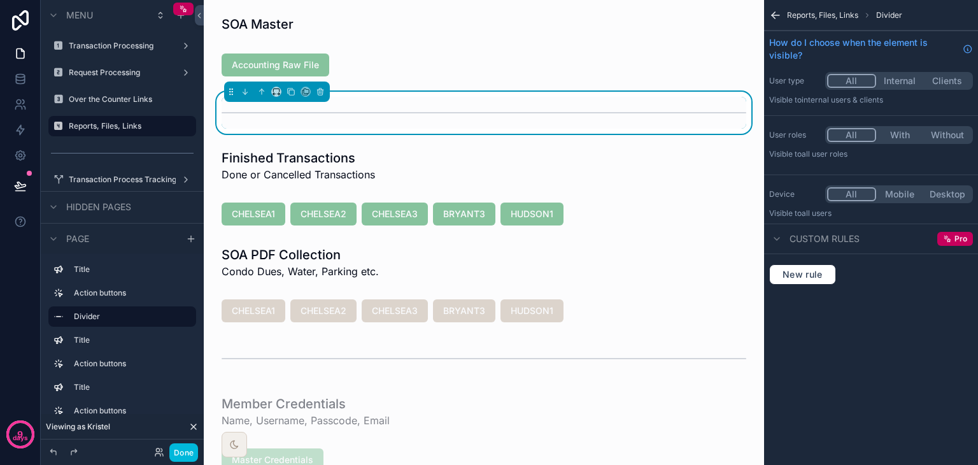
click at [183, 451] on button "Done" at bounding box center [183, 452] width 29 height 18
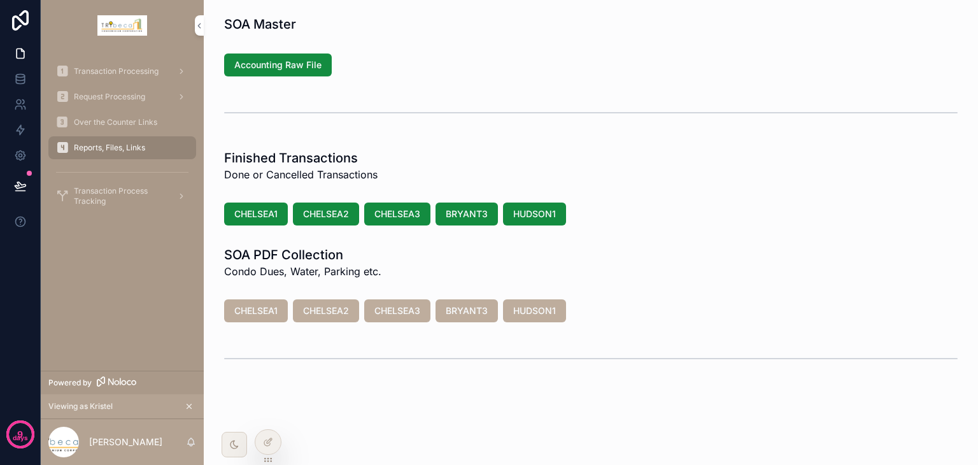
click at [0, 0] on icon at bounding box center [0, 0] width 0 height 0
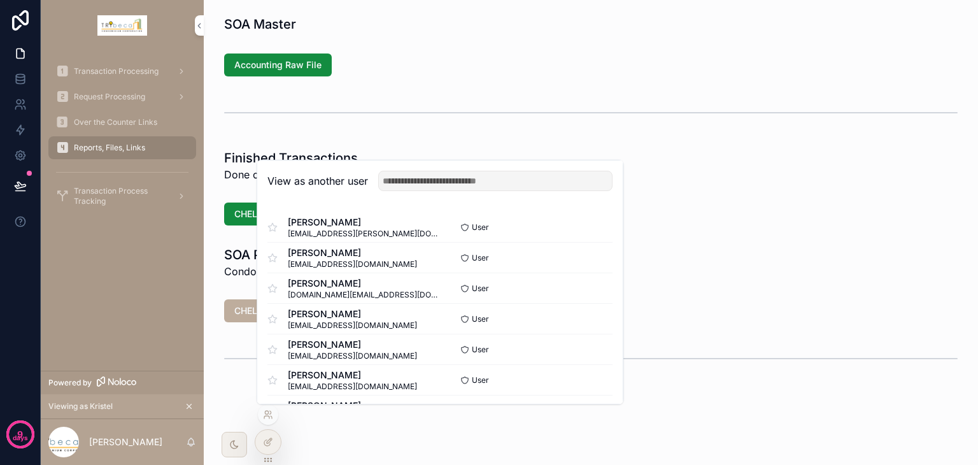
click at [0, 0] on button "Select" at bounding box center [0, 0] width 0 height 0
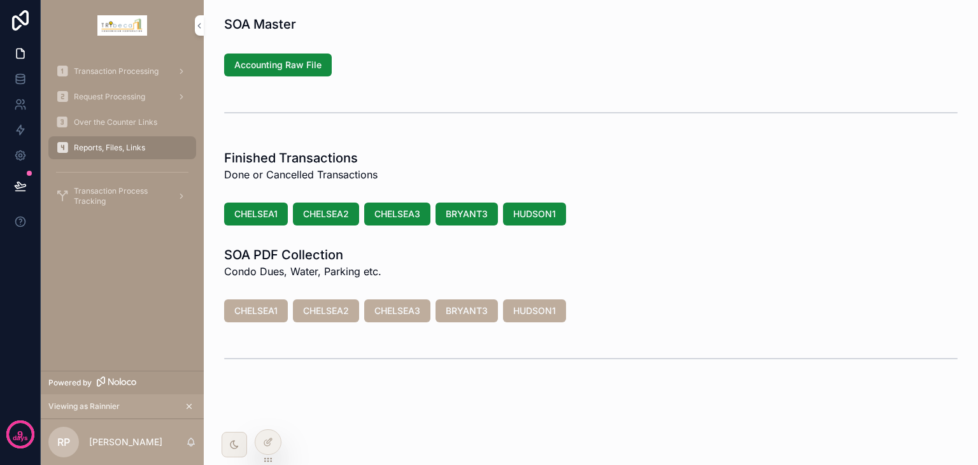
click at [0, 0] on icon at bounding box center [0, 0] width 0 height 0
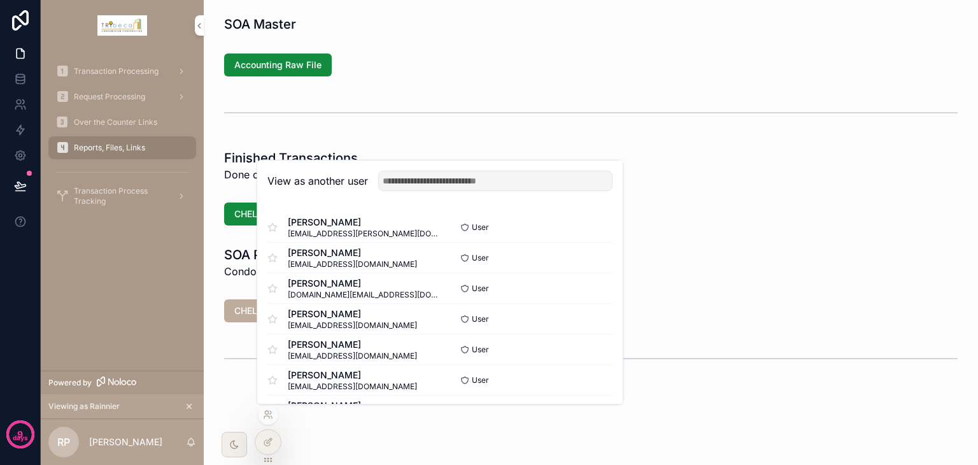
click at [0, 0] on button "Select" at bounding box center [0, 0] width 0 height 0
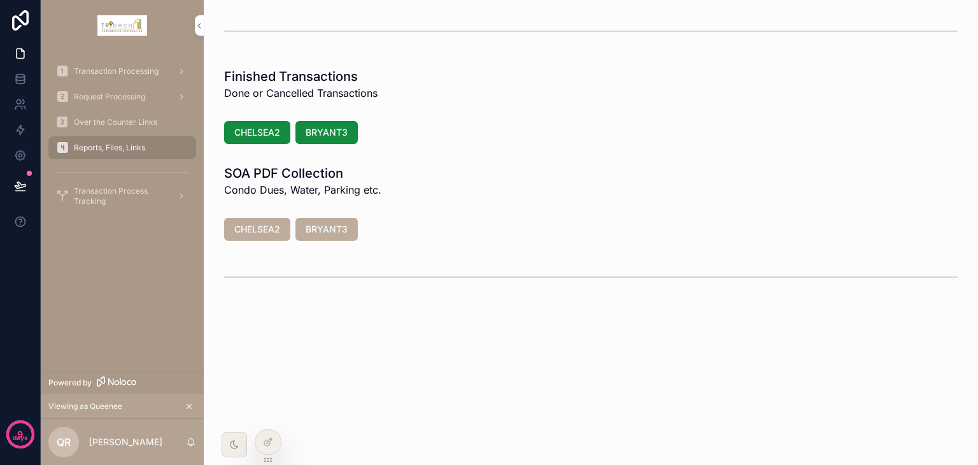
click at [0, 0] on icon at bounding box center [0, 0] width 0 height 0
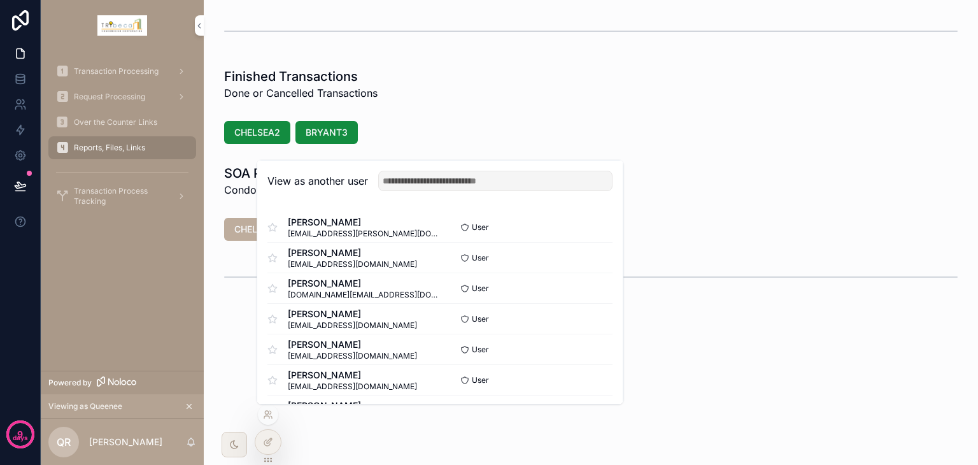
click at [0, 0] on button "Select" at bounding box center [0, 0] width 0 height 0
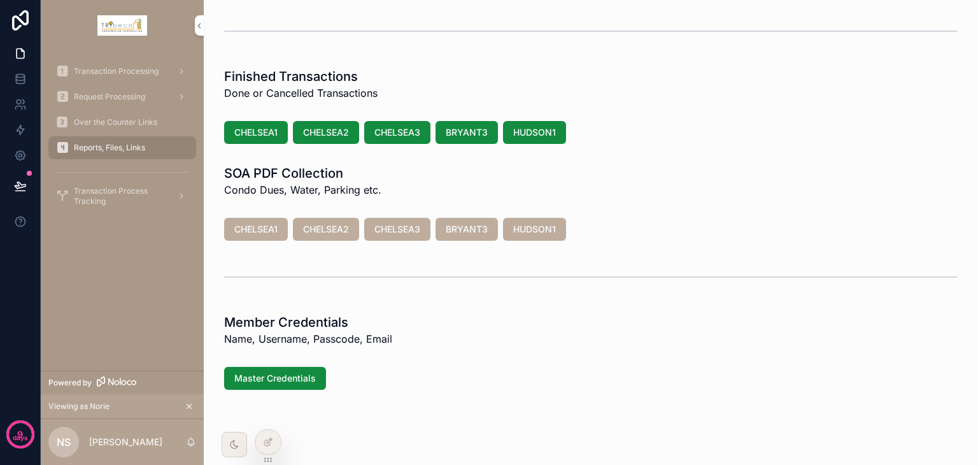
click at [246, 237] on button "CHELSEA1" at bounding box center [256, 229] width 64 height 23
click at [257, 135] on span "CHELSEA1" at bounding box center [255, 132] width 43 height 13
